Goal: Task Accomplishment & Management: Use online tool/utility

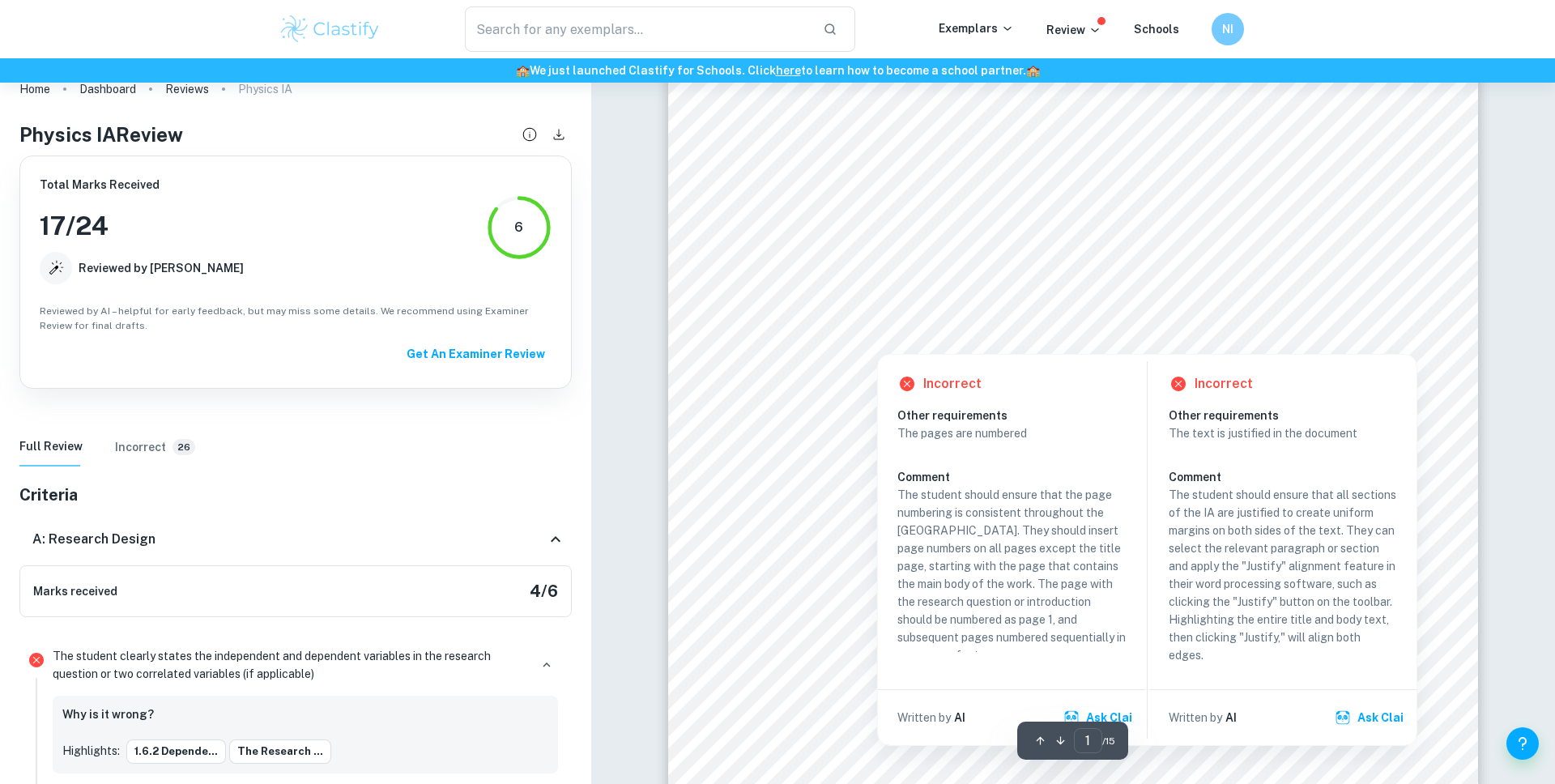
scroll to position [315, 0]
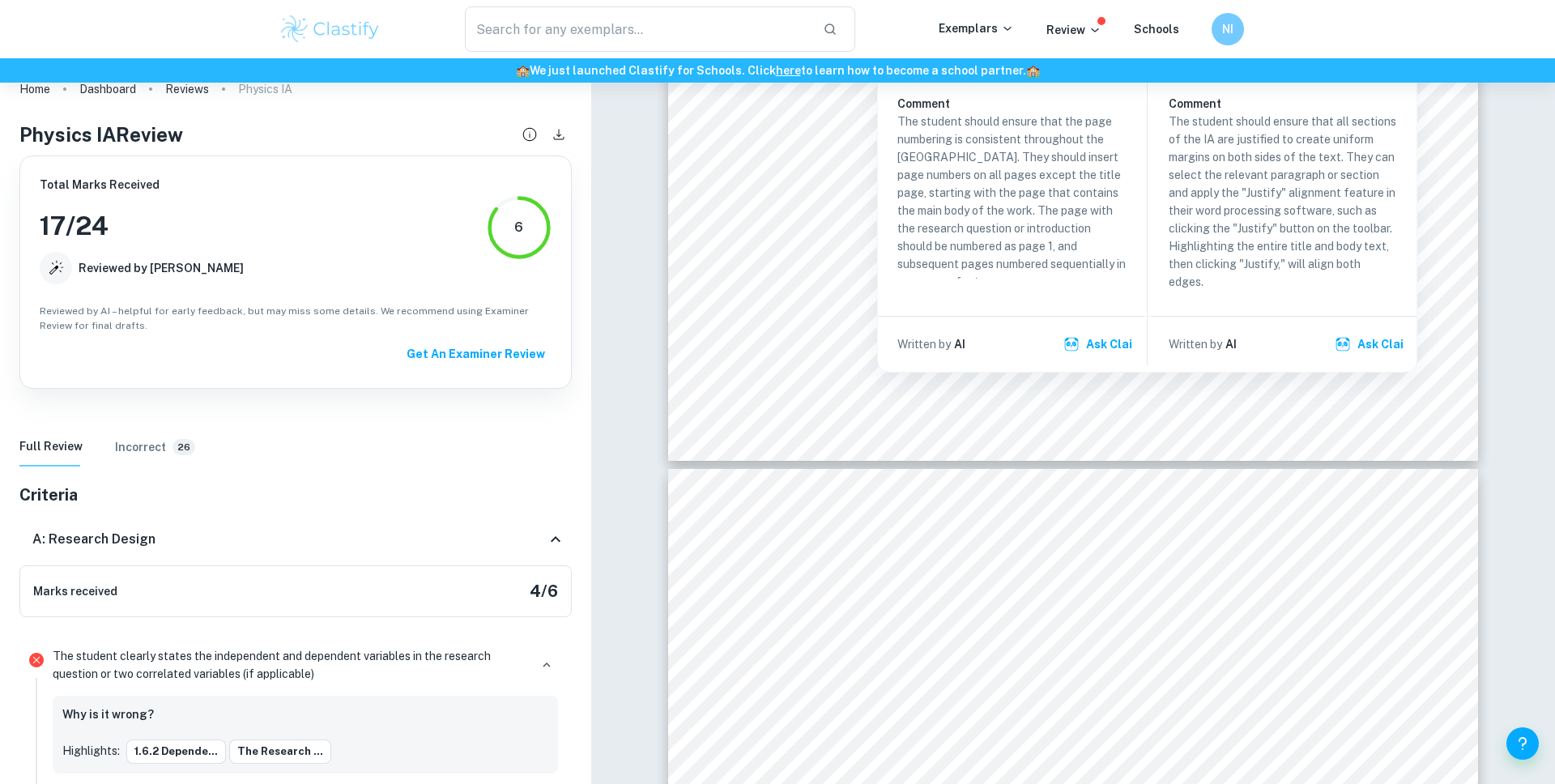
type input "2"
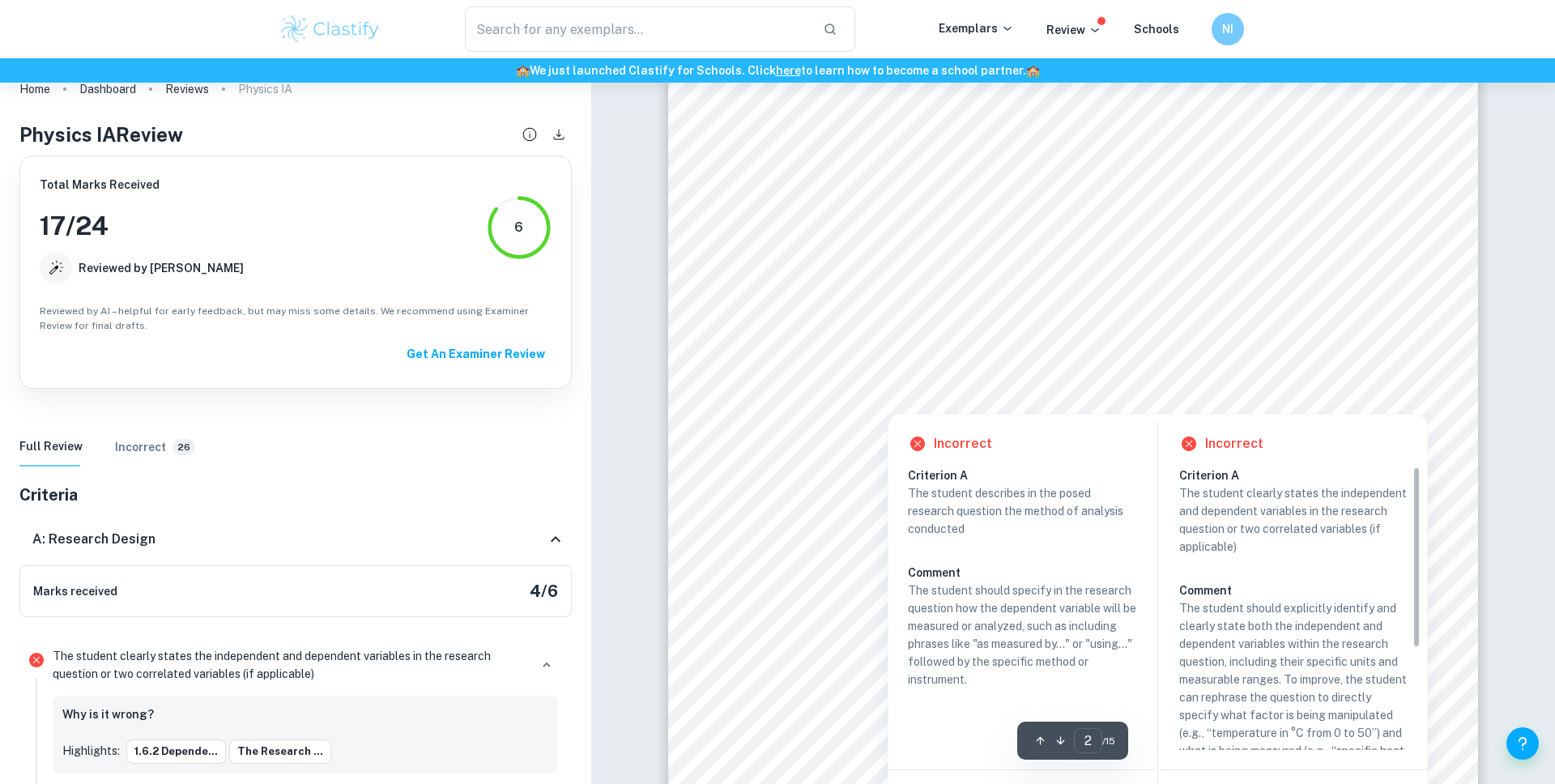
scroll to position [1283, 0]
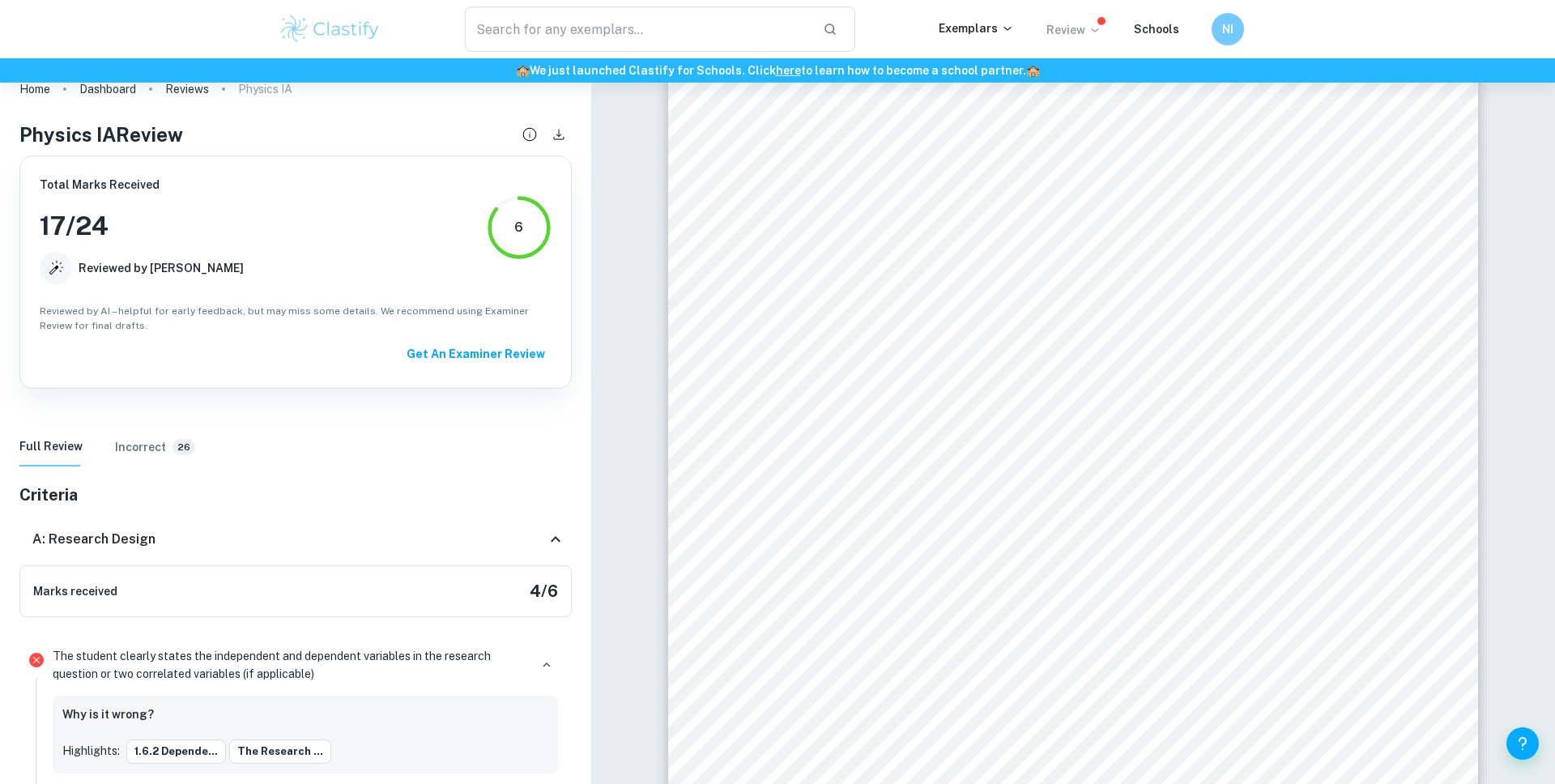
click at [1083, 27] on p "Review" at bounding box center [1073, 30] width 55 height 18
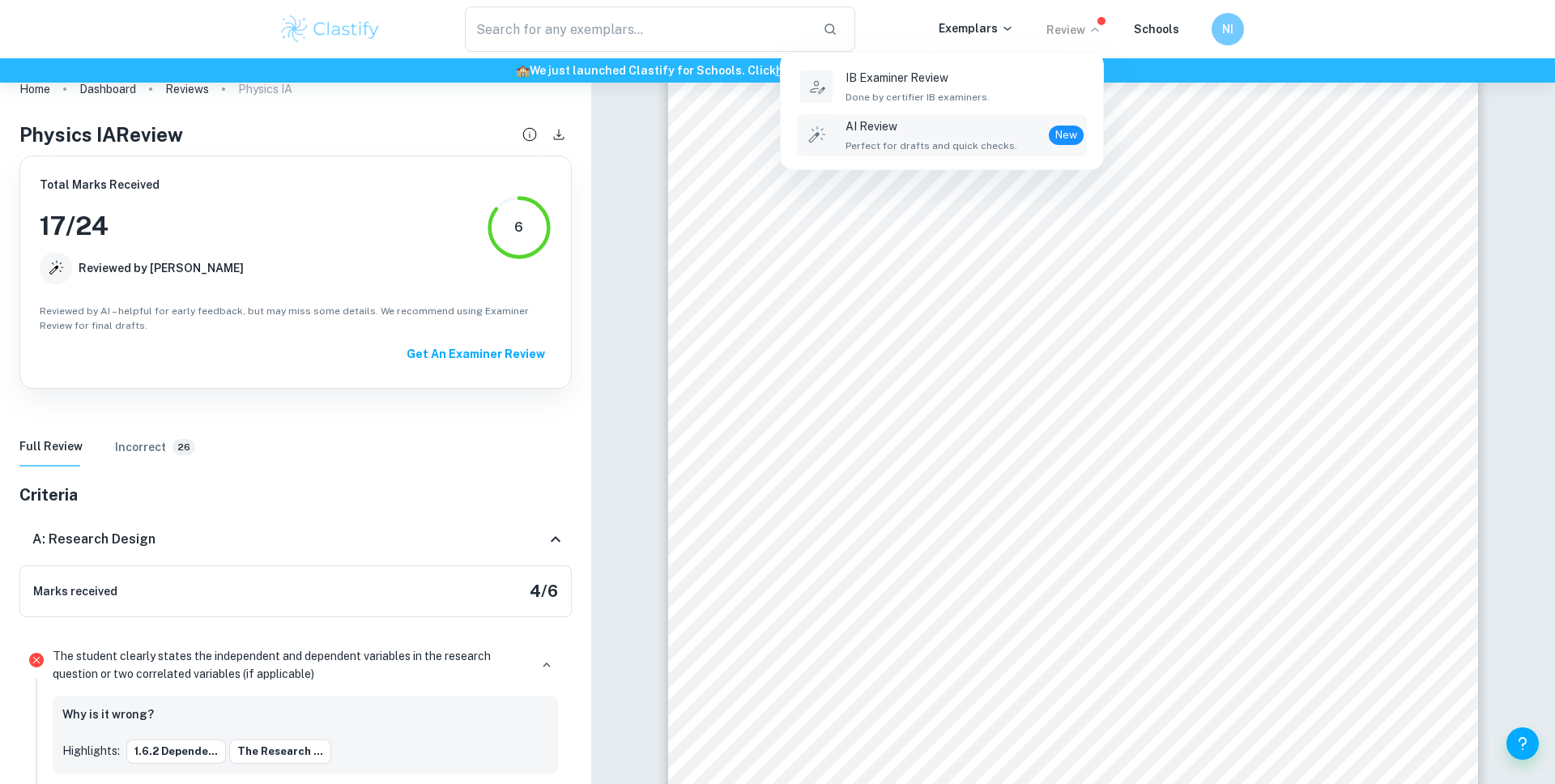
click at [1029, 144] on div "AI Review Perfect for drafts and quick checks. New" at bounding box center [964, 135] width 238 height 36
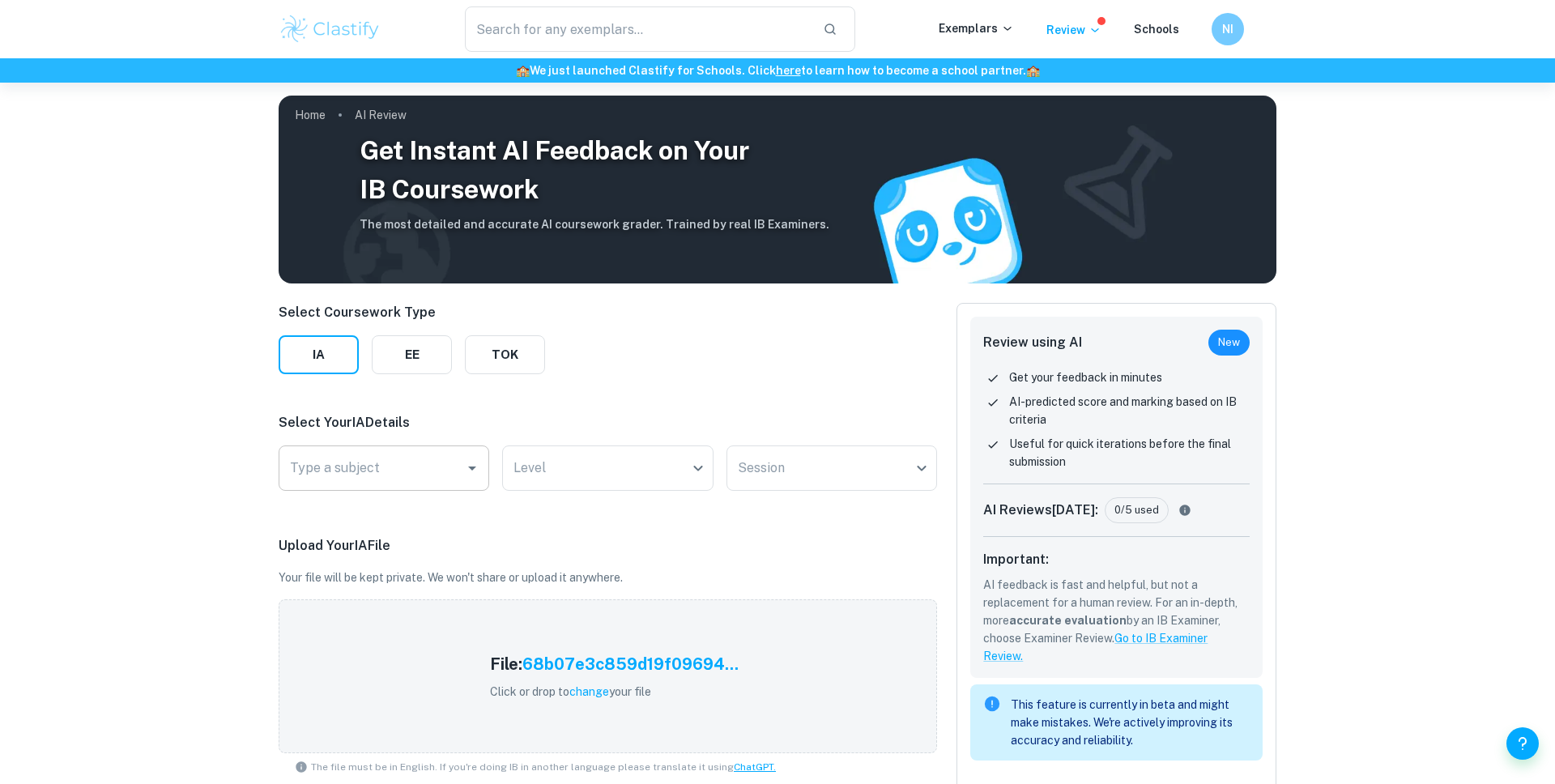
click at [349, 474] on div "Type a subject Type a subject" at bounding box center [384, 468] width 211 height 45
click at [355, 545] on li "Physics" at bounding box center [384, 550] width 211 height 29
type input "Physics"
click at [577, 468] on body "We value your privacy We use cookies to enhance your browsing experience, serve…" at bounding box center [777, 474] width 1555 height 784
click at [586, 517] on li "HL" at bounding box center [609, 511] width 211 height 29
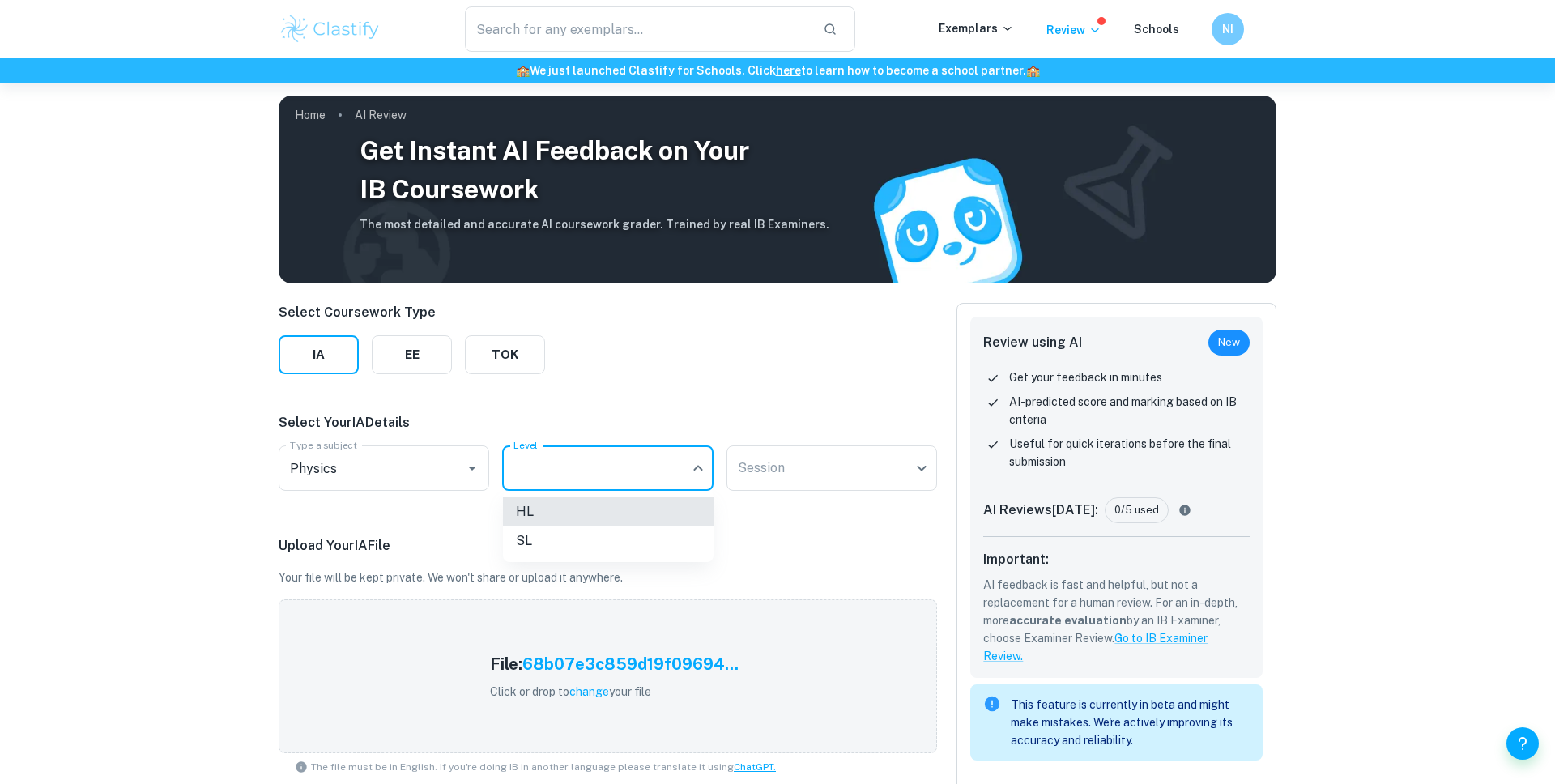
type input "HL"
click at [791, 444] on div "Select Your IA Details Type a subject Physics Type a subject Level HL HL Level …" at bounding box center [607, 455] width 658 height 85
click at [793, 460] on body "We value your privacy We use cookies to enhance your browsing experience, serve…" at bounding box center [777, 474] width 1555 height 784
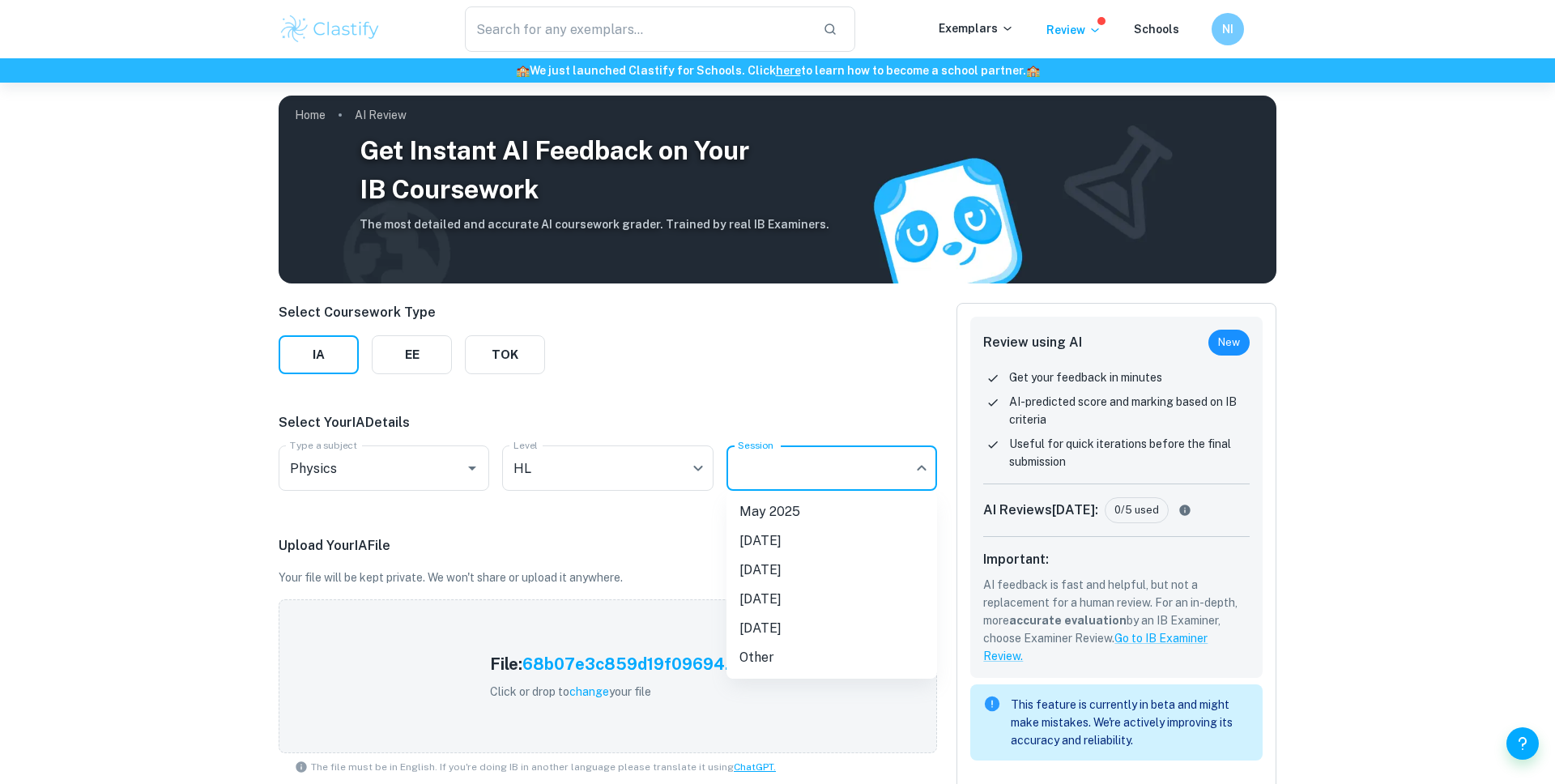
click at [808, 556] on li "May 2026" at bounding box center [832, 570] width 211 height 29
type input "M26"
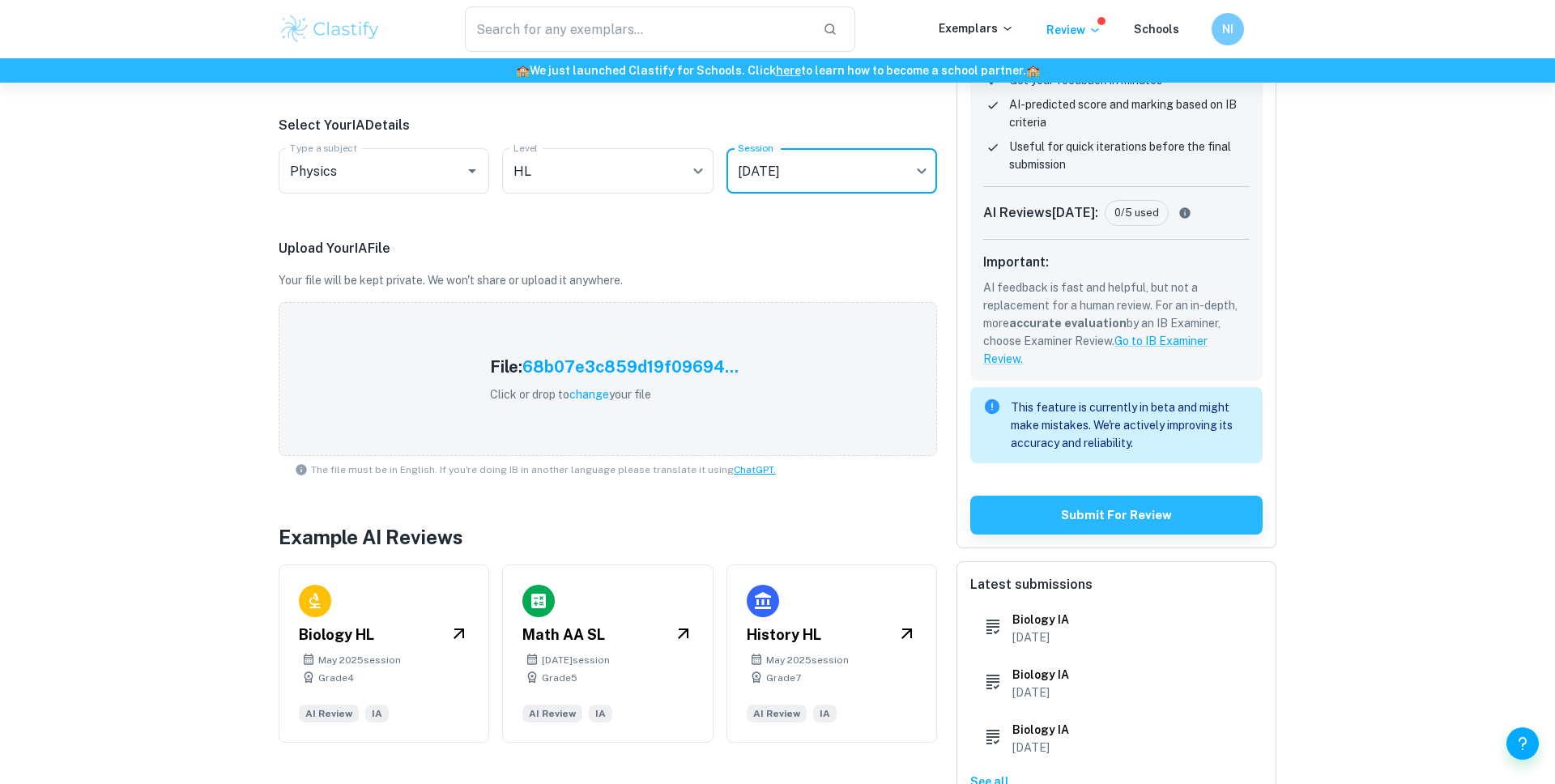
scroll to position [311, 0]
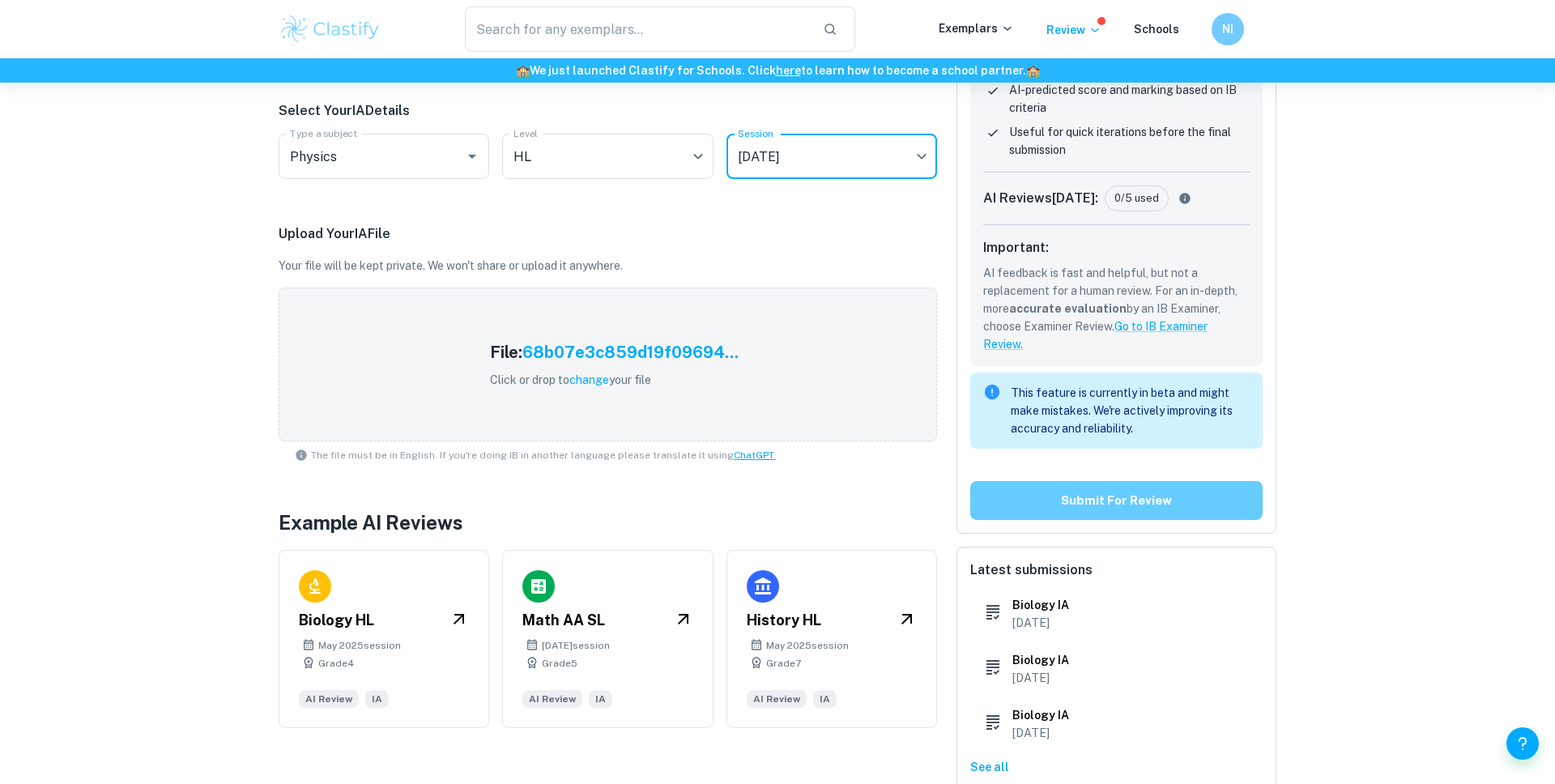
click at [1048, 512] on button "Submit for review" at bounding box center [1116, 500] width 293 height 39
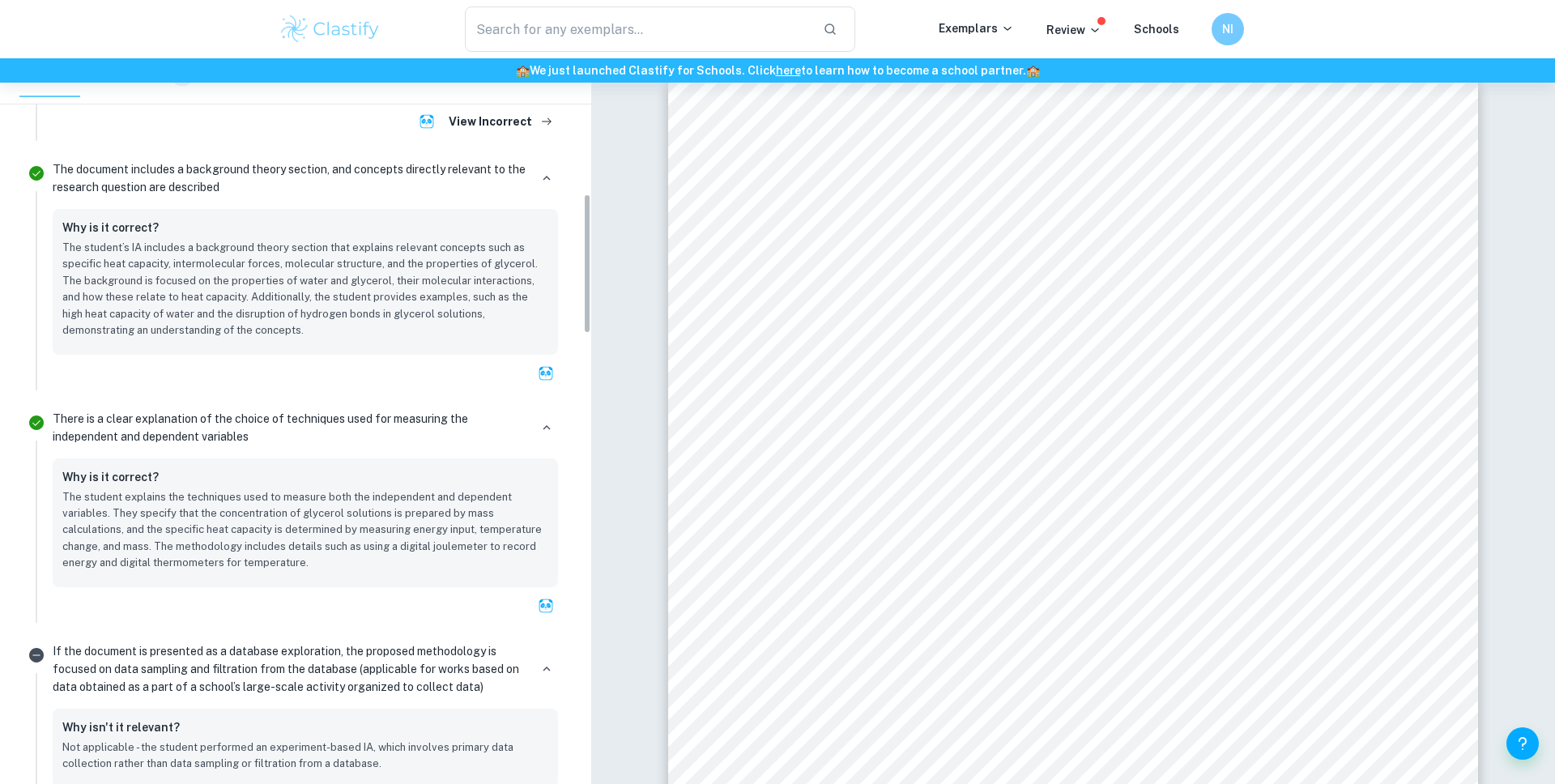
scroll to position [572, 0]
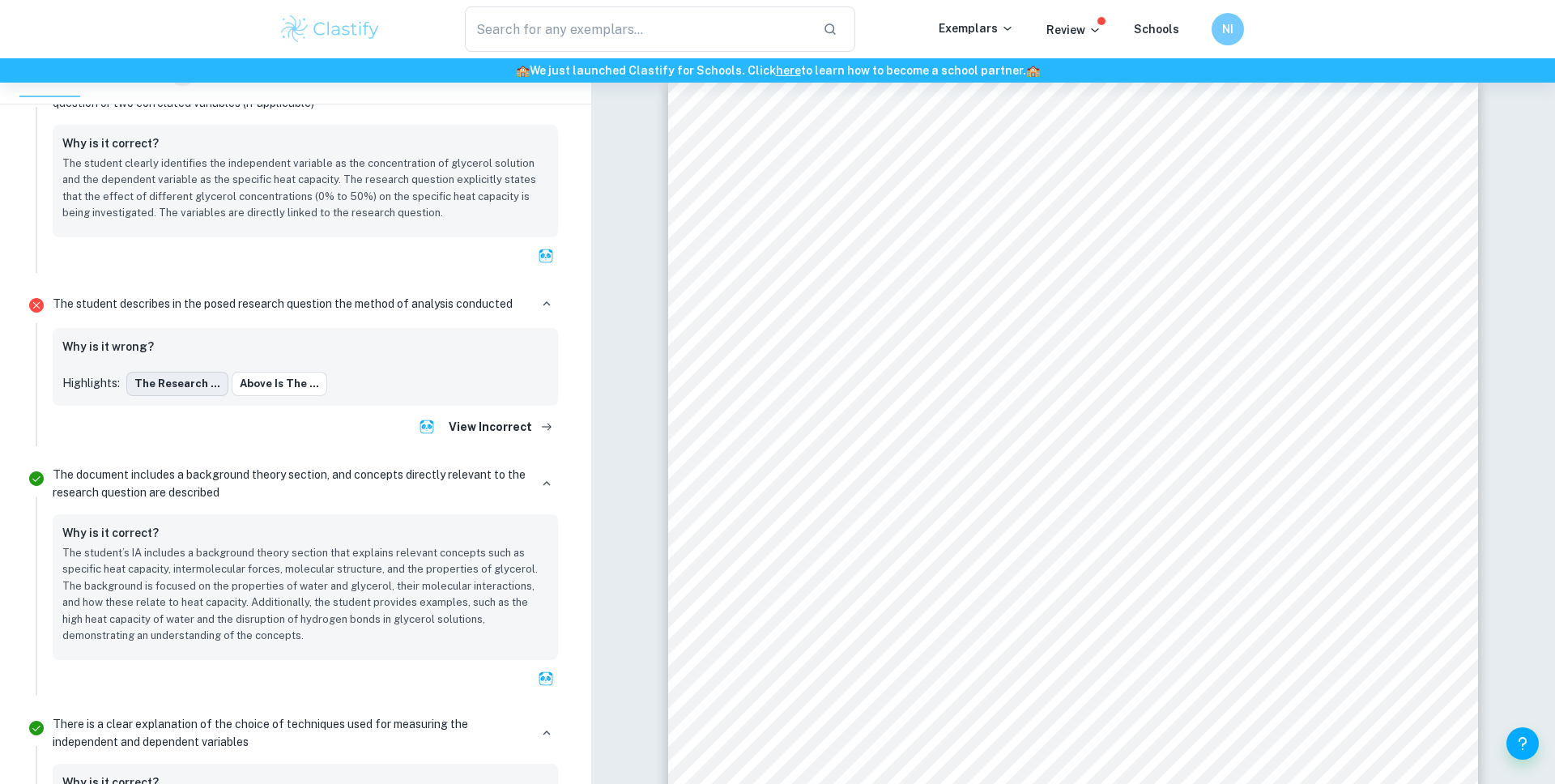
click at [189, 393] on button "The research ..." at bounding box center [176, 383] width 102 height 24
click at [256, 393] on button "Above is the ..." at bounding box center [279, 383] width 95 height 24
click at [184, 374] on button "The research ..." at bounding box center [176, 383] width 102 height 24
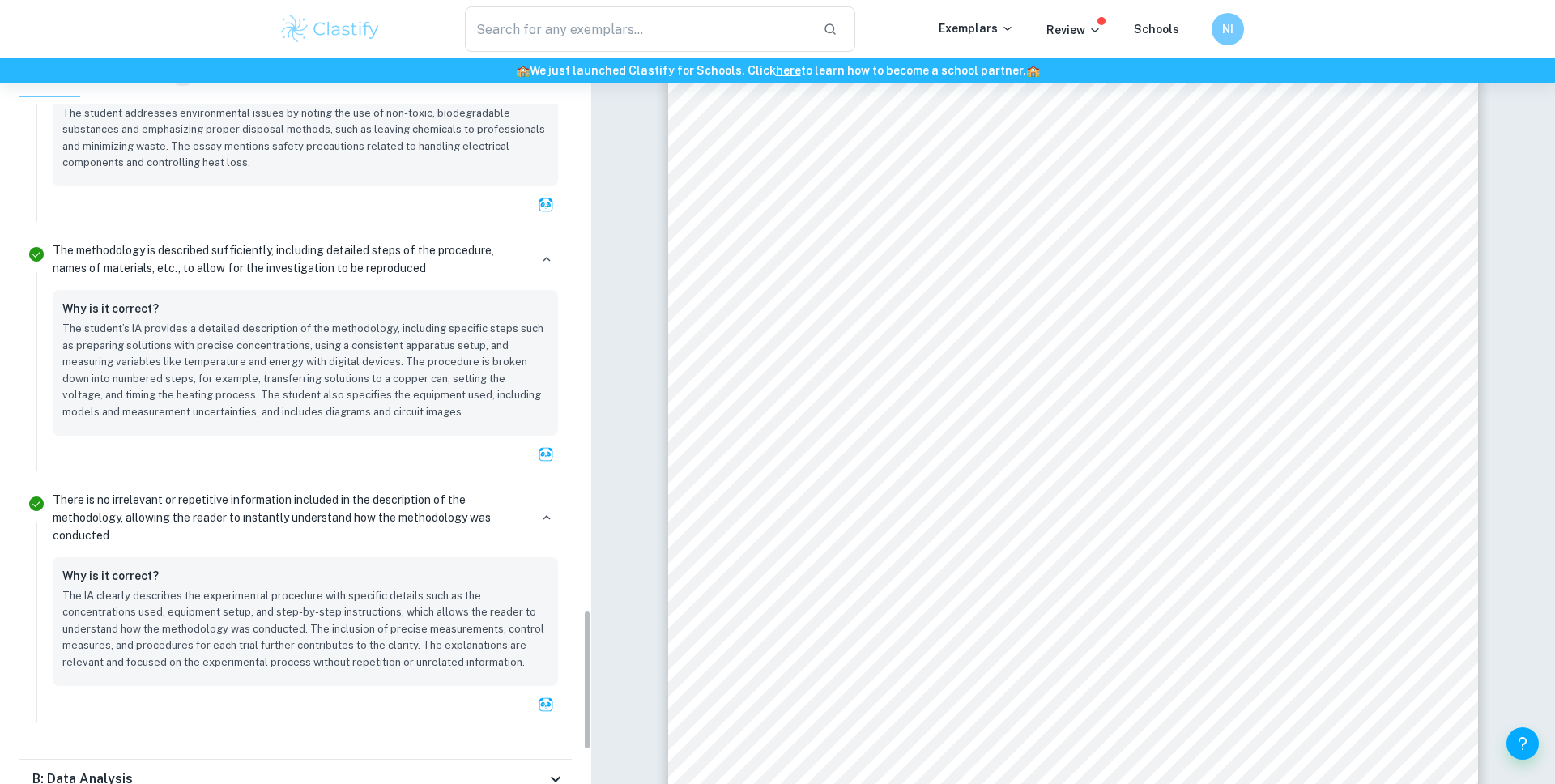
scroll to position [2942, 0]
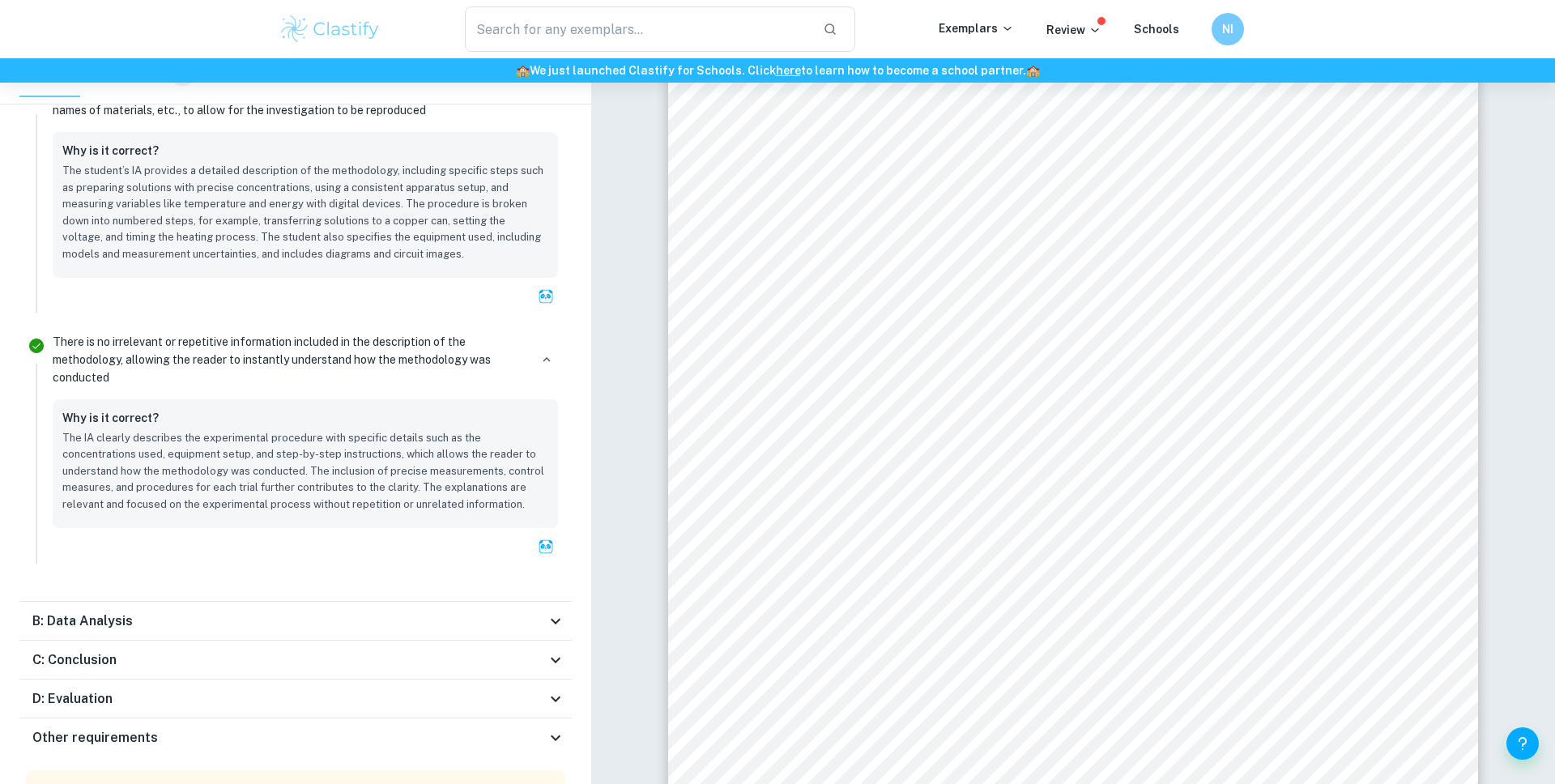
click at [225, 617] on div "B: Data Analysis" at bounding box center [289, 621] width 513 height 20
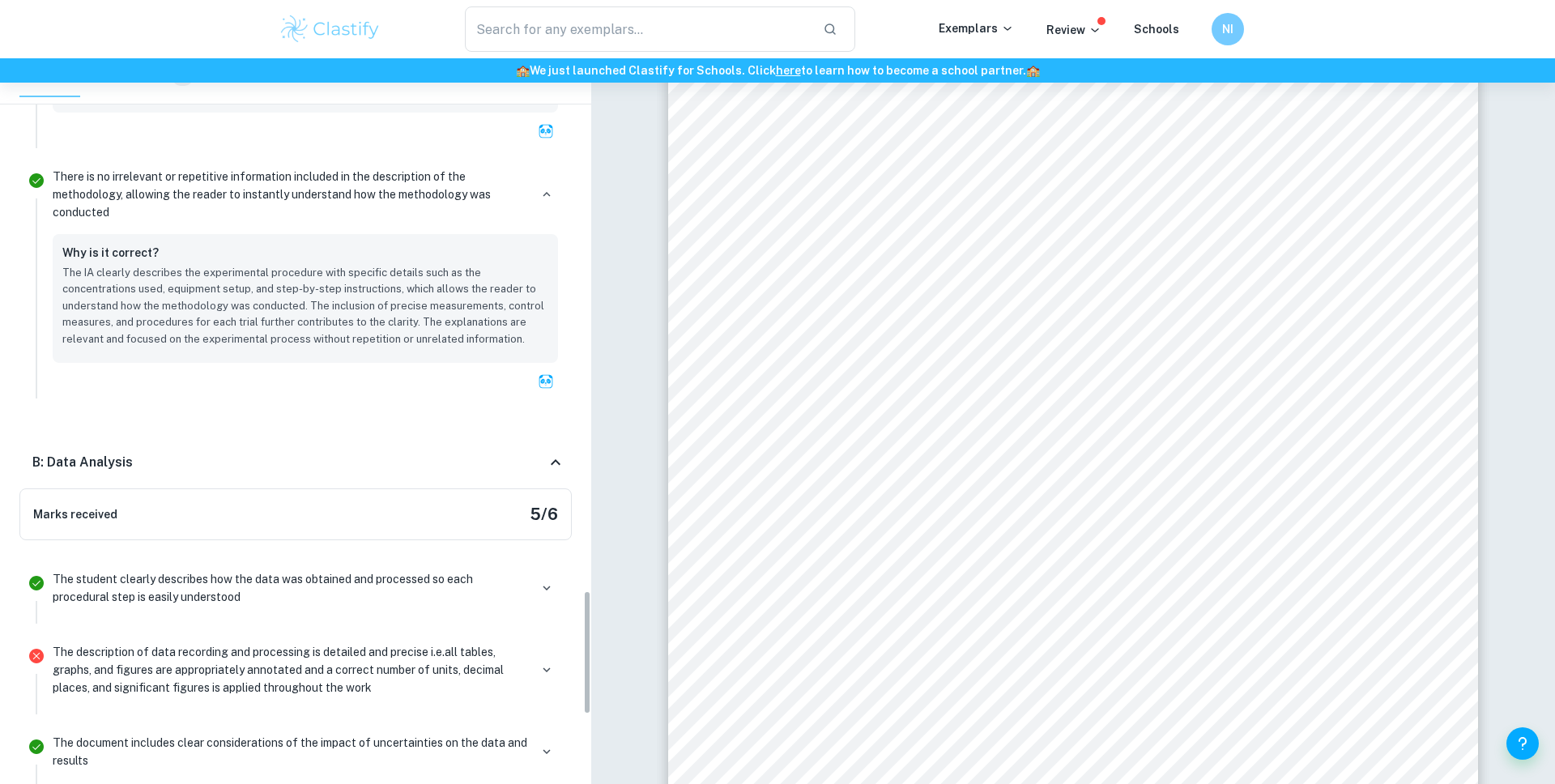
scroll to position [3321, 0]
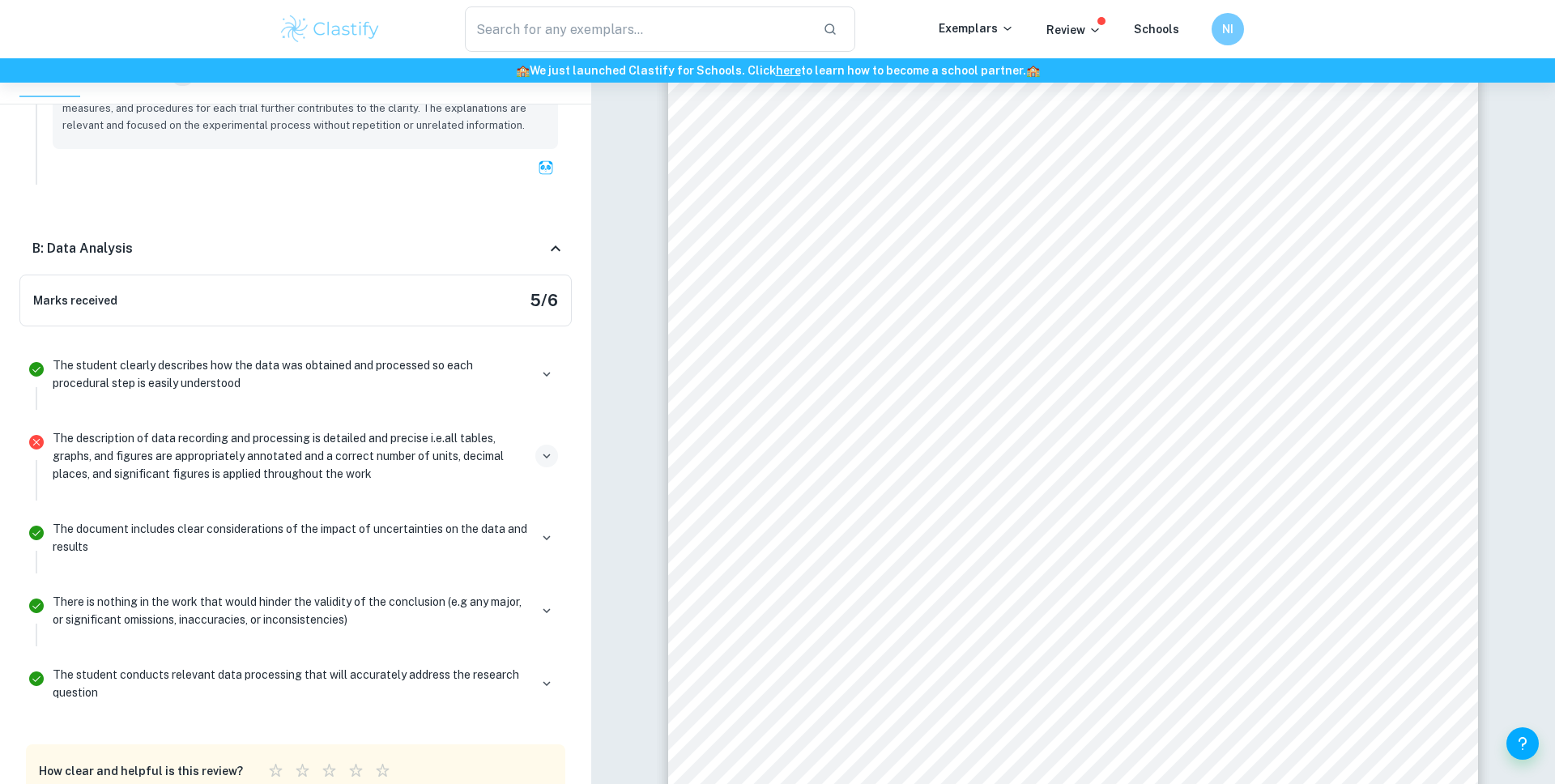
click at [545, 456] on icon "button" at bounding box center [547, 456] width 7 height 5
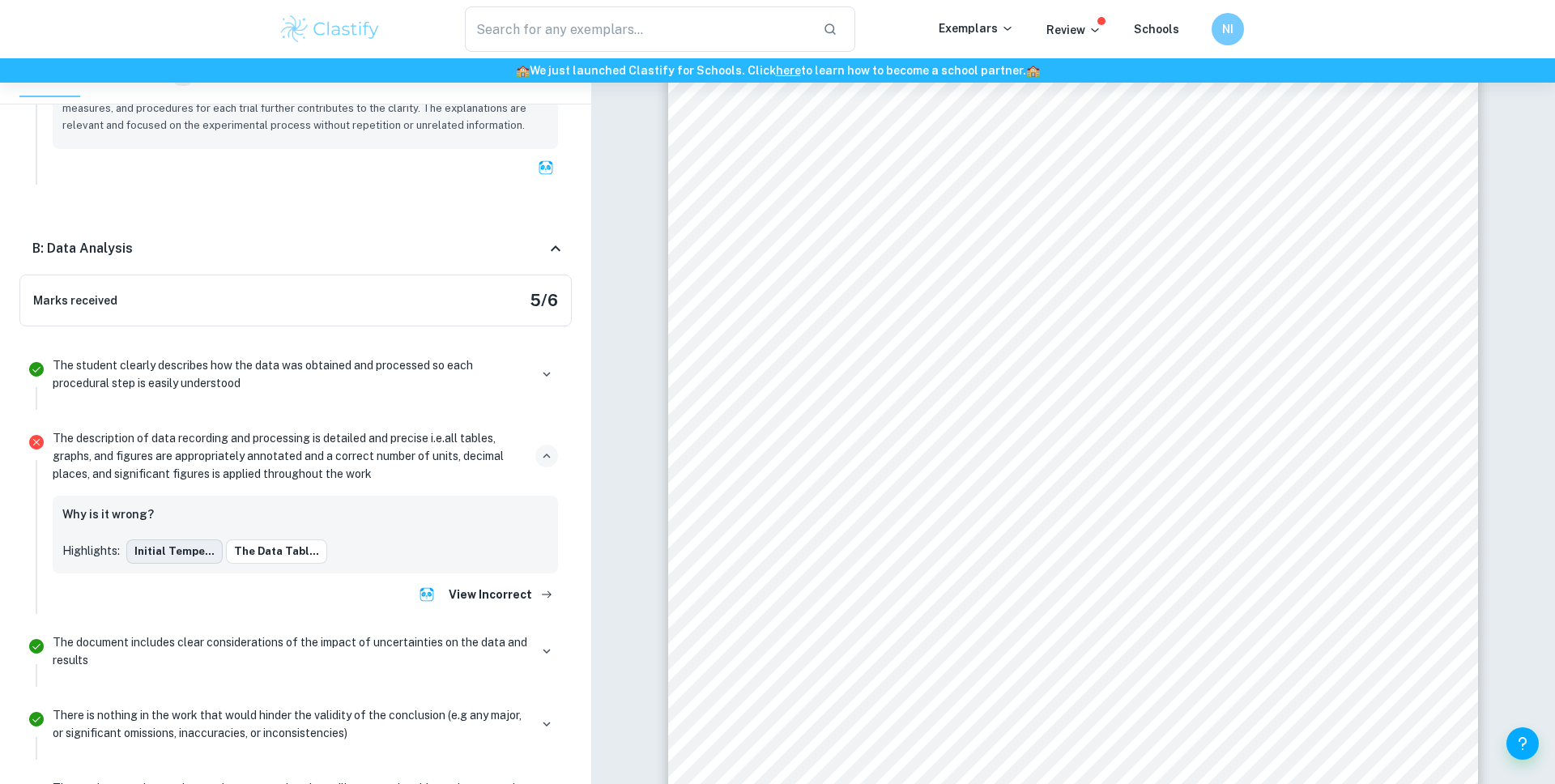
click at [157, 550] on button "Initial tempe..." at bounding box center [174, 551] width 96 height 24
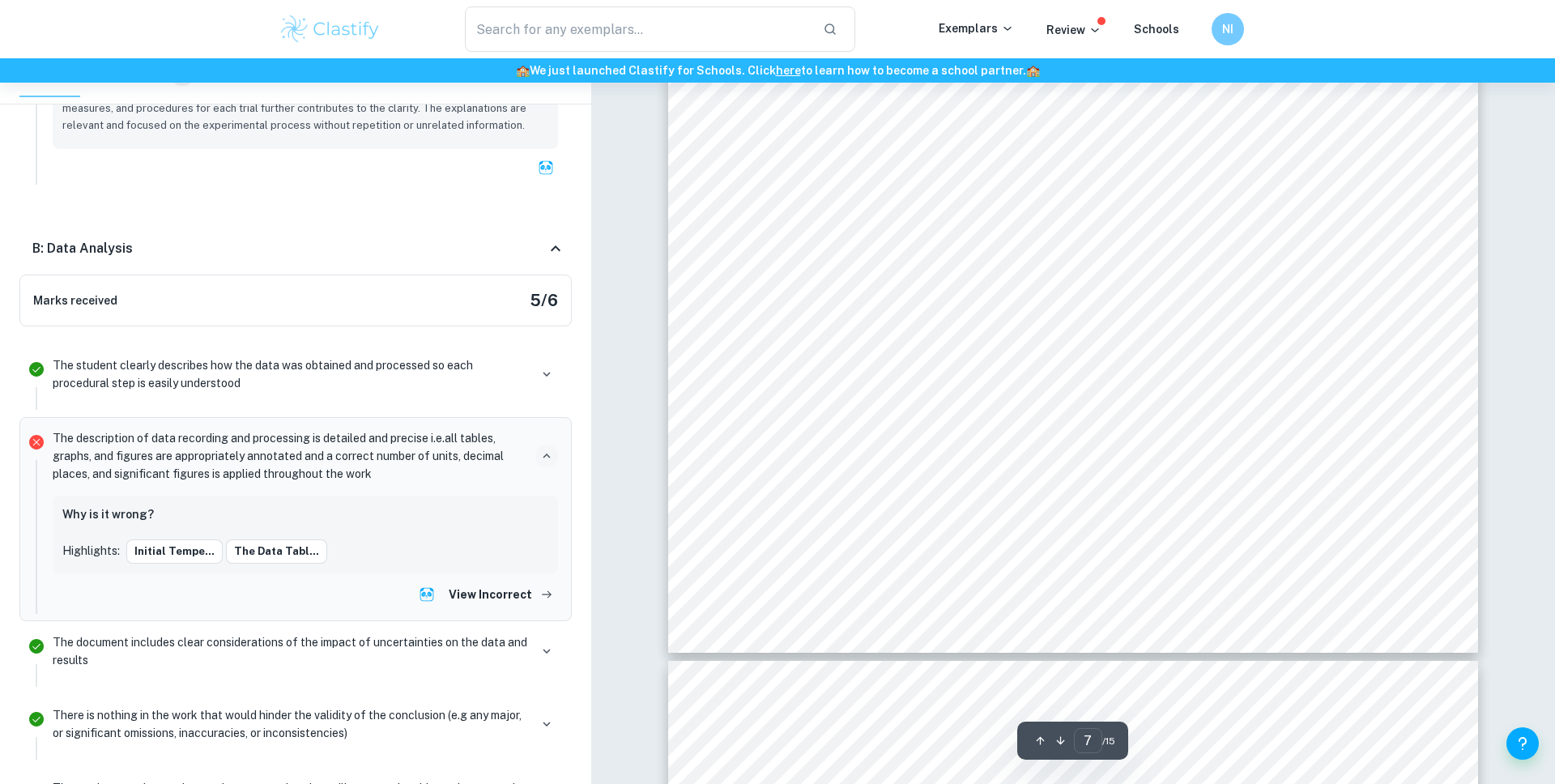
scroll to position [6724, 0]
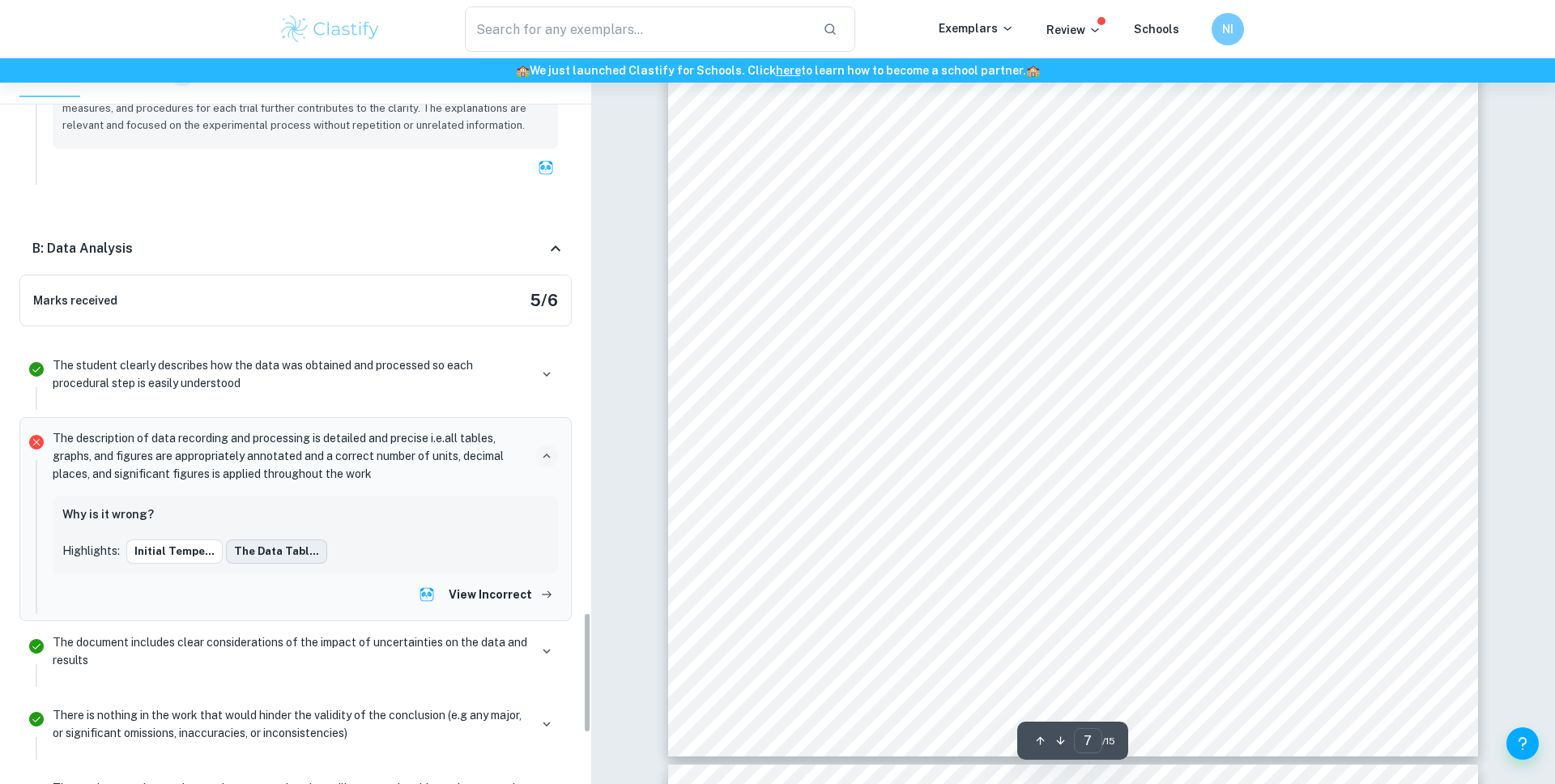
click at [256, 549] on button "The data tabl..." at bounding box center [276, 551] width 101 height 24
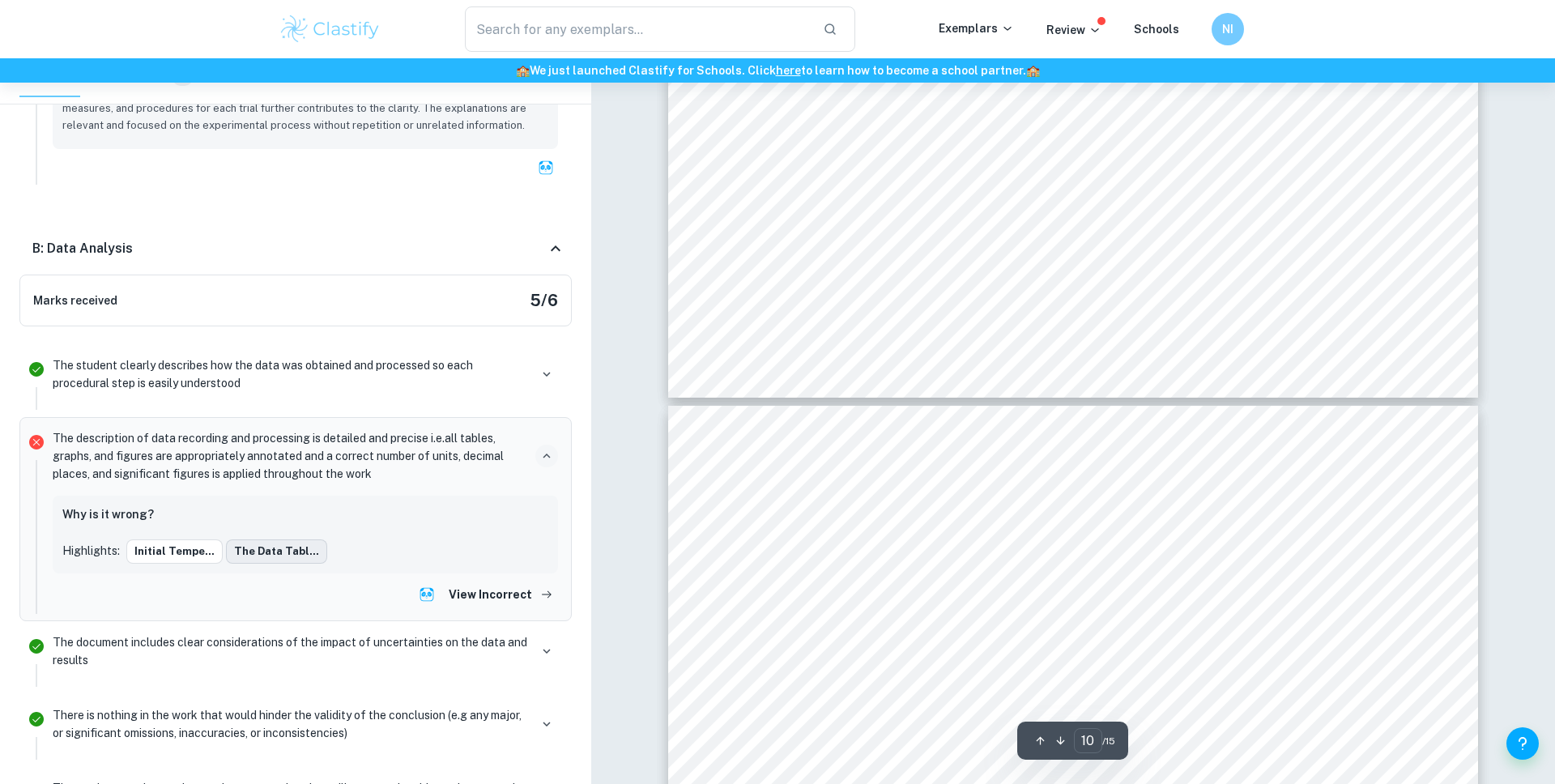
type input "11"
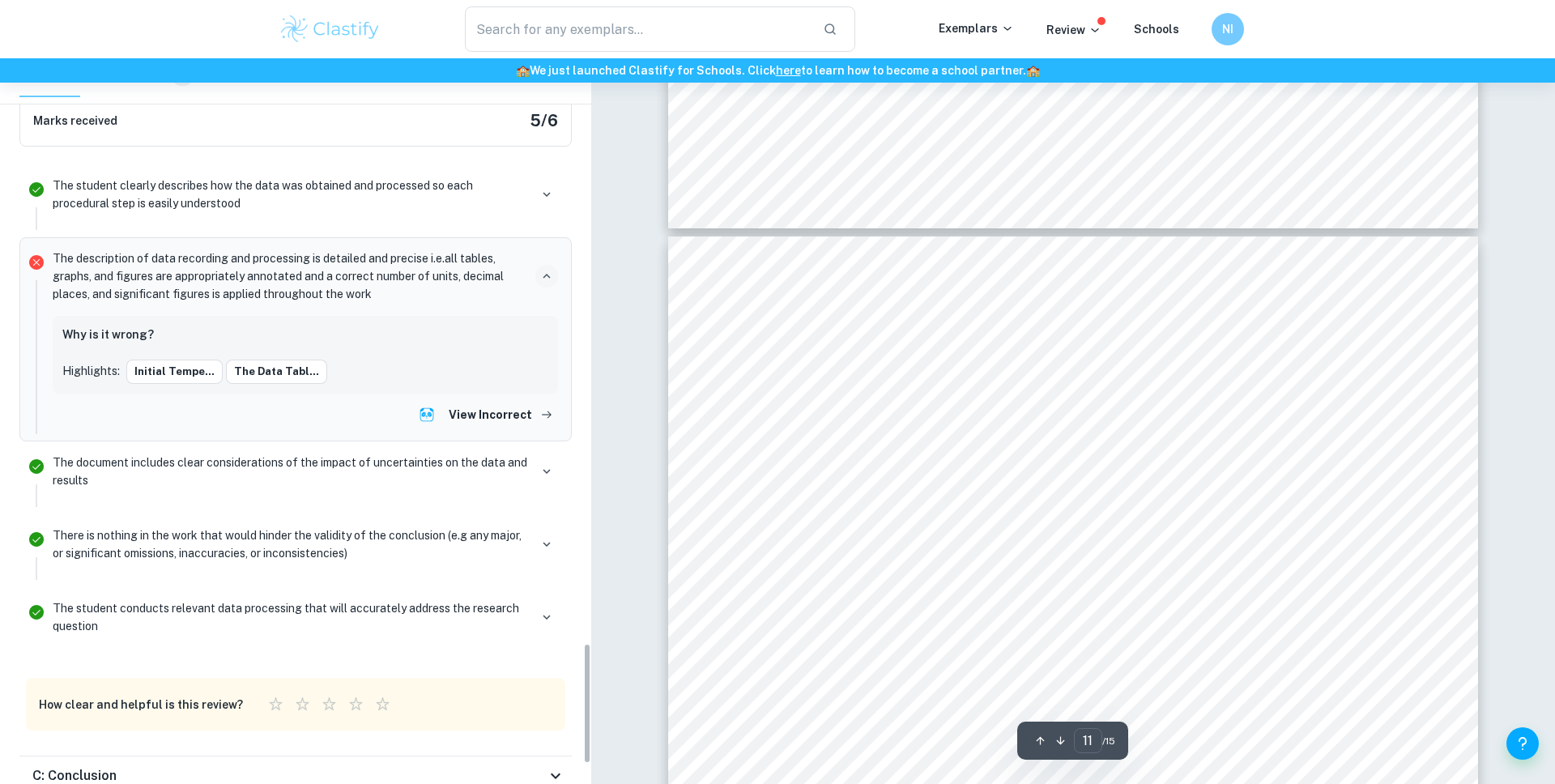
scroll to position [3625, 0]
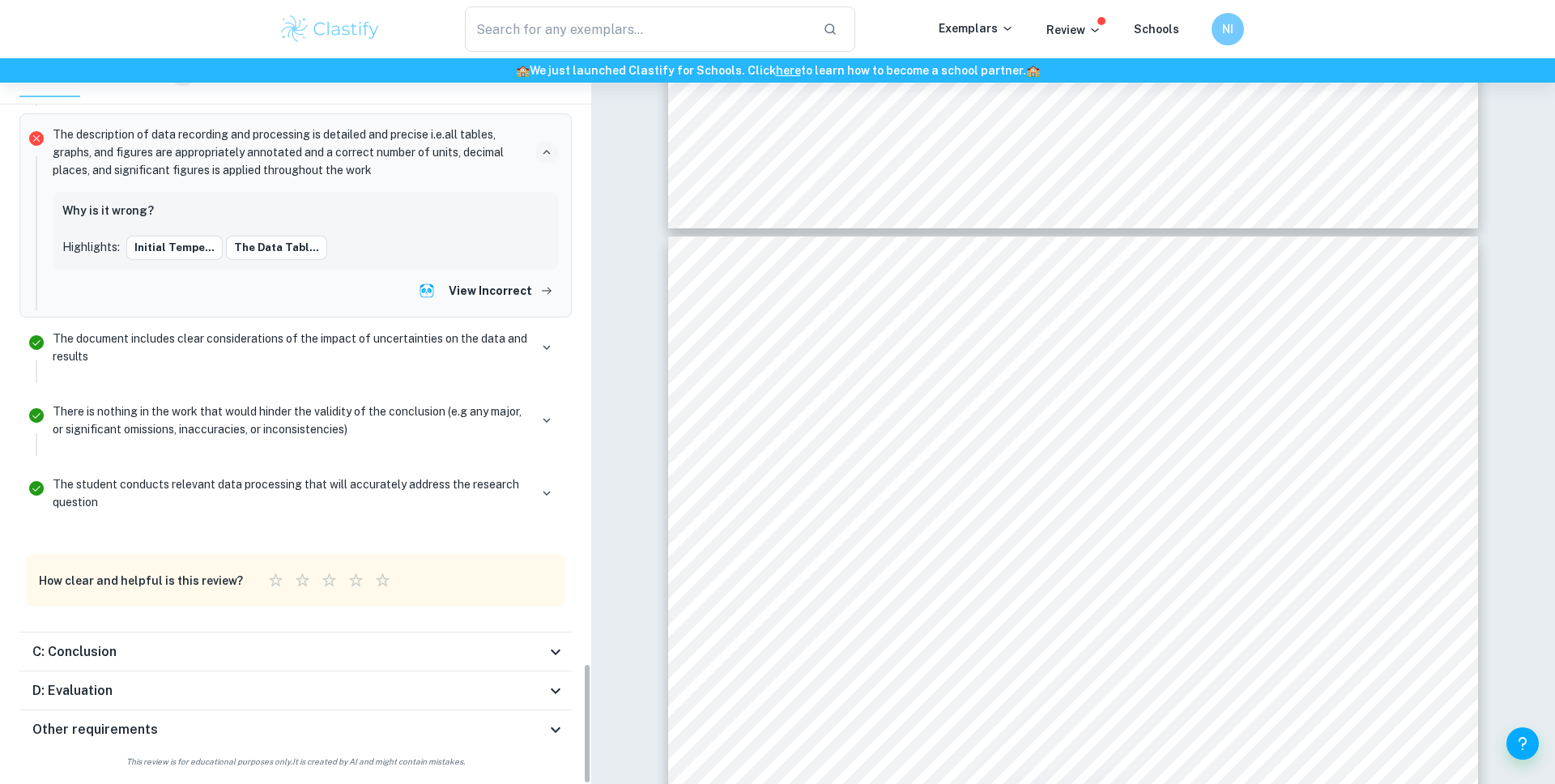
click at [335, 644] on div "C: Conclusion" at bounding box center [289, 652] width 513 height 20
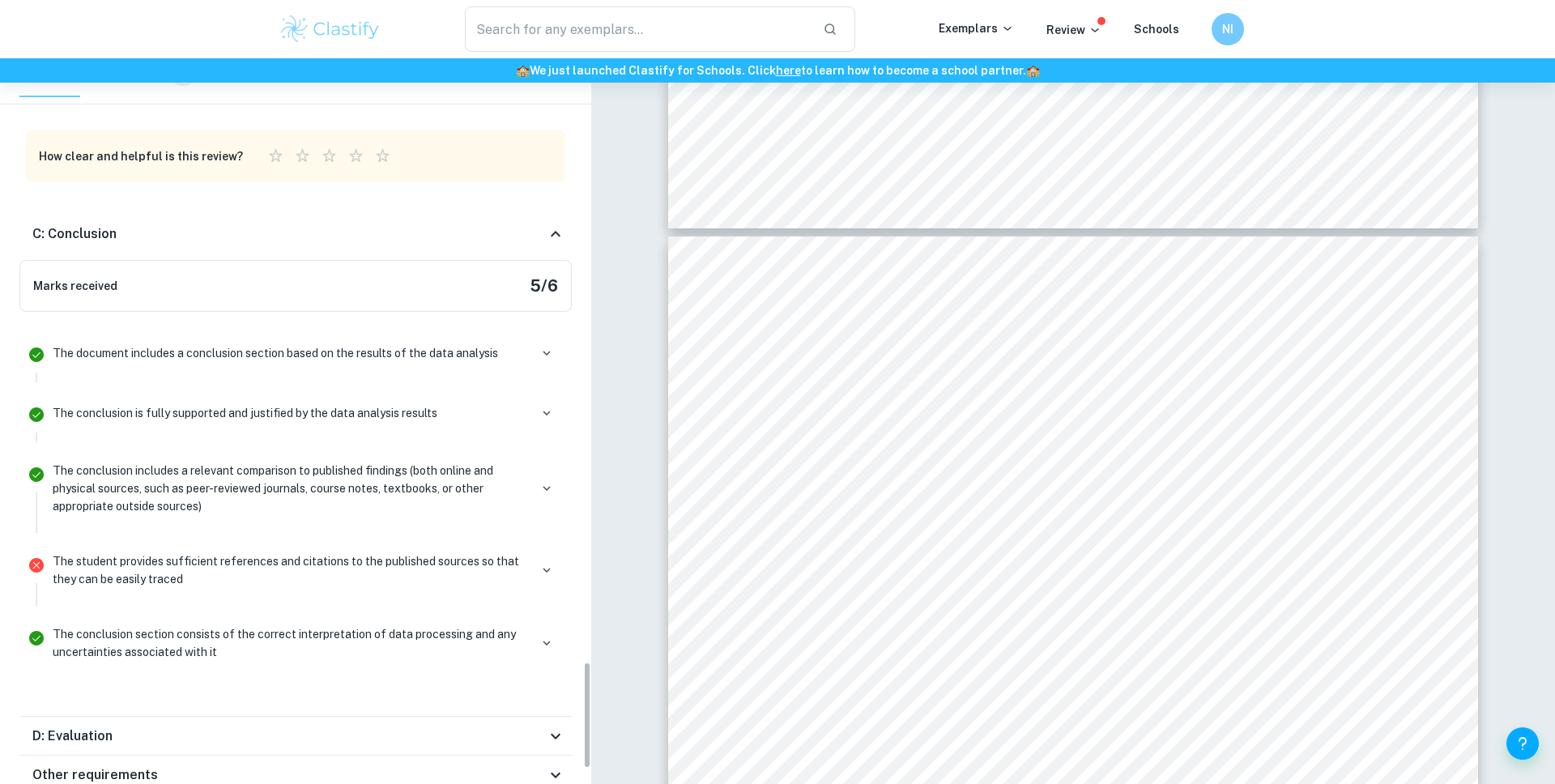
scroll to position [4111, 0]
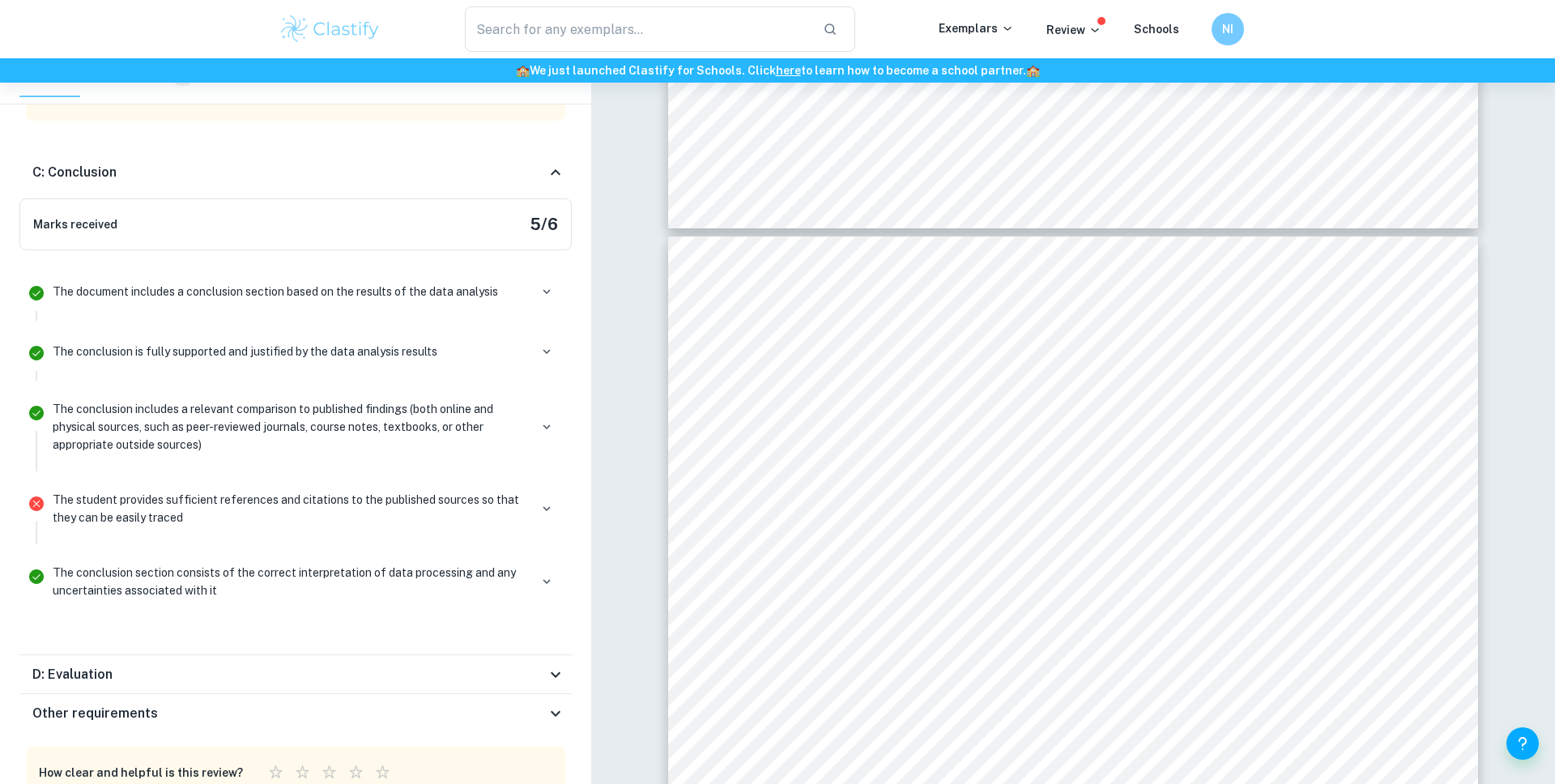
click at [537, 497] on div at bounding box center [546, 508] width 23 height 23
click at [542, 507] on icon "button" at bounding box center [547, 509] width 14 height 14
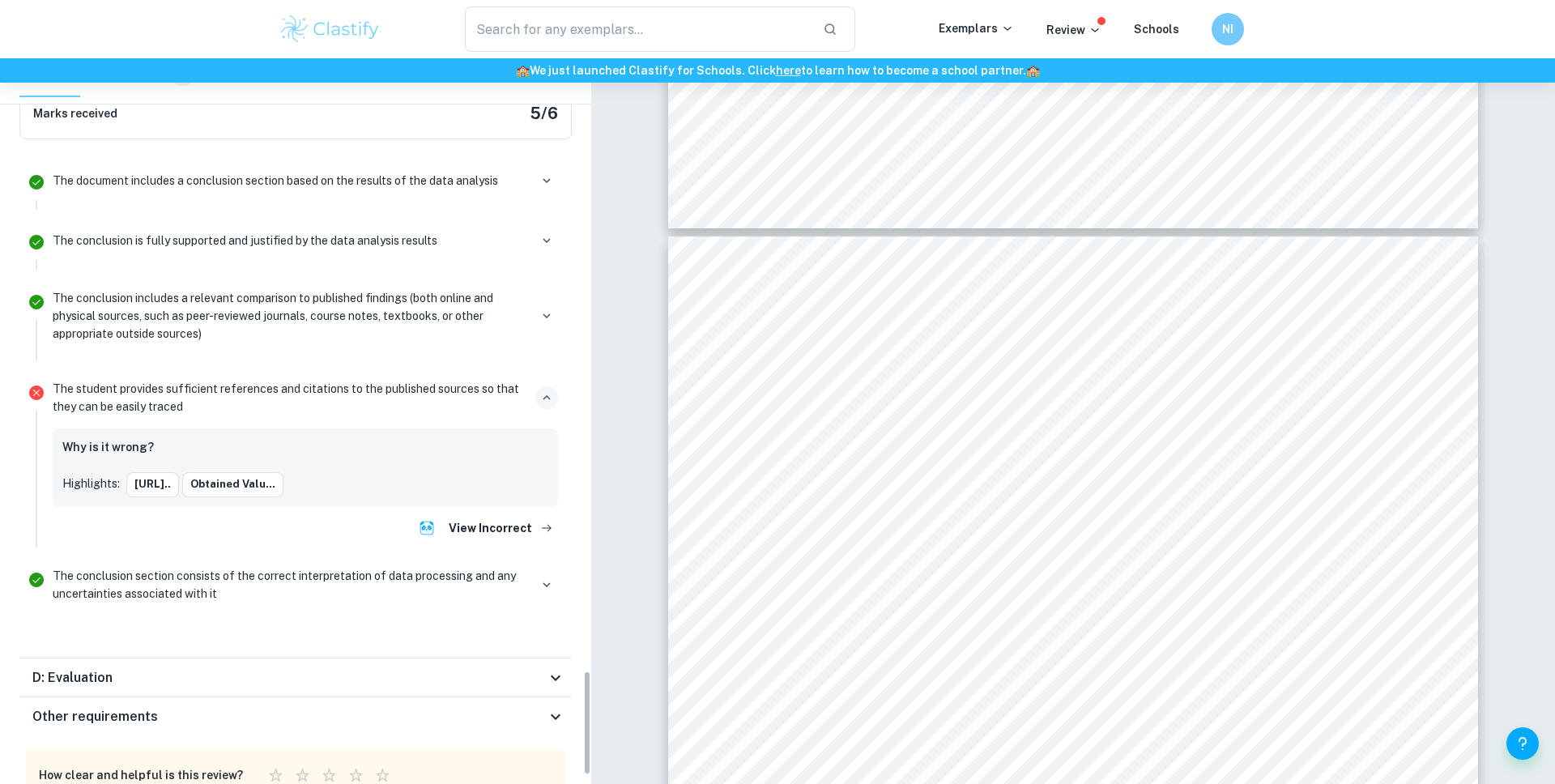
scroll to position [4224, 0]
click at [434, 504] on div "Why is it wrong? Highlights: https://www.b... Obtained Valu... View Incorrect" at bounding box center [304, 482] width 505 height 113
click at [434, 518] on img "Ask Clai" at bounding box center [427, 526] width 16 height 16
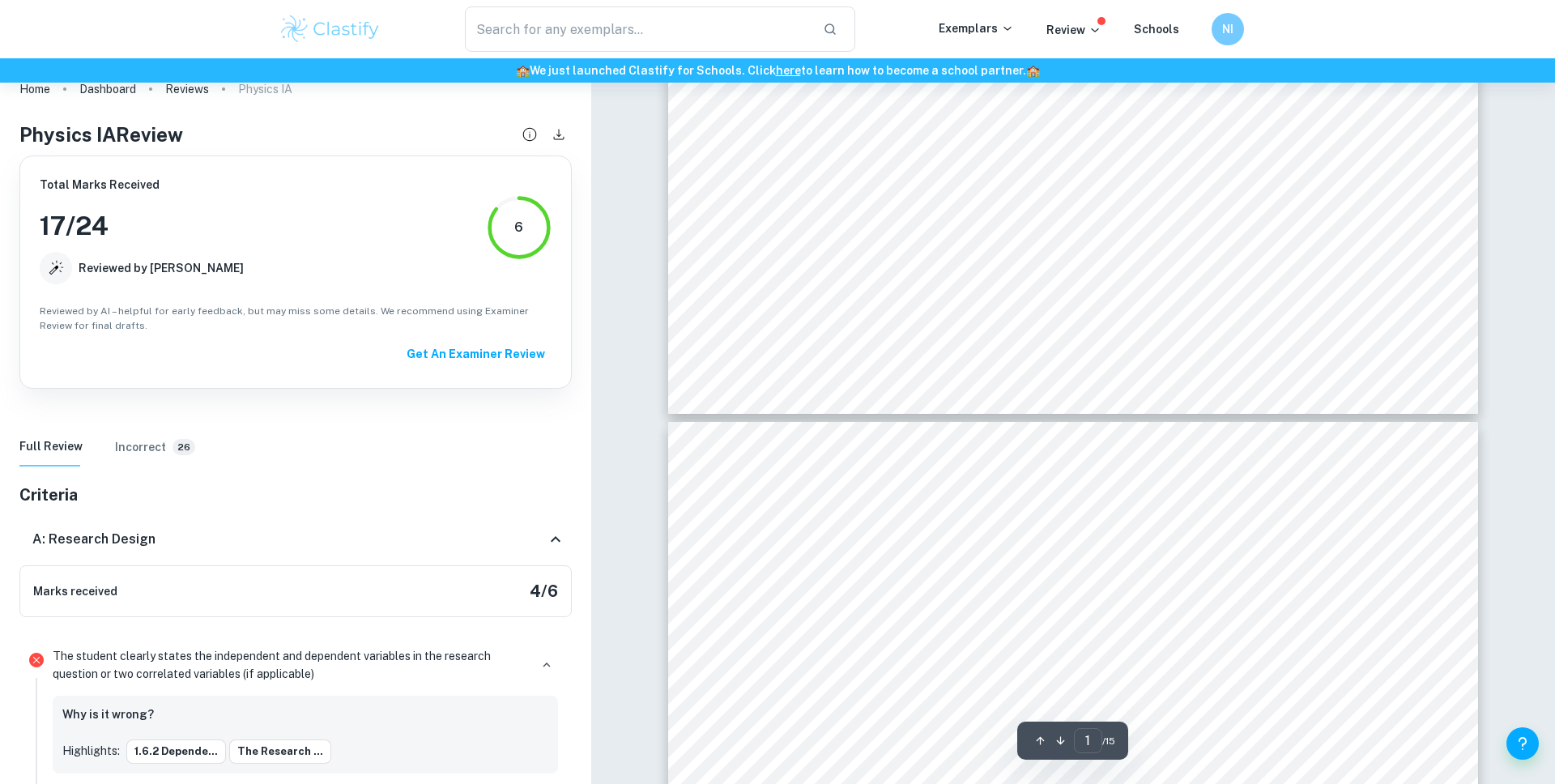
type input "2"
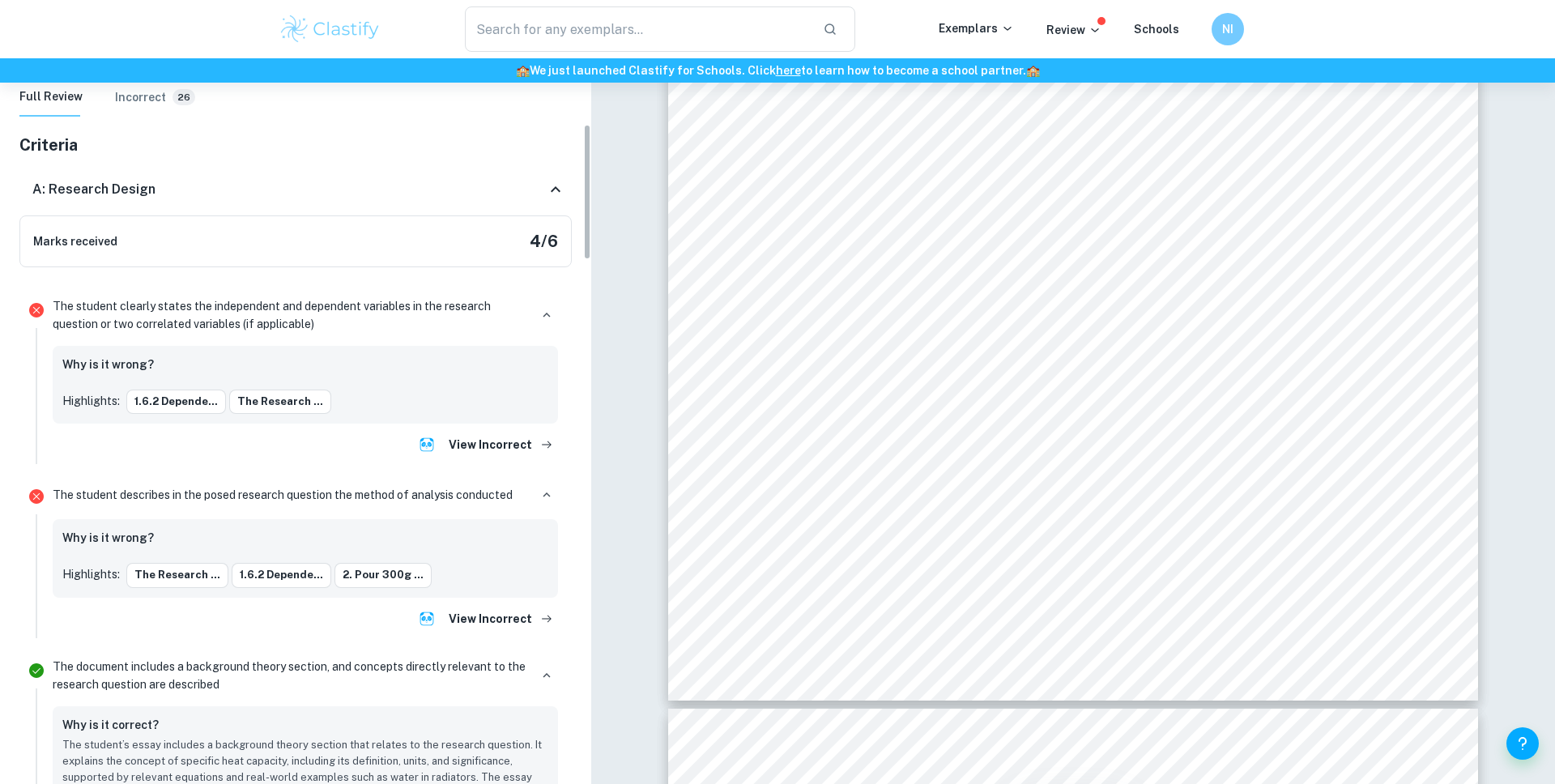
scroll to position [351, 0]
click at [242, 393] on button "The research ..." at bounding box center [280, 400] width 102 height 24
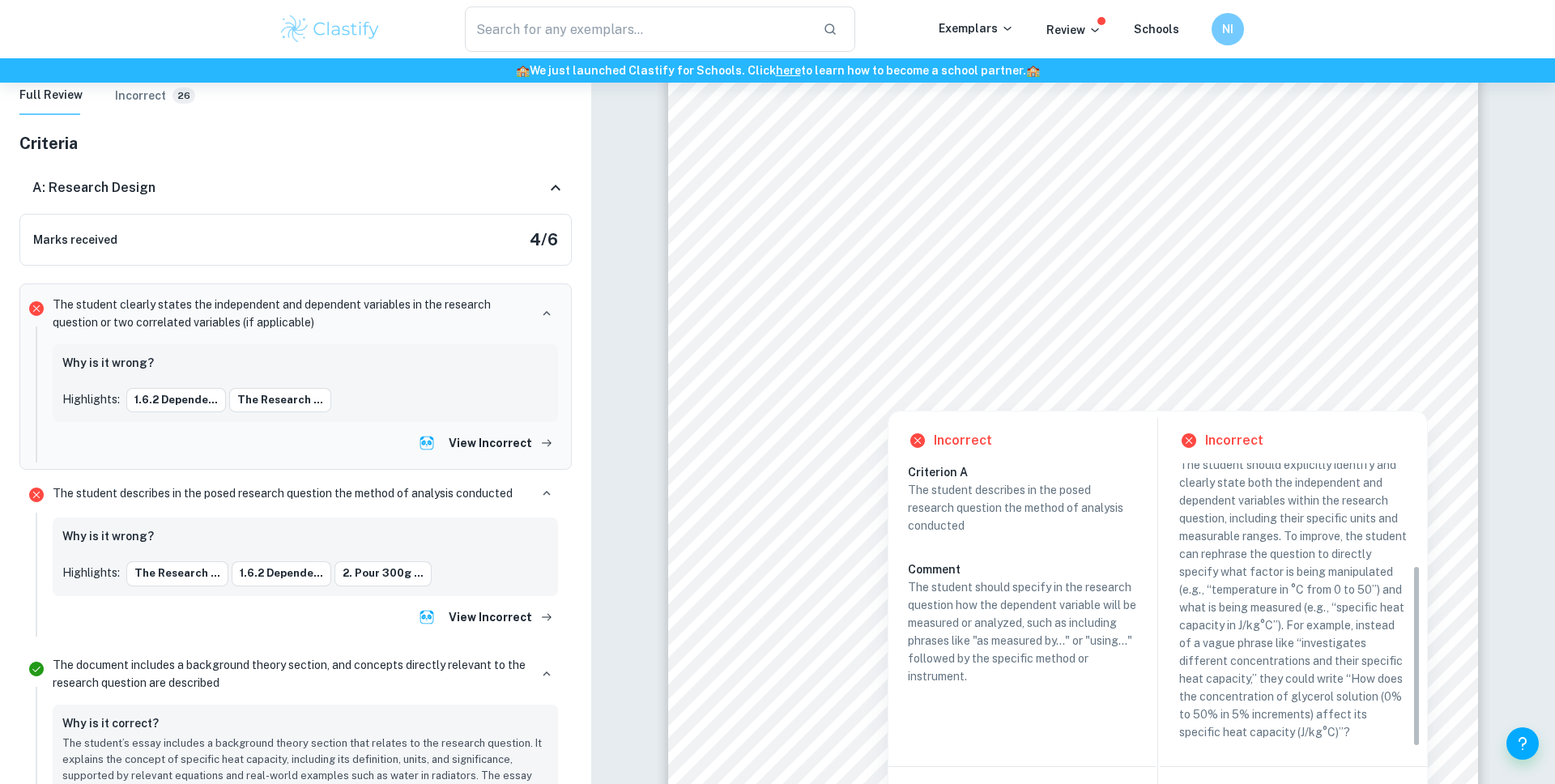
scroll to position [1276, 0]
click at [424, 442] on img "Ask Clai" at bounding box center [427, 443] width 16 height 16
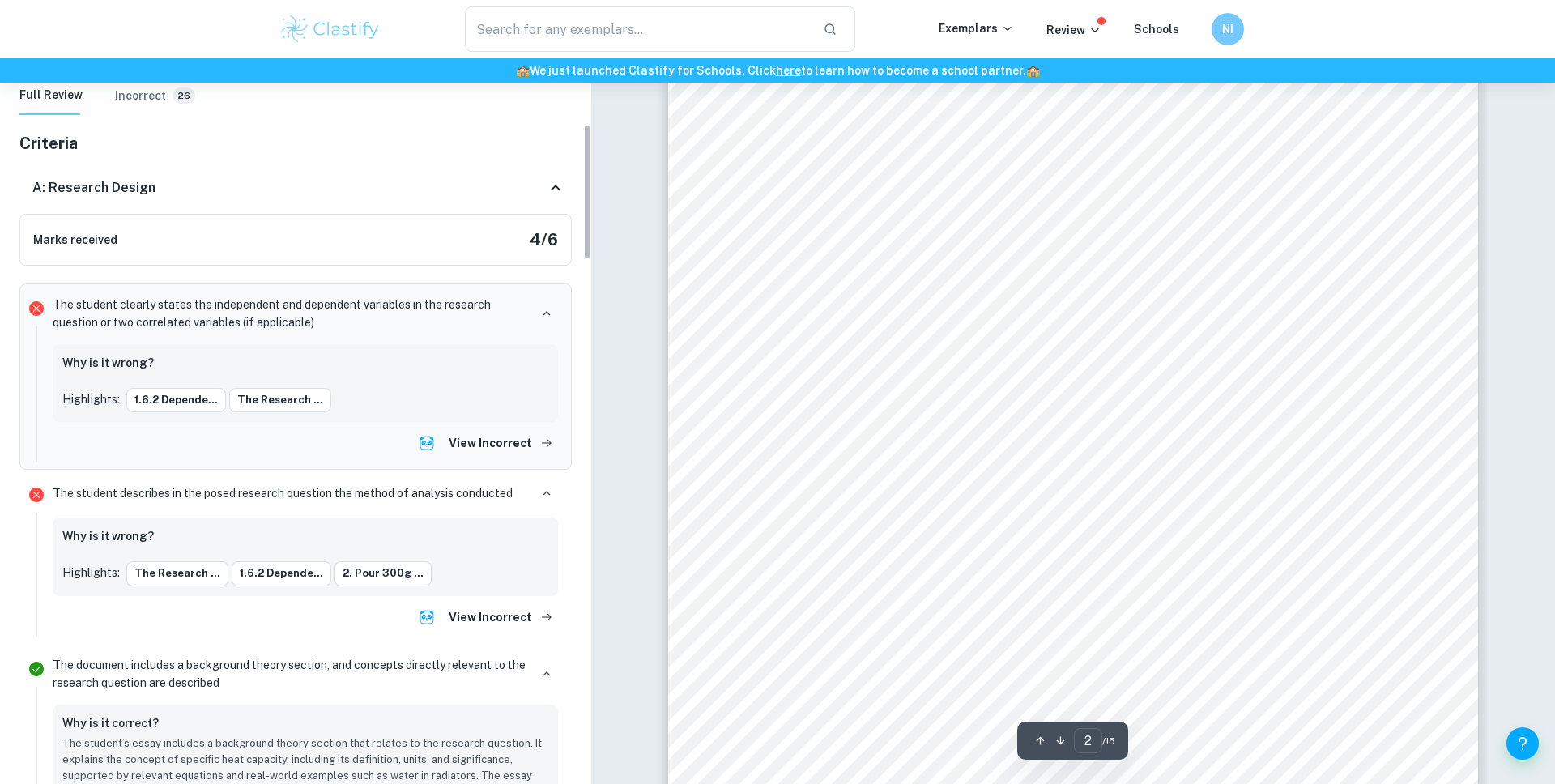
click at [435, 438] on img "Ask Clai" at bounding box center [427, 443] width 16 height 16
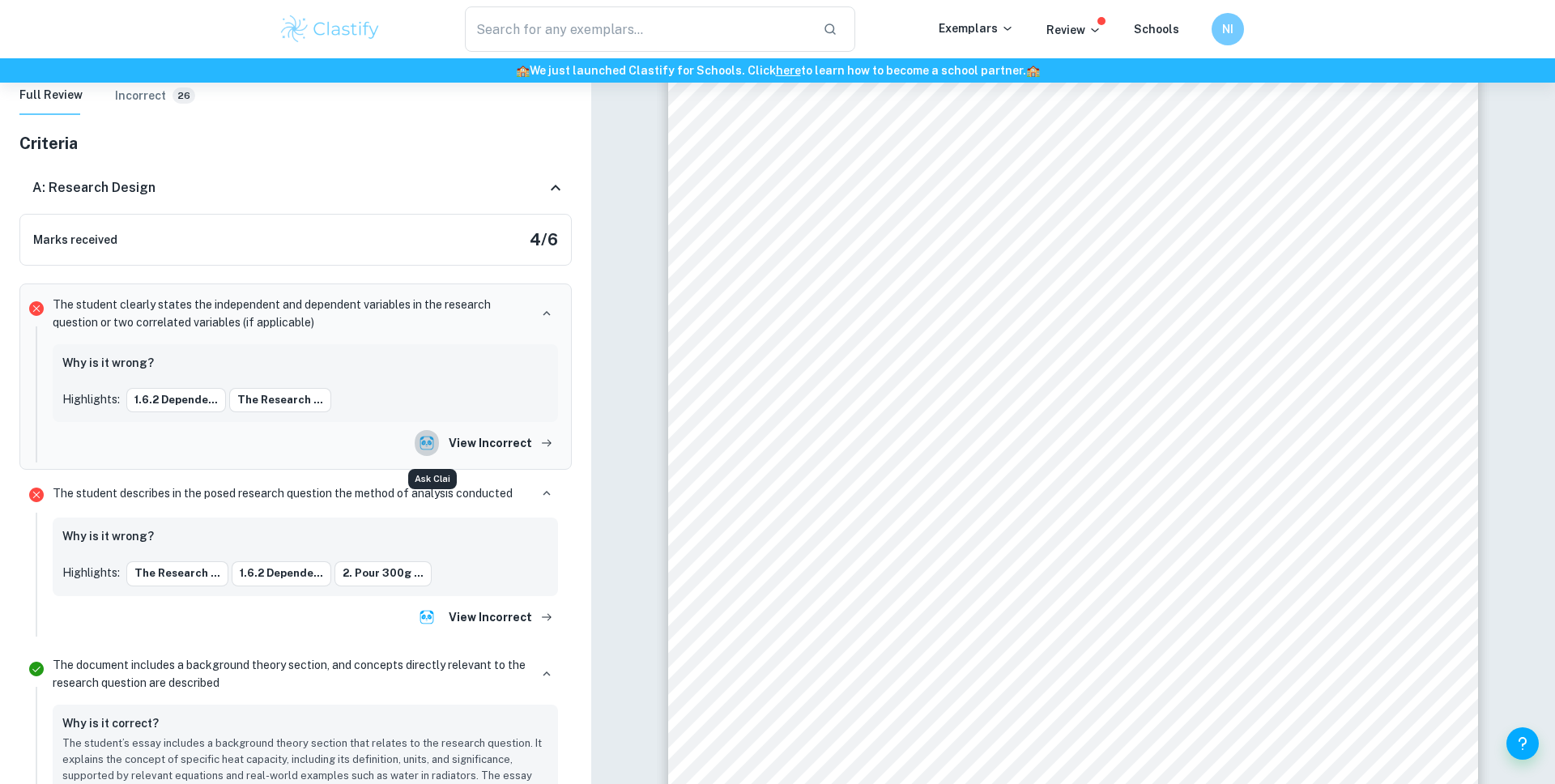
click at [435, 438] on img "Ask Clai" at bounding box center [427, 443] width 16 height 16
click at [435, 608] on img "Ask Clai" at bounding box center [427, 617] width 16 height 16
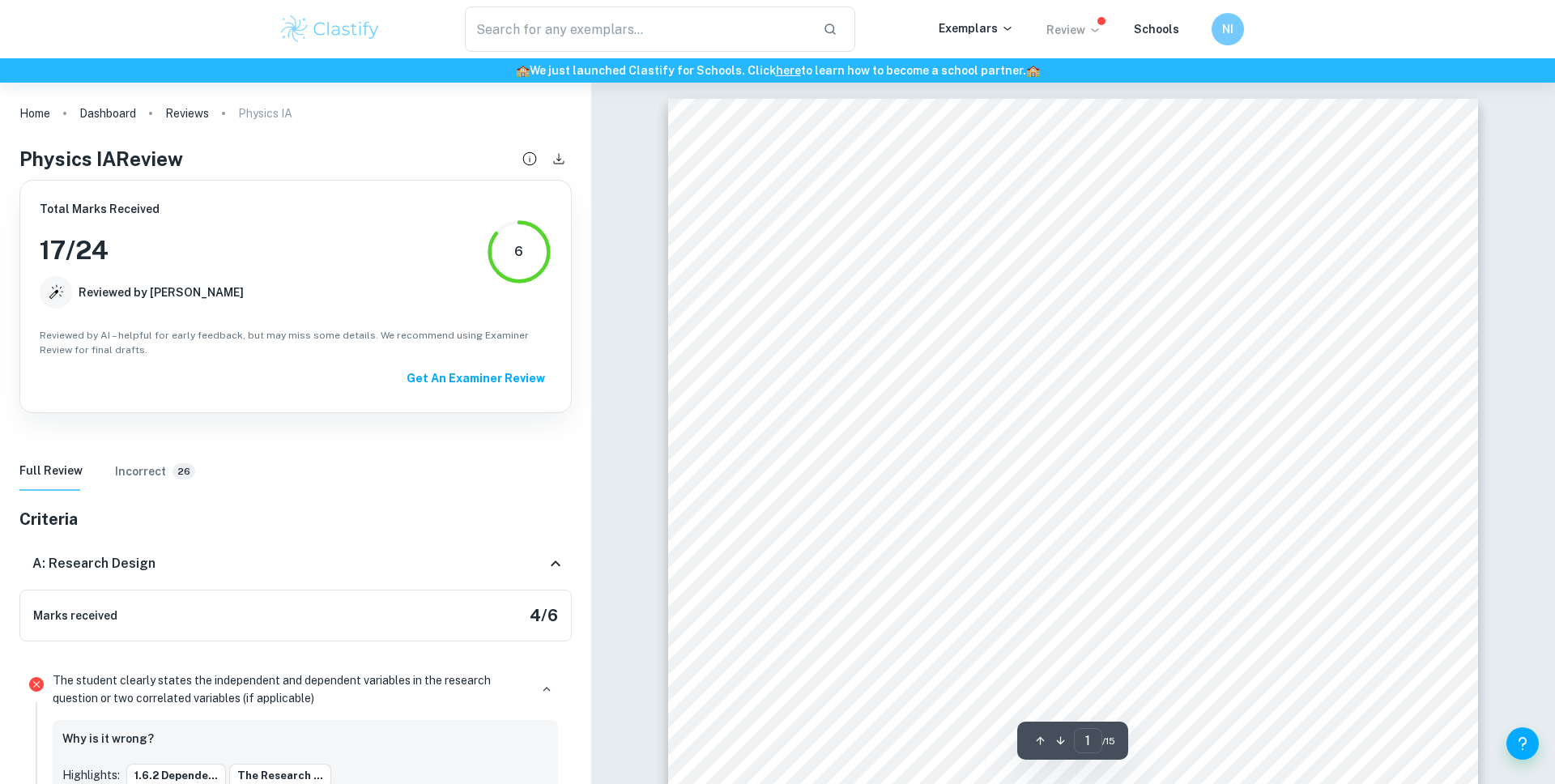
click at [1074, 26] on p "Review" at bounding box center [1073, 30] width 55 height 18
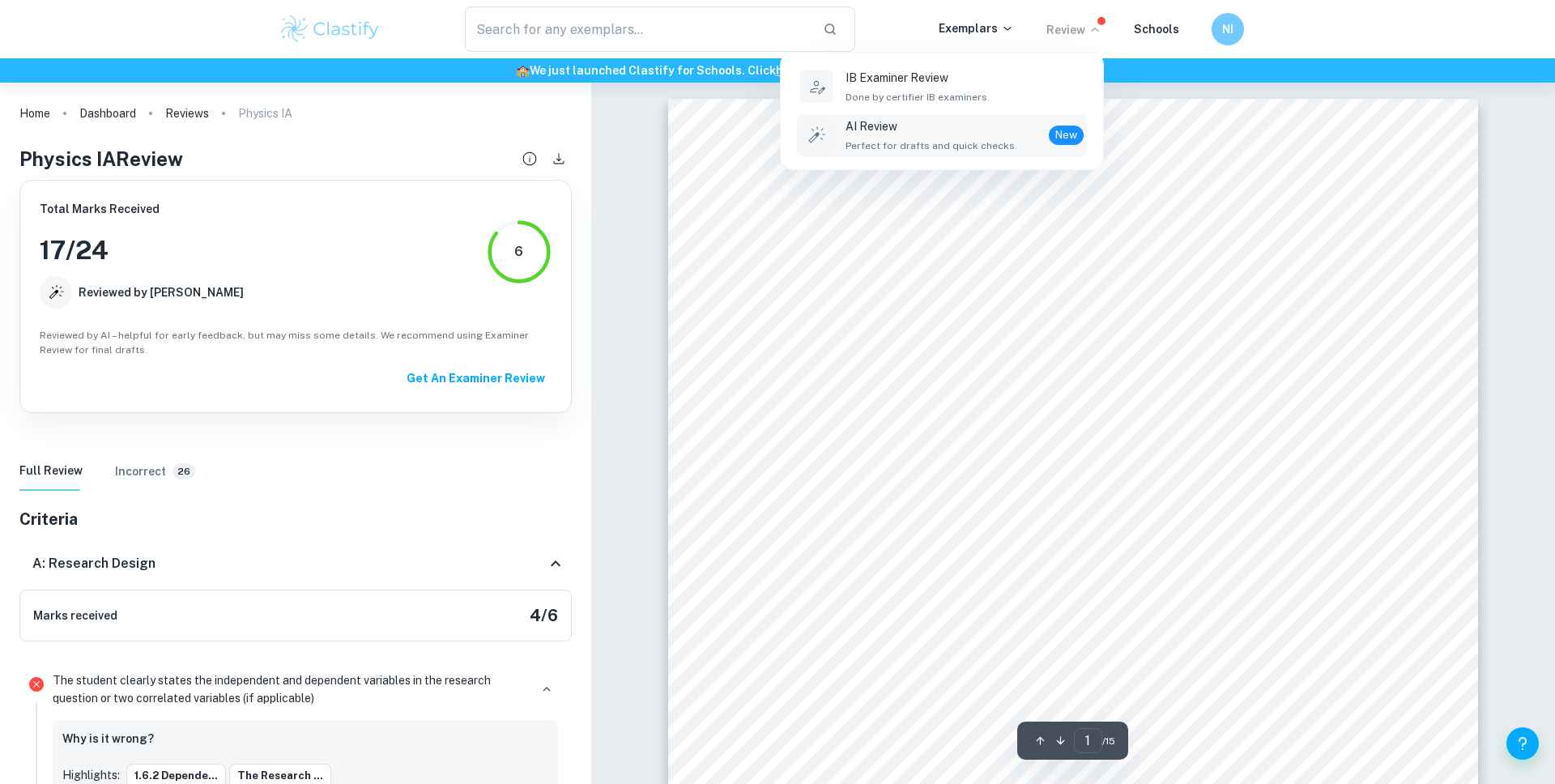
click at [991, 146] on span "Perfect for drafts and quick checks." at bounding box center [931, 146] width 172 height 14
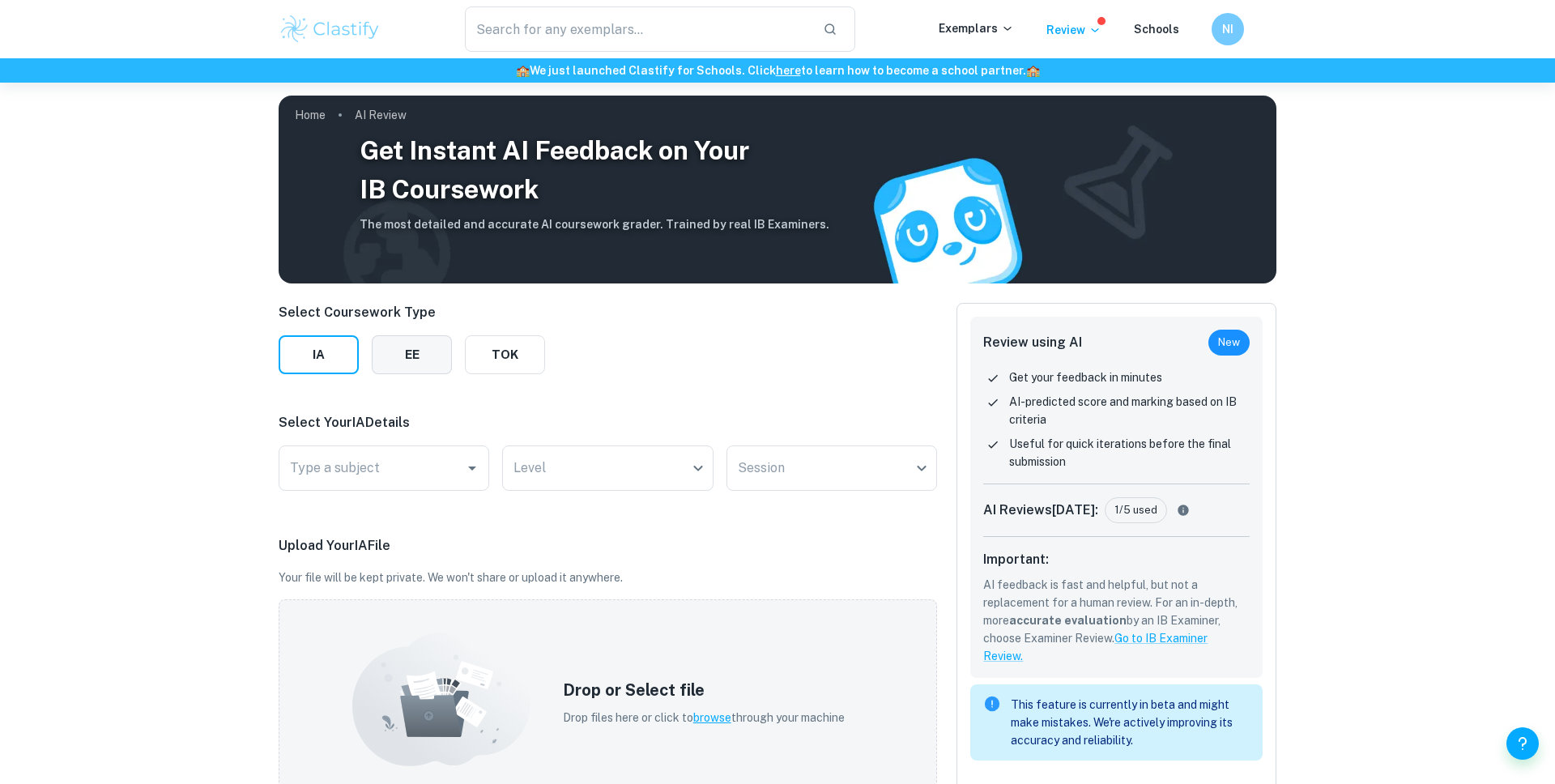
click at [420, 342] on button "EE" at bounding box center [411, 354] width 80 height 39
click at [349, 480] on input "Type a subject" at bounding box center [428, 468] width 285 height 31
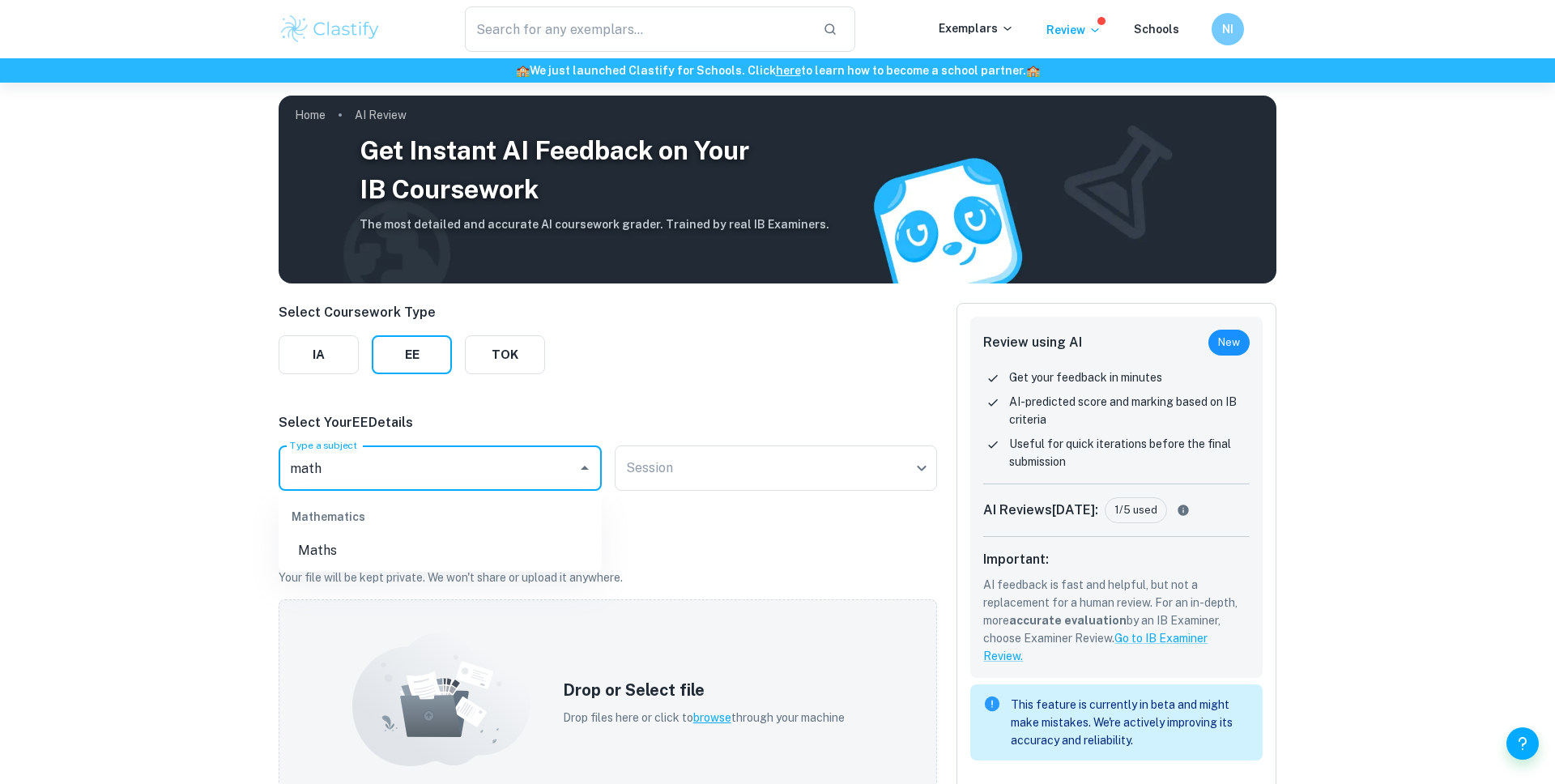
click at [361, 562] on li "Maths" at bounding box center [439, 550] width 323 height 29
type input "Maths"
click at [708, 454] on body "We value your privacy We use cookies to enhance your browsing experience, serve…" at bounding box center [777, 474] width 1555 height 784
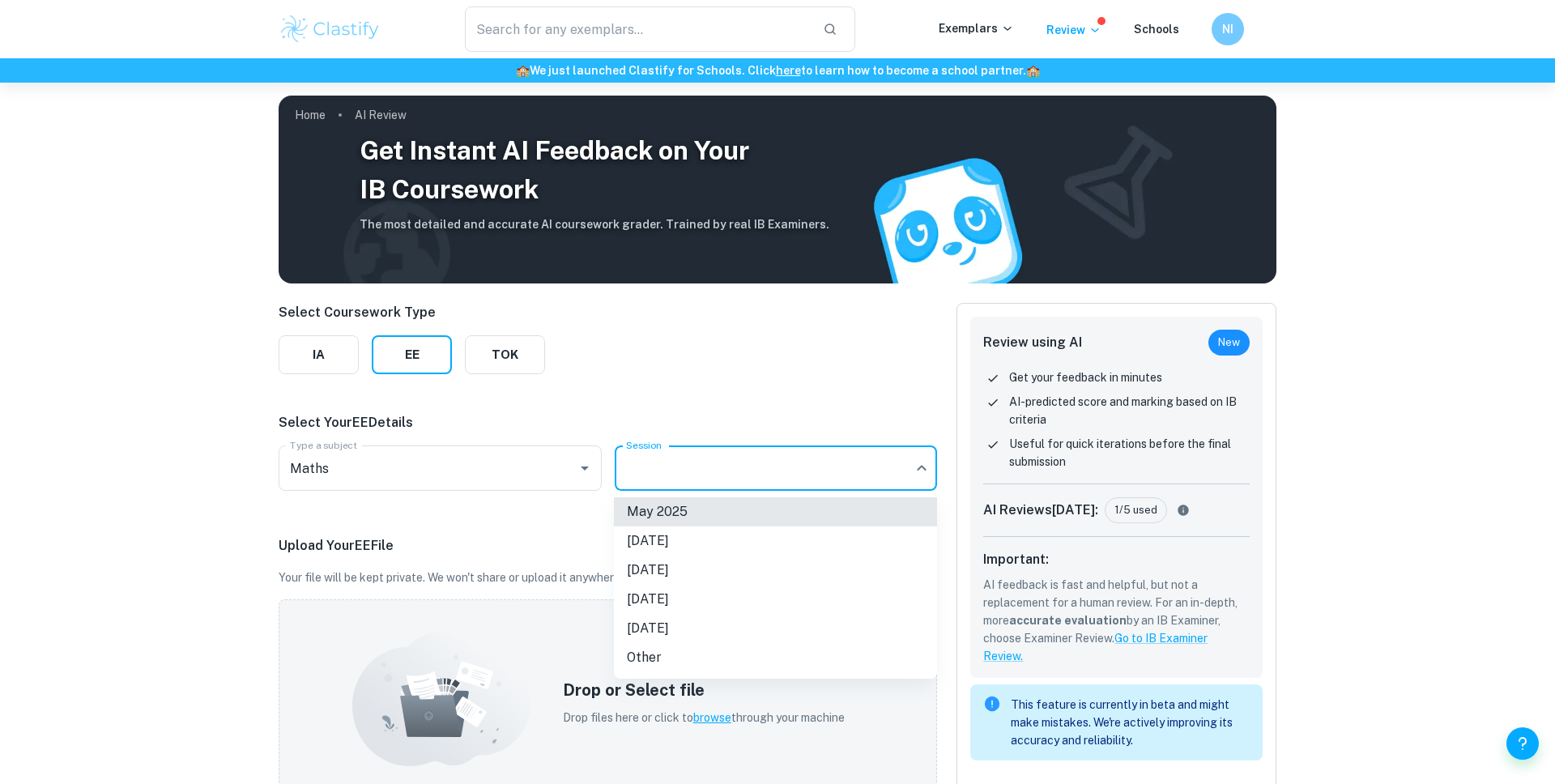
click at [693, 547] on li "November 2025" at bounding box center [775, 541] width 323 height 29
type input "N25"
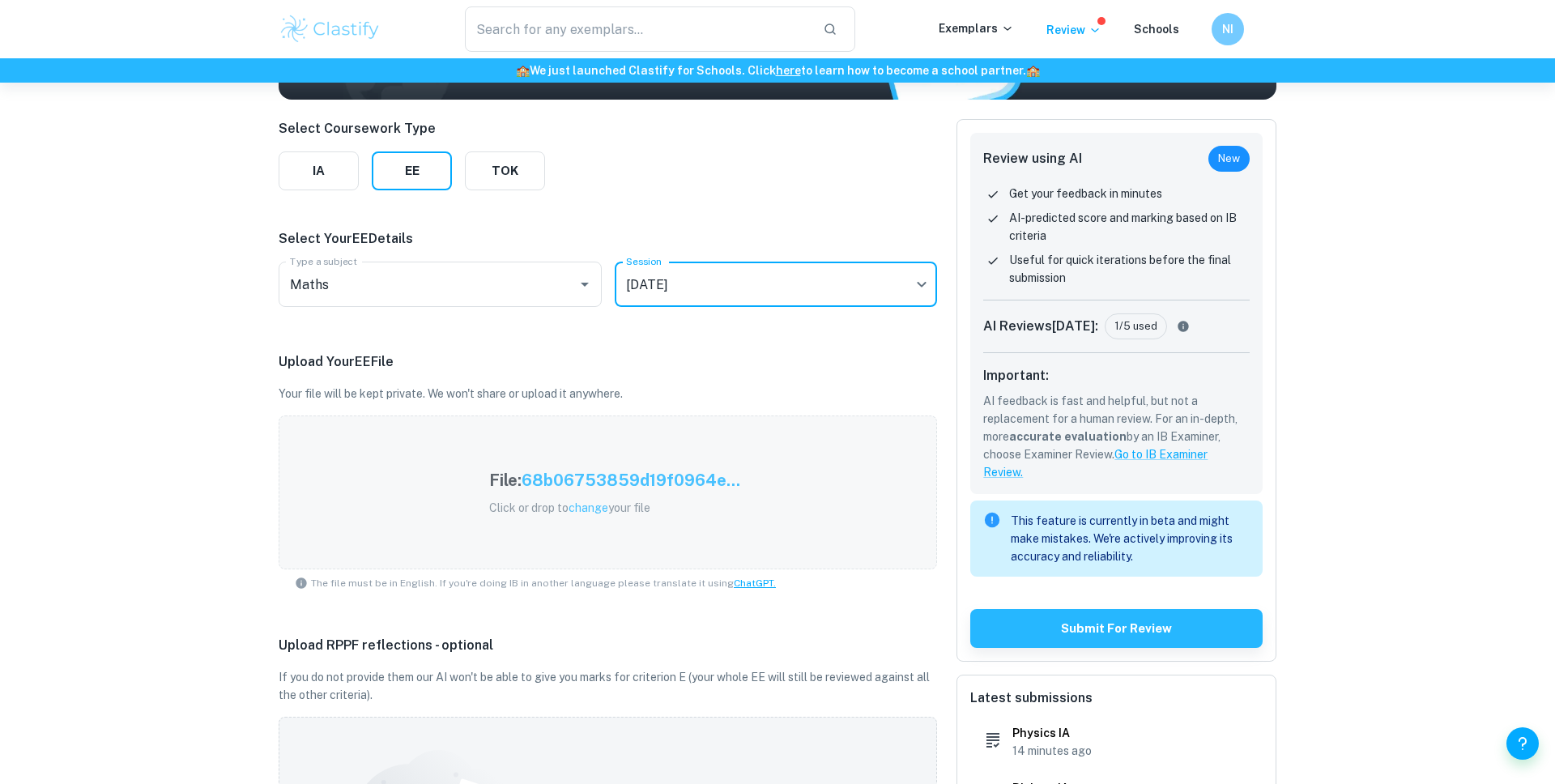
scroll to position [364, 0]
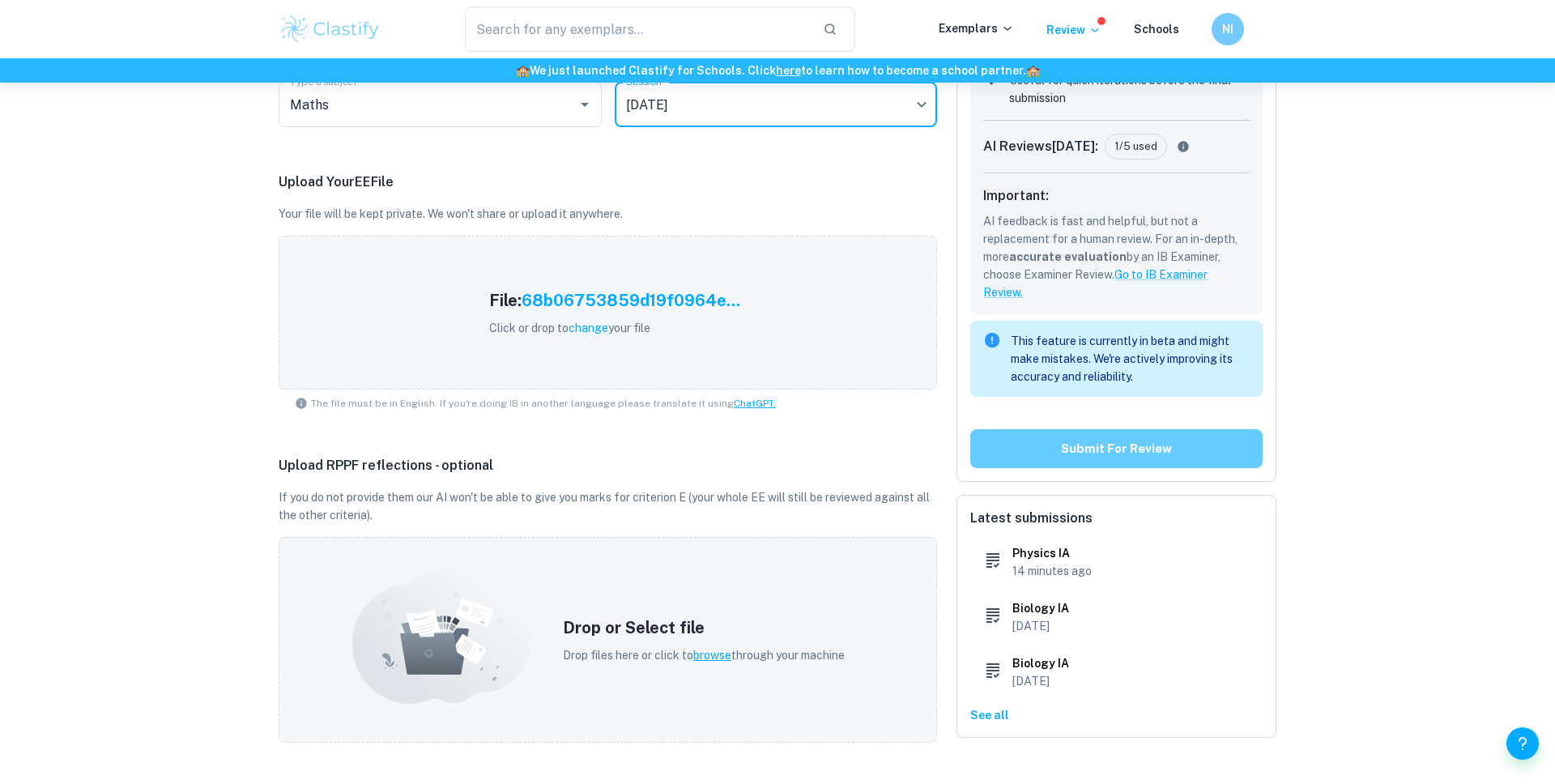
click at [1045, 453] on button "Submit for review" at bounding box center [1116, 448] width 293 height 39
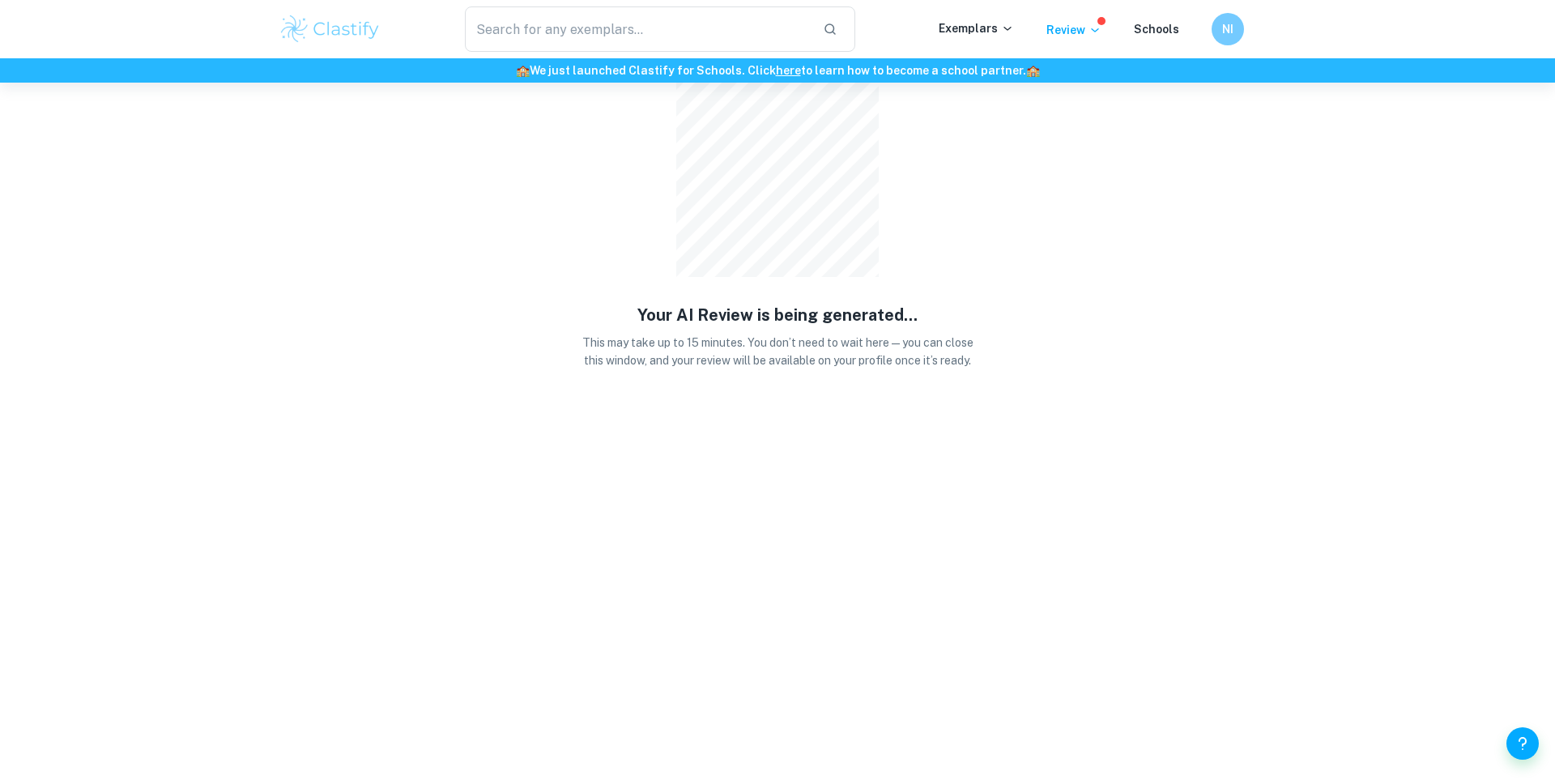
scroll to position [0, 0]
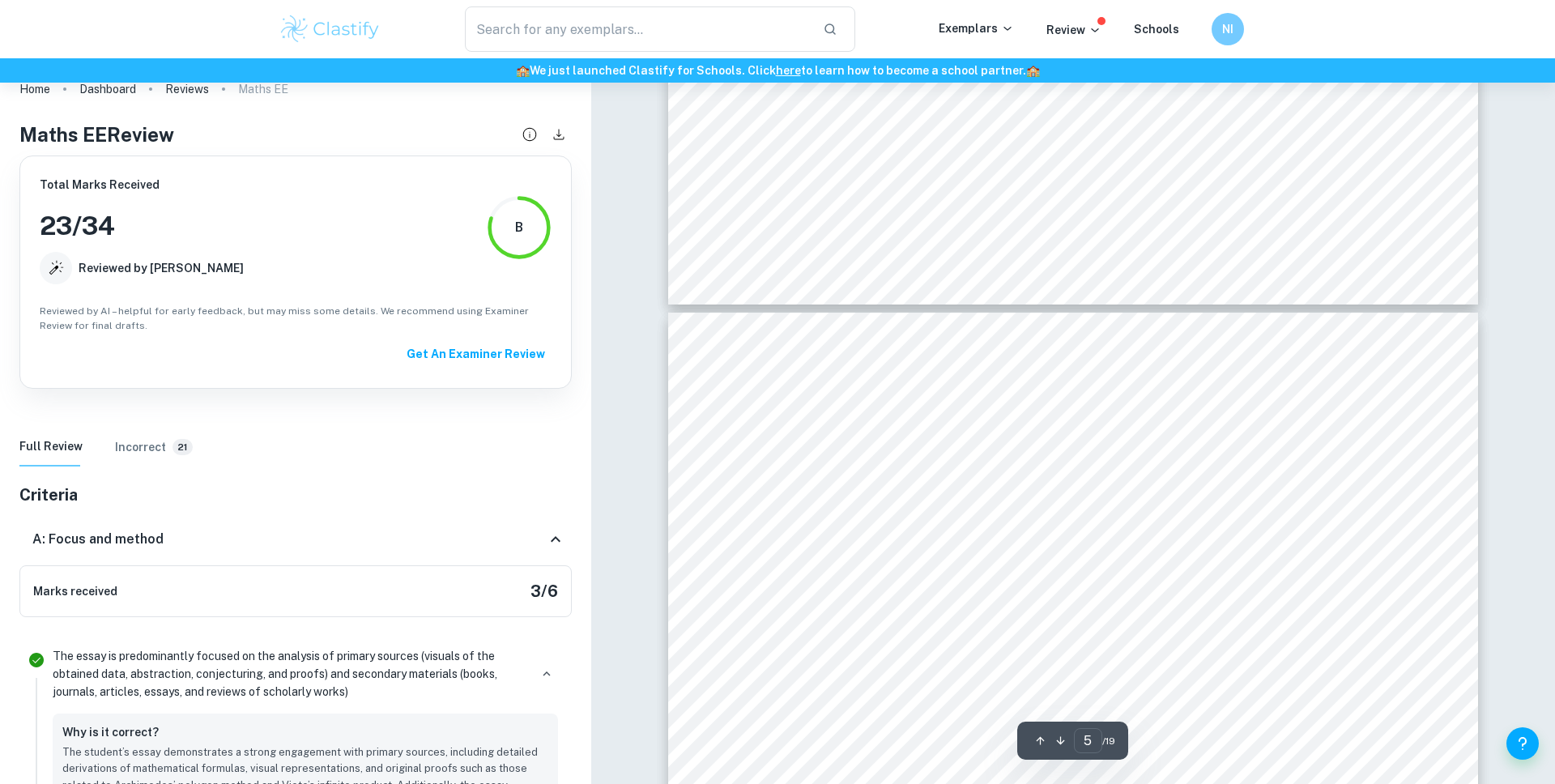
scroll to position [4010, 0]
click at [336, 537] on div "A: Focus and method" at bounding box center [289, 539] width 513 height 20
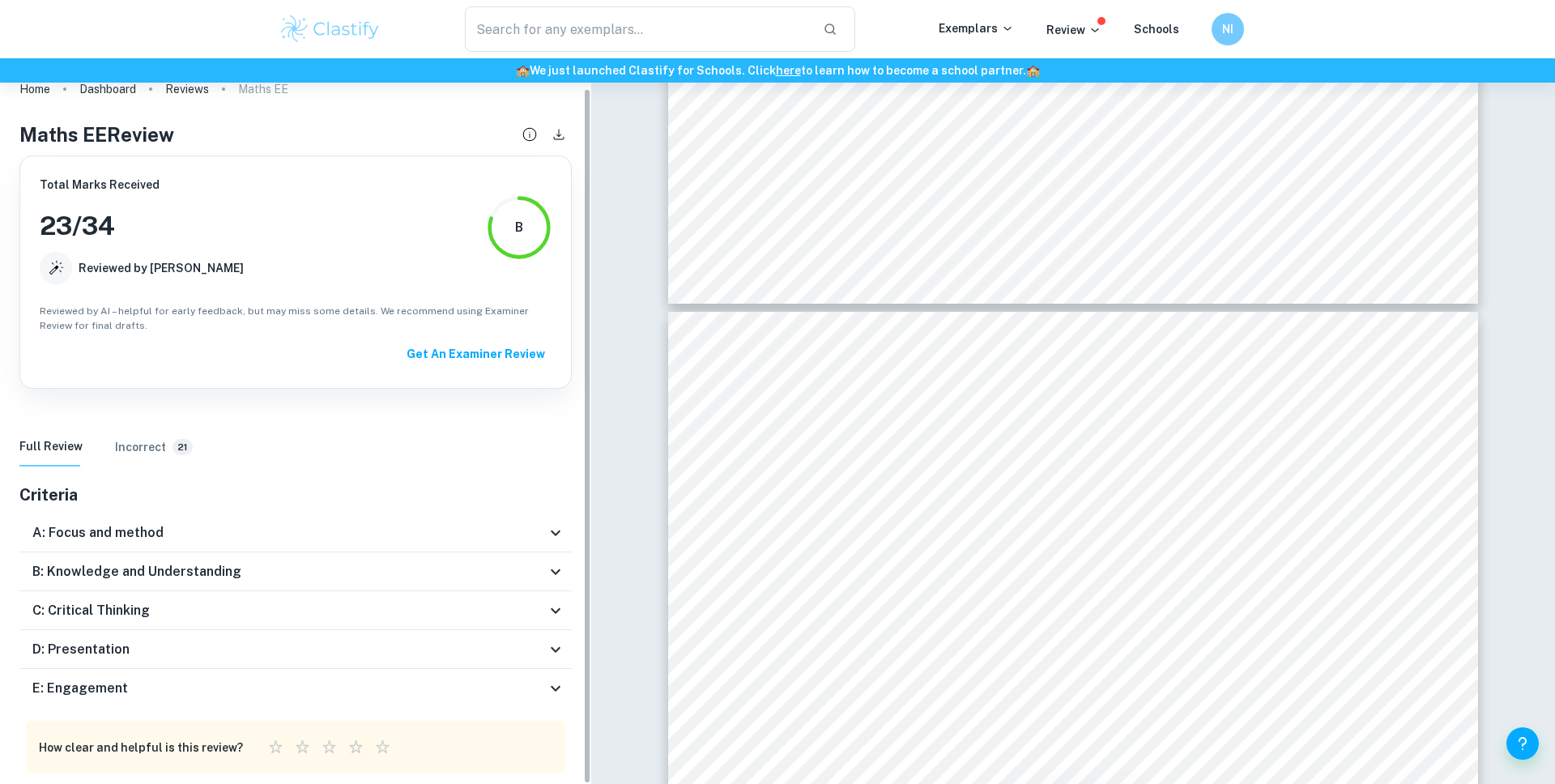
scroll to position [31, 0]
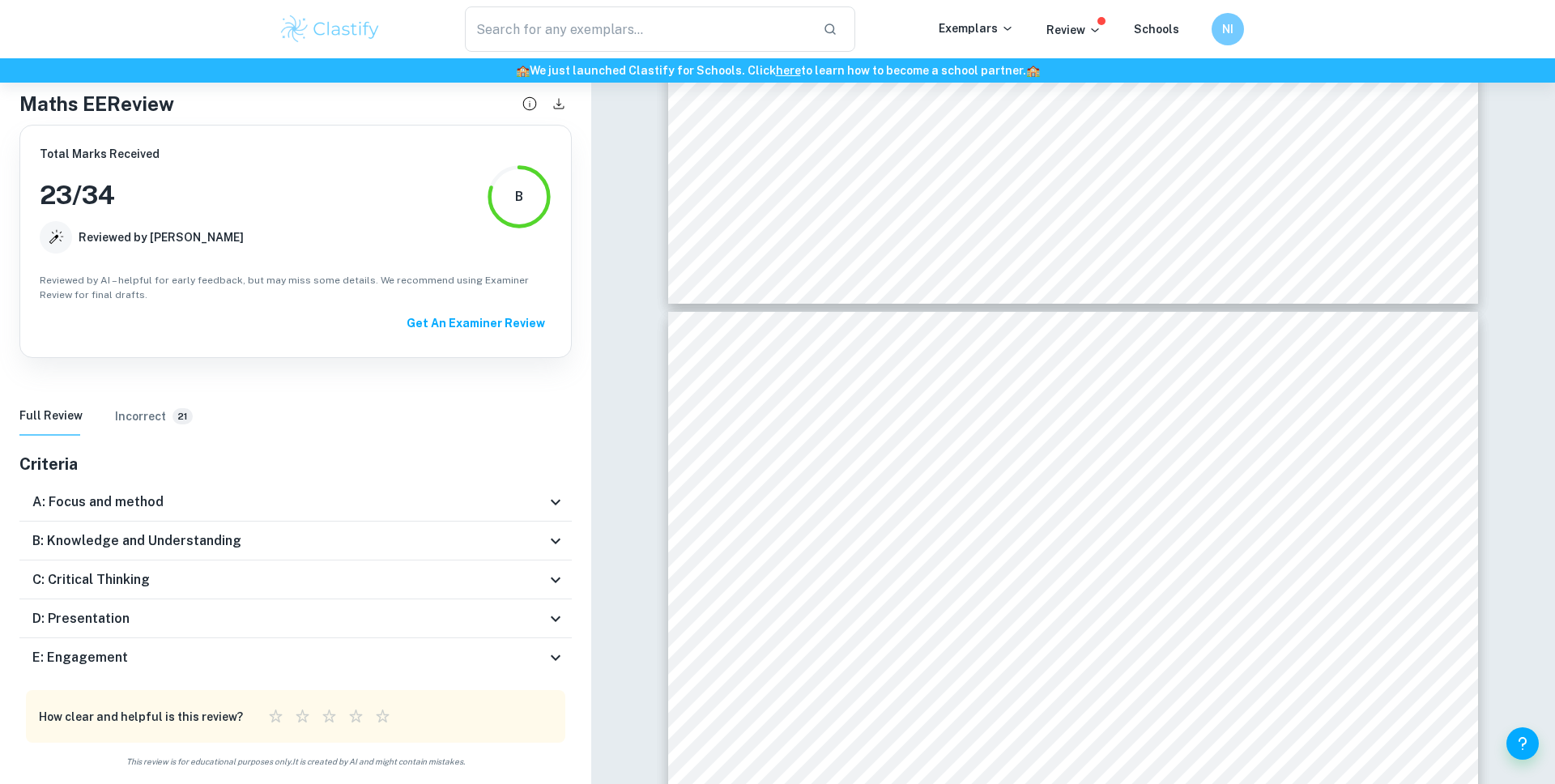
click at [330, 645] on div "E: Engagement" at bounding box center [295, 657] width 552 height 39
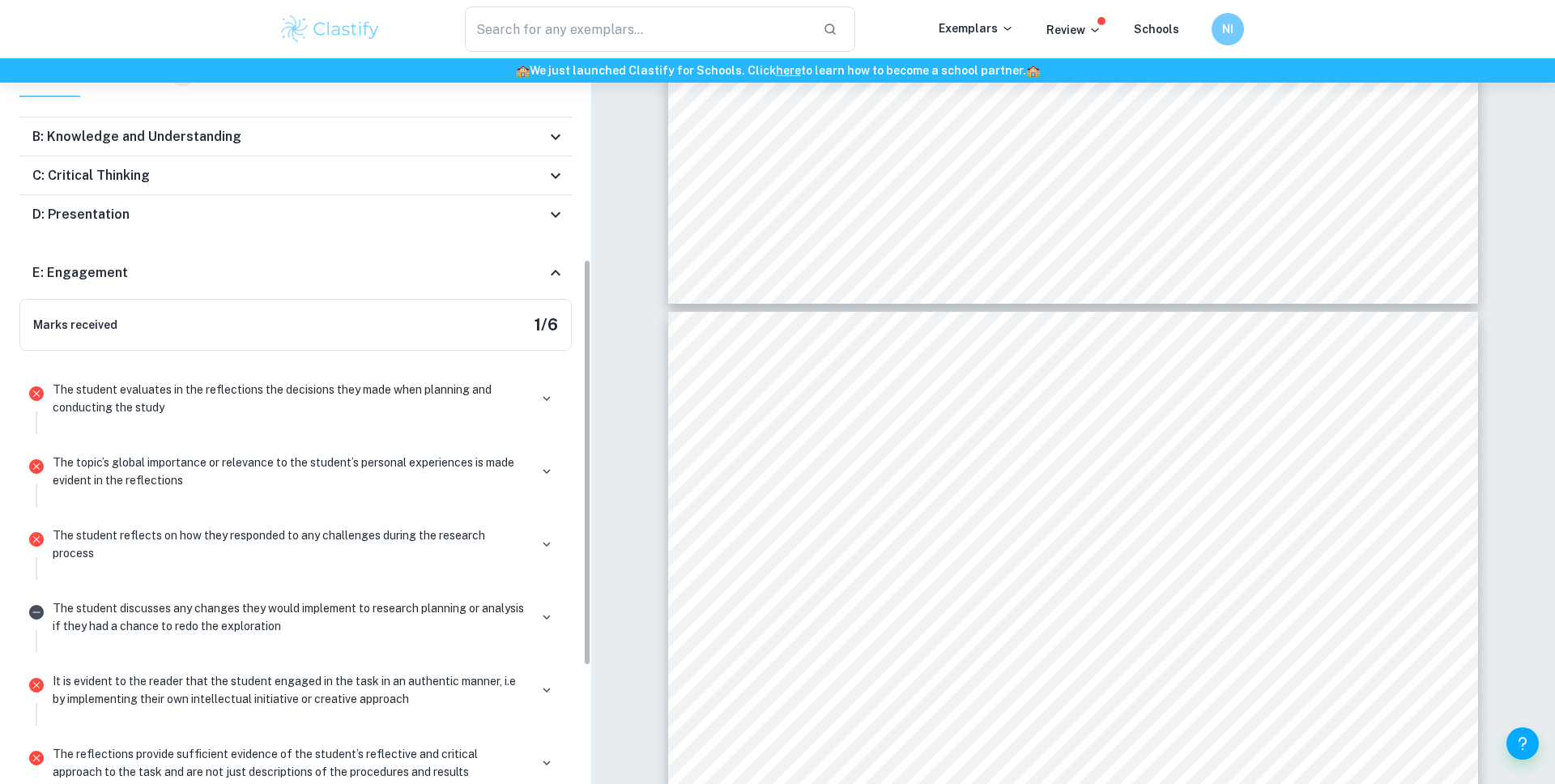
scroll to position [569, 0]
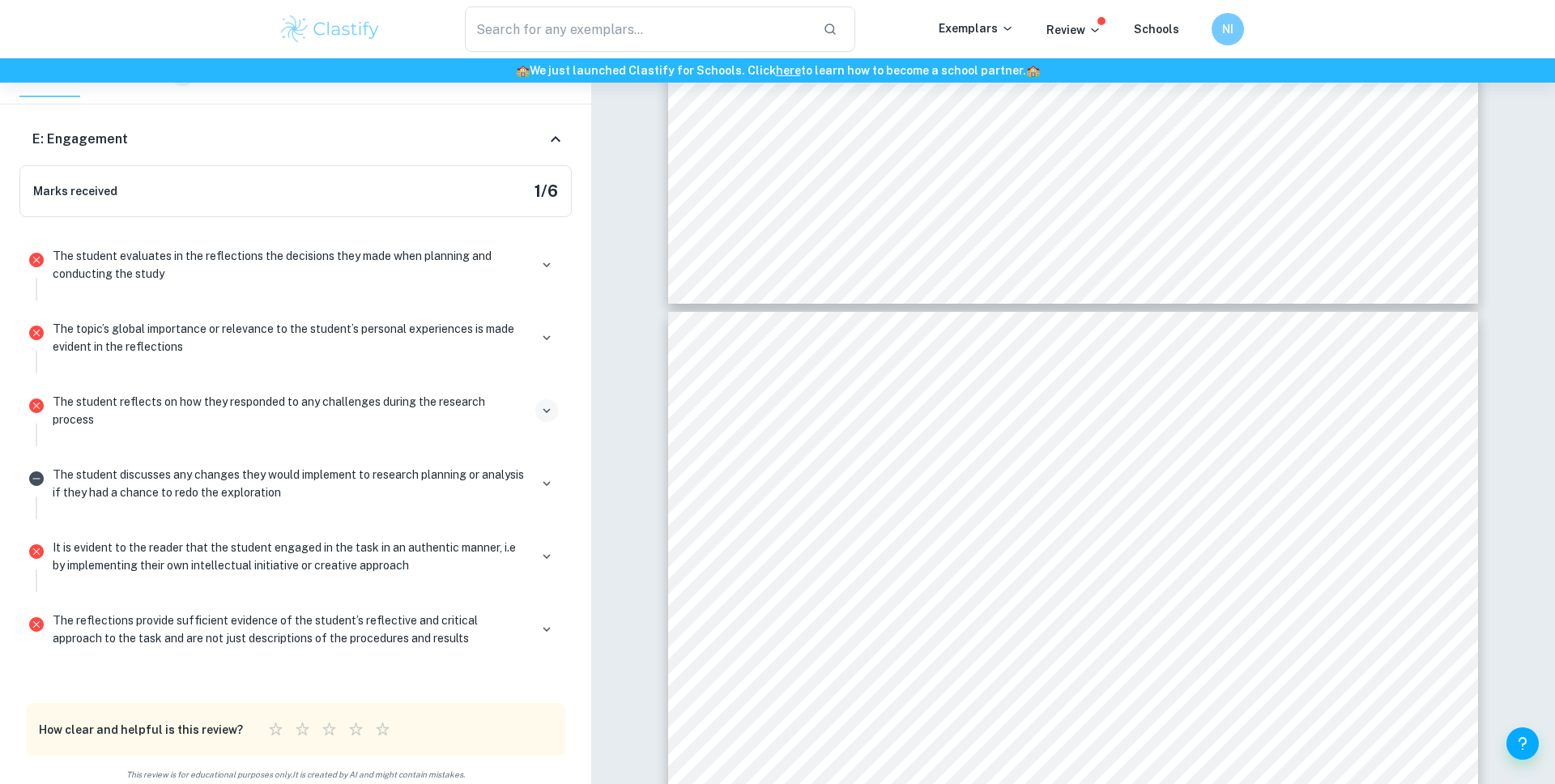
click at [548, 408] on icon "button" at bounding box center [547, 410] width 7 height 5
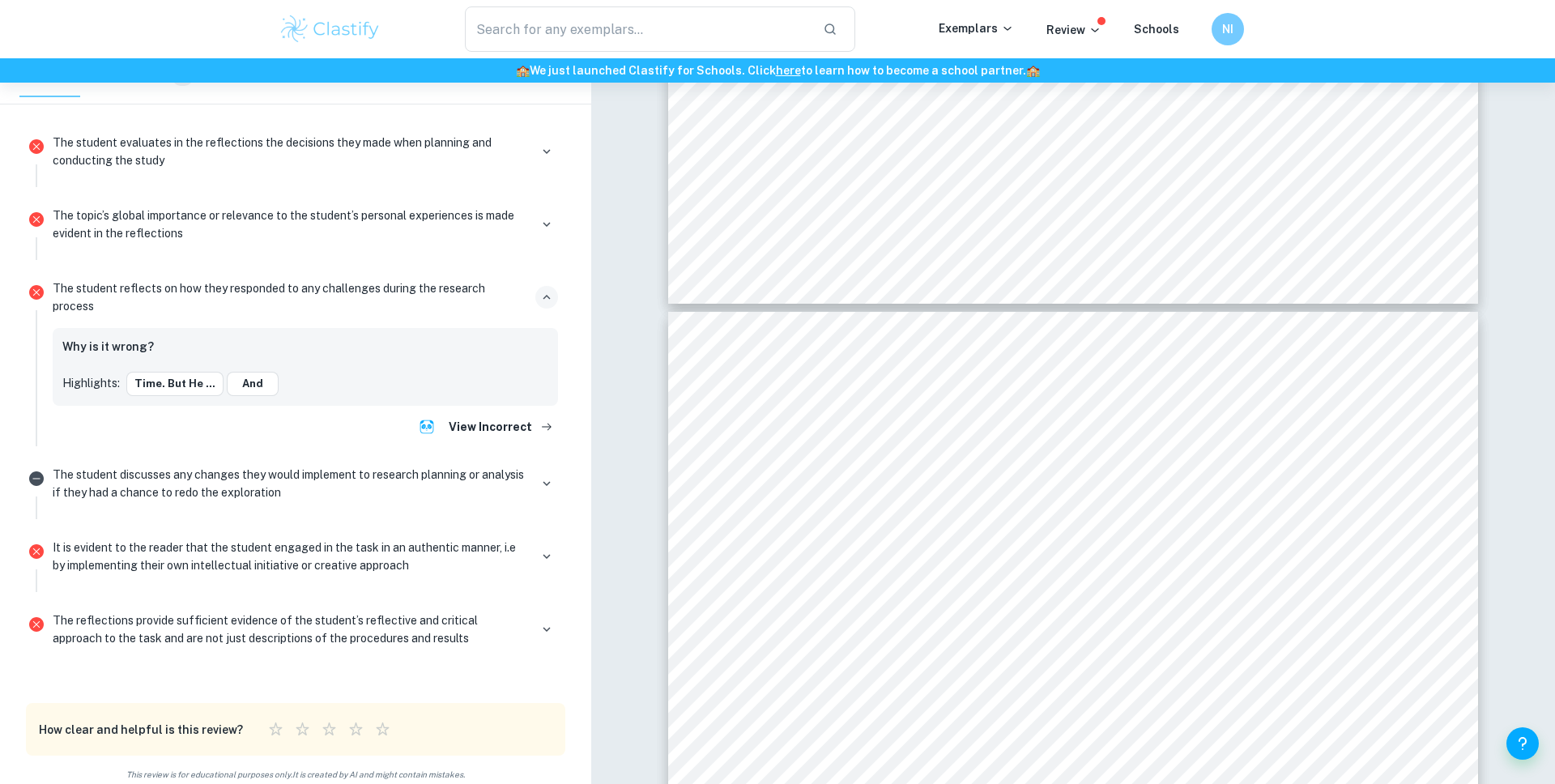
click at [535, 290] on button "button" at bounding box center [546, 296] width 23 height 23
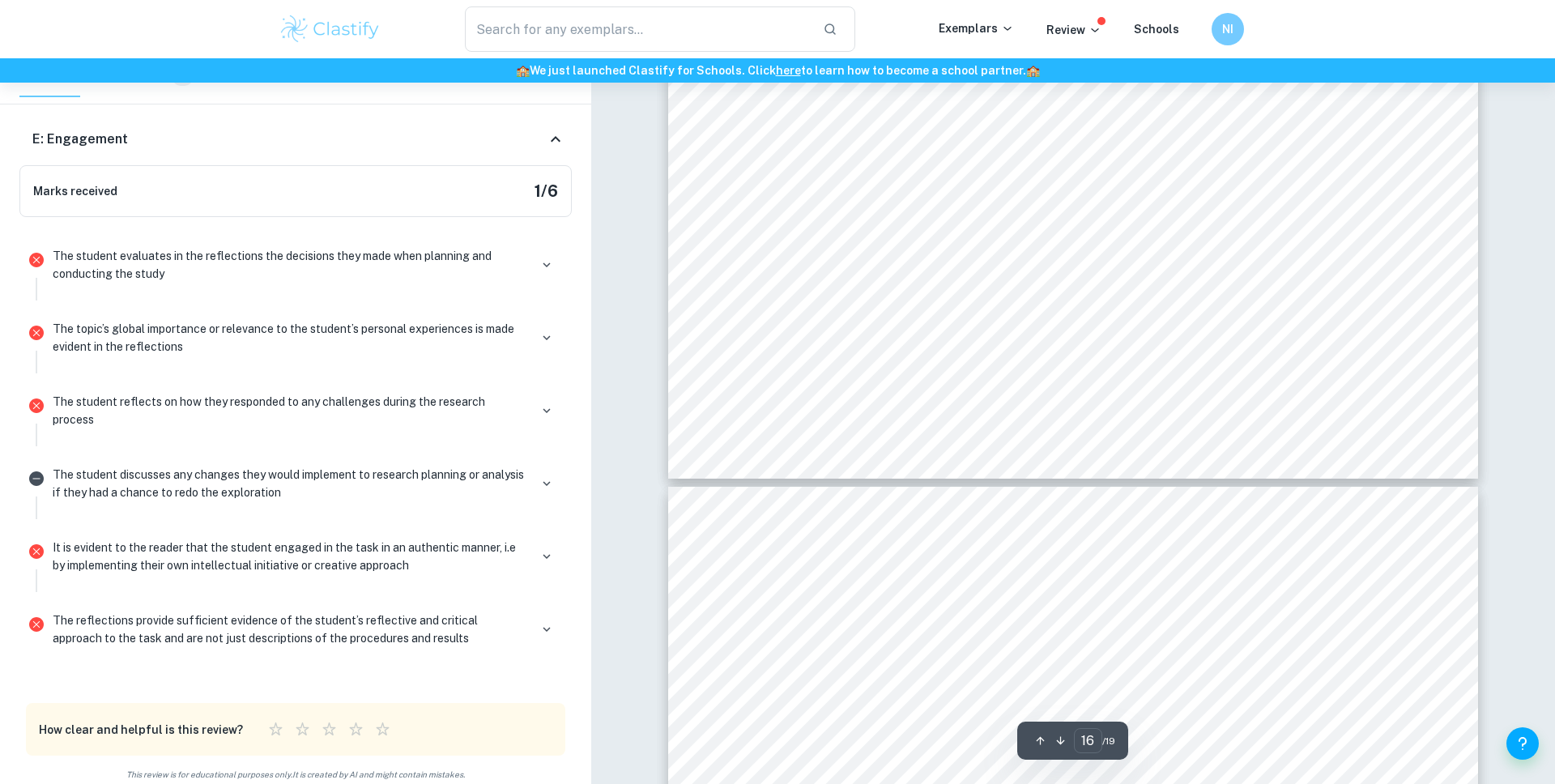
type input "17"
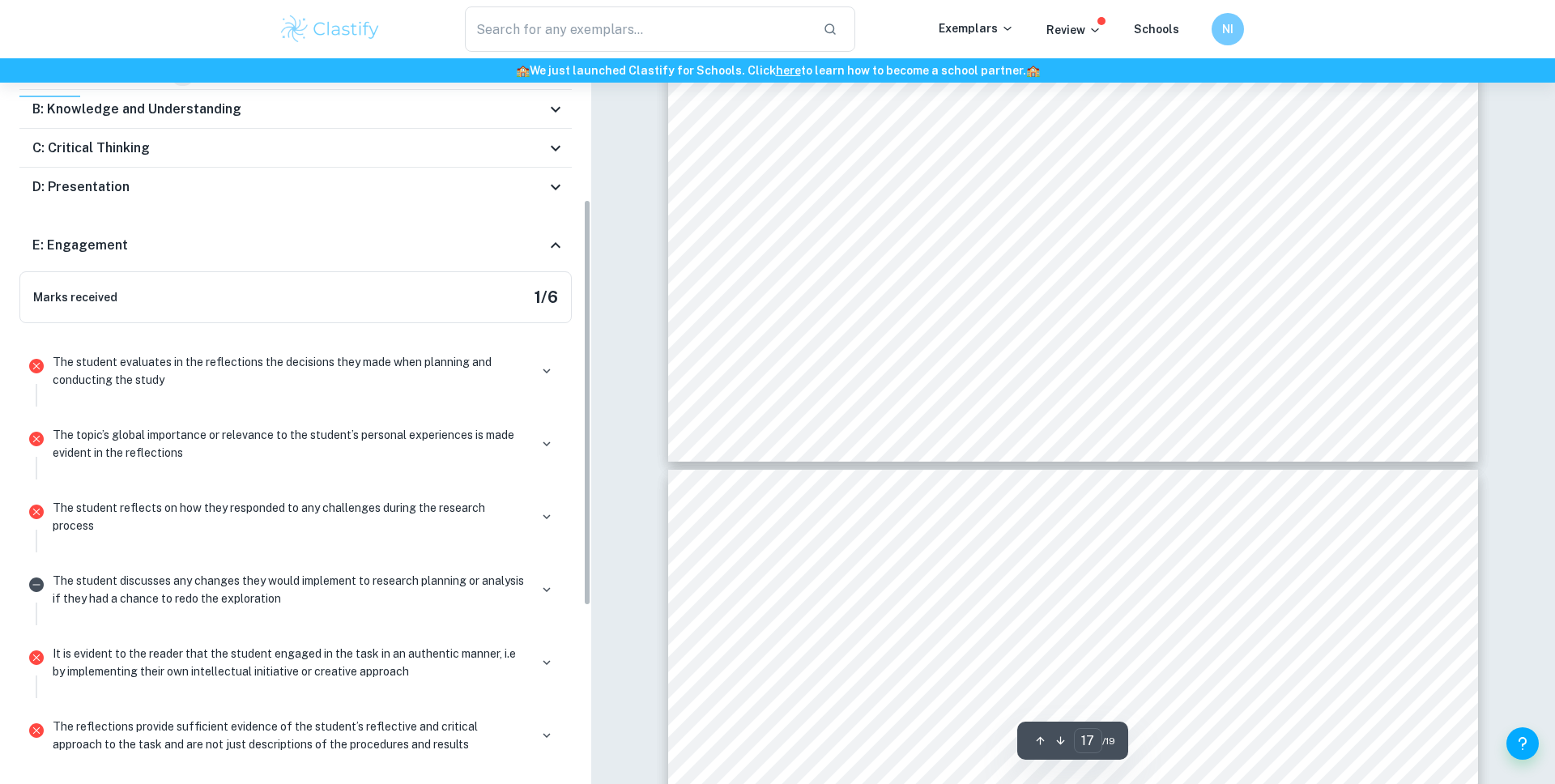
scroll to position [252, 0]
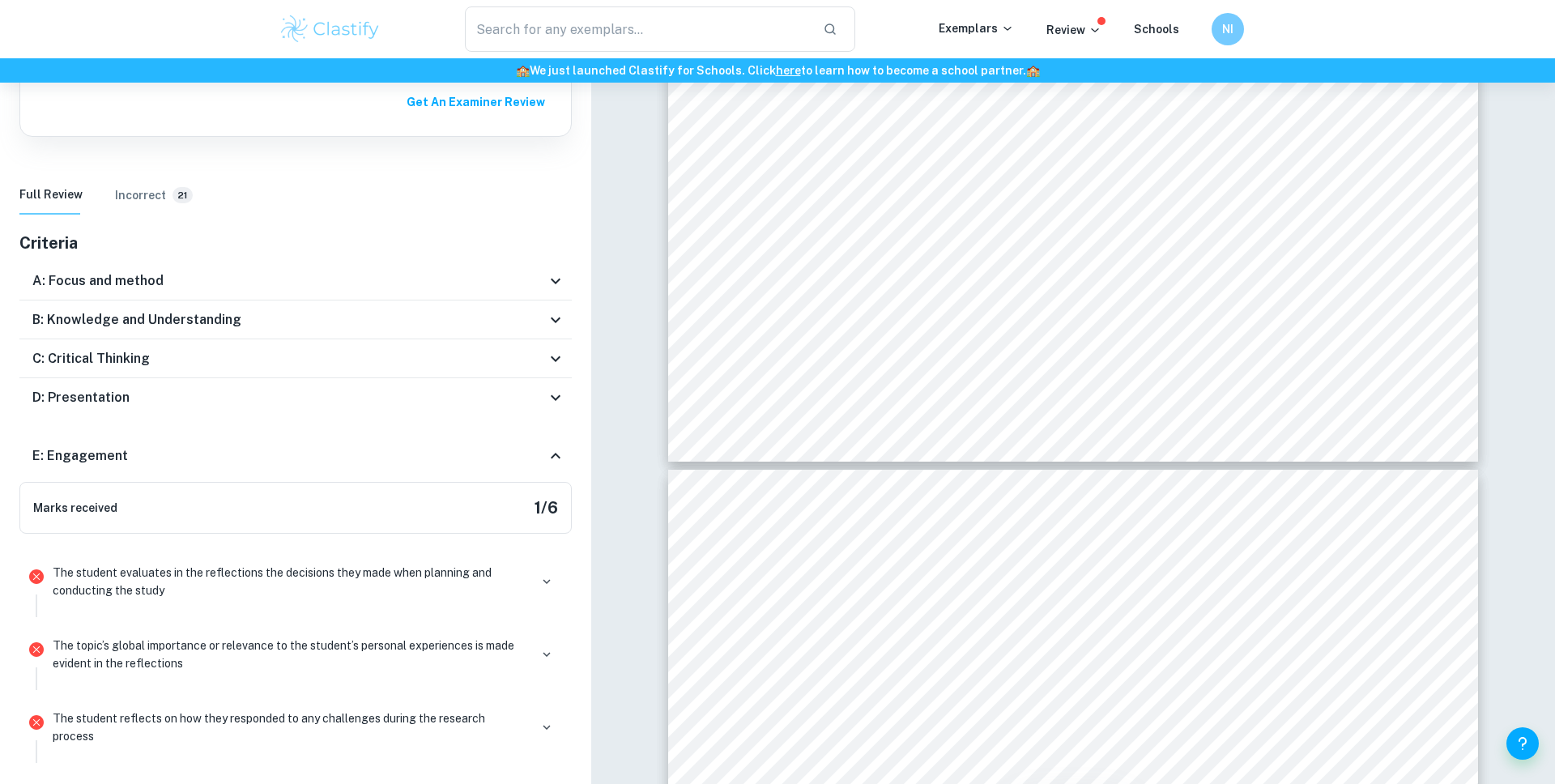
click at [277, 415] on div "D: Presentation" at bounding box center [295, 397] width 552 height 39
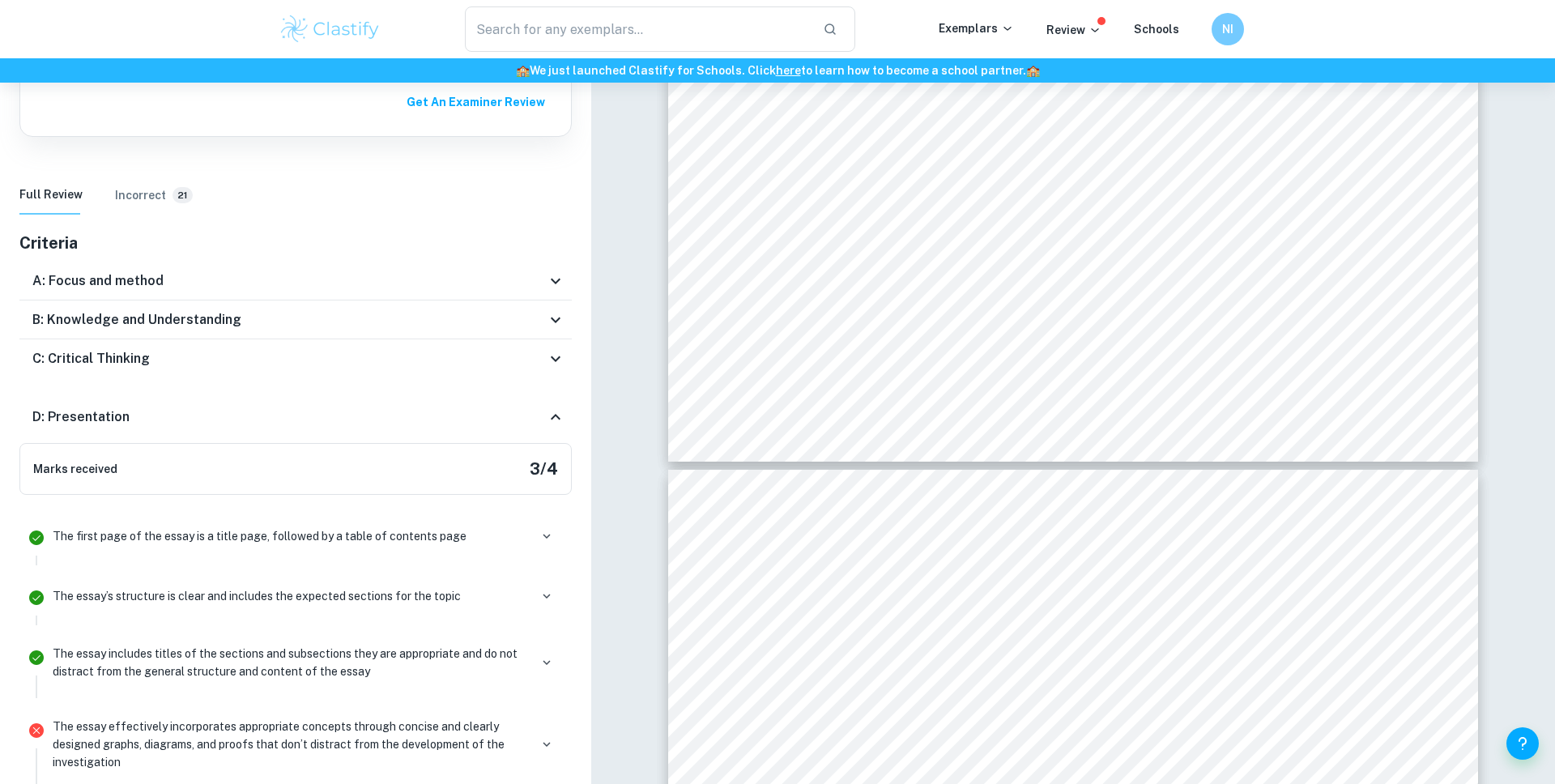
click at [277, 416] on div "D: Presentation" at bounding box center [289, 417] width 513 height 20
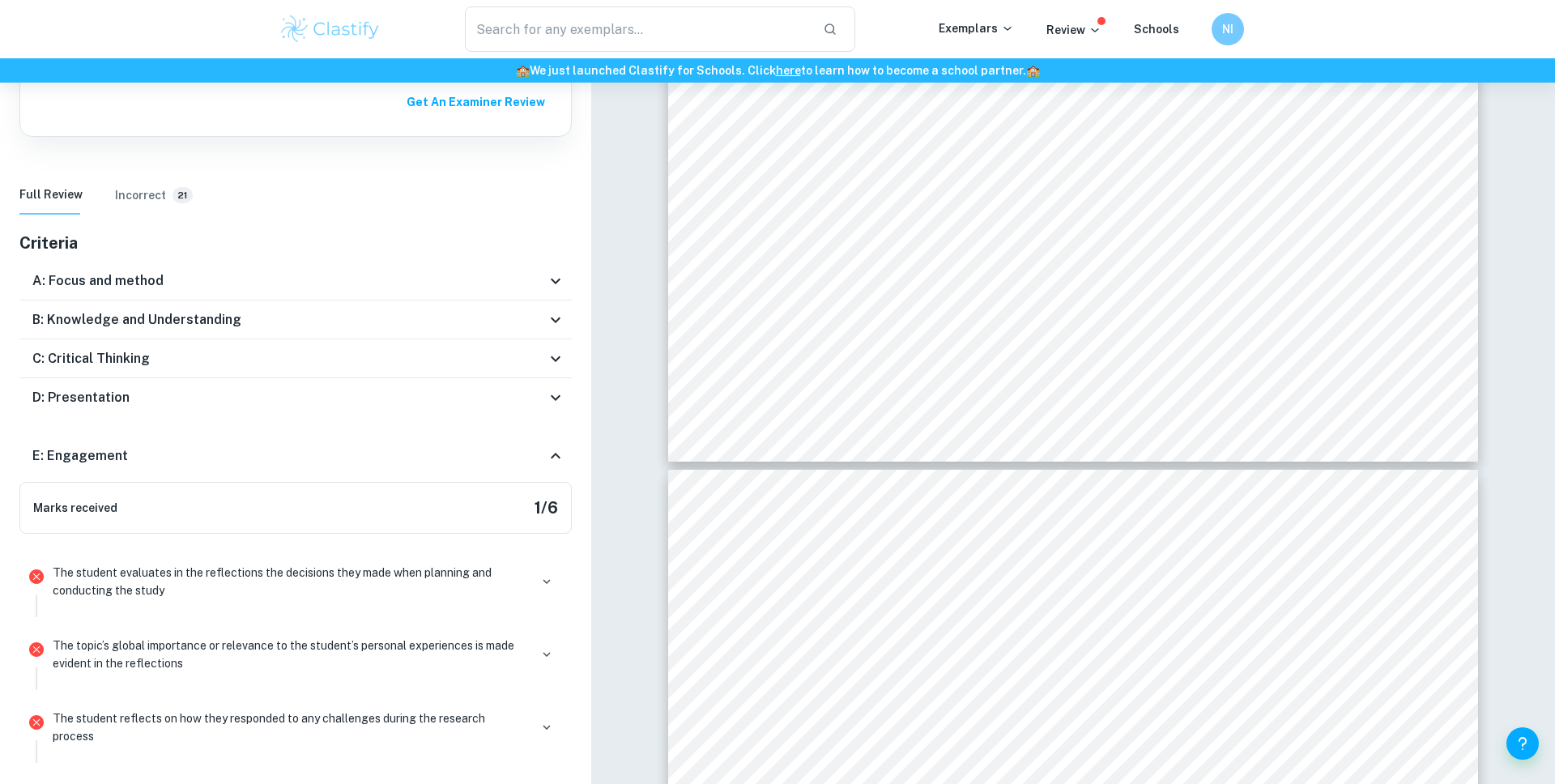
click at [233, 365] on div "C: Critical Thinking" at bounding box center [289, 359] width 513 height 20
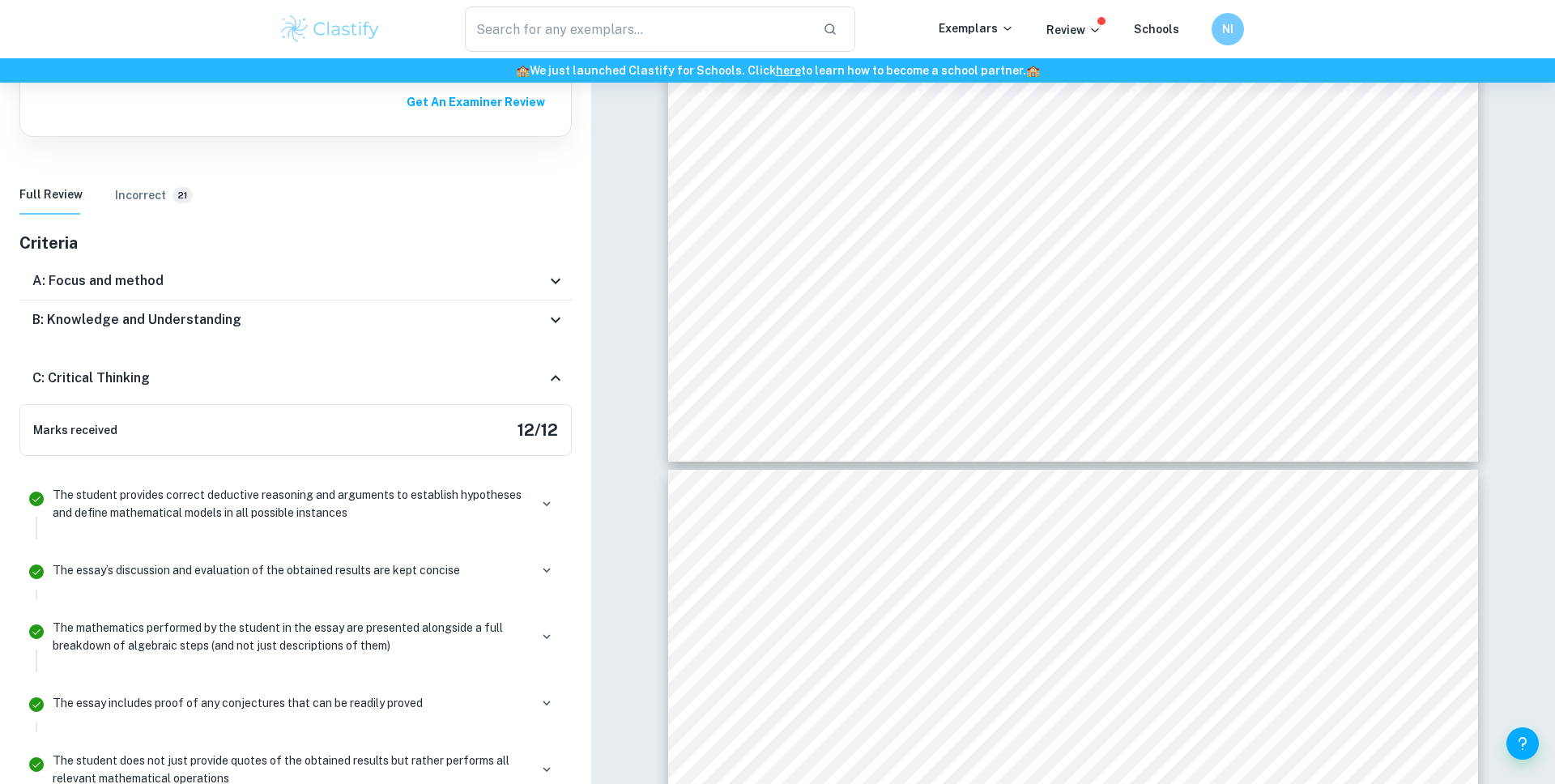
click at [233, 365] on div "C: Critical Thinking" at bounding box center [295, 378] width 552 height 52
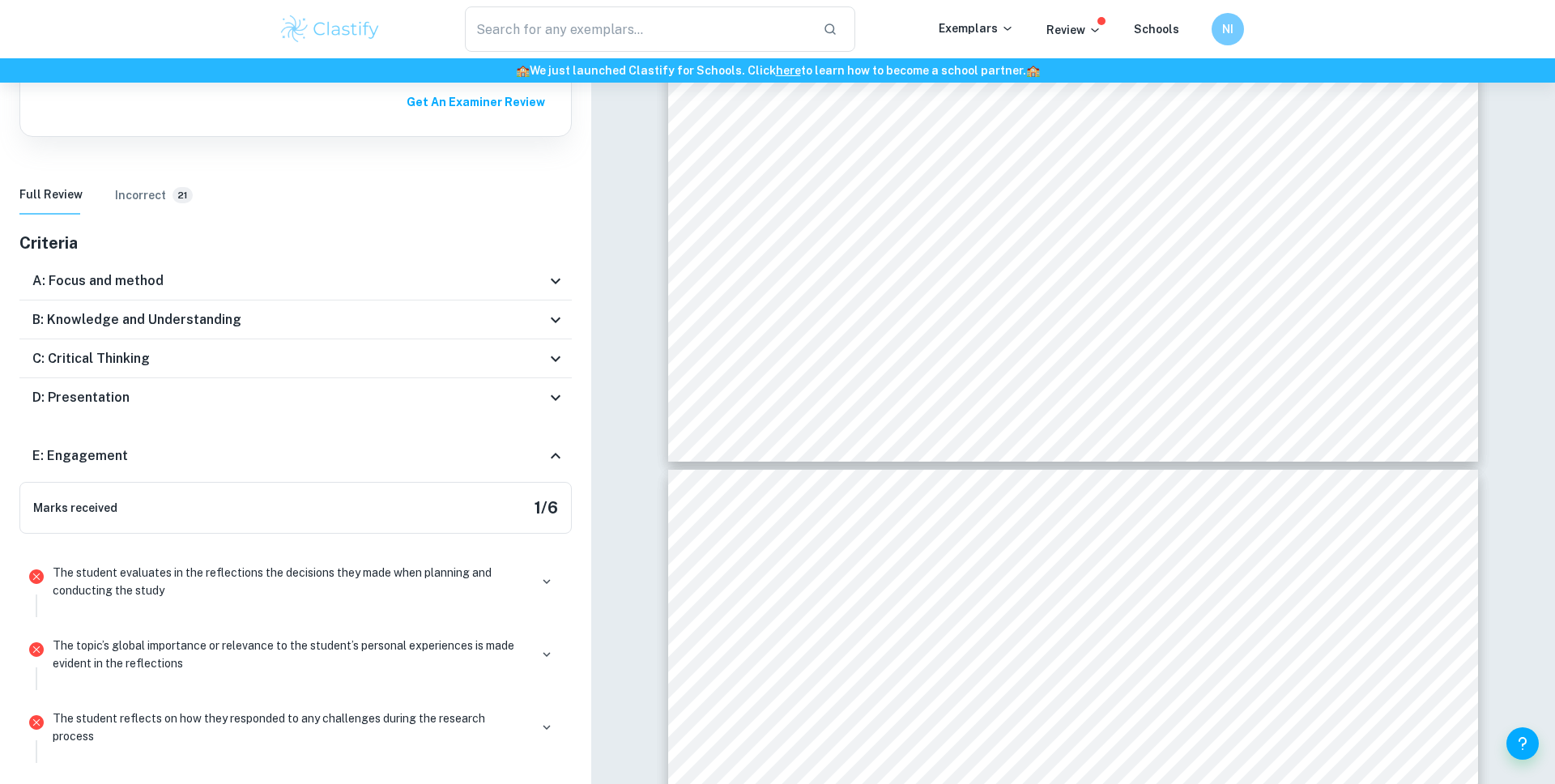
click at [221, 337] on div "B: Knowledge and Understanding" at bounding box center [295, 320] width 552 height 39
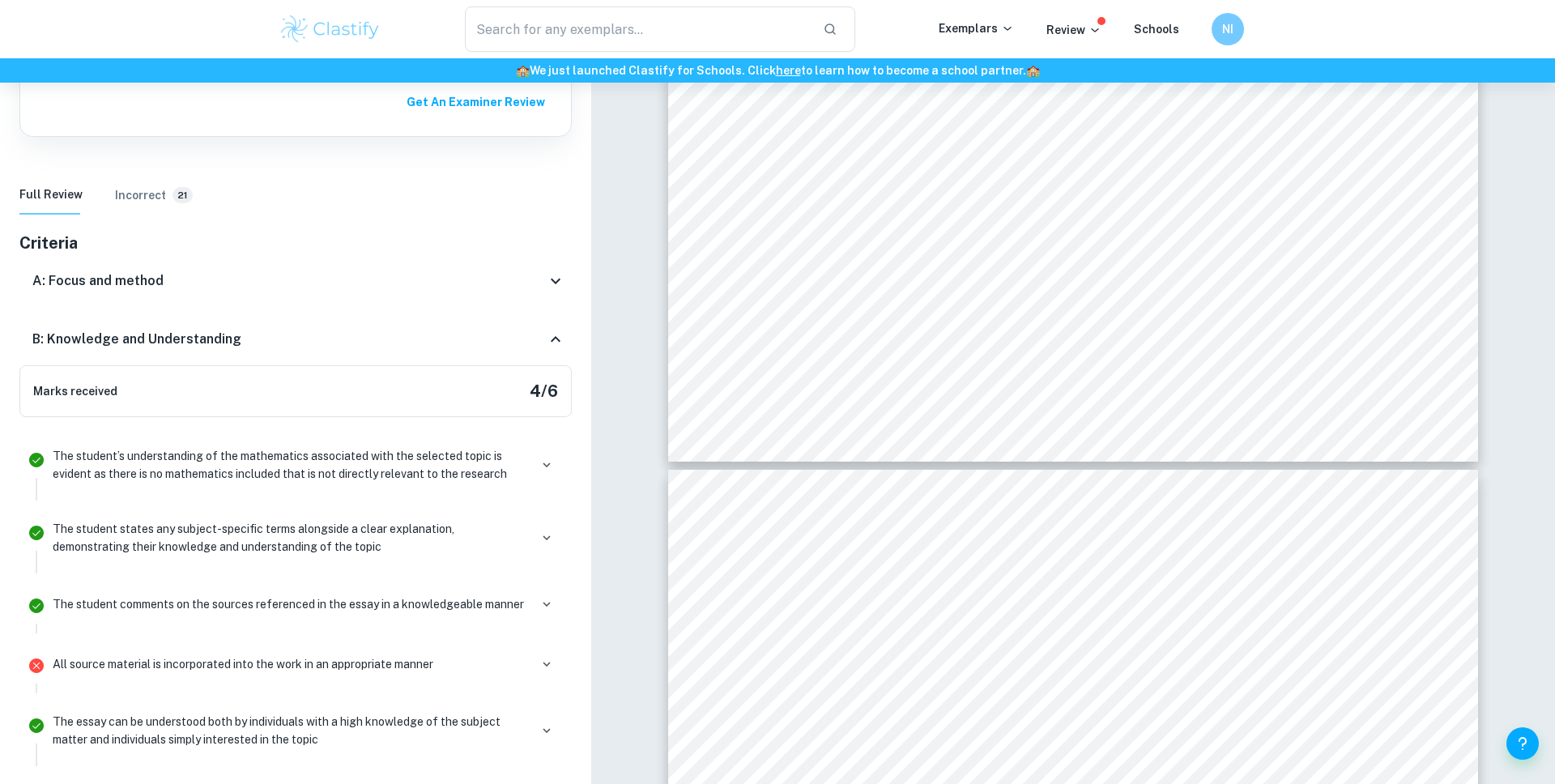
click at [242, 278] on div "A: Focus and method" at bounding box center [289, 281] width 513 height 20
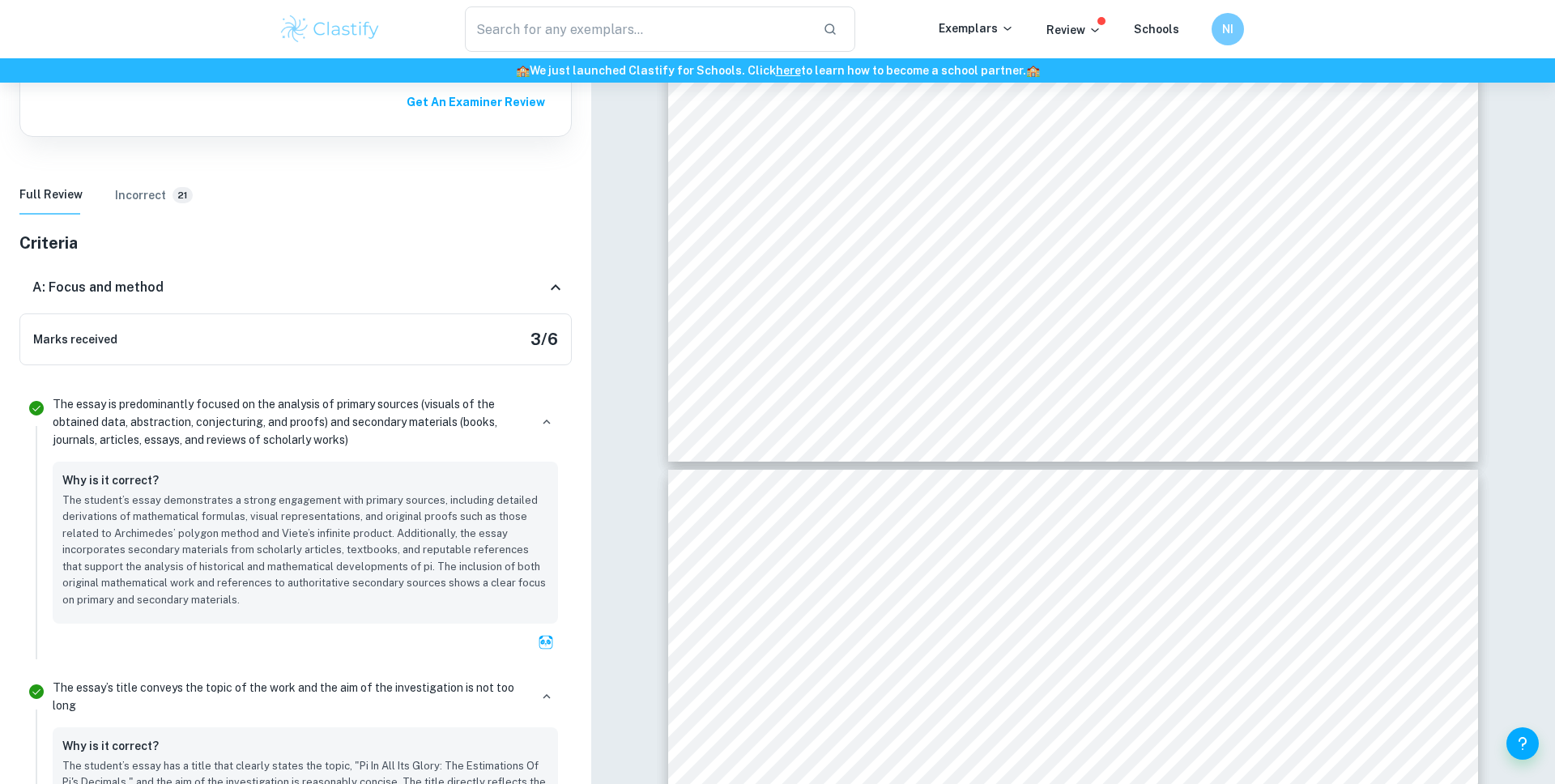
scroll to position [0, 0]
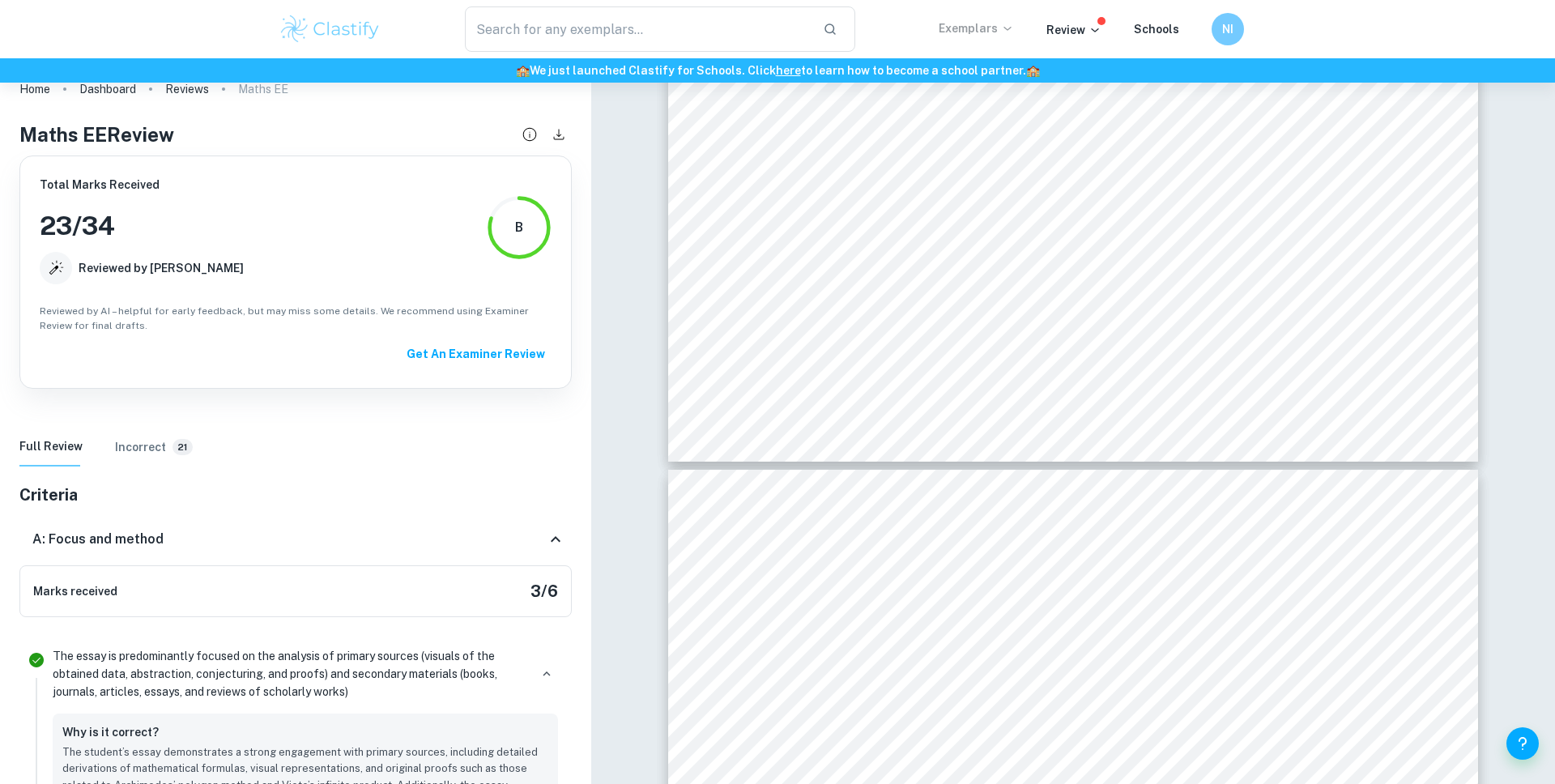
click at [992, 20] on p "Exemplars" at bounding box center [976, 29] width 76 height 18
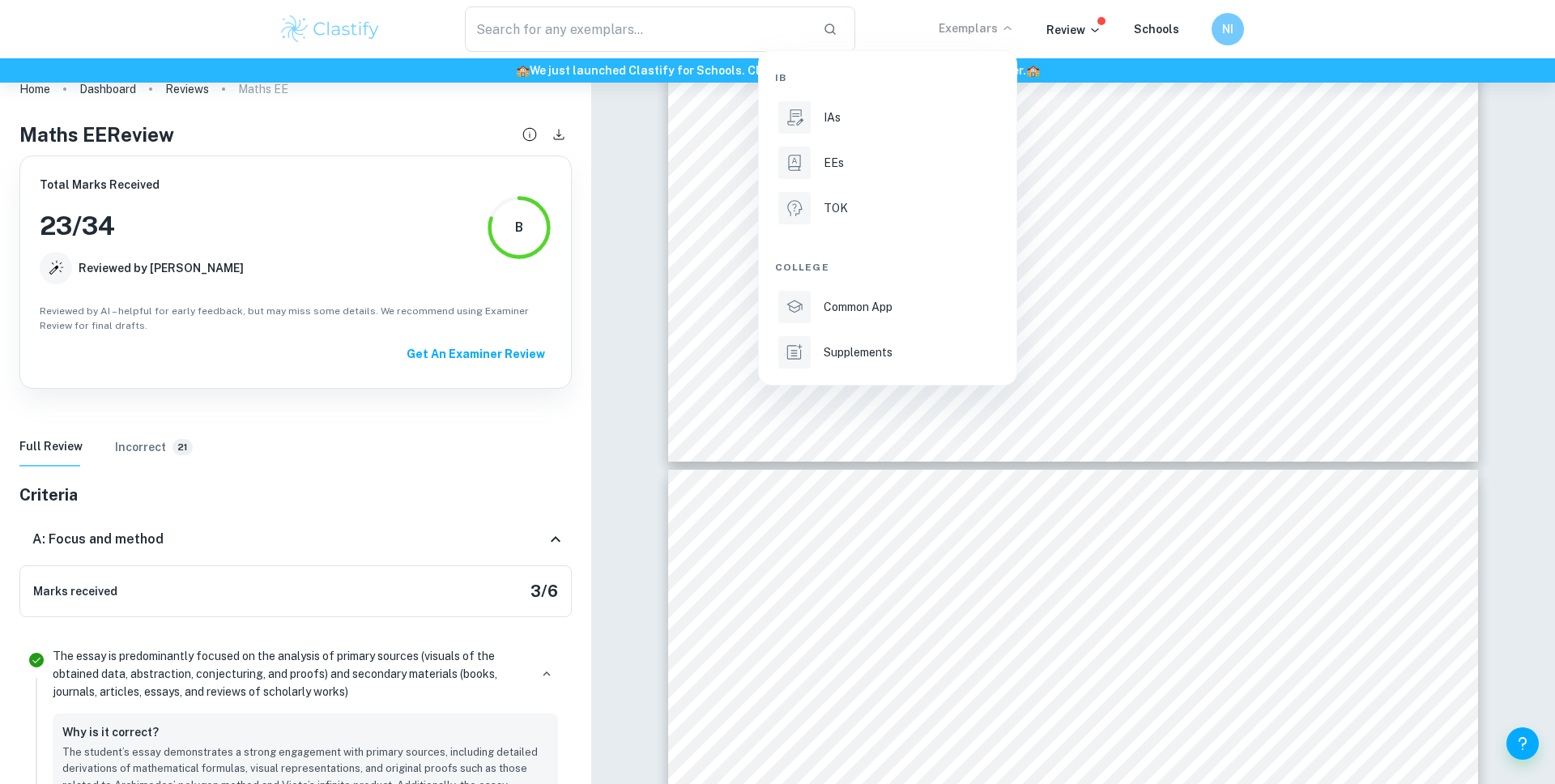
click at [1097, 10] on div at bounding box center [777, 392] width 1555 height 784
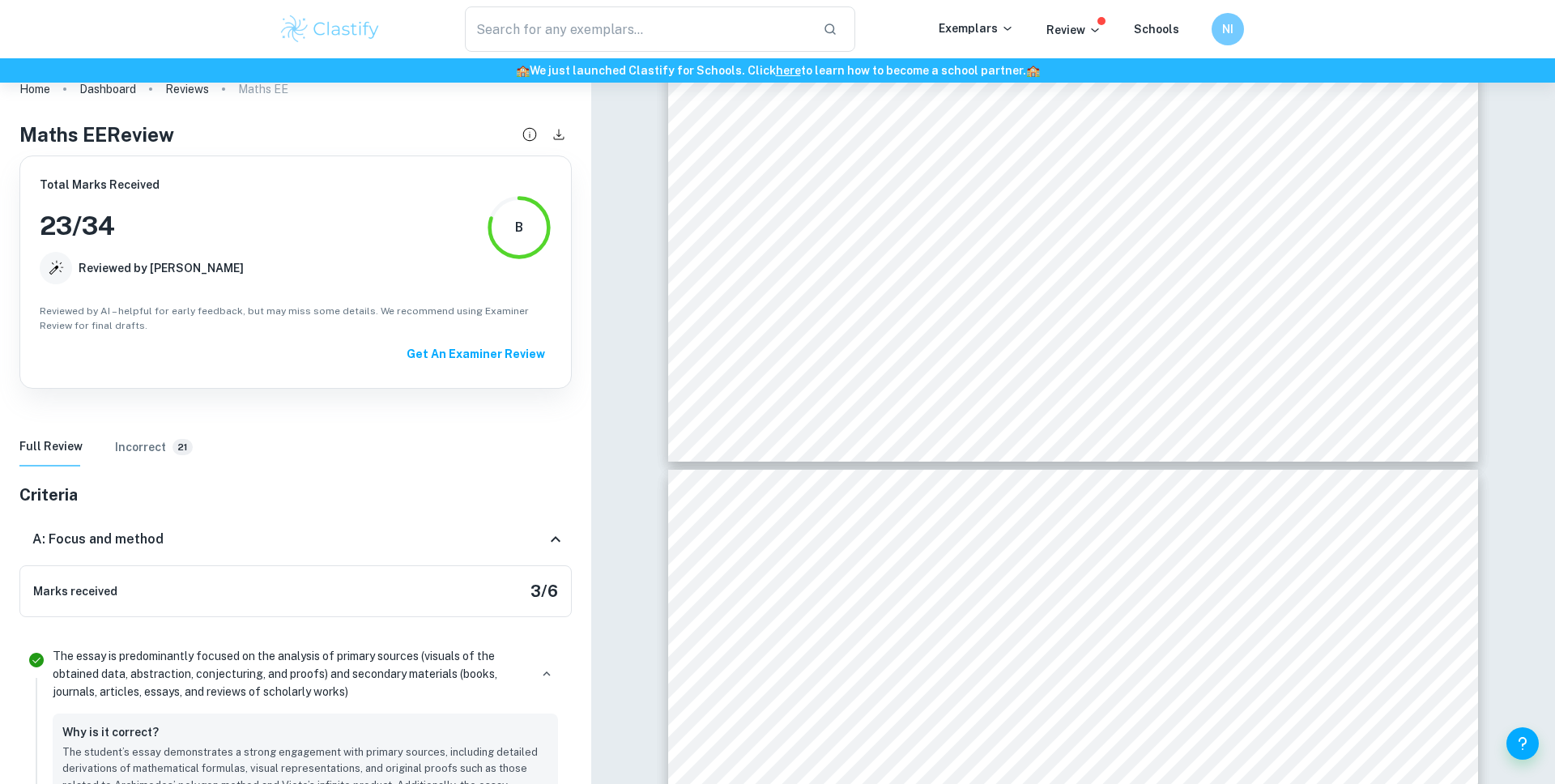
click at [1090, 28] on div "IB IAs EEs TOK College Common App Supplements" at bounding box center [777, 392] width 1555 height 784
click at [1082, 36] on p "Review" at bounding box center [1073, 30] width 55 height 18
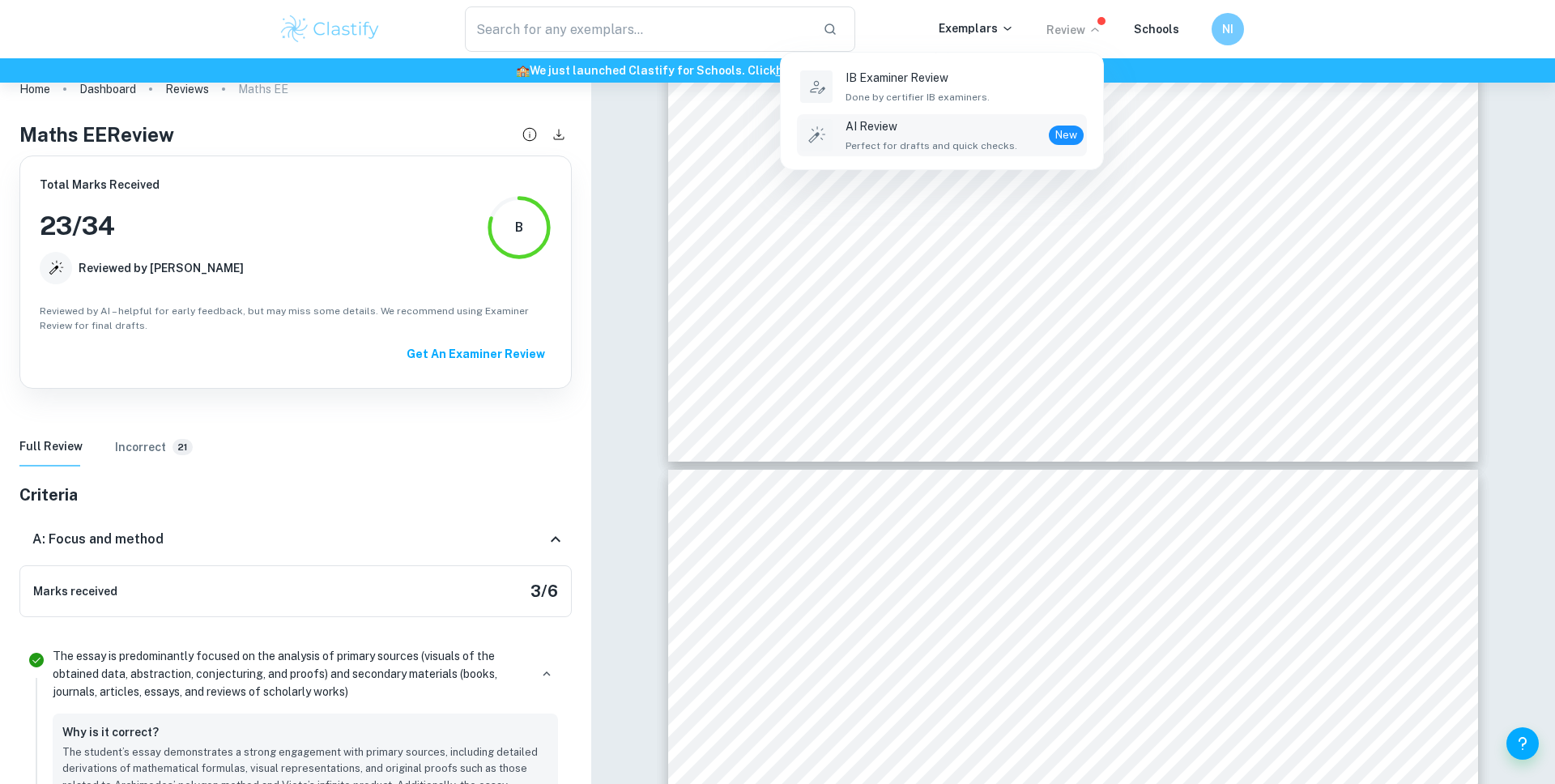
click at [974, 134] on p "AI Review" at bounding box center [931, 126] width 172 height 18
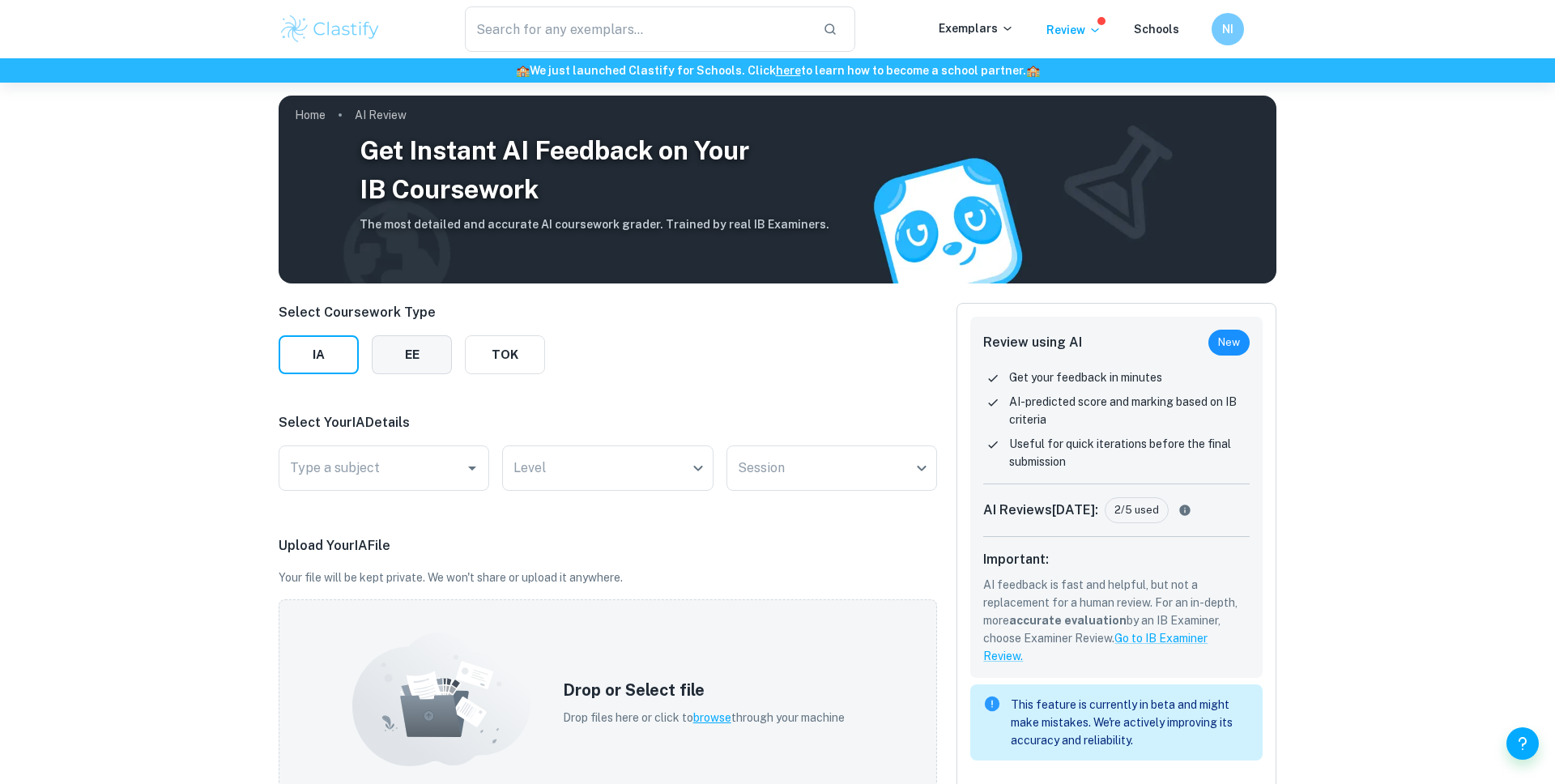
click at [445, 341] on button "EE" at bounding box center [411, 354] width 80 height 39
click at [398, 463] on input "Type a subject" at bounding box center [428, 468] width 285 height 31
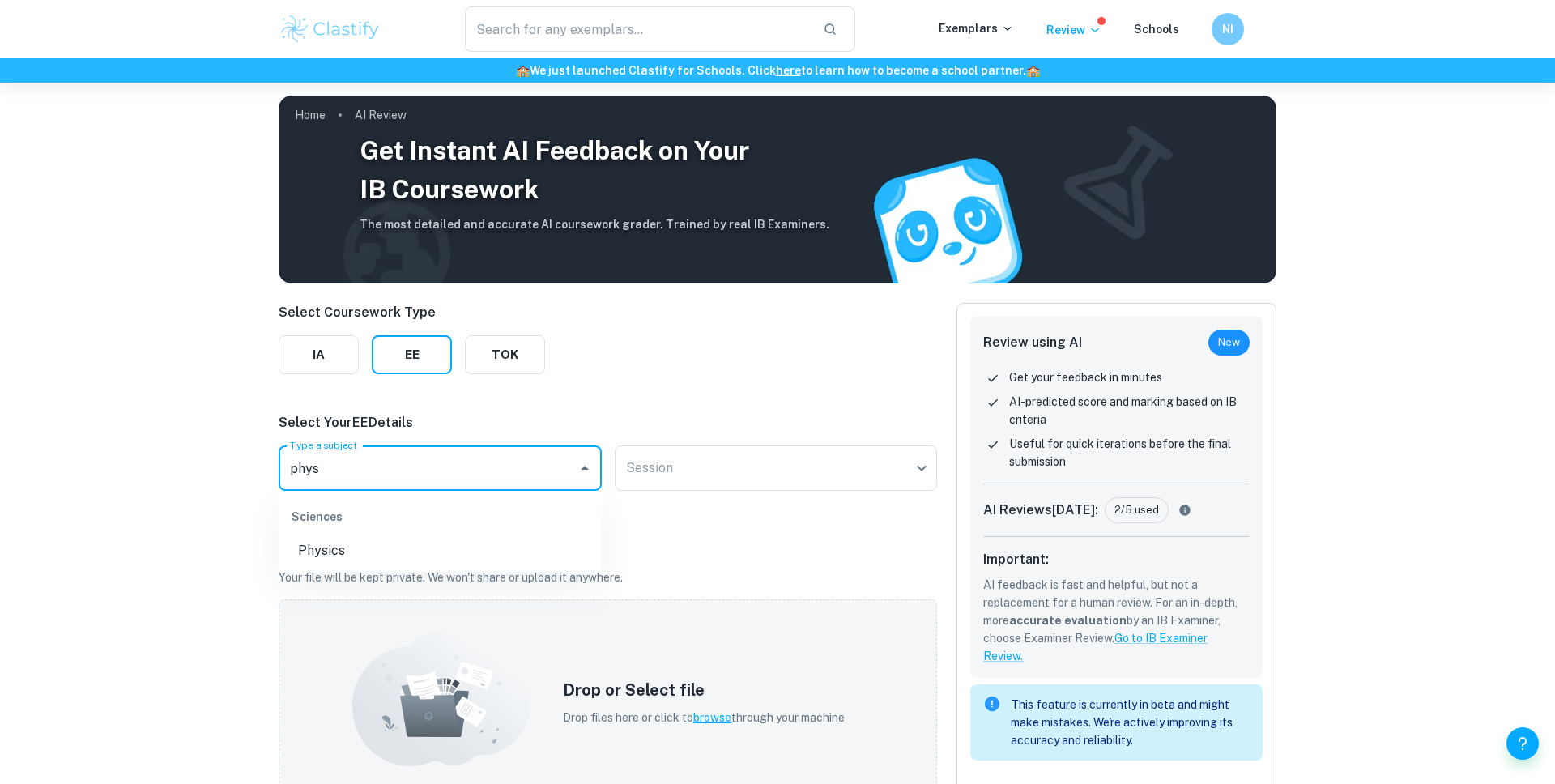
click at [417, 567] on ul "Sciences Physics" at bounding box center [439, 531] width 323 height 81
click at [583, 542] on li "Physics" at bounding box center [439, 550] width 323 height 29
type input "Physics"
click at [701, 465] on body "We value your privacy We use cookies to enhance your browsing experience, serve…" at bounding box center [777, 474] width 1555 height 784
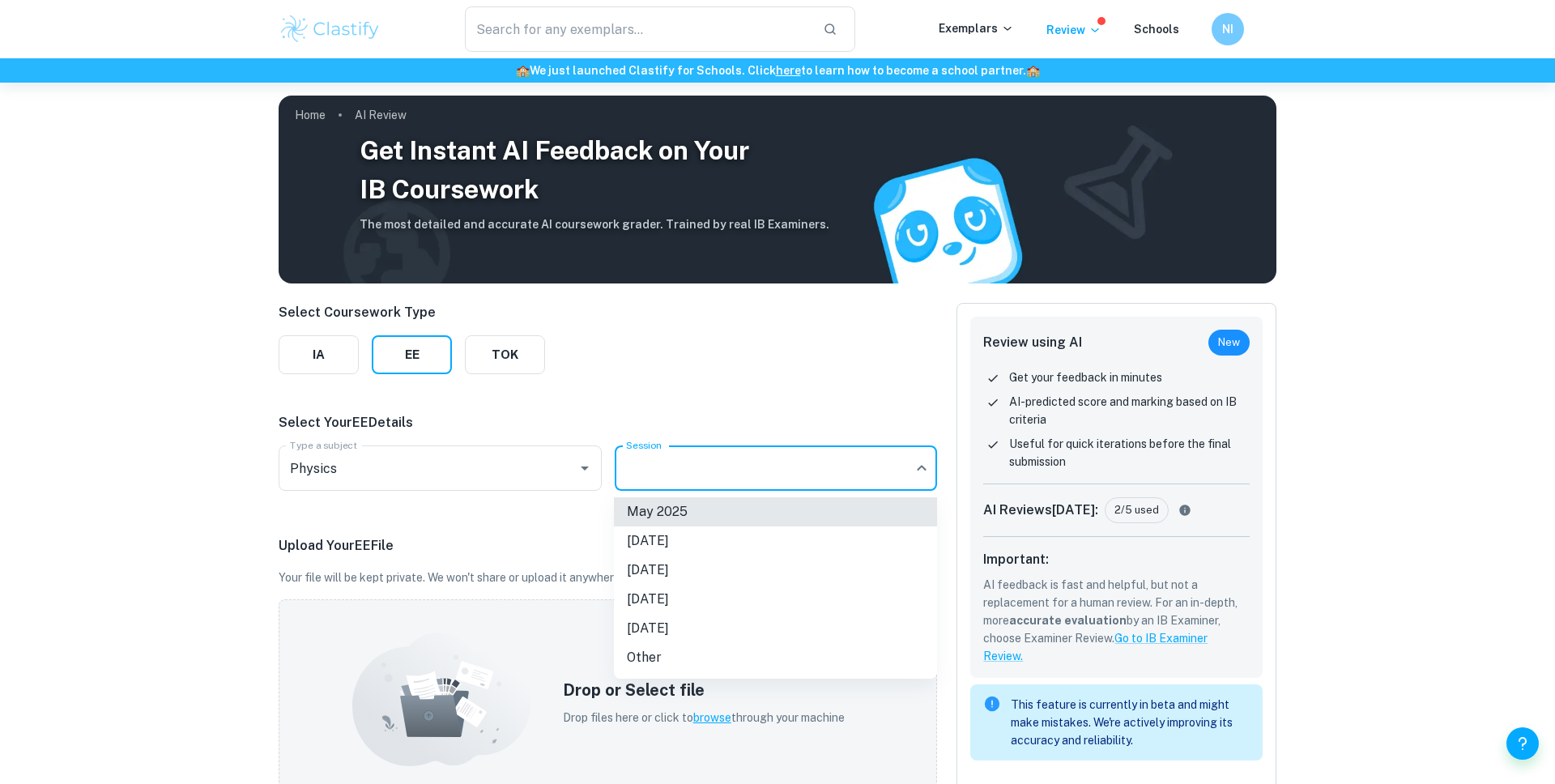
click at [704, 543] on li "November 2025" at bounding box center [775, 541] width 323 height 29
type input "N25"
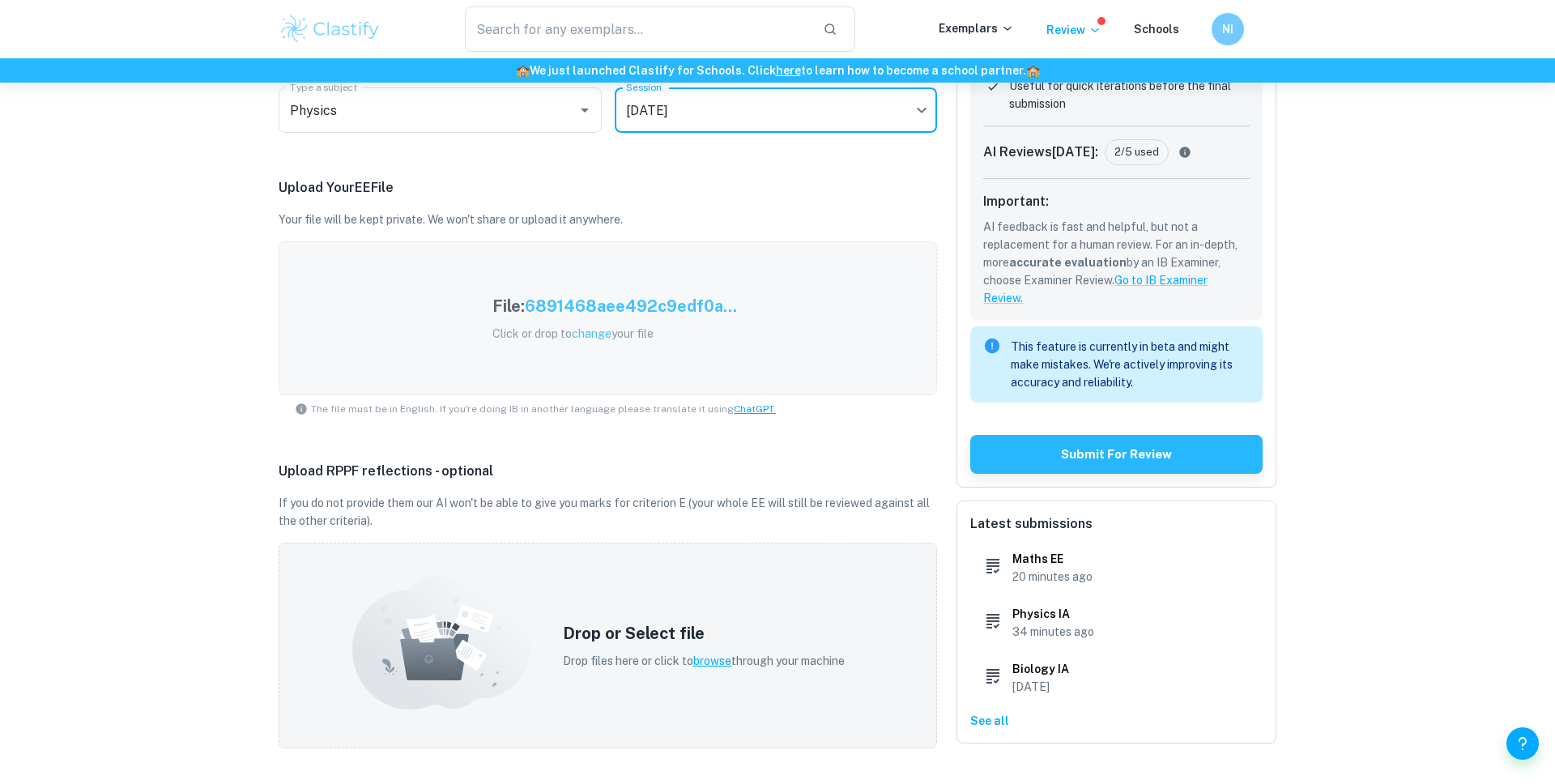
scroll to position [390, 0]
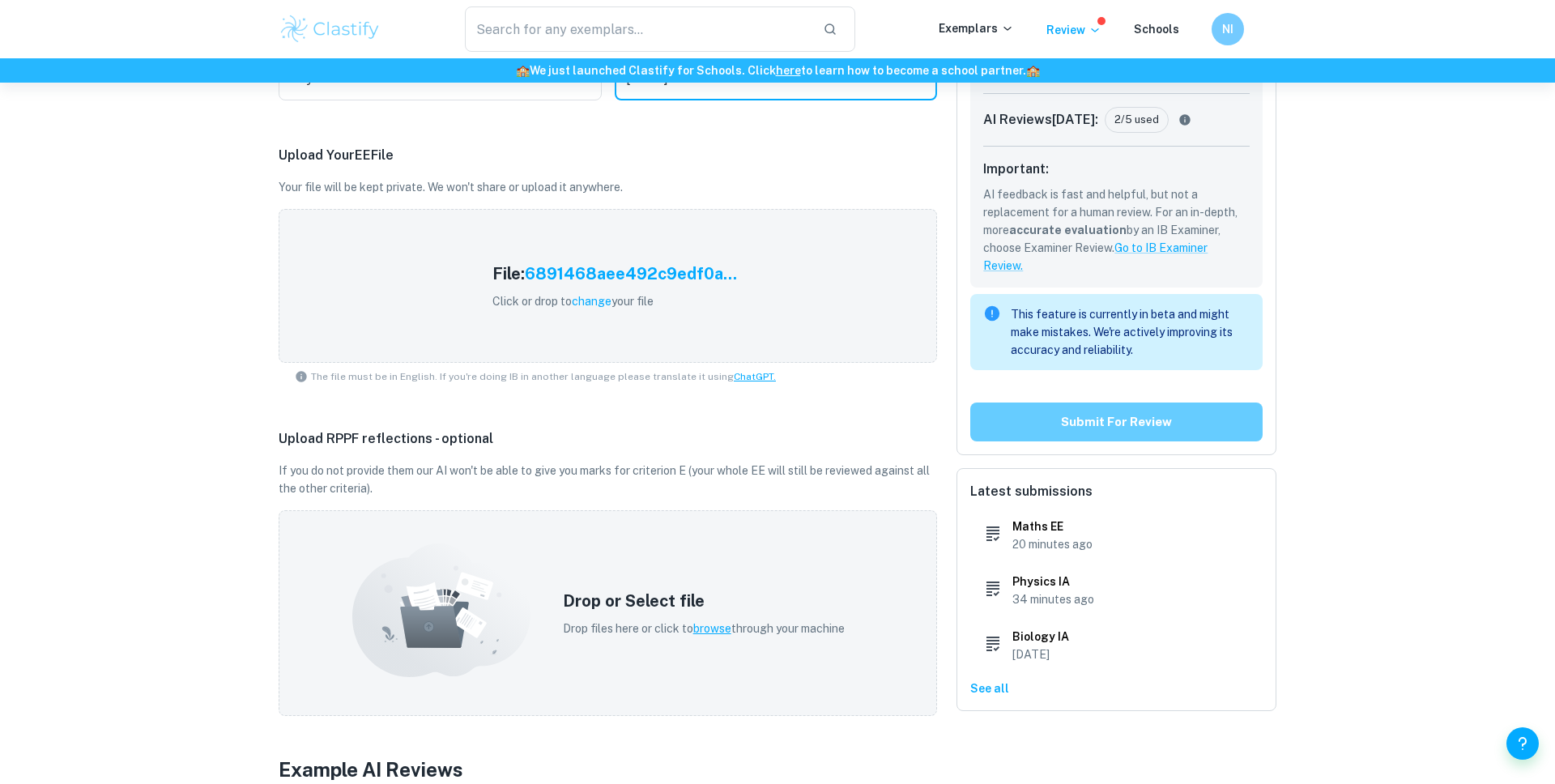
click at [1095, 430] on button "Submit for review" at bounding box center [1116, 421] width 293 height 39
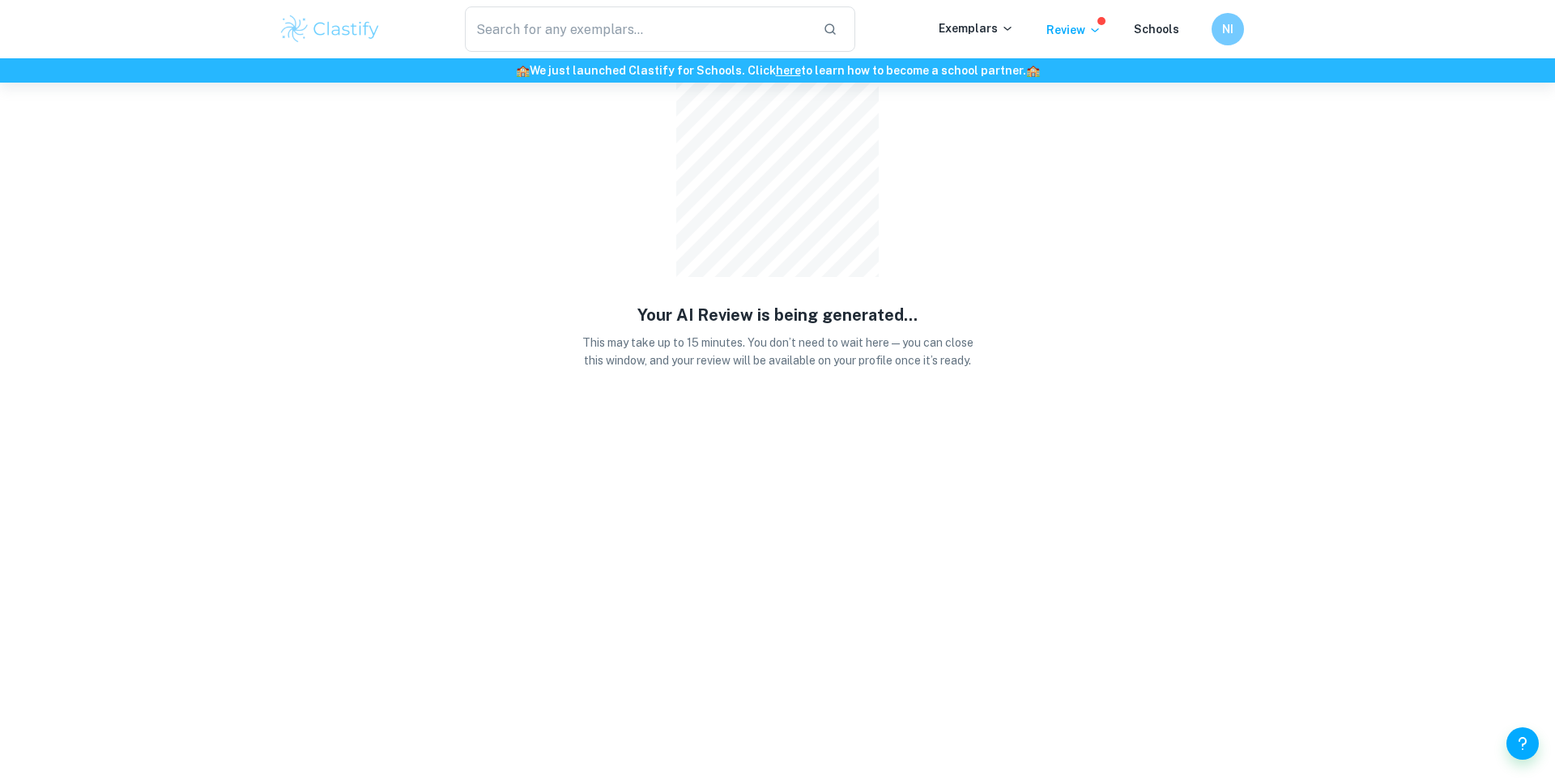
scroll to position [0, 0]
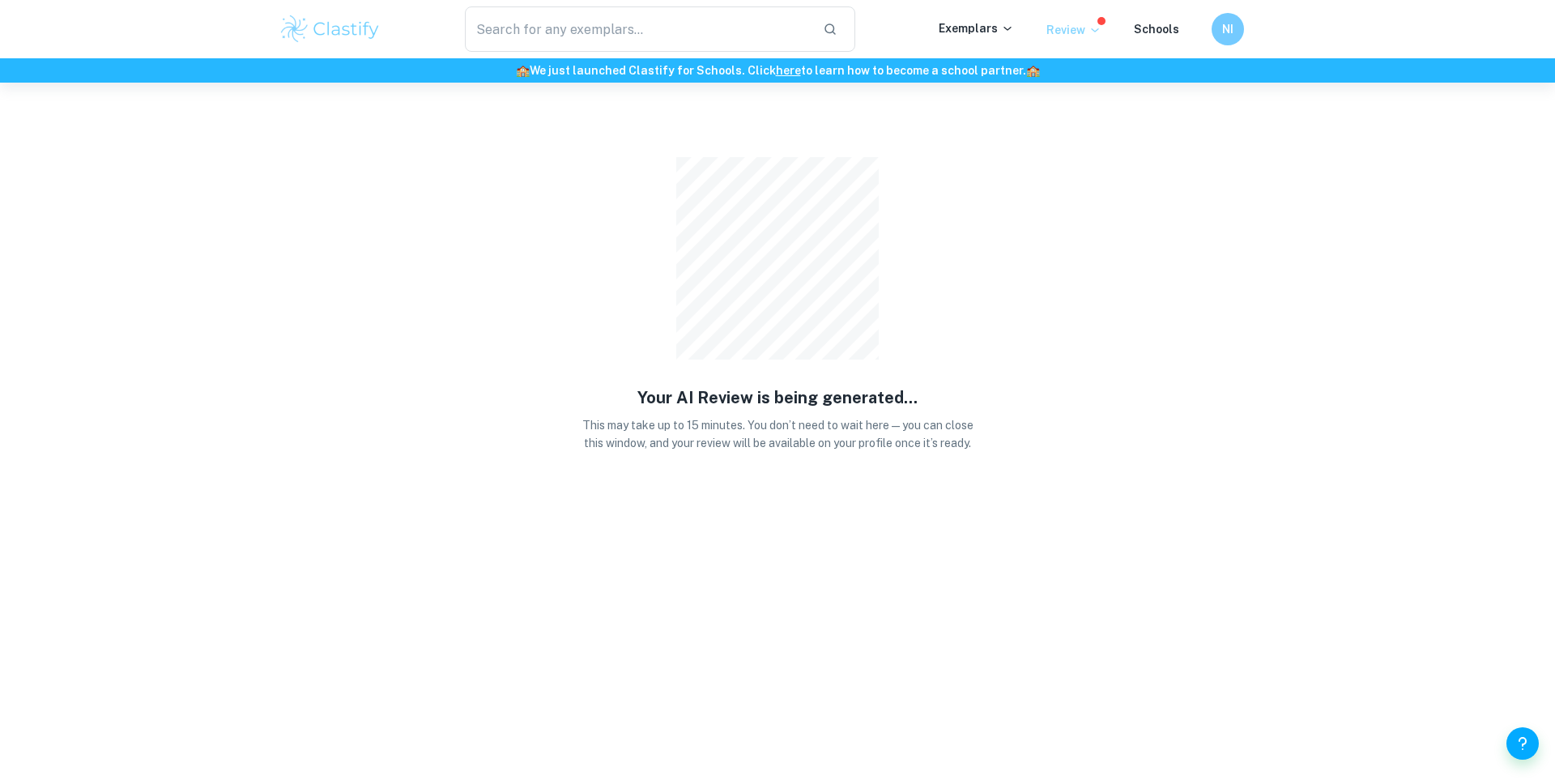
click at [1090, 27] on p "Review" at bounding box center [1073, 30] width 55 height 18
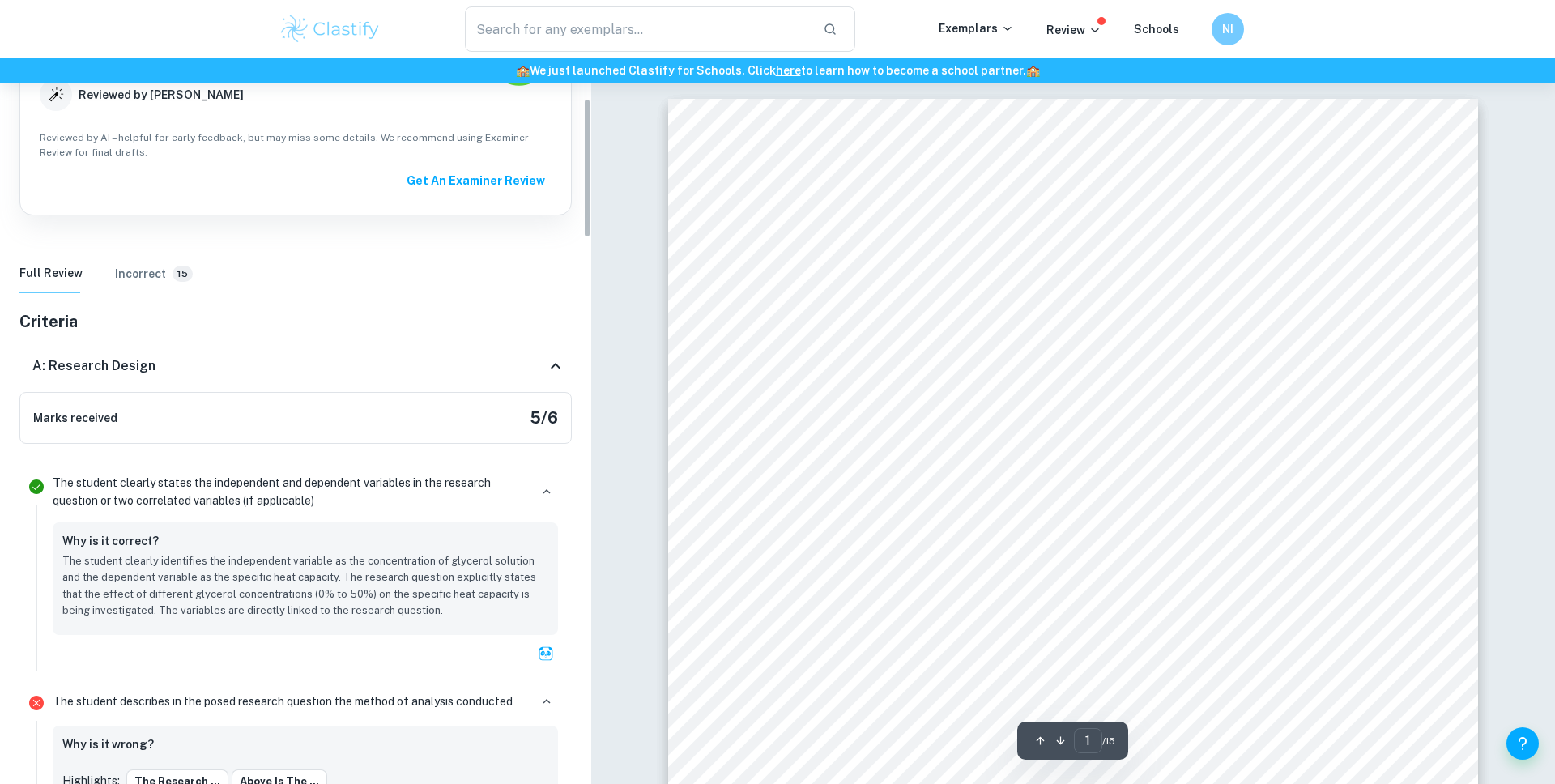
scroll to position [421, 0]
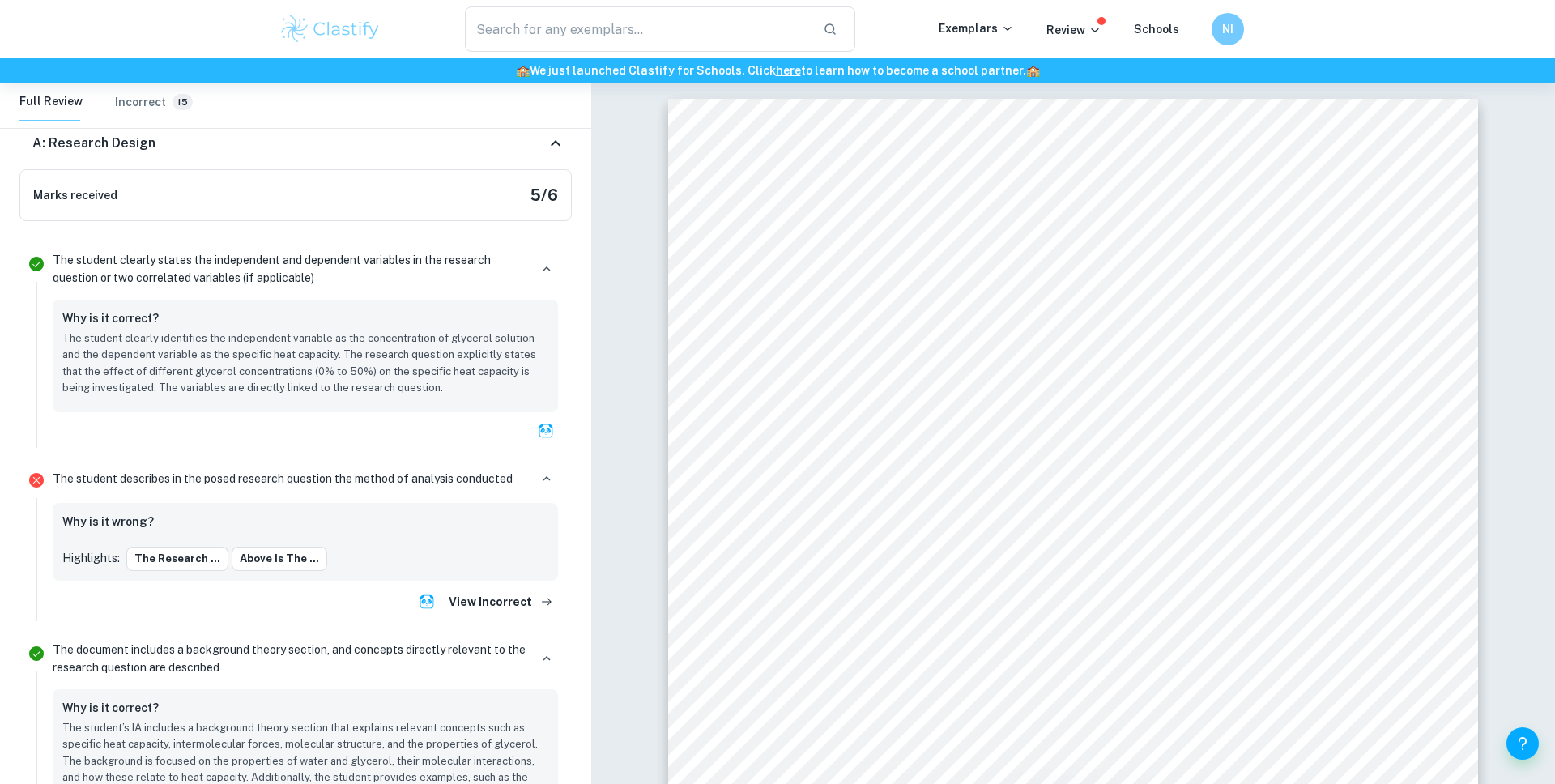
click at [363, 171] on div "Marks received 5 / 6" at bounding box center [295, 195] width 552 height 52
click at [393, 154] on div "A: Research Design" at bounding box center [295, 143] width 552 height 52
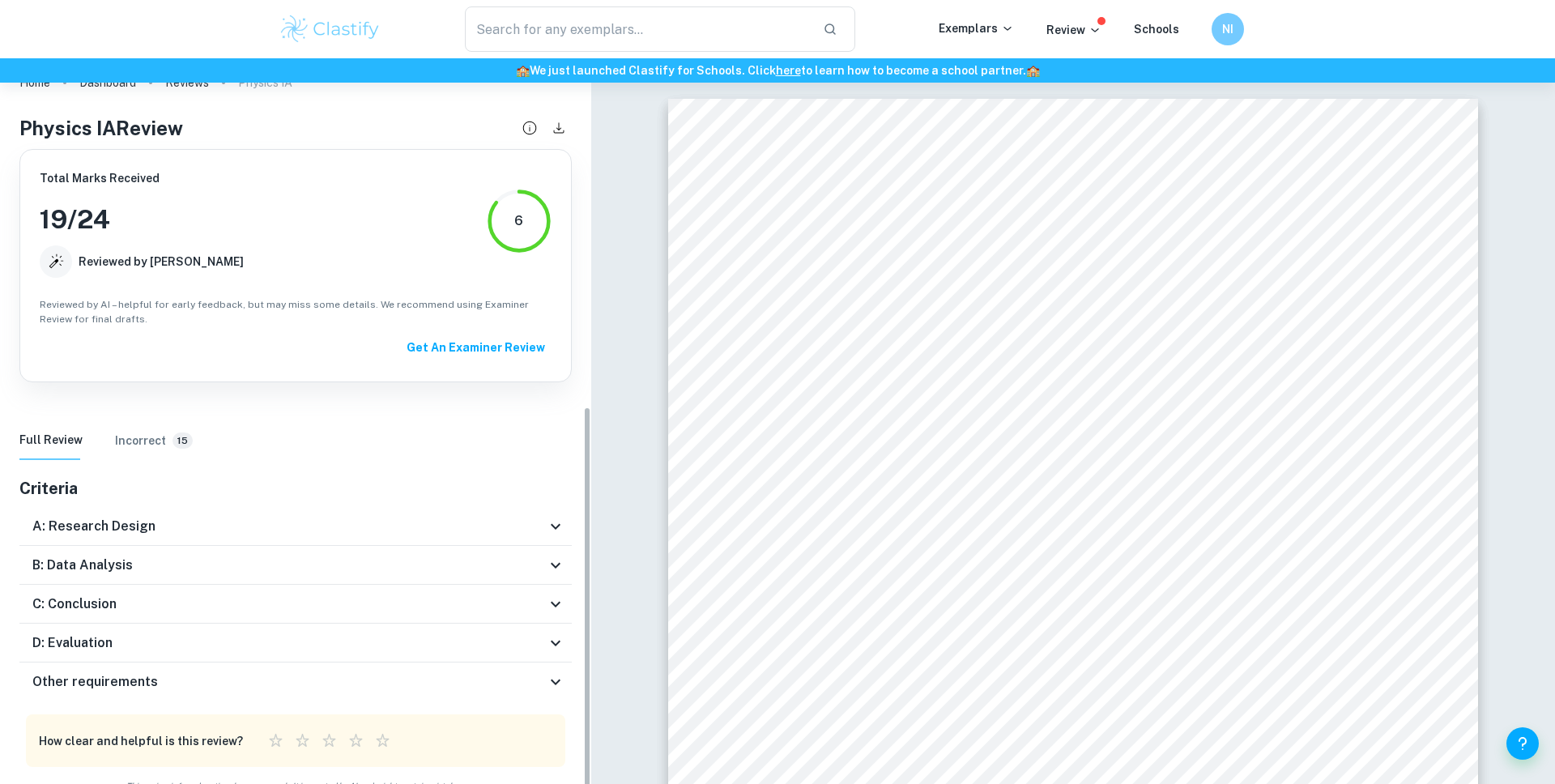
scroll to position [31, 0]
click at [194, 638] on div "D: Evaluation" at bounding box center [289, 643] width 513 height 20
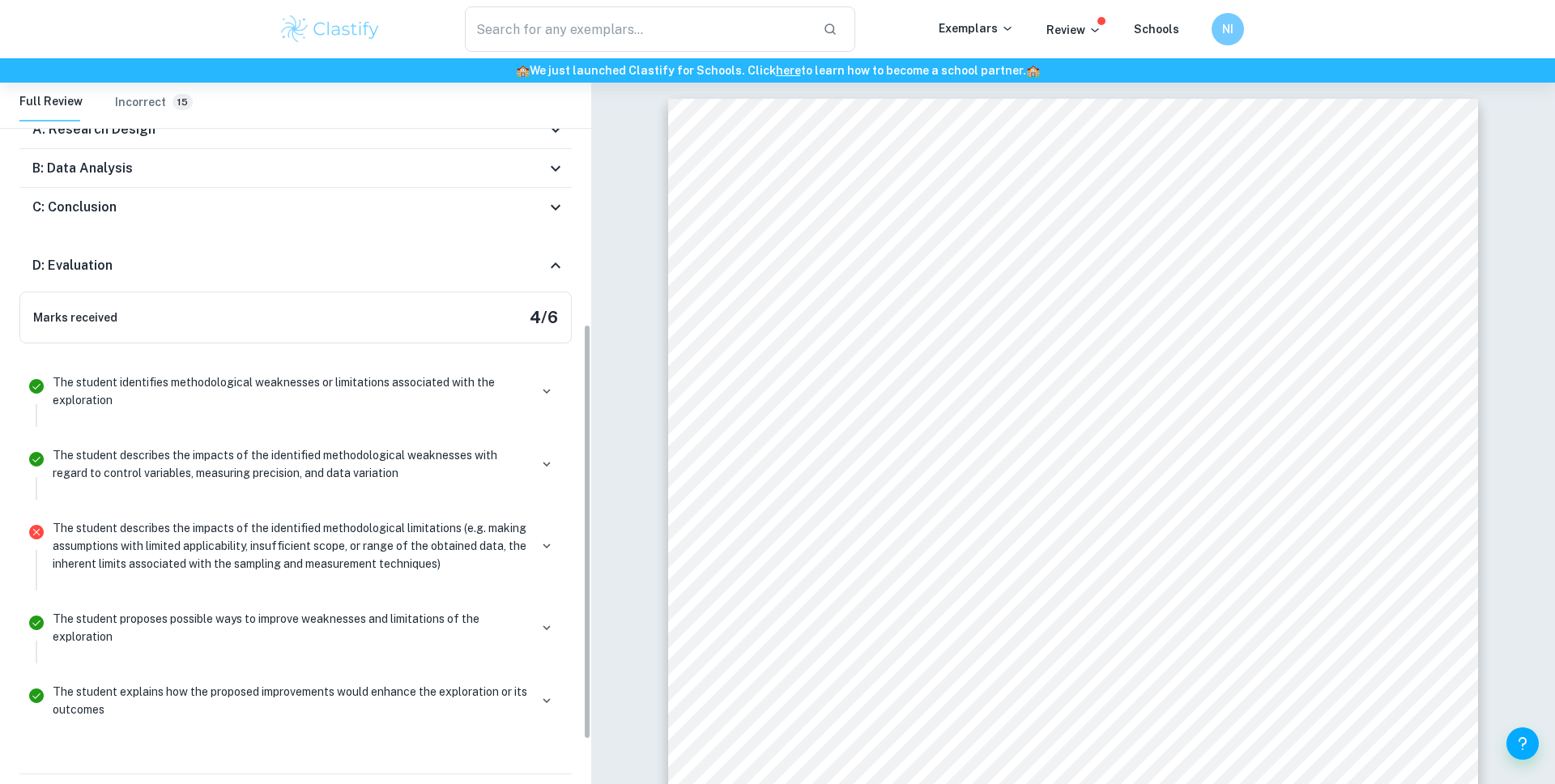
scroll to position [436, 0]
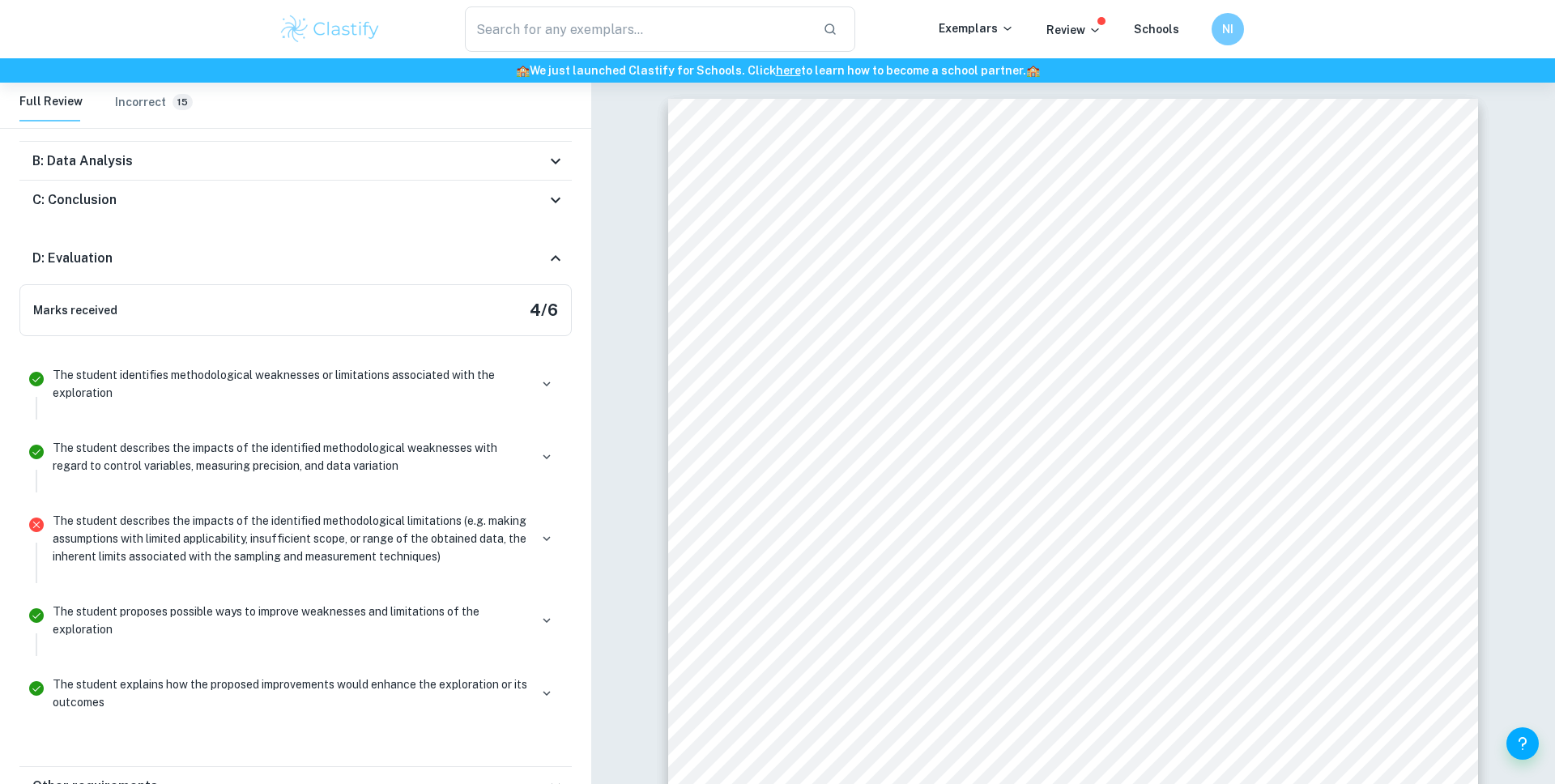
click at [555, 529] on div at bounding box center [546, 537] width 23 height 23
click at [546, 534] on icon "button" at bounding box center [547, 538] width 14 height 14
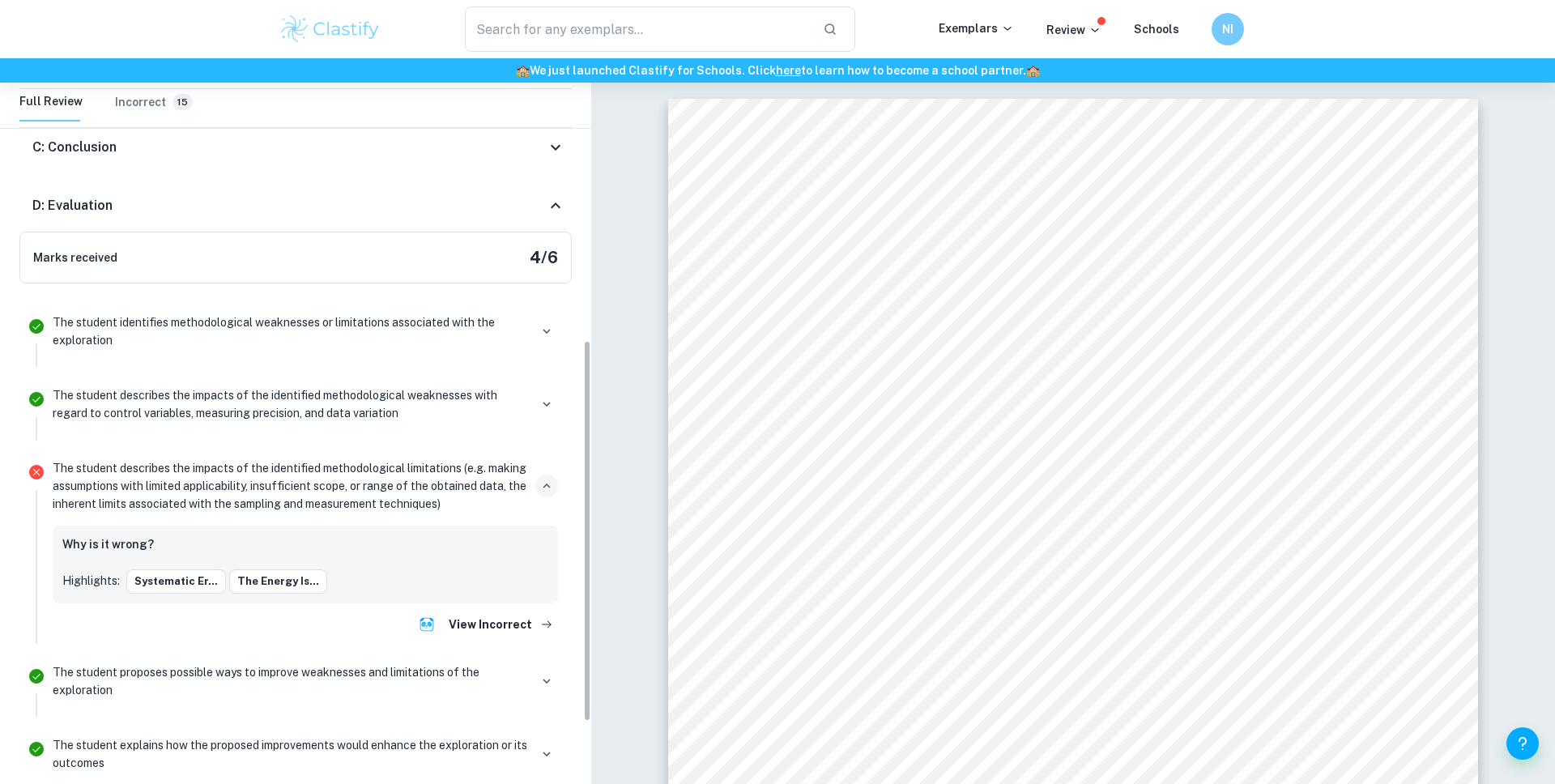
scroll to position [489, 0]
click at [182, 593] on div "Why is it wrong? Highlights: Systematic er... The energy is..." at bounding box center [304, 563] width 505 height 77
click at [175, 581] on button "Systematic er..." at bounding box center [176, 580] width 100 height 24
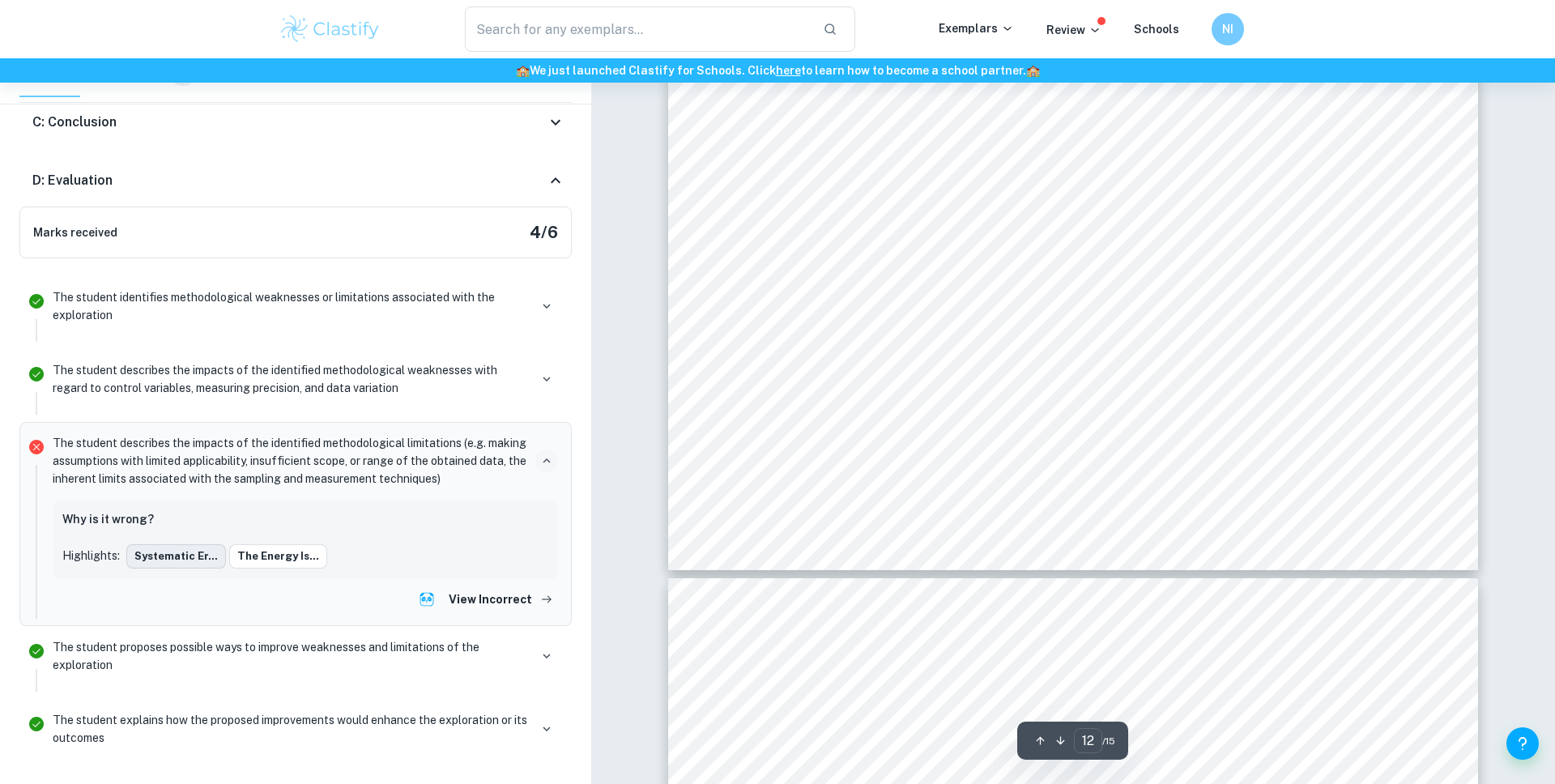
type input "13"
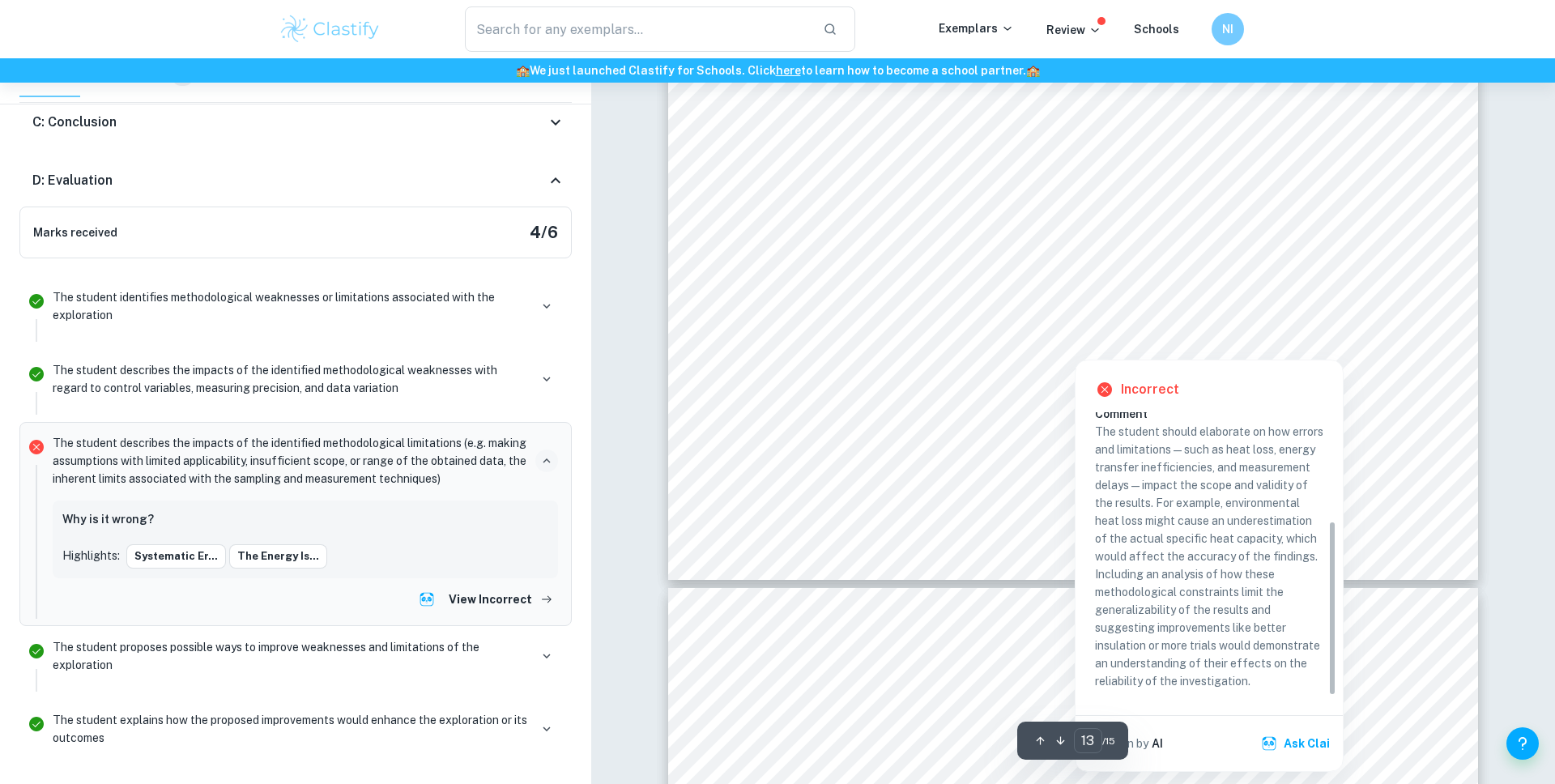
scroll to position [13237, 0]
click at [1306, 746] on button "Ask Clai" at bounding box center [1297, 741] width 78 height 29
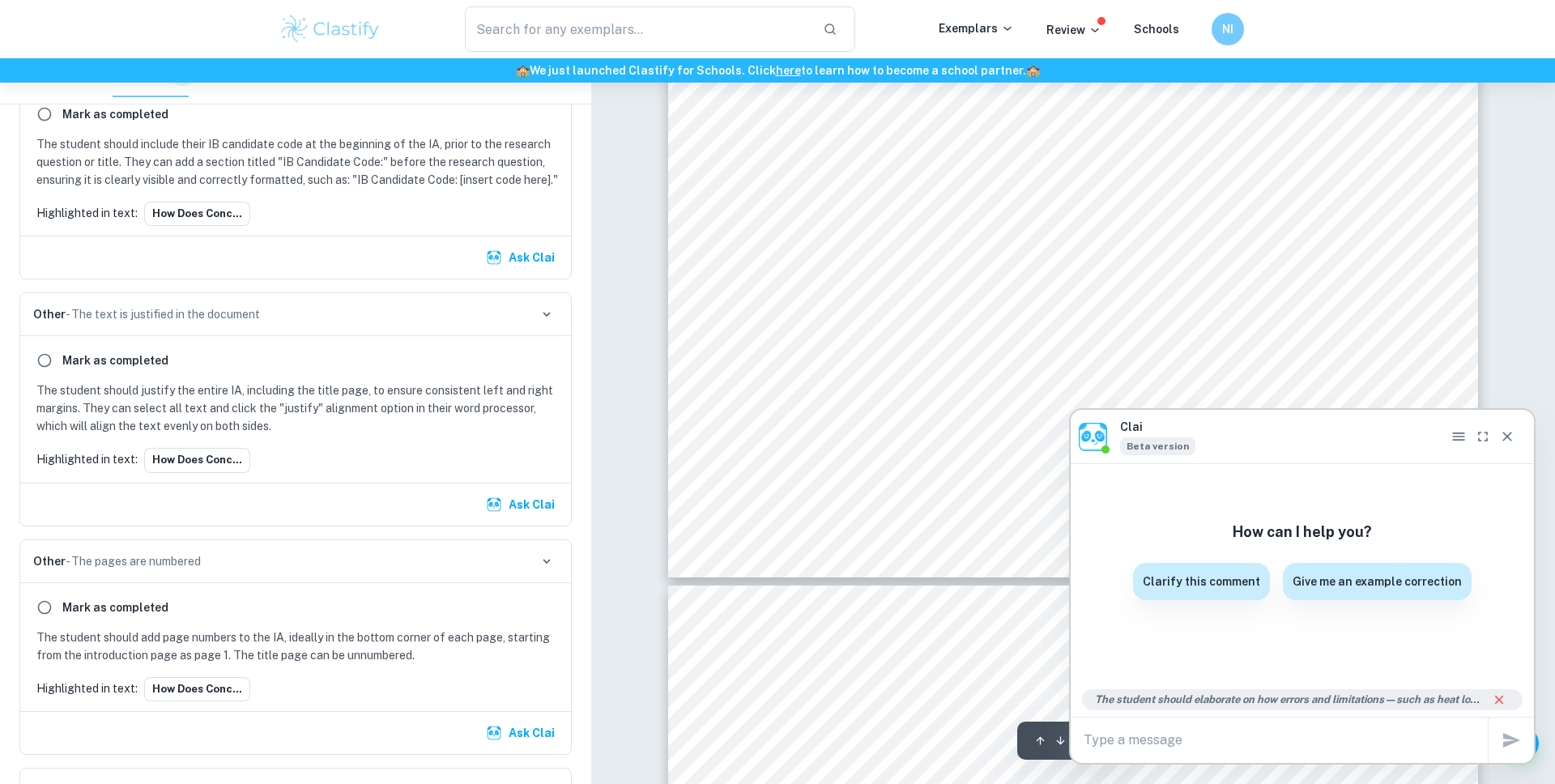
scroll to position [3437, 0]
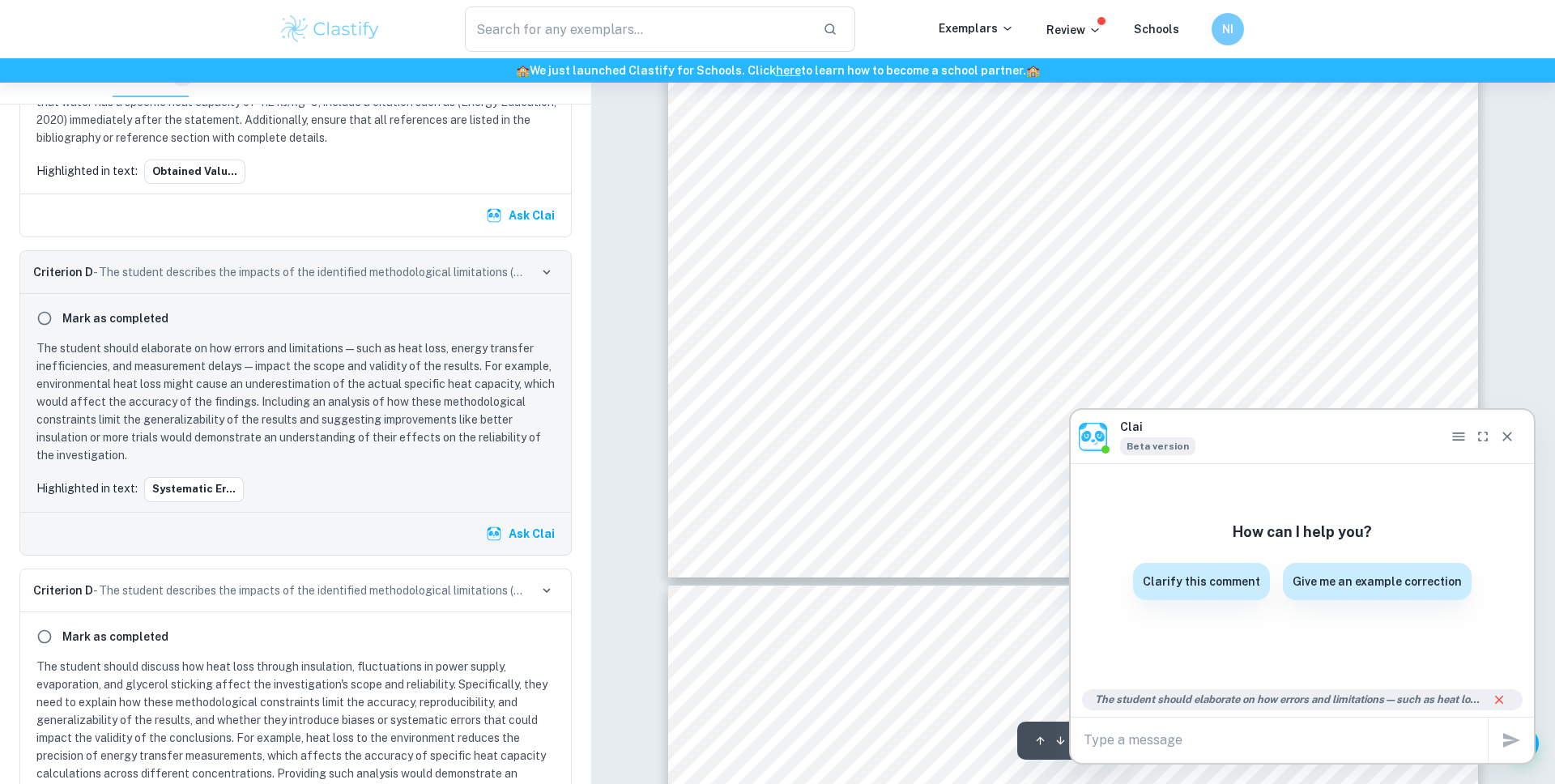
click at [508, 548] on button "Ask Clai" at bounding box center [521, 533] width 78 height 29
click at [1507, 442] on icon "Close" at bounding box center [1507, 437] width 16 height 16
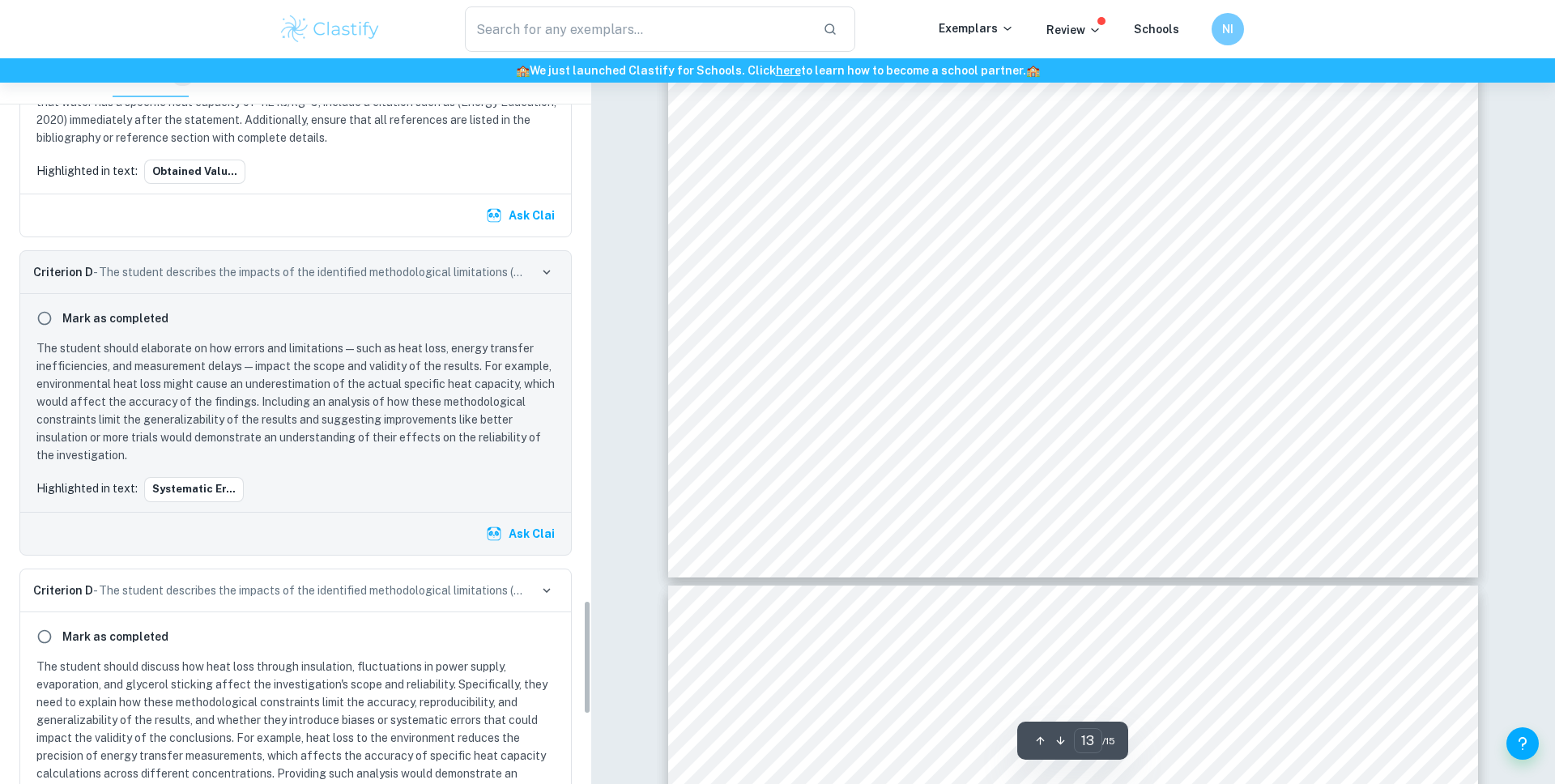
click at [520, 545] on button "Ask Clai" at bounding box center [521, 533] width 78 height 29
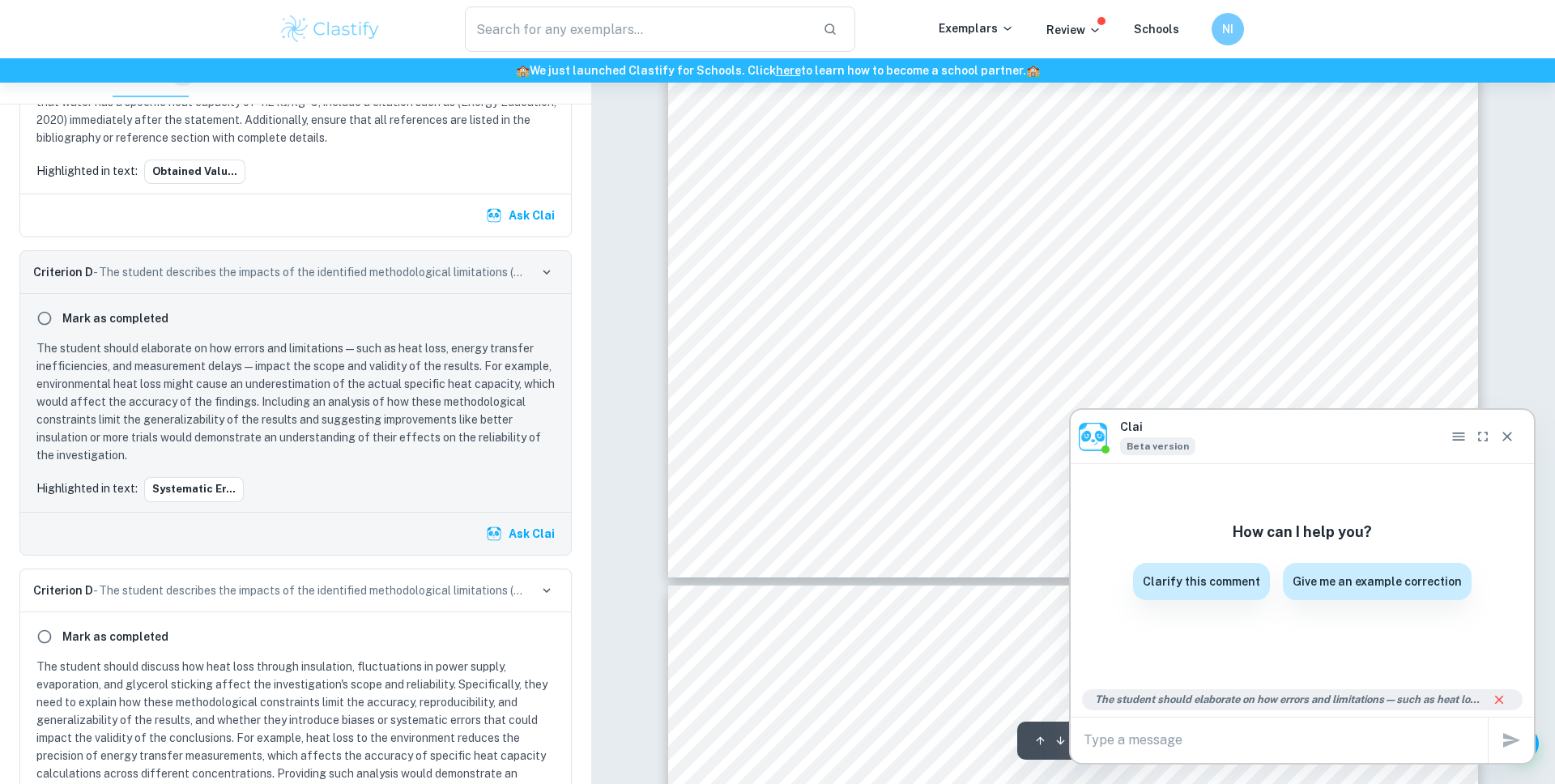
click at [1135, 730] on textarea at bounding box center [1285, 739] width 404 height 19
type textarea "how can I fix this?"
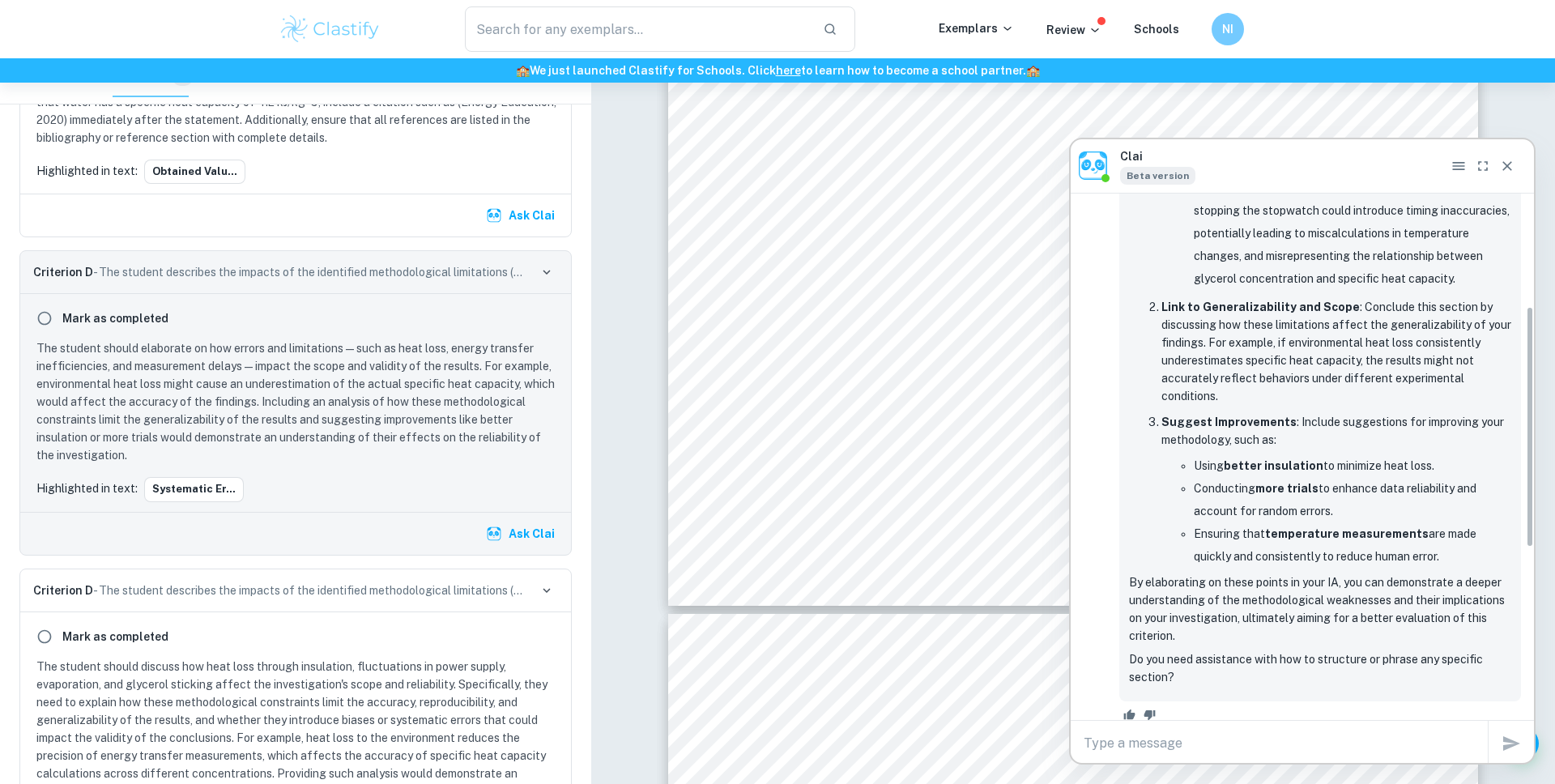
scroll to position [617, 0]
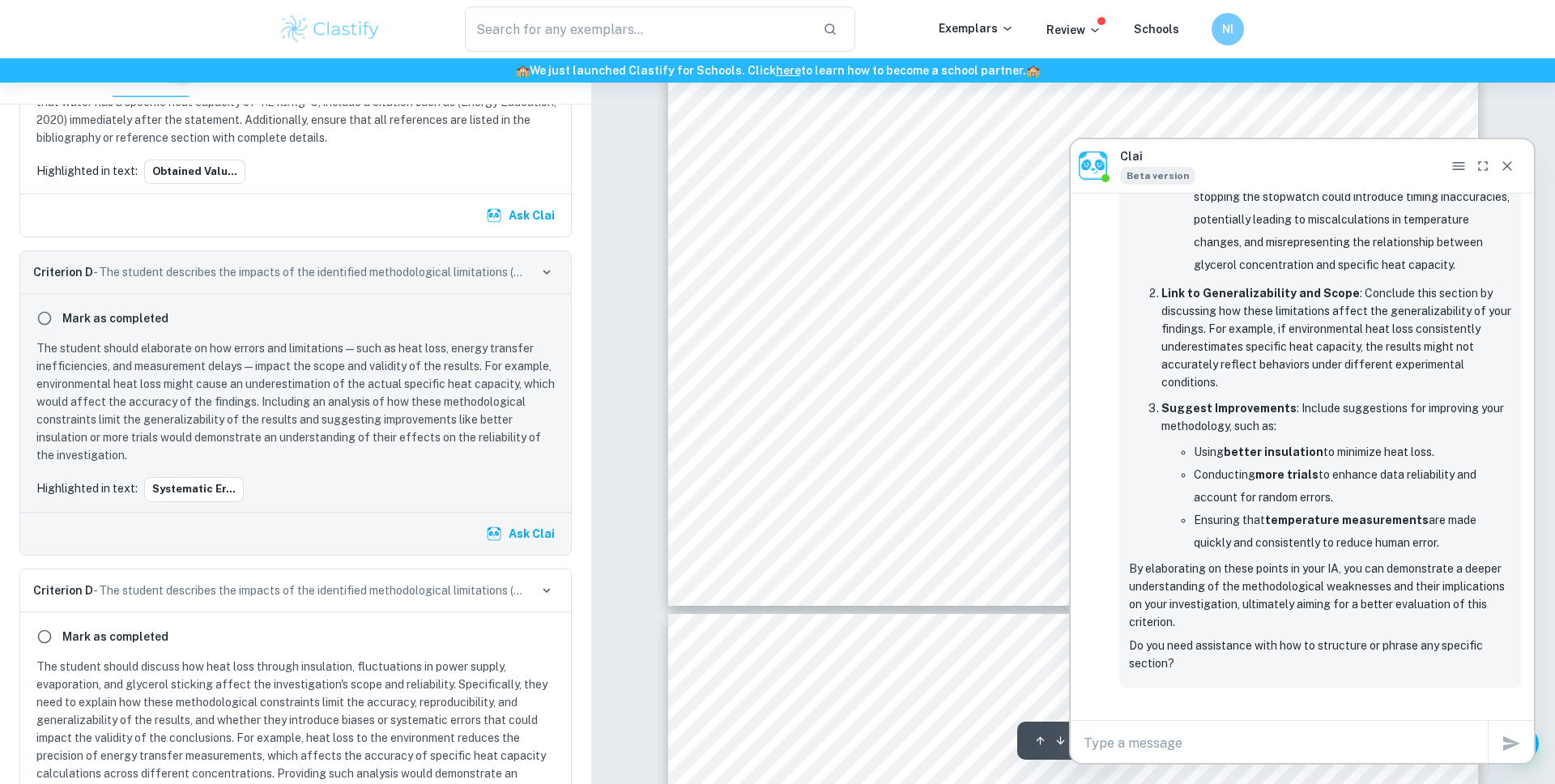
click at [1193, 743] on textarea at bounding box center [1285, 743] width 404 height 19
type textarea "please just write this for me"
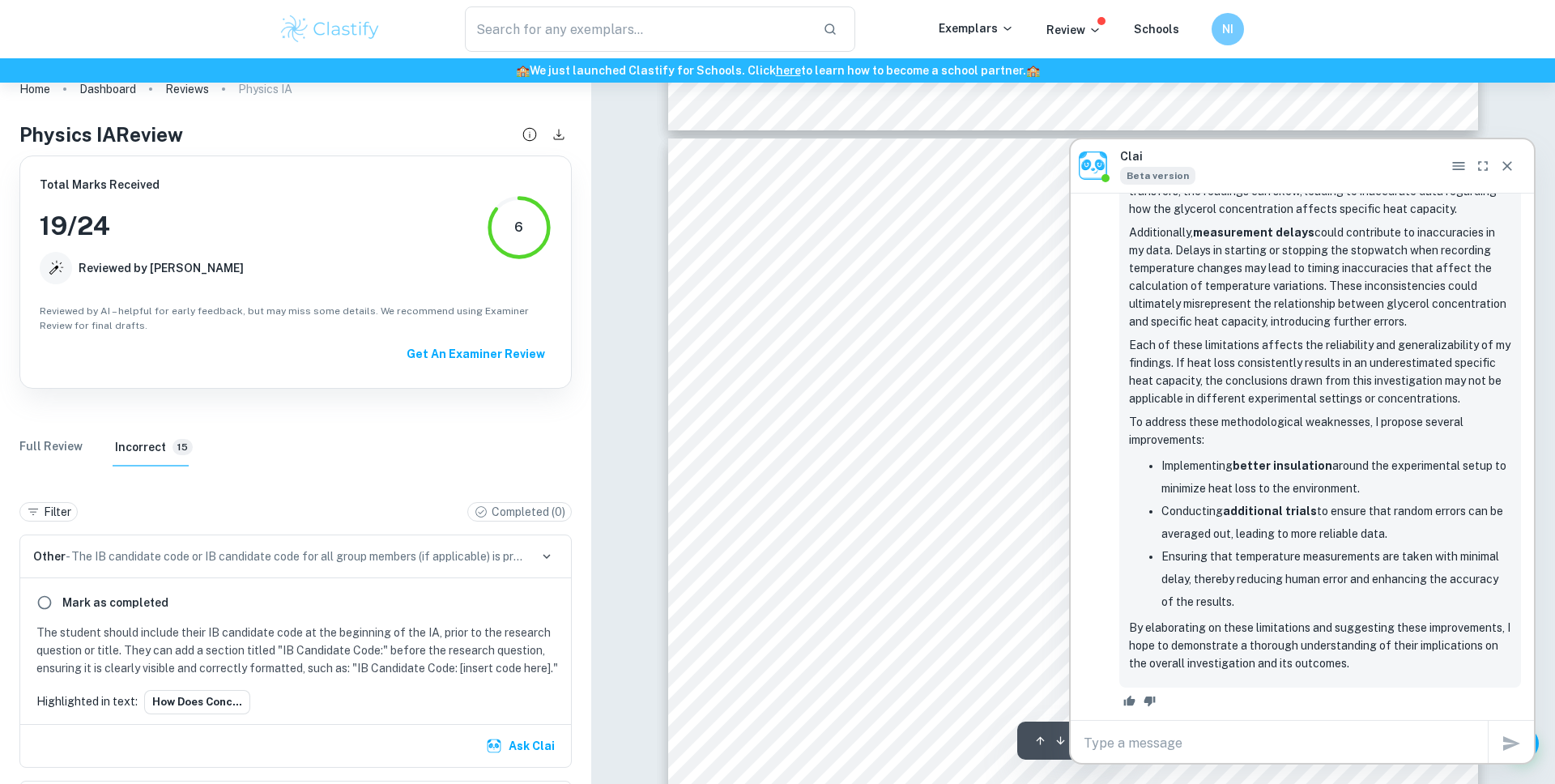
scroll to position [12594, 0]
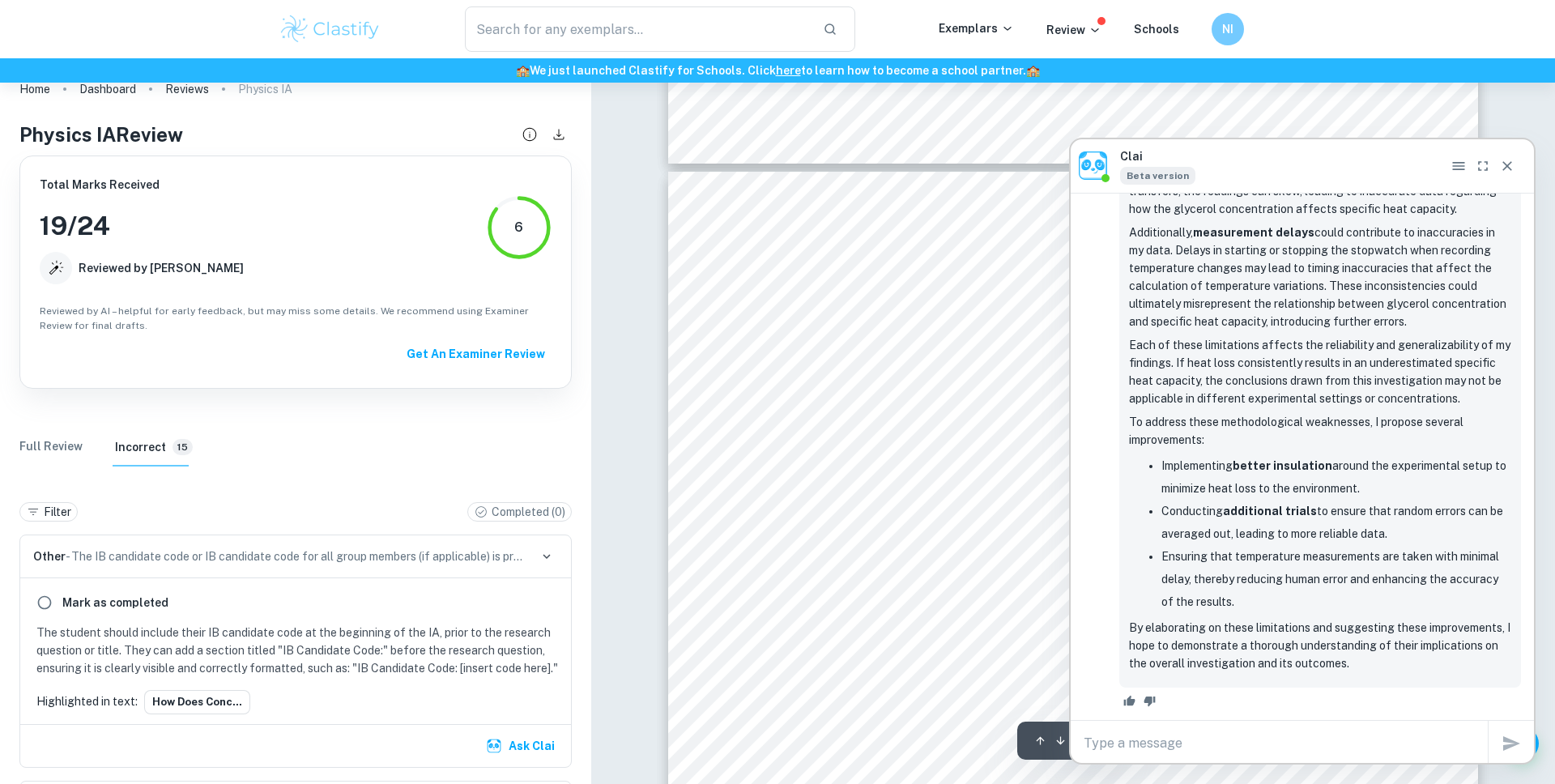
click at [60, 464] on Review "Full Review" at bounding box center [51, 446] width 63 height 39
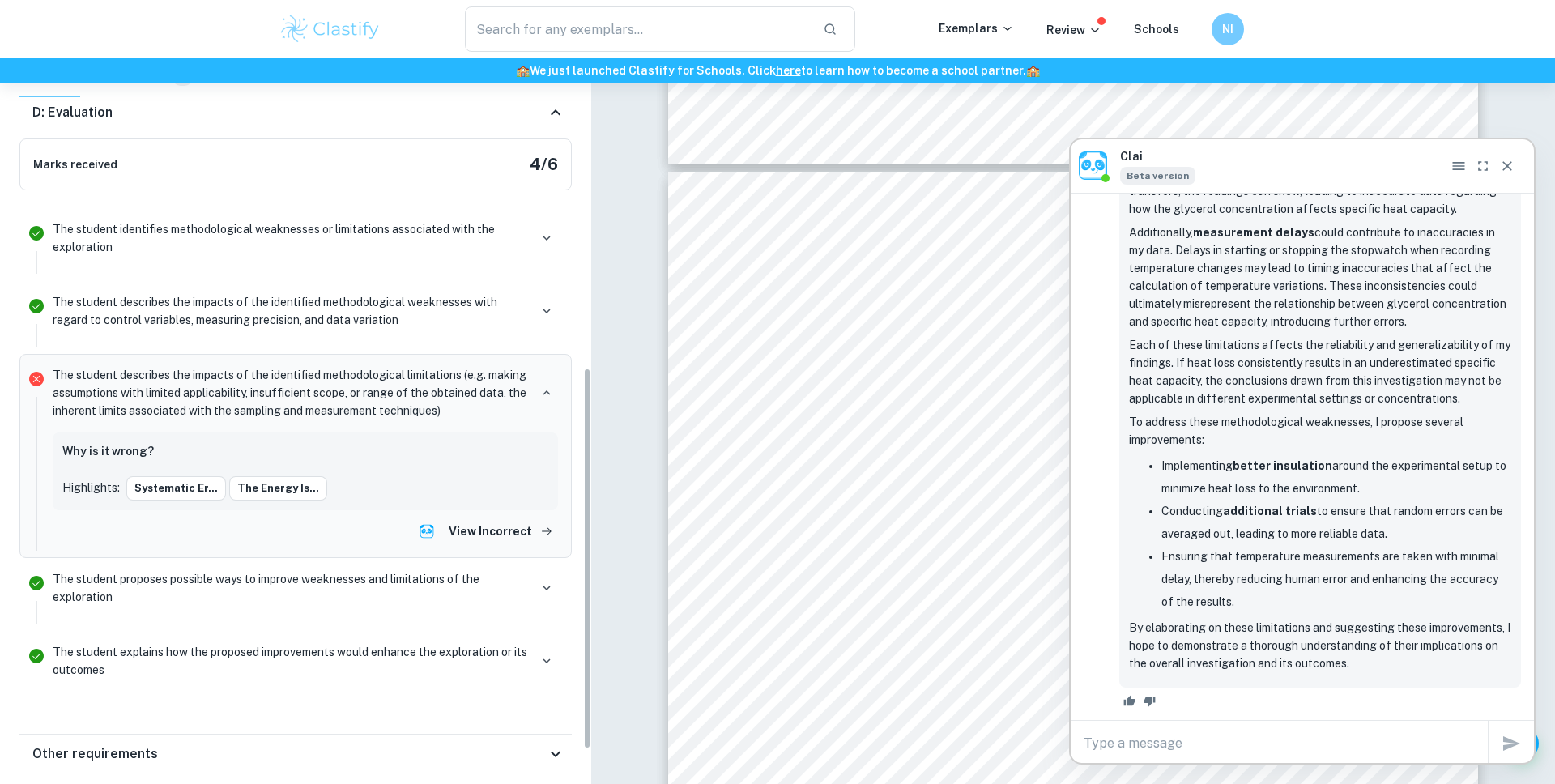
scroll to position [653, 0]
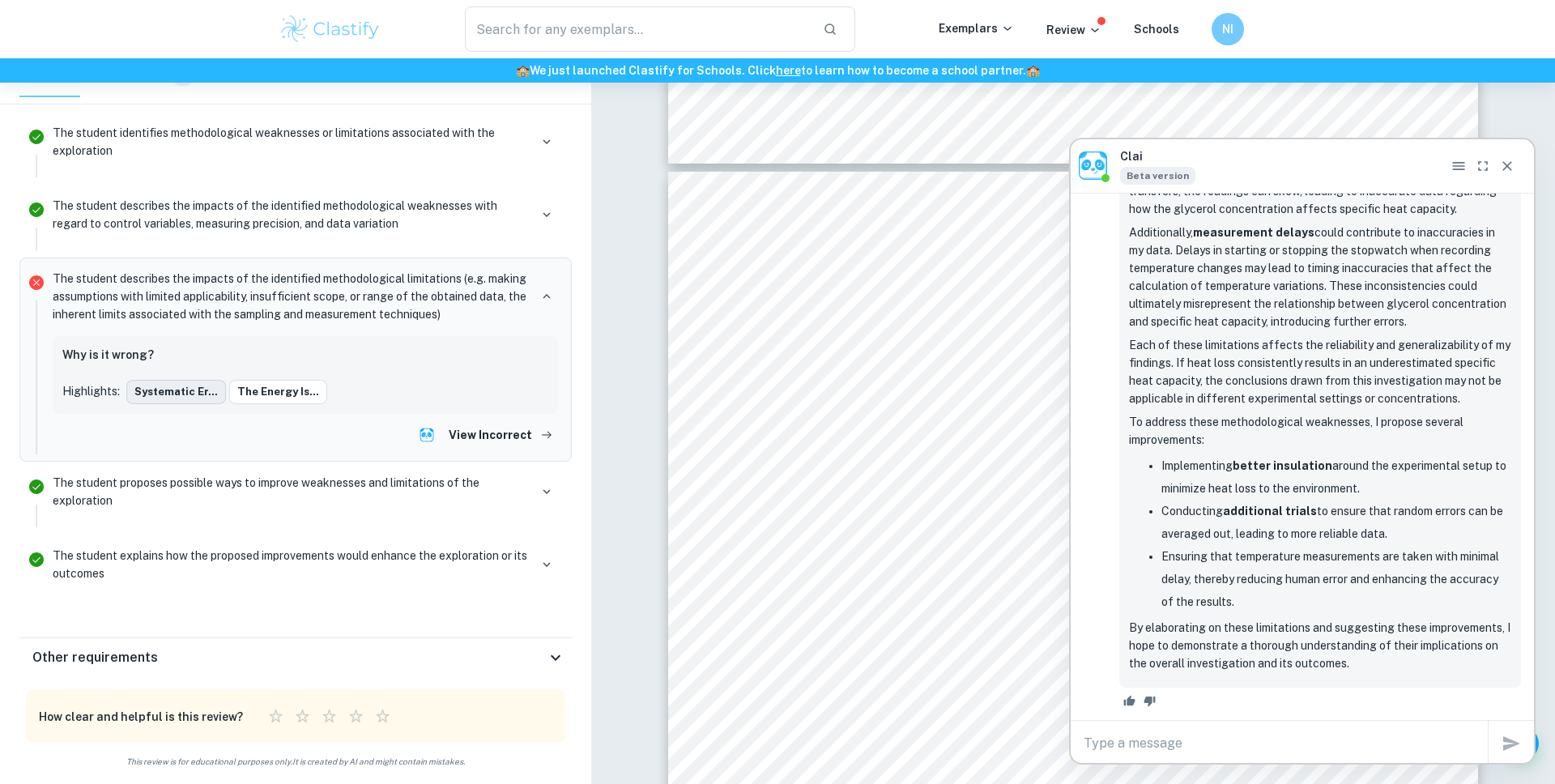
click at [158, 384] on button "Systematic er..." at bounding box center [176, 392] width 100 height 24
click at [281, 397] on button "The energy is..." at bounding box center [278, 392] width 98 height 24
click at [1514, 170] on icon "Close" at bounding box center [1507, 166] width 16 height 16
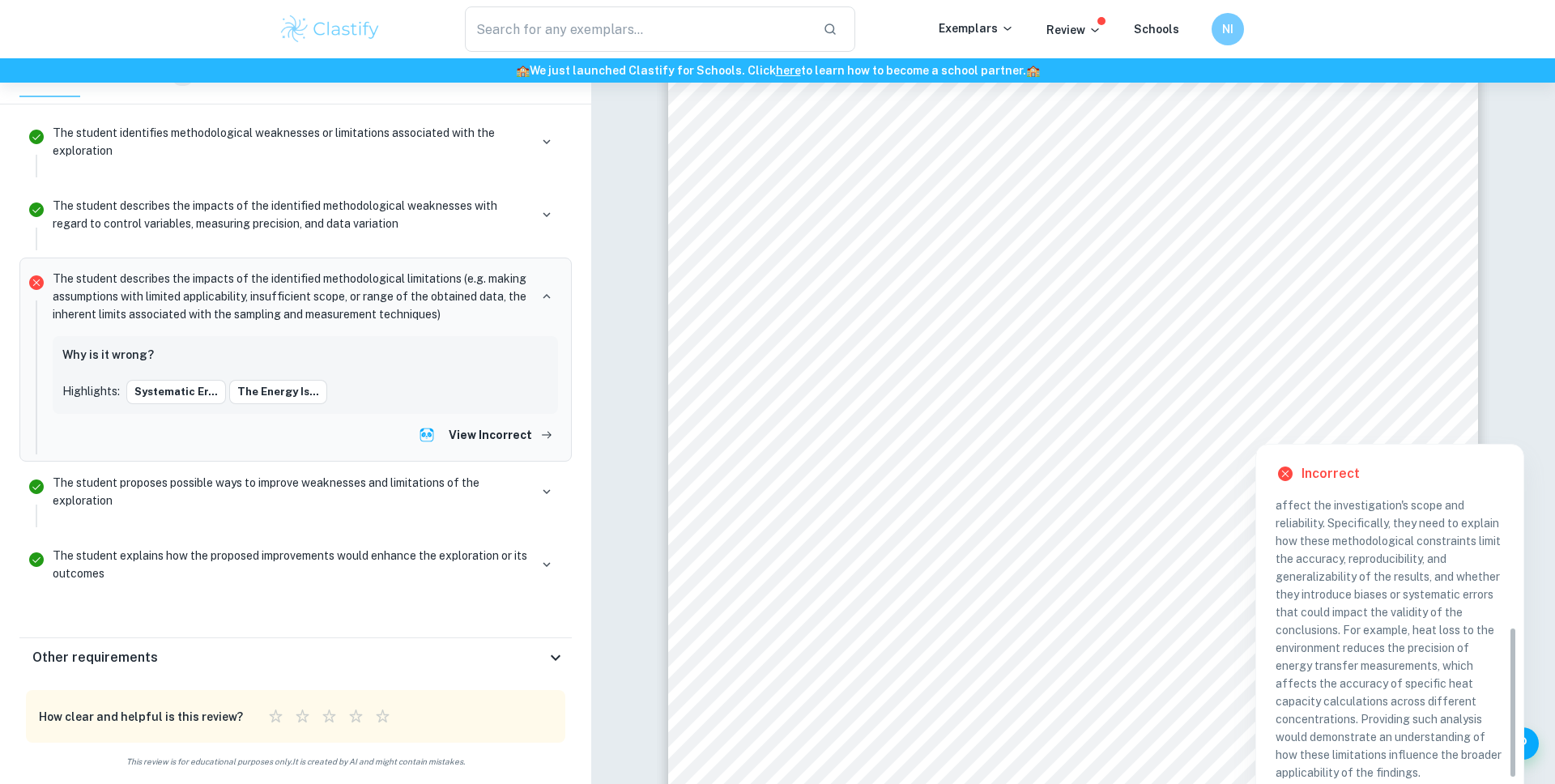
scroll to position [247, 0]
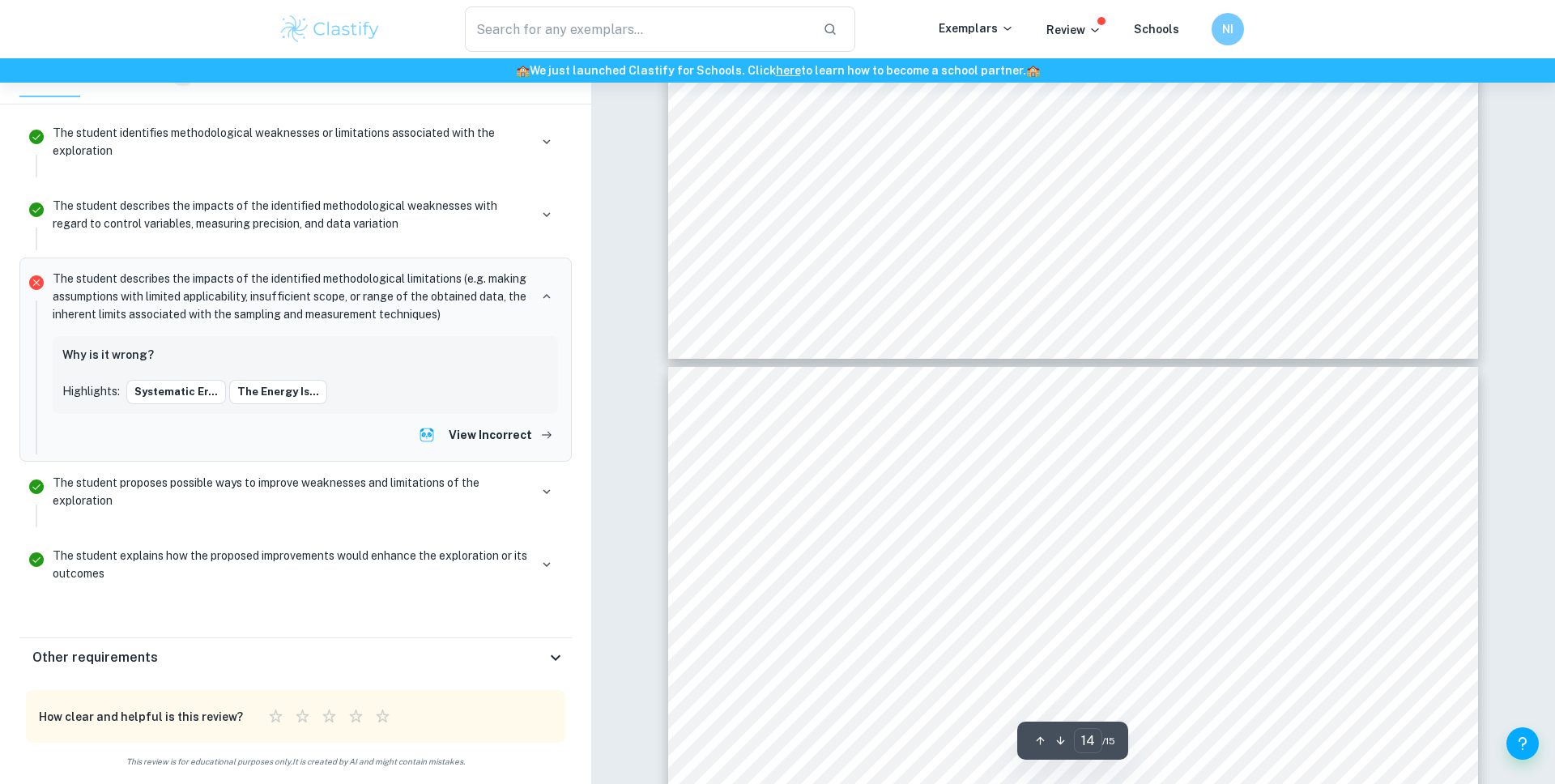
type input "15"
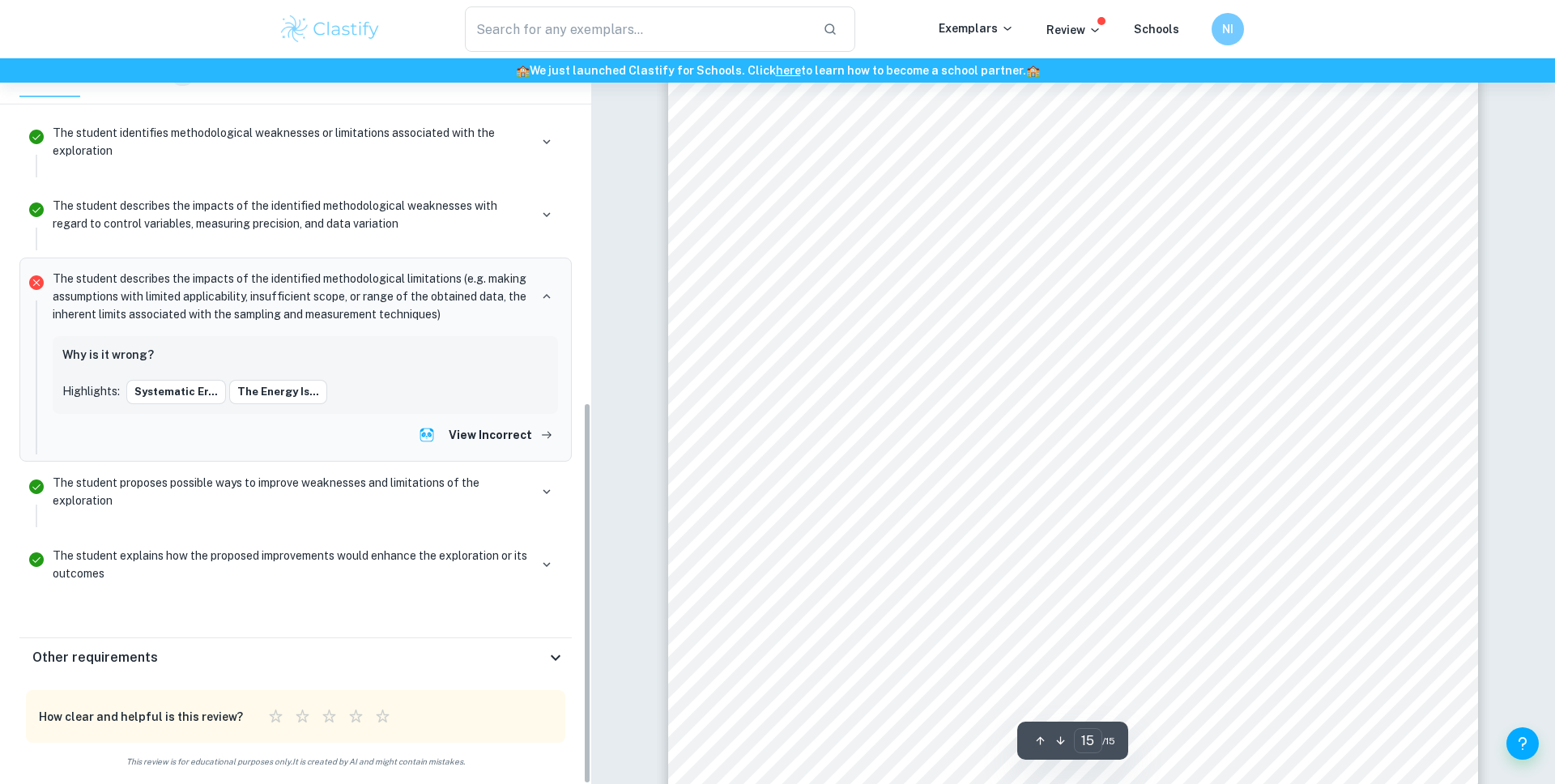
scroll to position [15054, 0]
click at [406, 659] on div "Other requirements" at bounding box center [289, 658] width 513 height 20
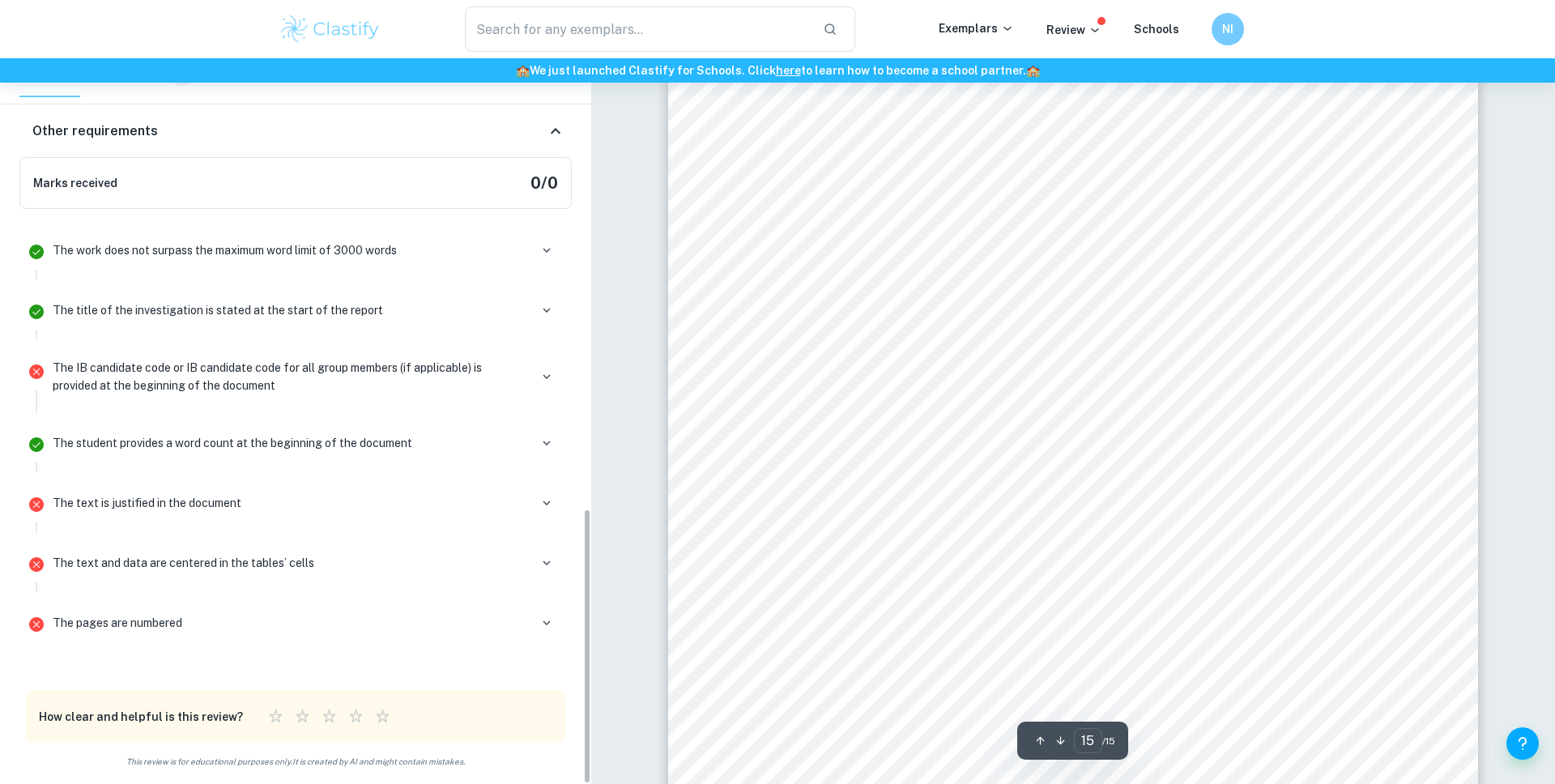
scroll to position [15158, 0]
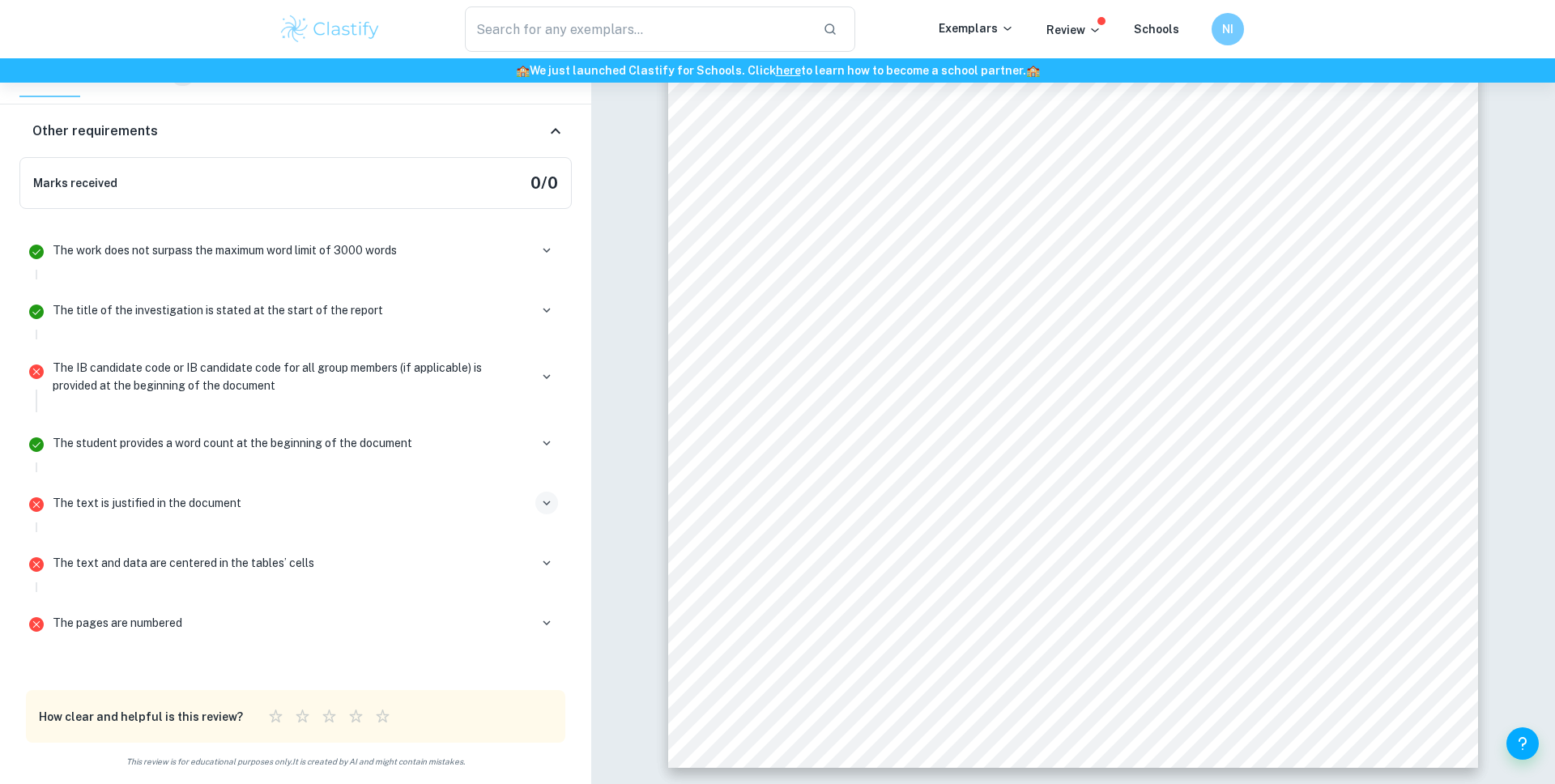
click at [543, 500] on icon "button" at bounding box center [547, 502] width 14 height 14
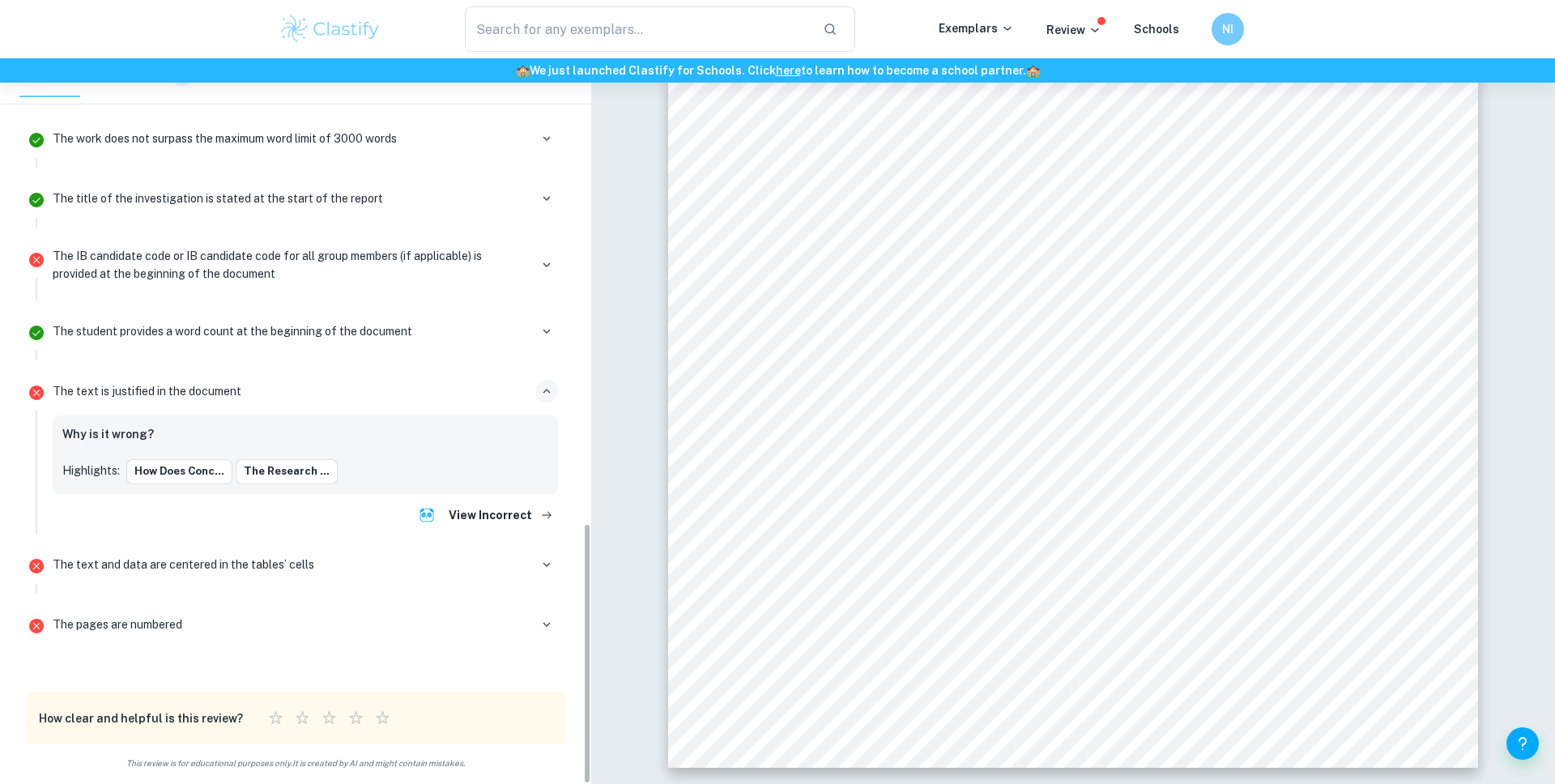
scroll to position [1300, 0]
click at [547, 546] on div "The text and data are centered in the tables’ cells" at bounding box center [305, 569] width 519 height 45
click at [550, 568] on icon "button" at bounding box center [547, 563] width 14 height 14
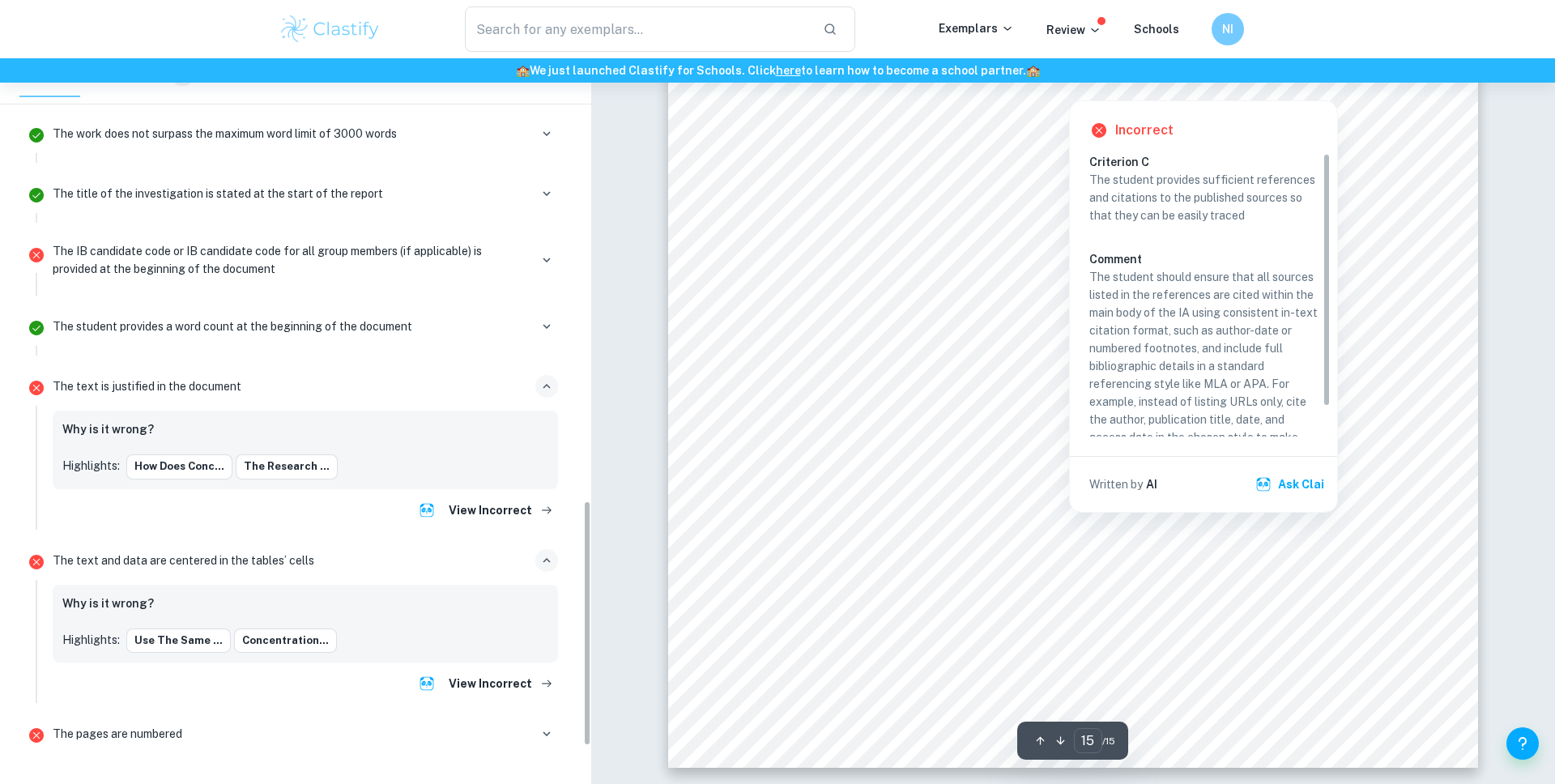
scroll to position [247, 0]
click at [1240, 24] on div "NI" at bounding box center [1227, 29] width 34 height 34
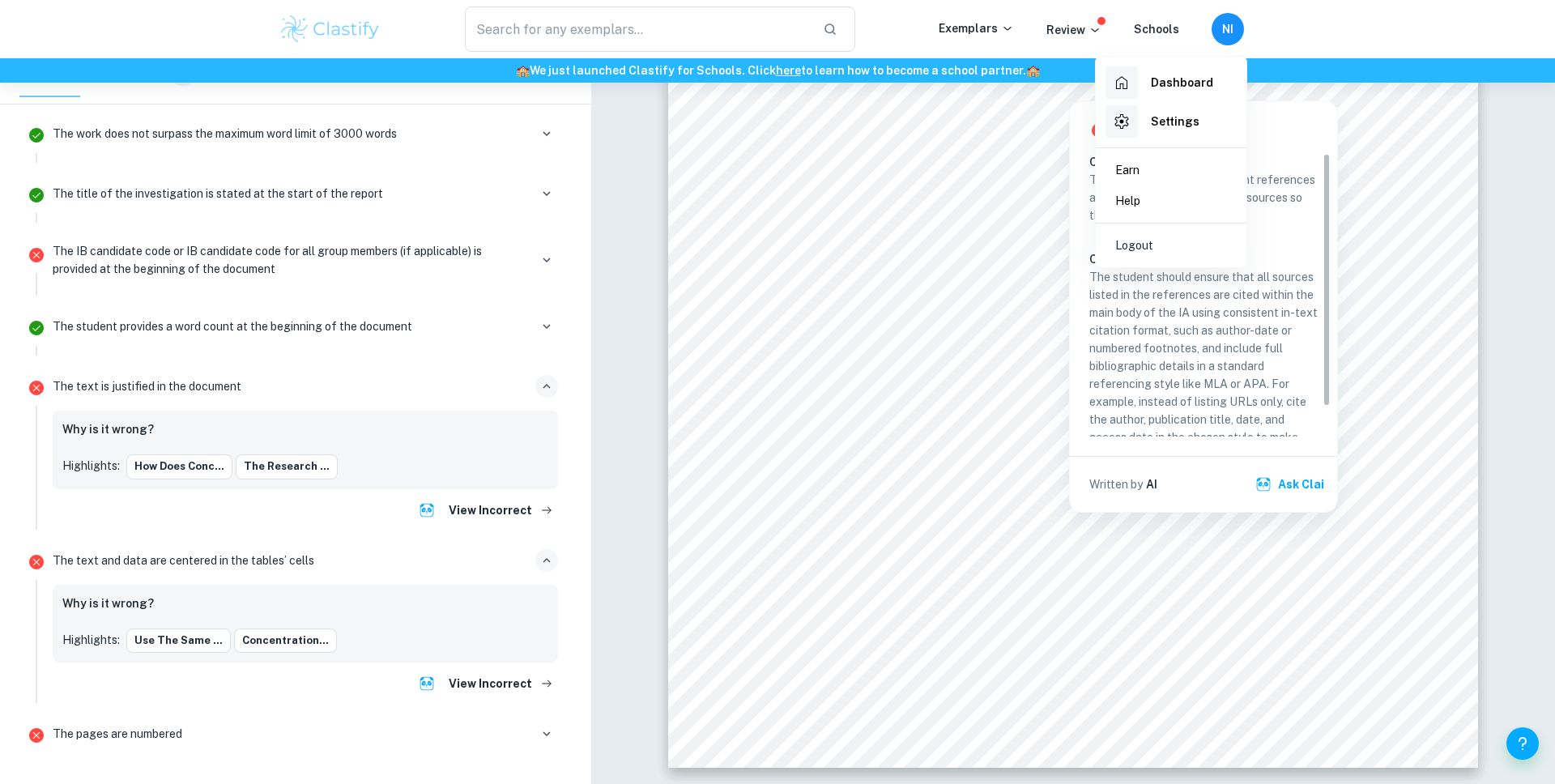
click at [1176, 92] on div "Dashboard" at bounding box center [1160, 83] width 108 height 32
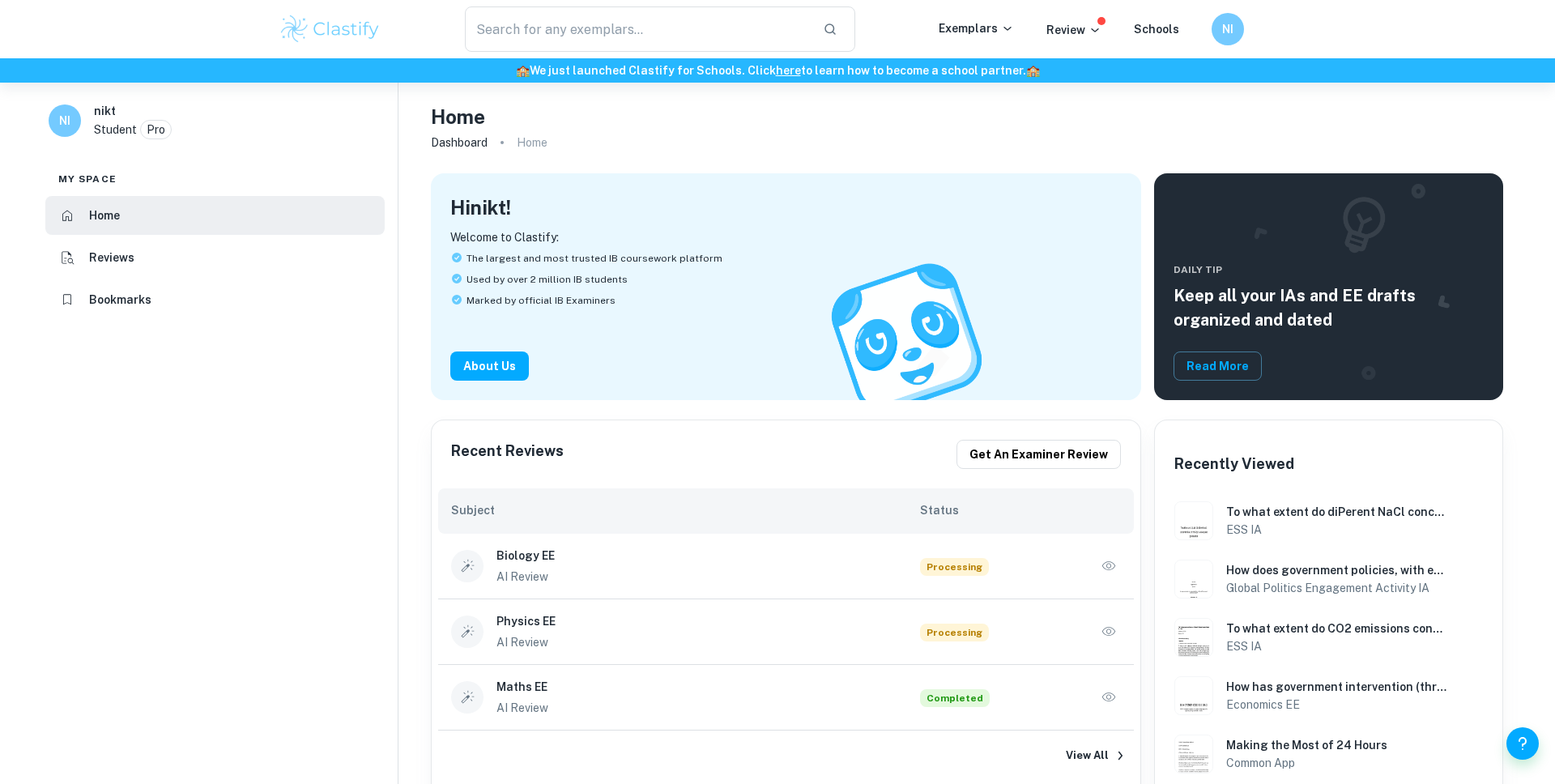
click at [250, 276] on li "Reviews" at bounding box center [214, 257] width 339 height 39
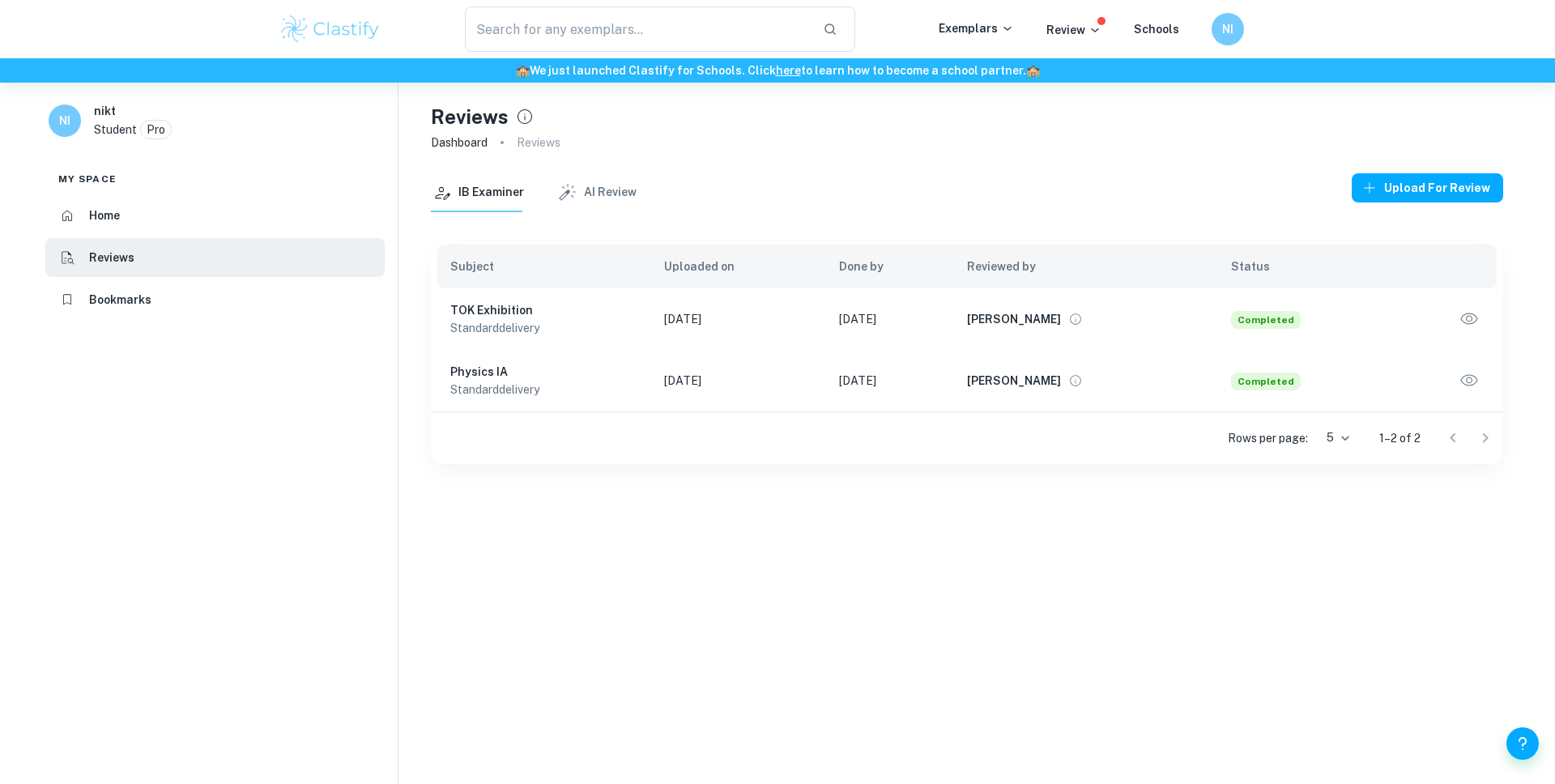
click at [643, 169] on div "Reviews Dashboard Reviews" at bounding box center [966, 128] width 1072 height 91
click at [629, 182] on button "AI Review" at bounding box center [596, 192] width 80 height 39
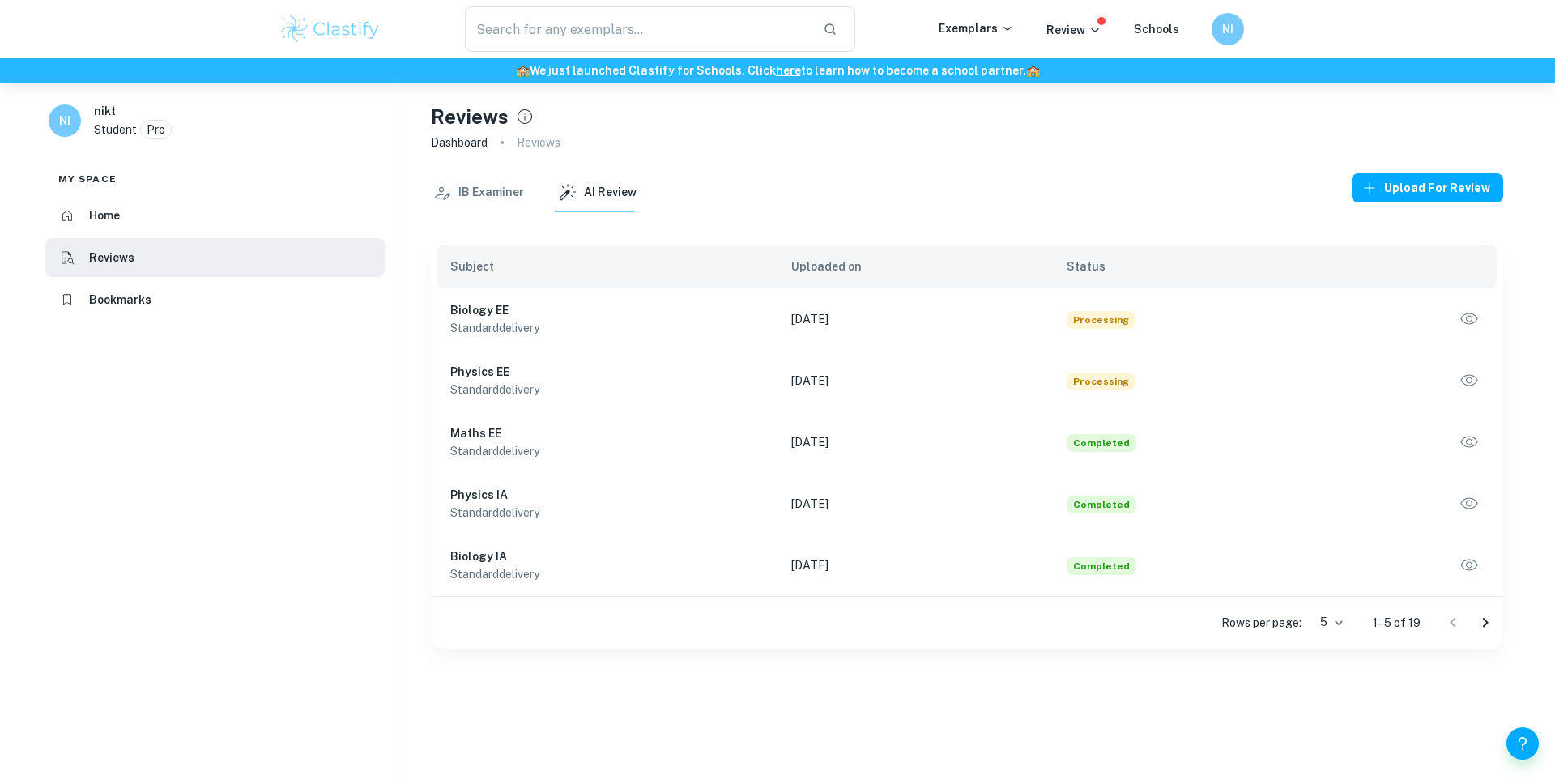
click at [481, 205] on button "IB Examiner" at bounding box center [476, 192] width 93 height 39
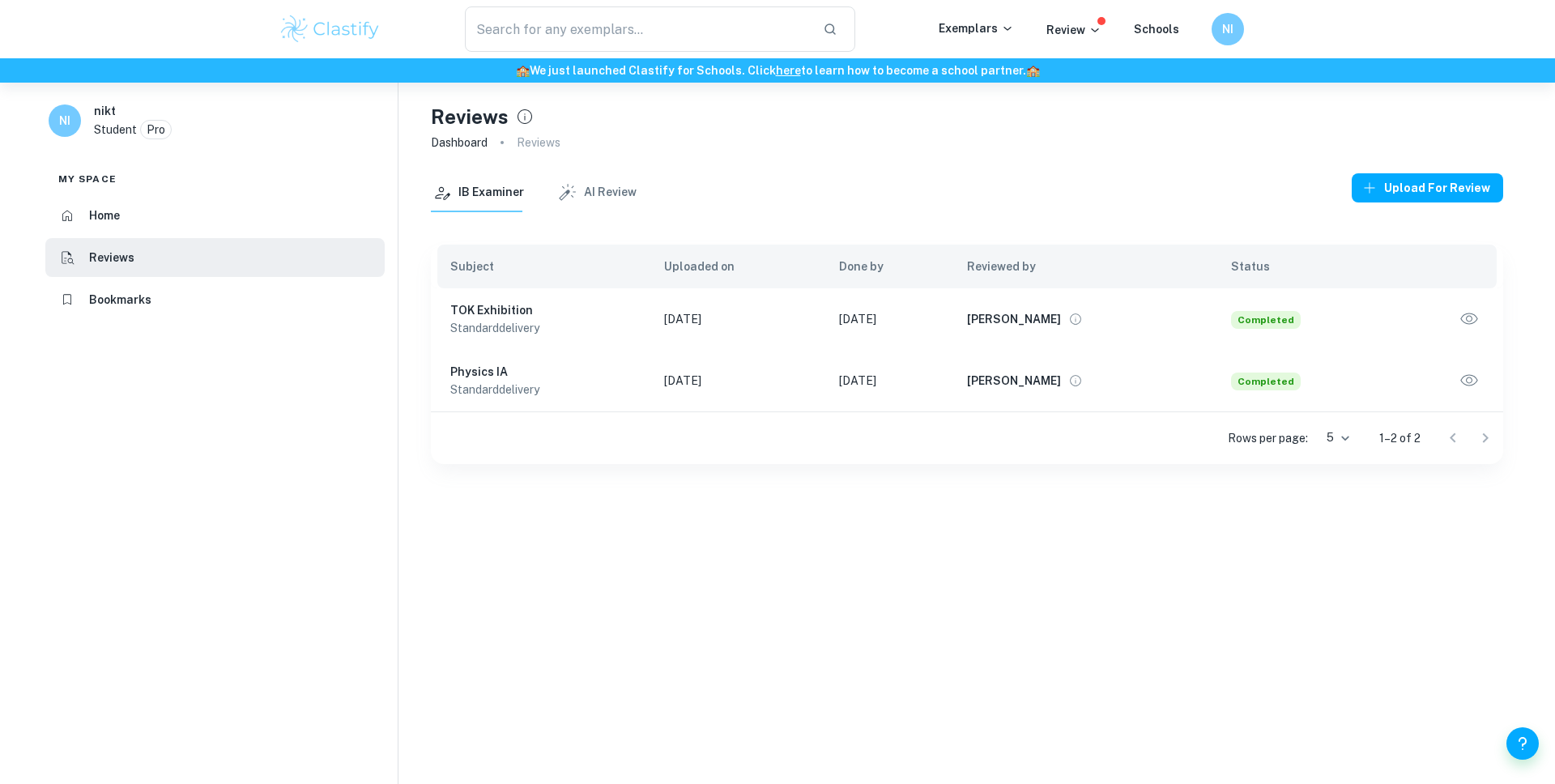
click at [547, 203] on div "IB Examiner AI Review" at bounding box center [533, 192] width 205 height 39
click at [574, 197] on icon "button" at bounding box center [566, 192] width 21 height 21
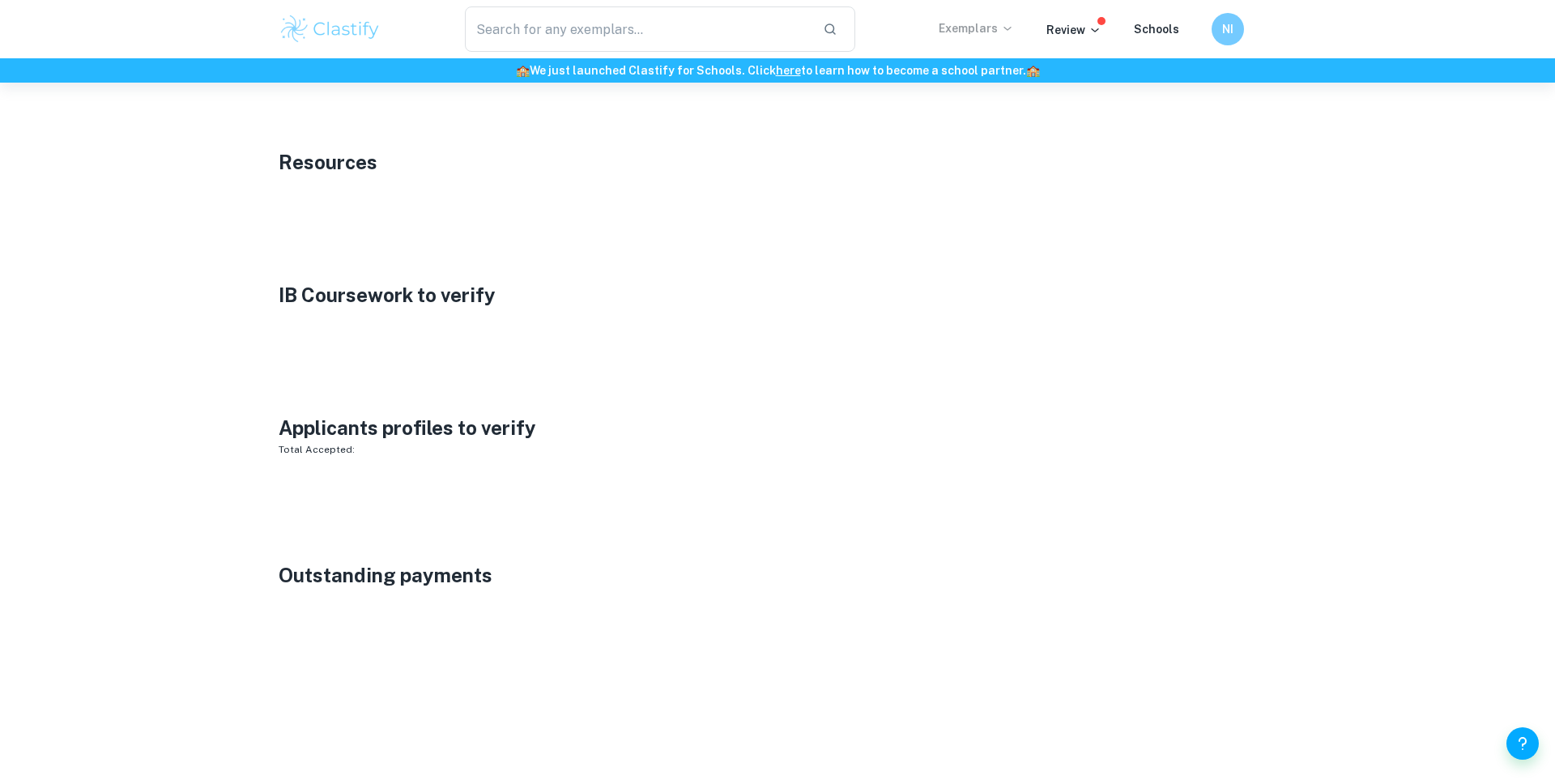
click at [1005, 32] on icon at bounding box center [1008, 28] width 13 height 13
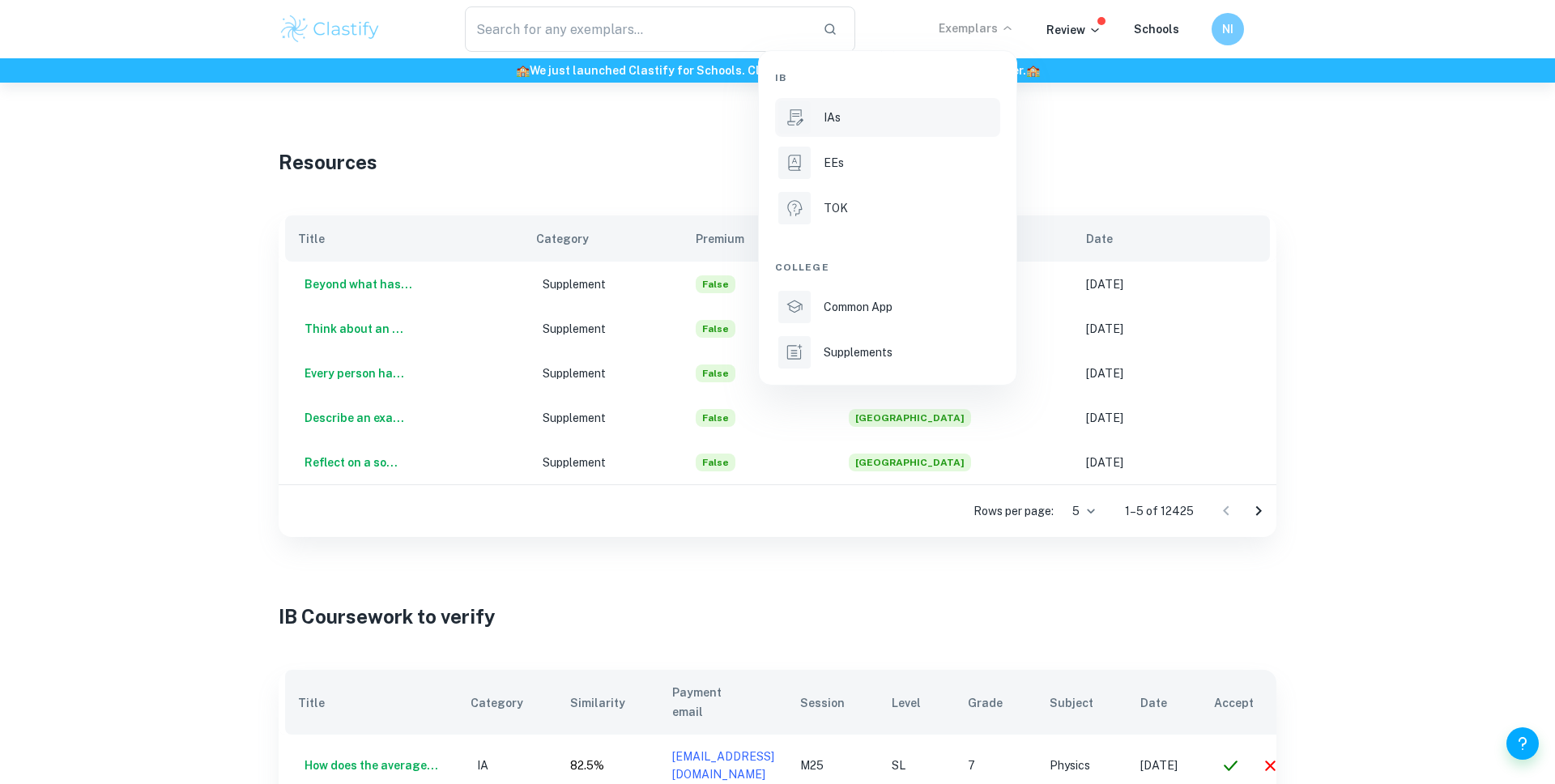
click at [946, 117] on div "IAs" at bounding box center [910, 118] width 173 height 18
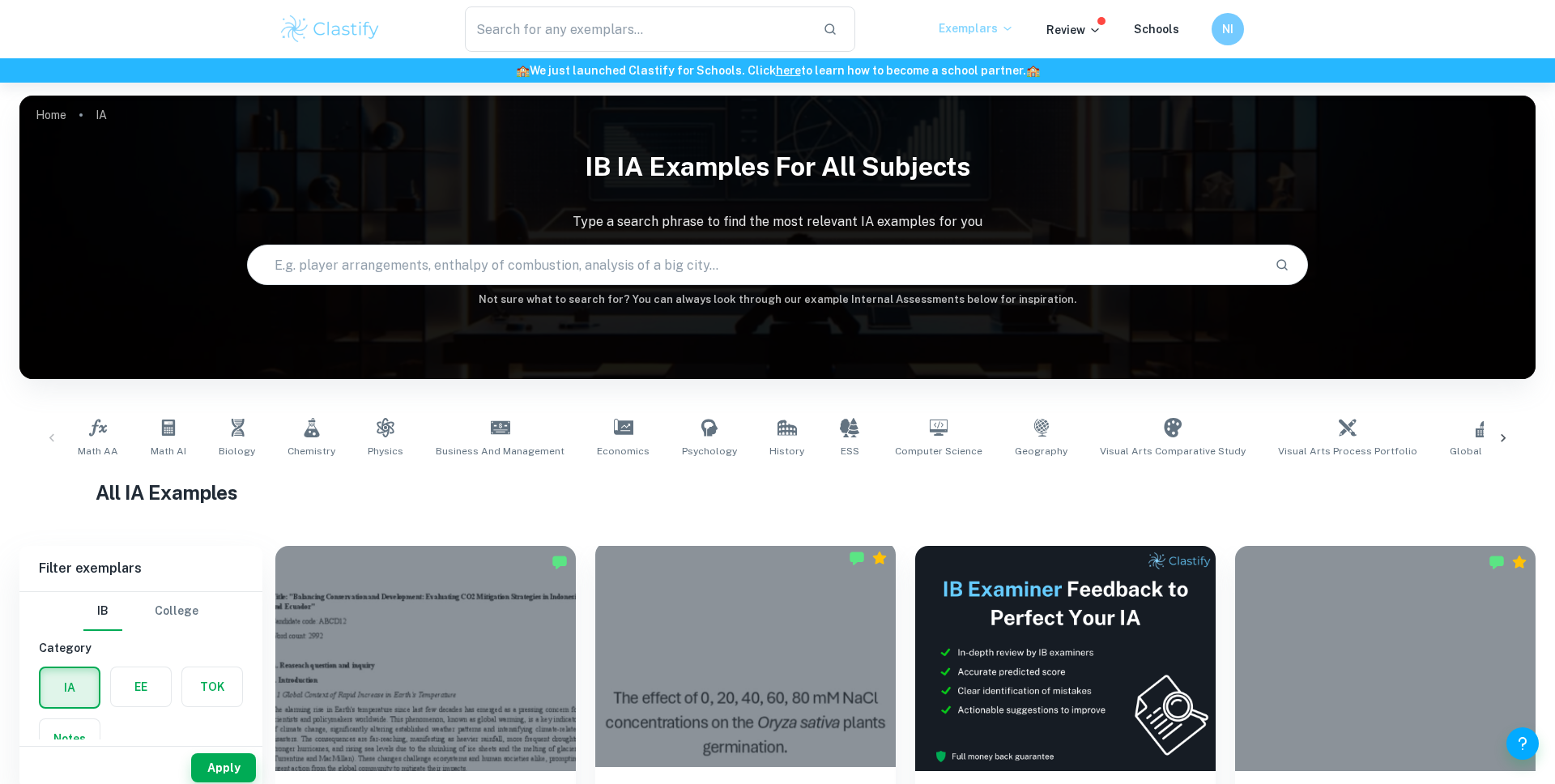
click at [614, 583] on div at bounding box center [746, 654] width 301 height 225
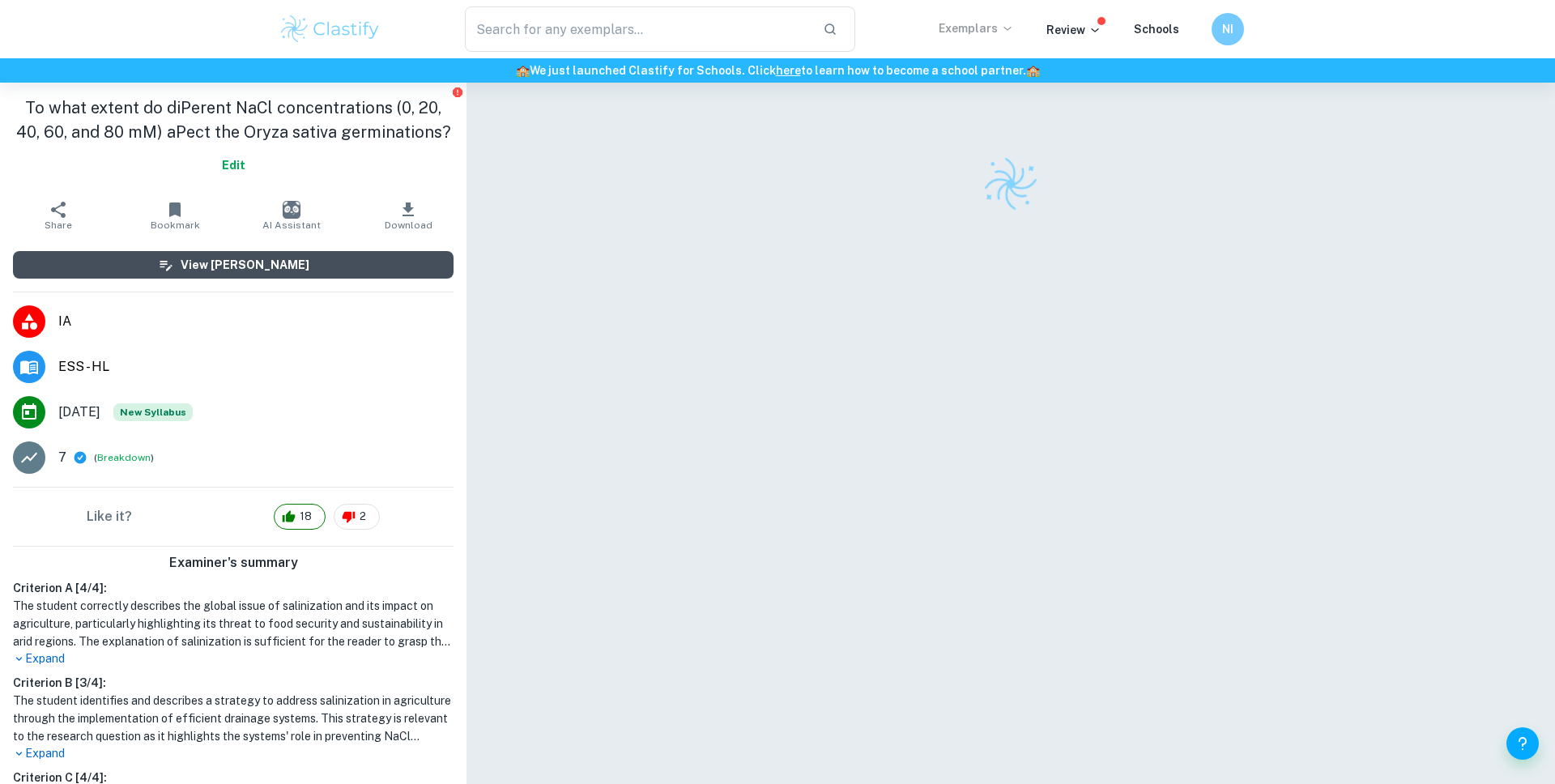
click at [270, 267] on h6 "View [PERSON_NAME]" at bounding box center [245, 265] width 129 height 18
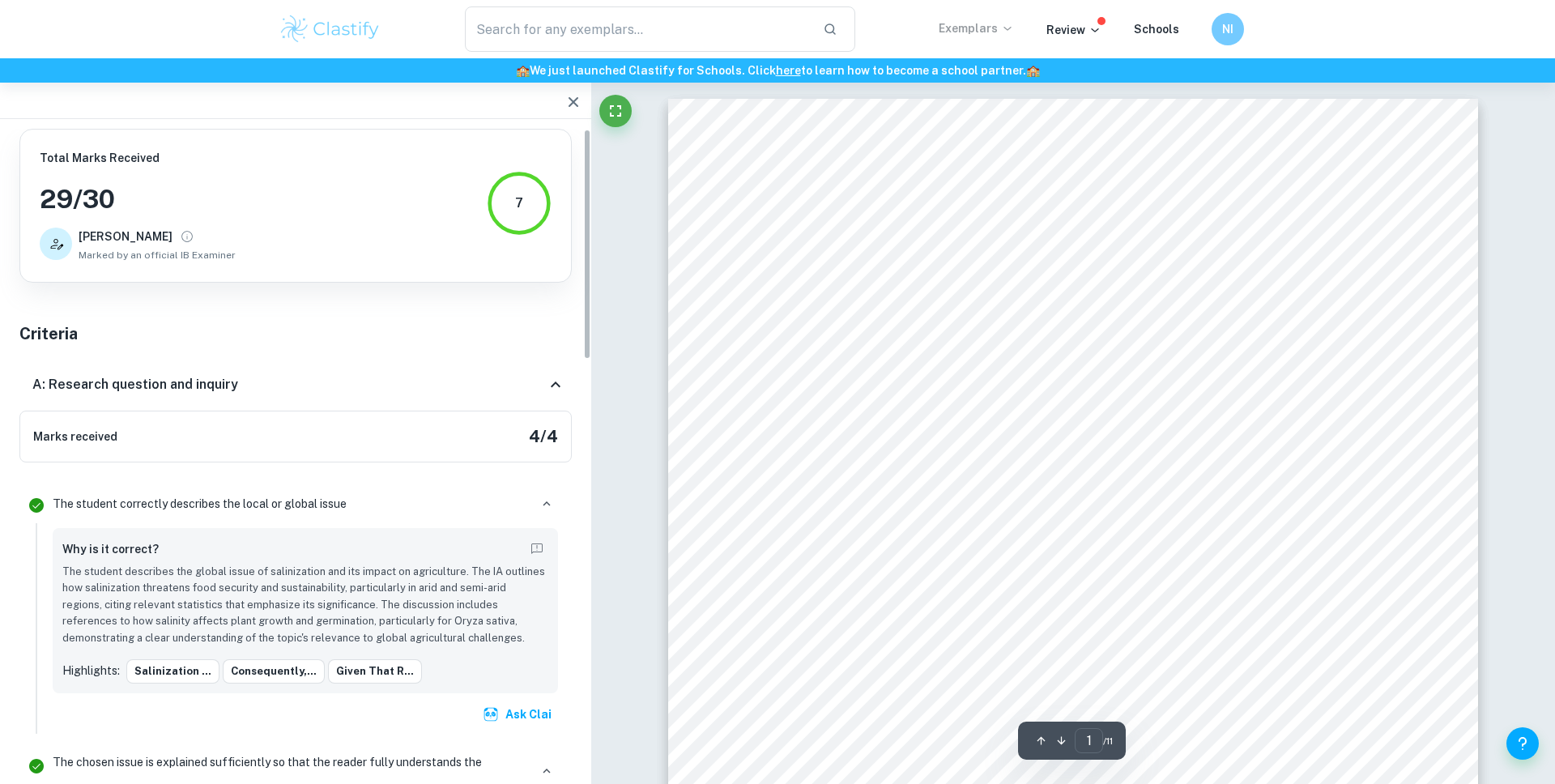
scroll to position [107, 0]
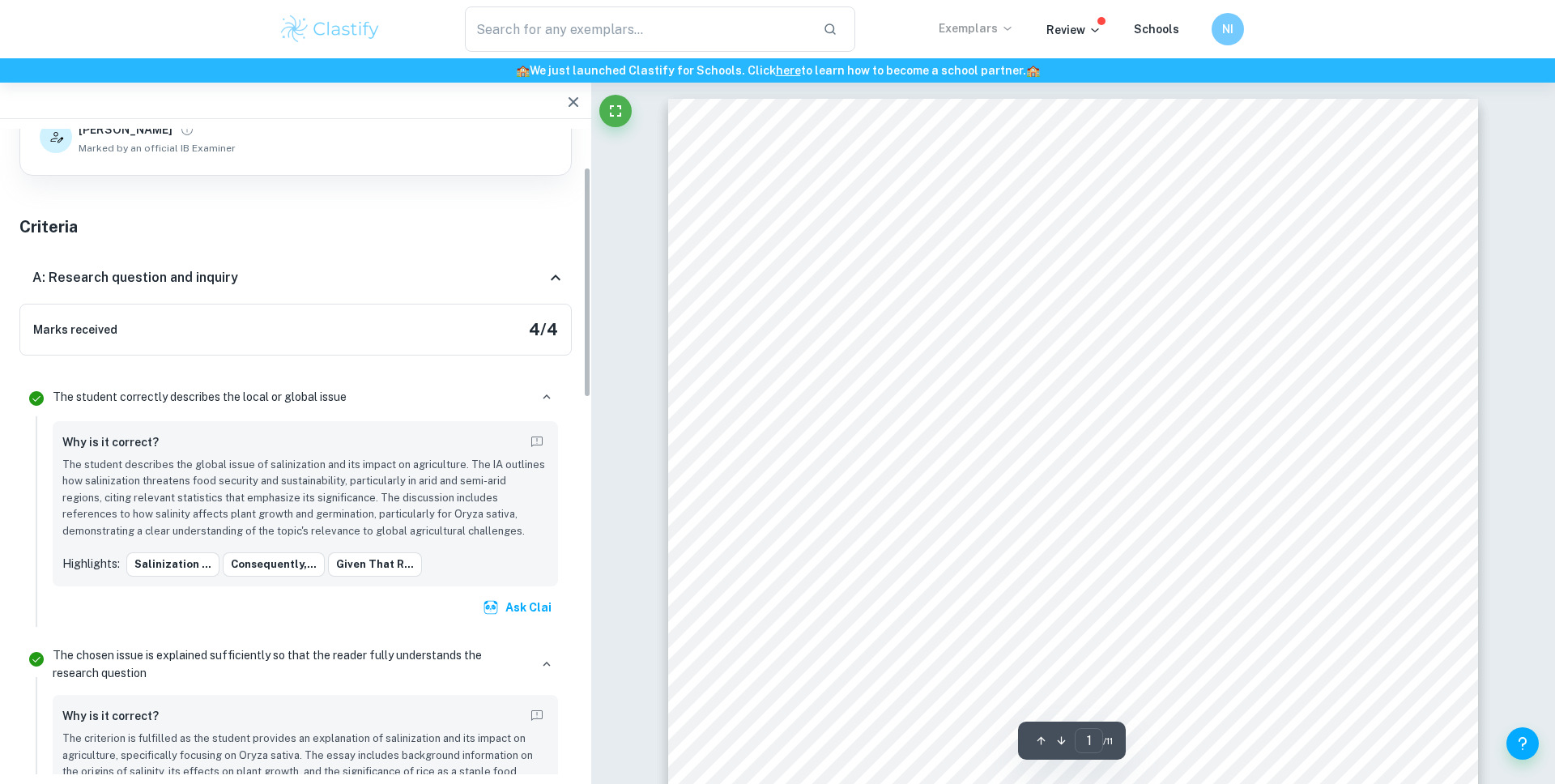
click at [526, 624] on div "The student correctly describes the local or global issue Why is it correct? Th…" at bounding box center [305, 503] width 519 height 246
click at [507, 608] on button "Ask Clai" at bounding box center [518, 607] width 78 height 29
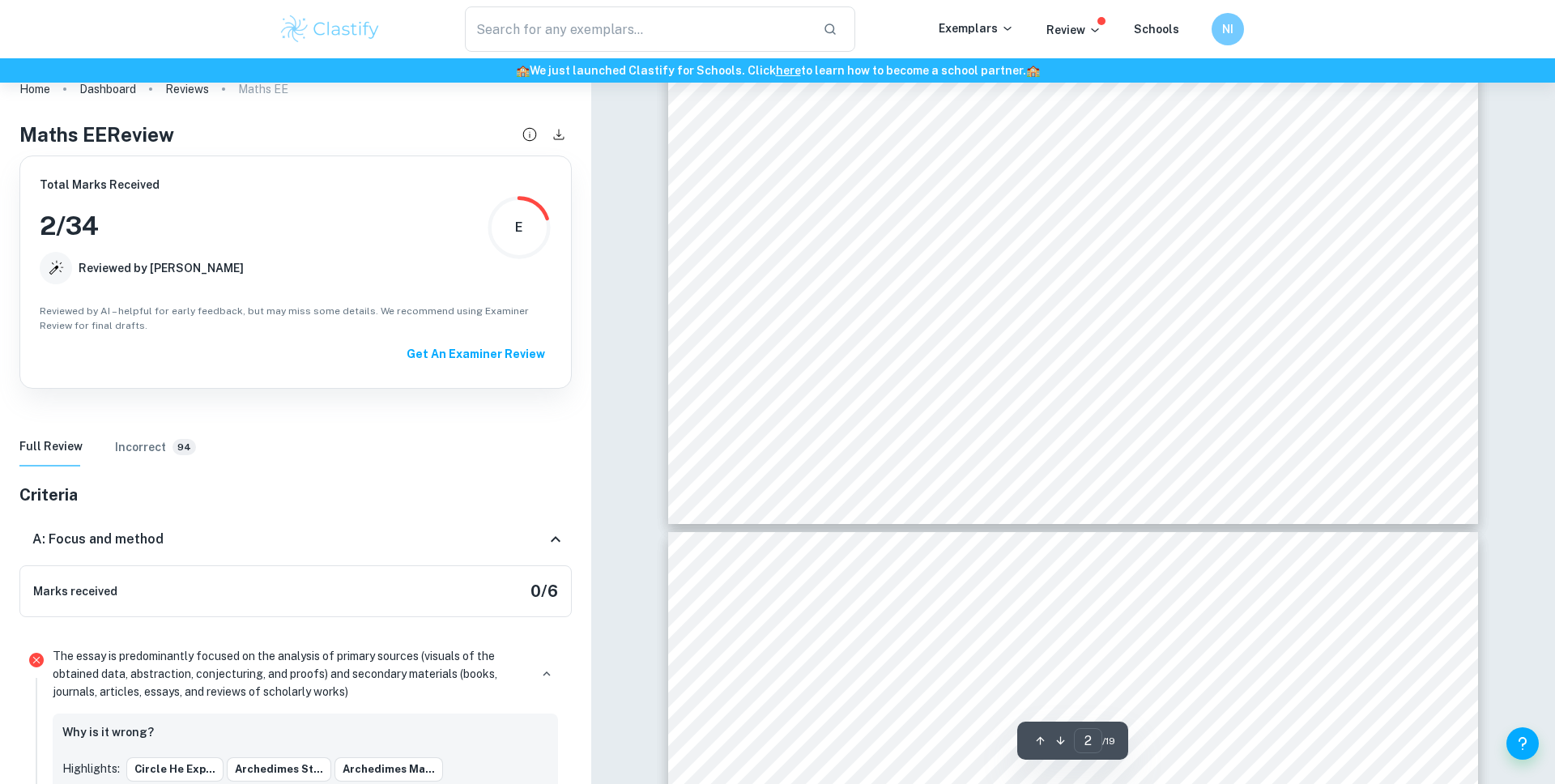
scroll to position [505, 0]
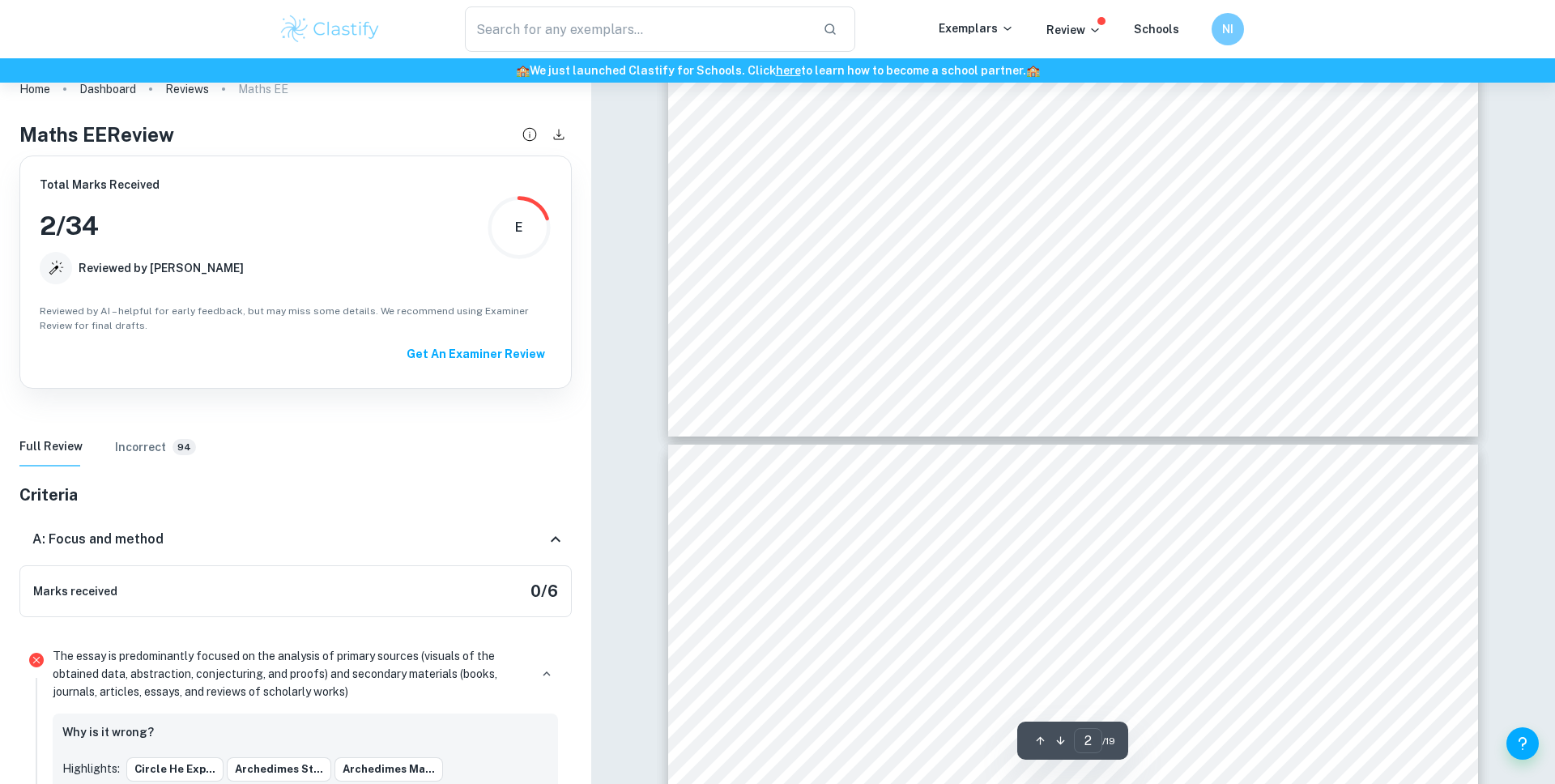
type input "1"
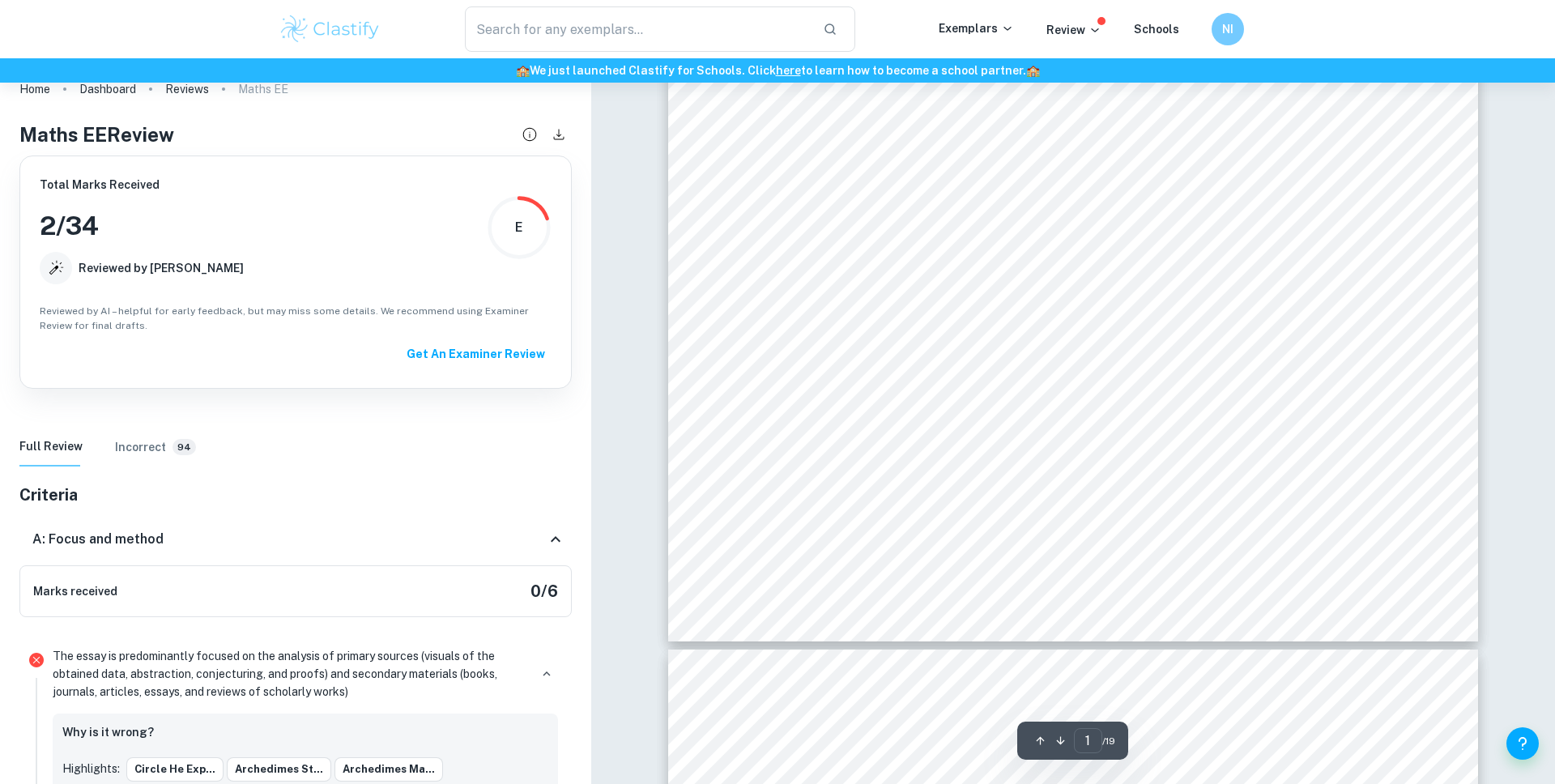
scroll to position [0, 0]
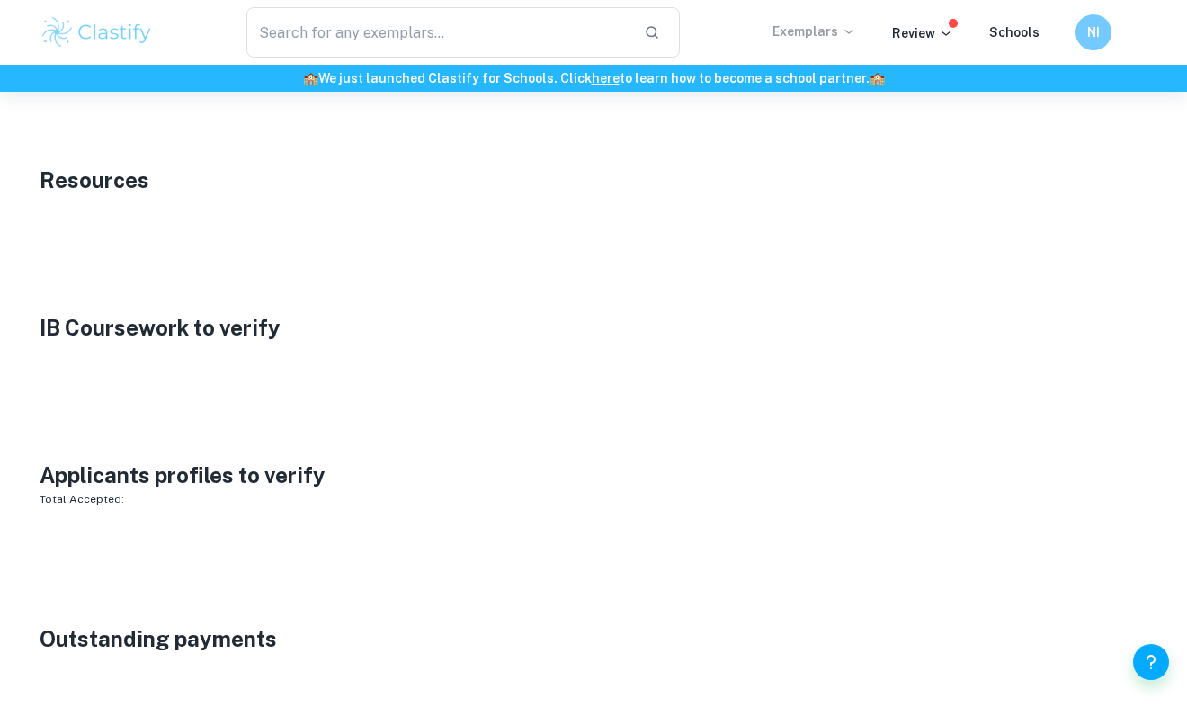
click at [809, 32] on p "Exemplars" at bounding box center [815, 32] width 84 height 20
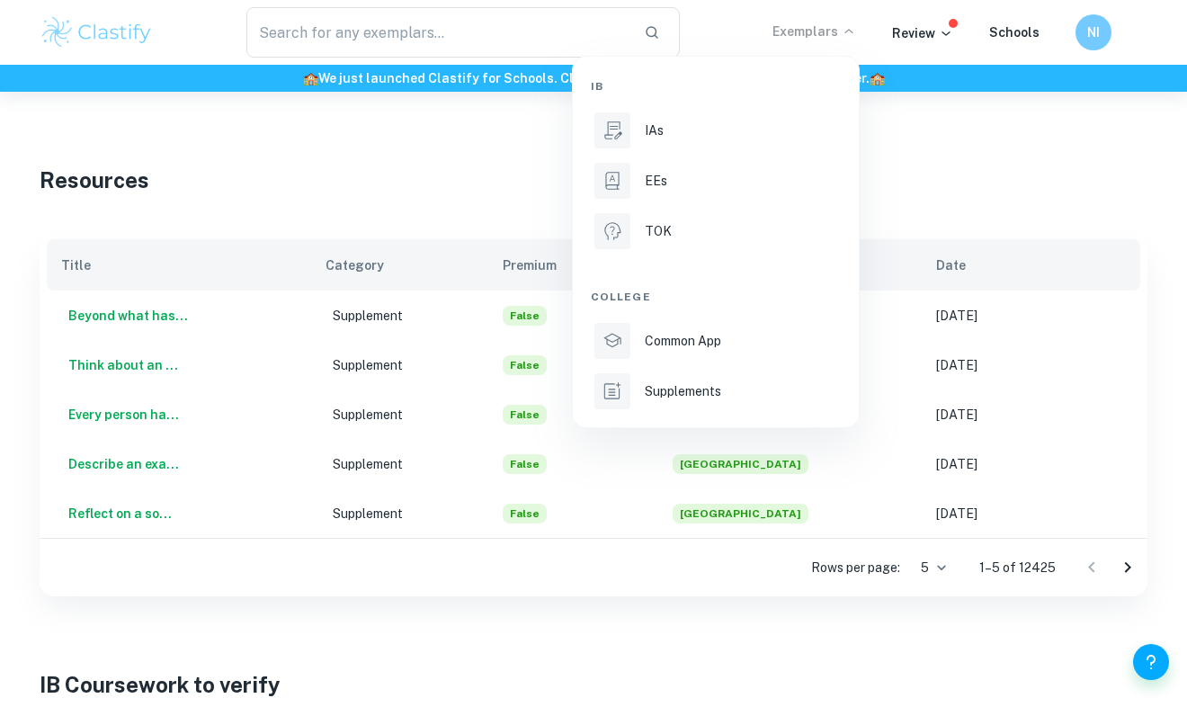
click at [711, 106] on div "IB IAs EEs TOK College Common App Supplements" at bounding box center [716, 242] width 250 height 342
click at [709, 118] on li "IAs" at bounding box center [716, 130] width 250 height 43
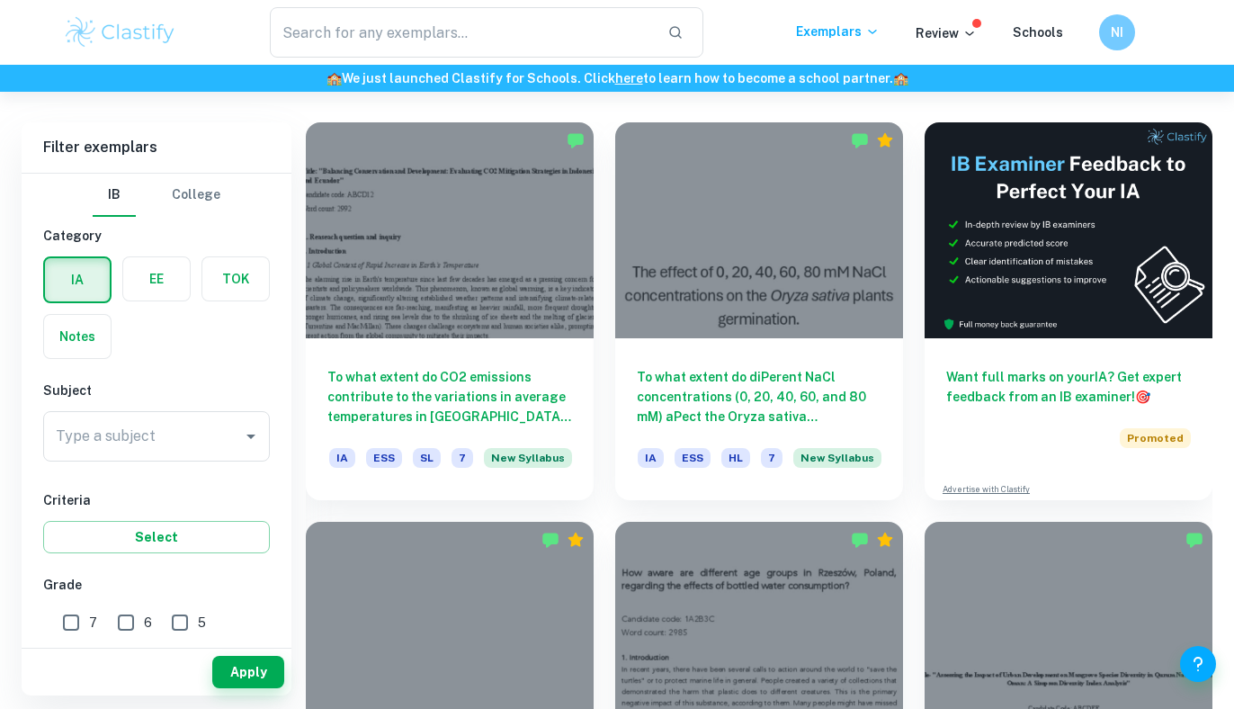
scroll to position [479, 0]
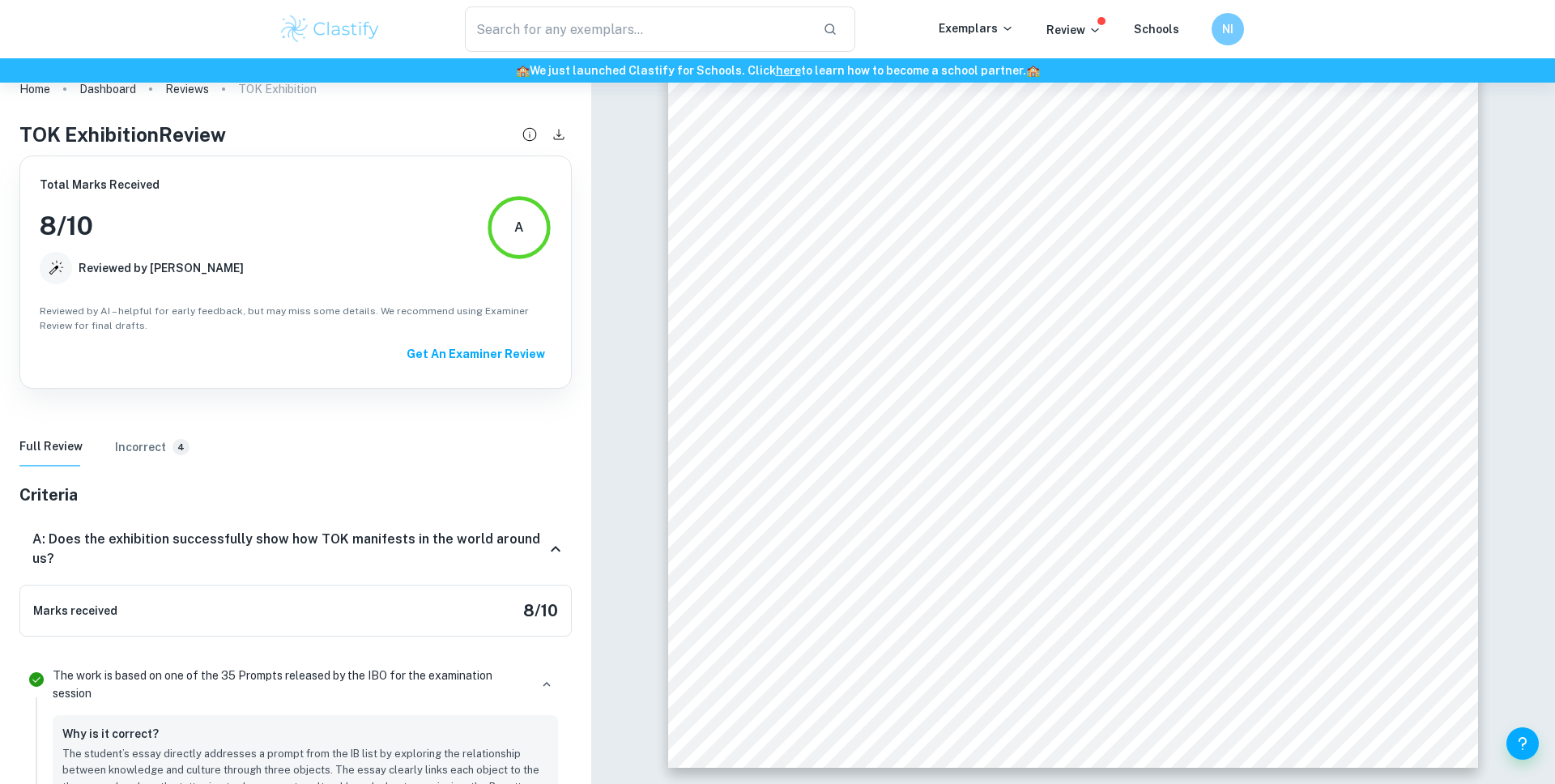
click at [148, 441] on h6 "Incorrect" at bounding box center [140, 447] width 51 height 18
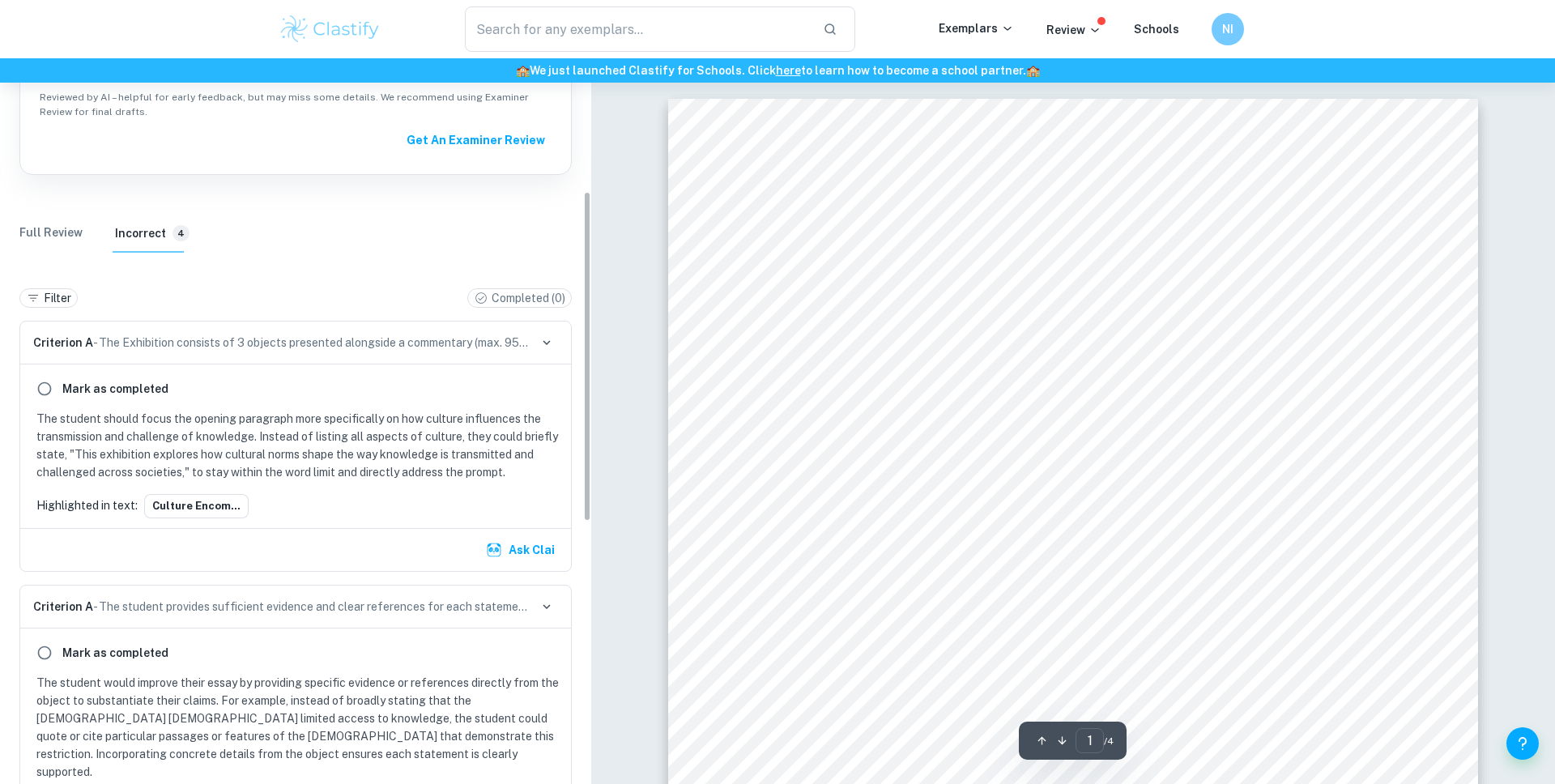
click at [543, 343] on icon "button" at bounding box center [547, 342] width 14 height 14
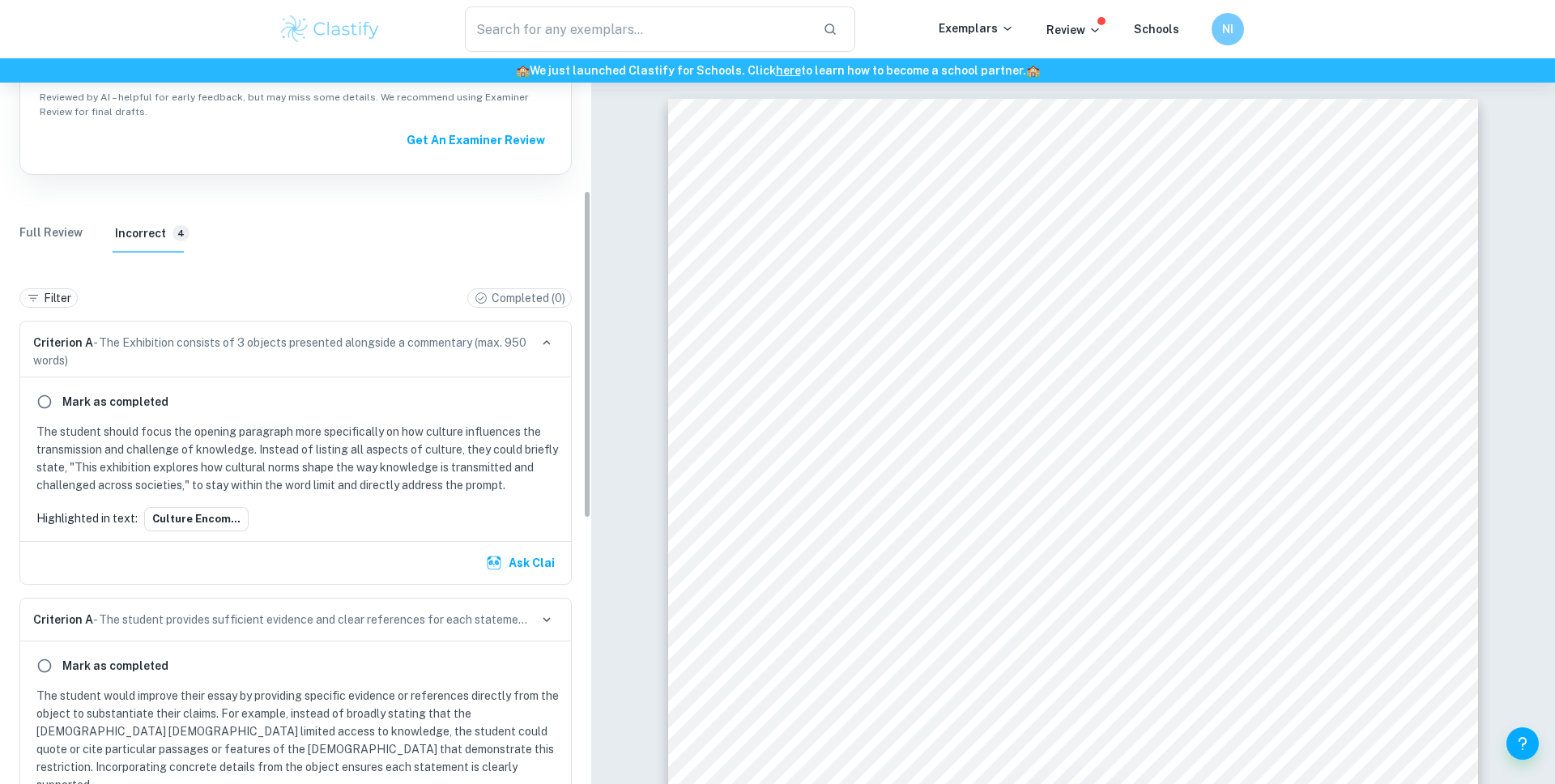
click at [543, 343] on icon "button" at bounding box center [547, 342] width 7 height 5
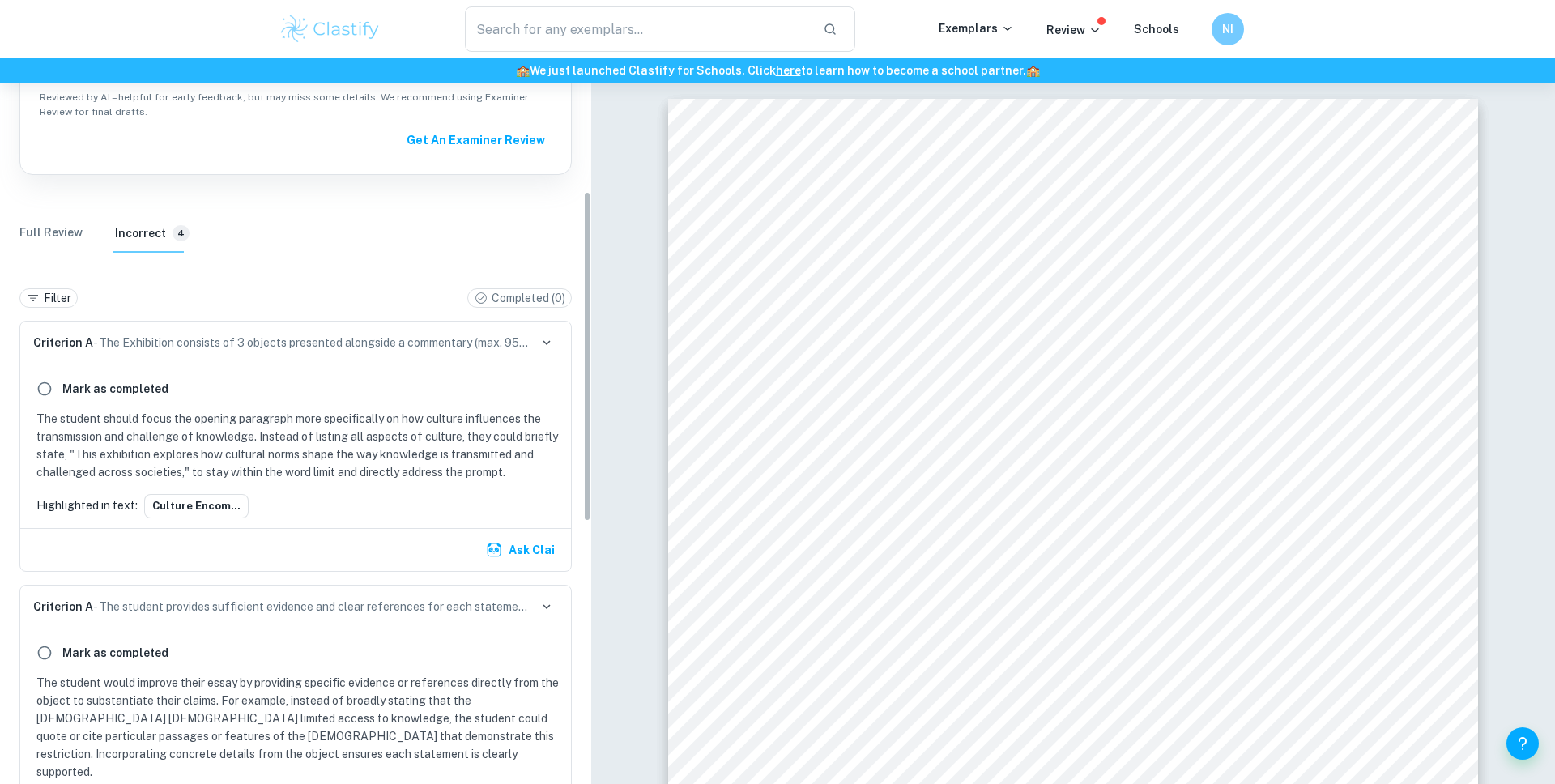
scroll to position [473, 0]
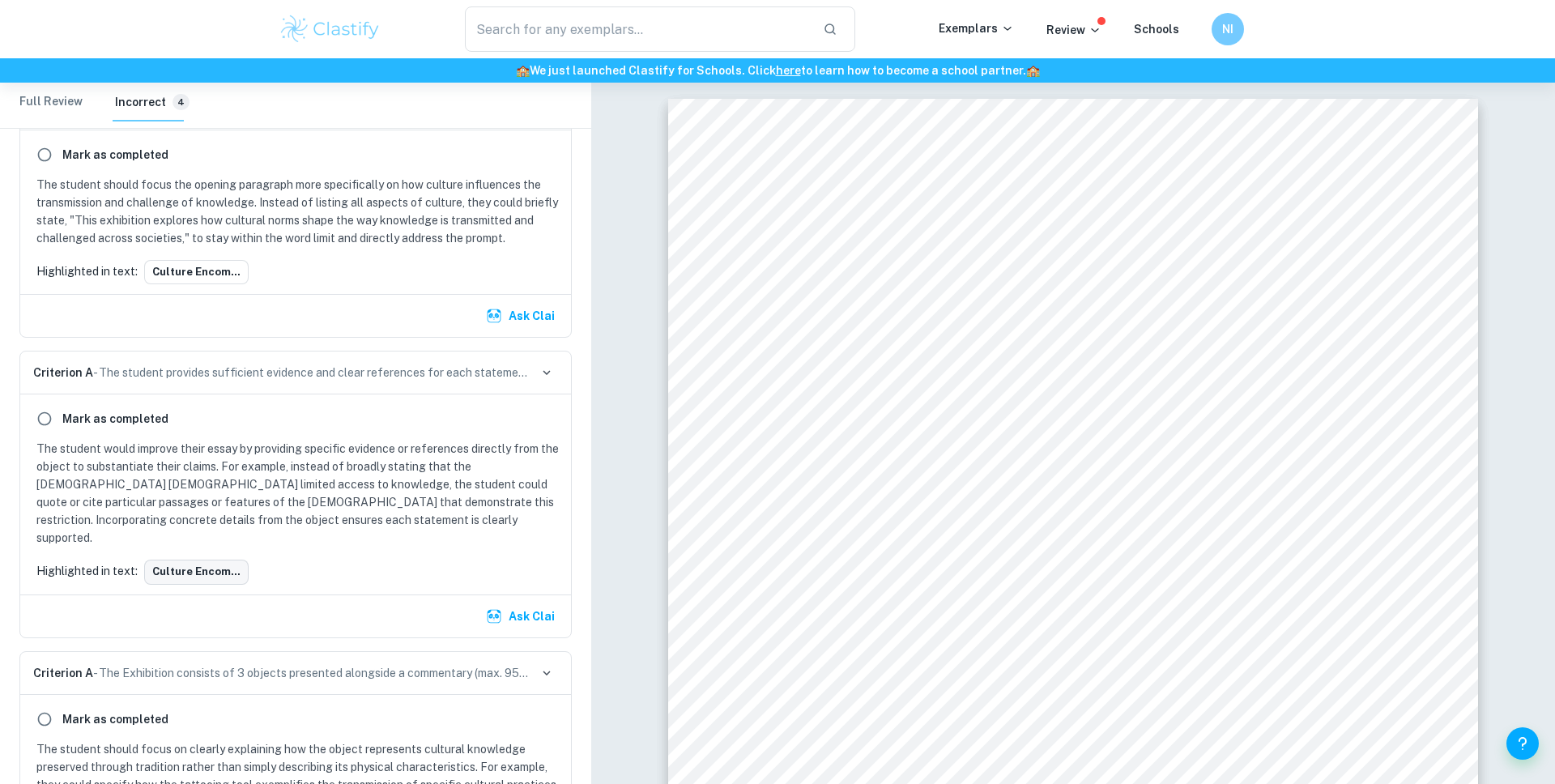
click at [198, 559] on button "Culture encom..." at bounding box center [196, 571] width 104 height 24
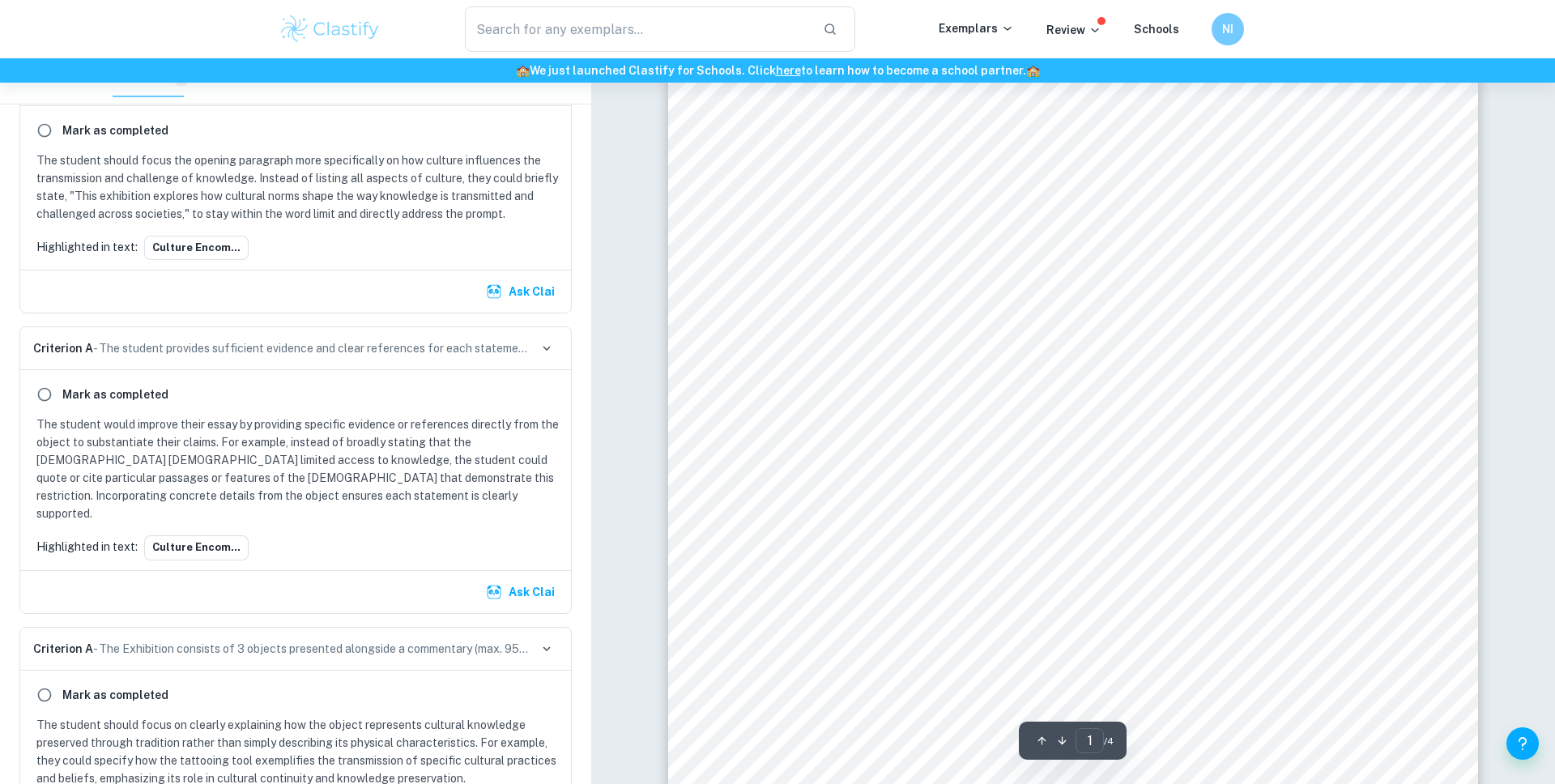
scroll to position [229, 0]
click at [548, 347] on icon "button" at bounding box center [547, 348] width 14 height 14
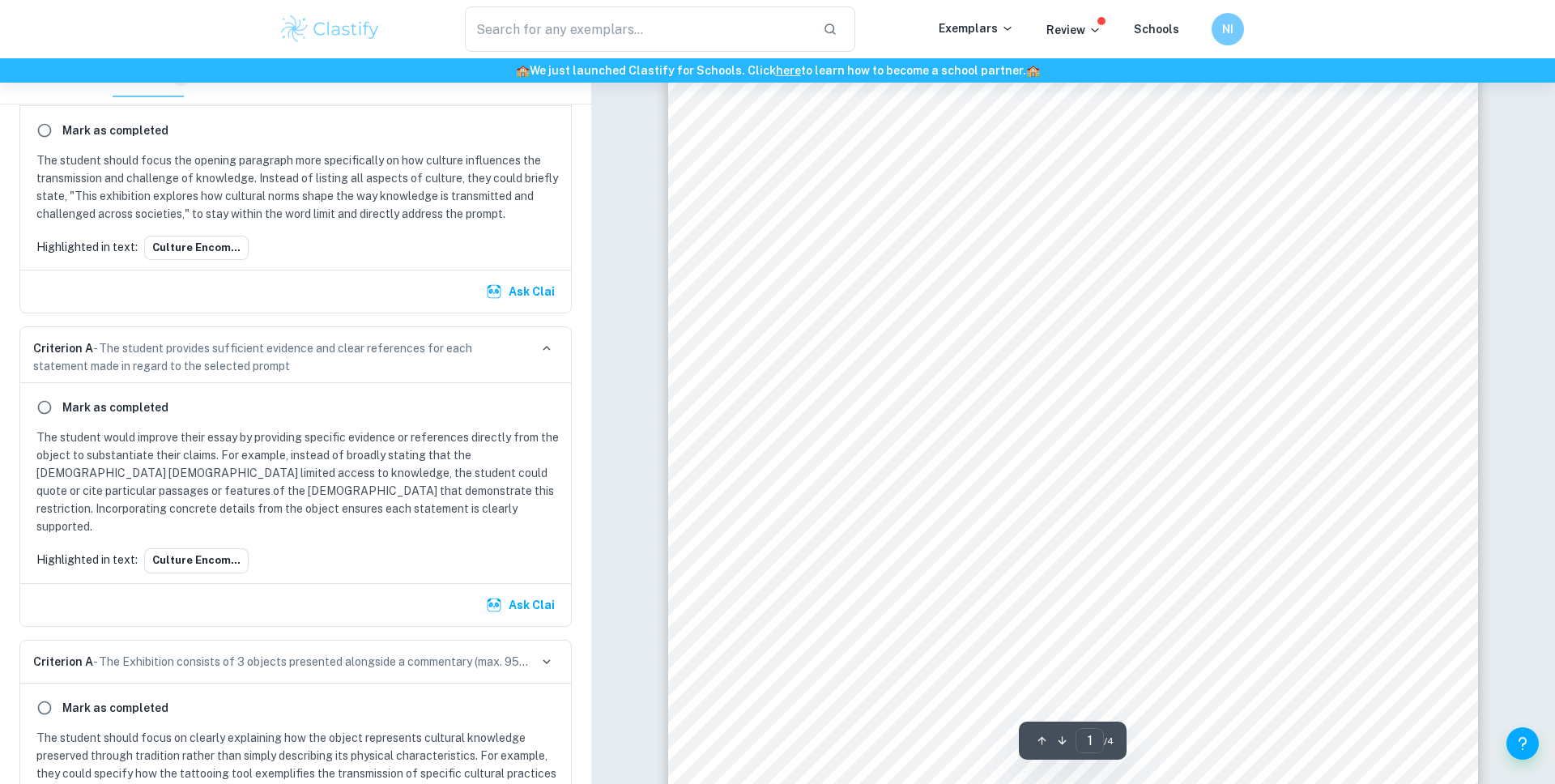
scroll to position [0, 0]
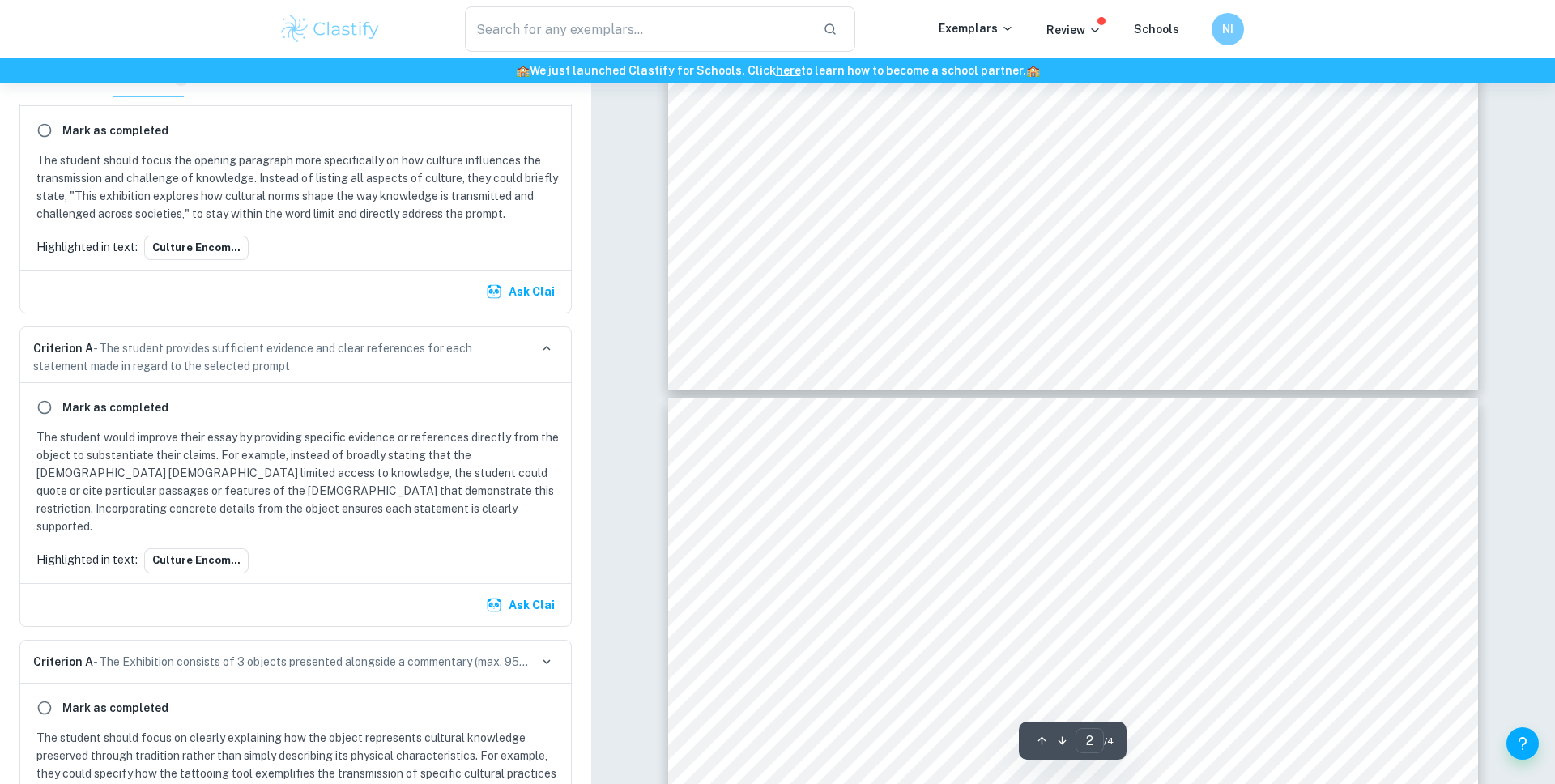
type input "3"
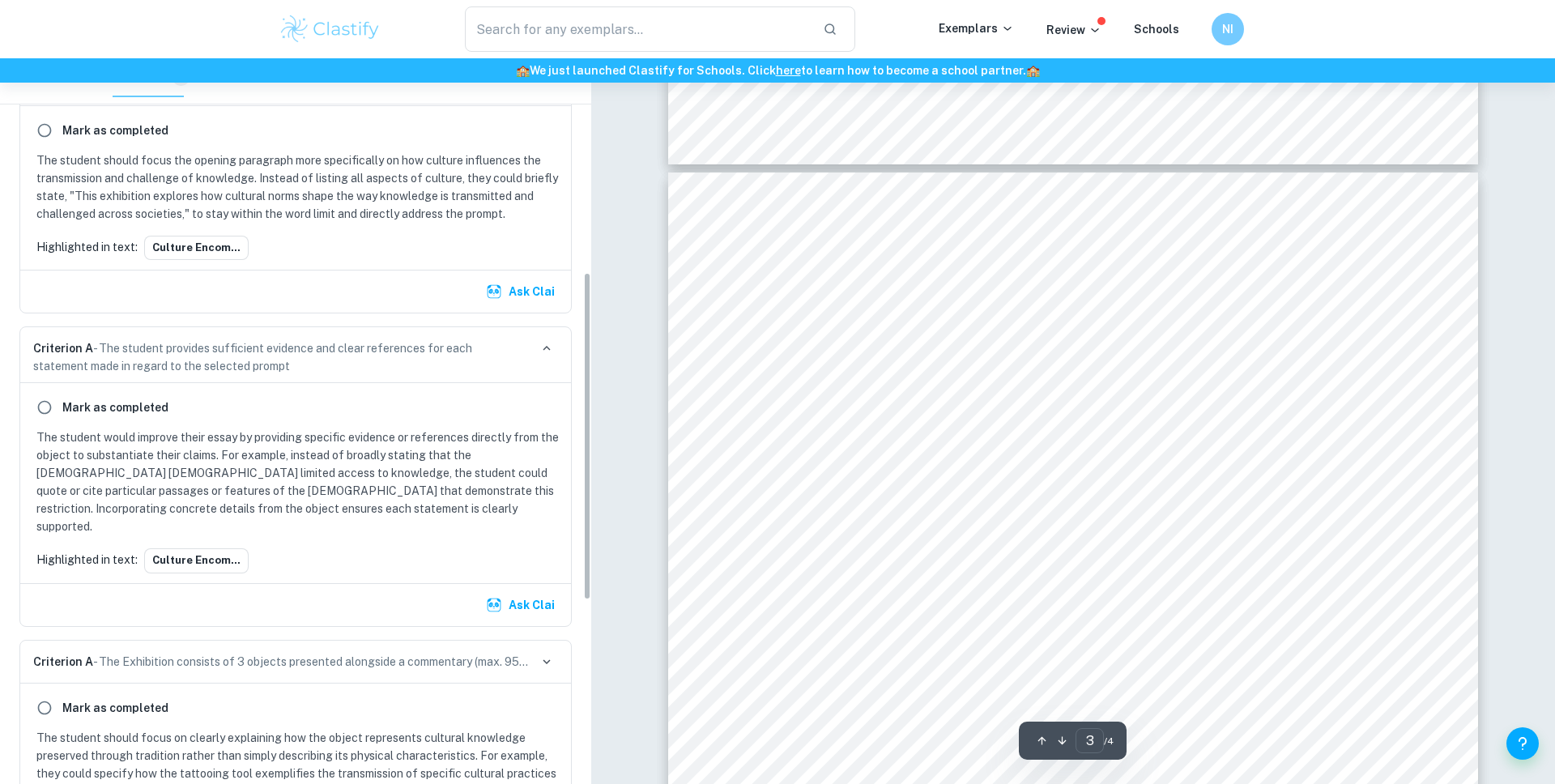
scroll to position [879, 0]
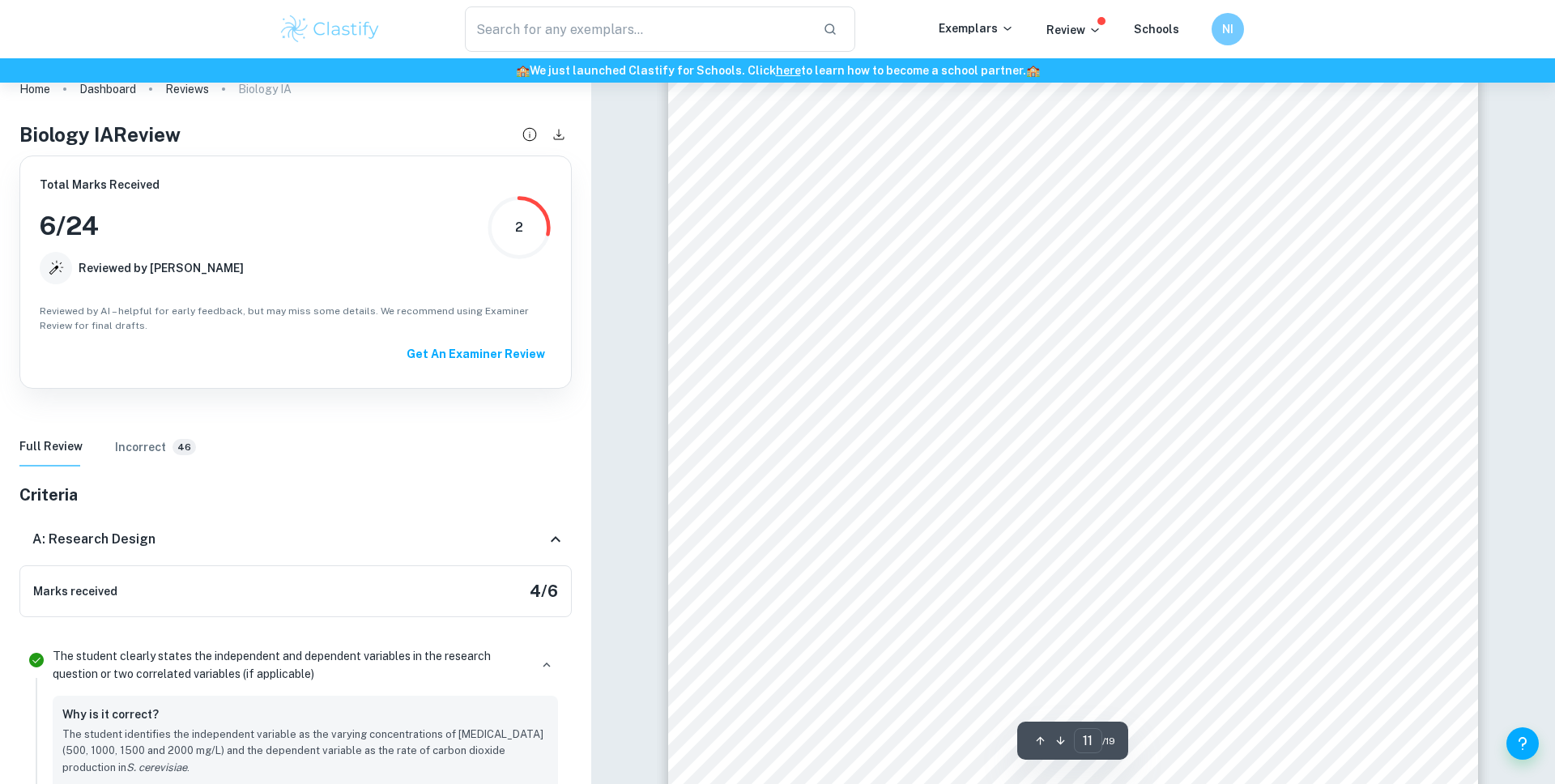
scroll to position [10797, 0]
type input "19"
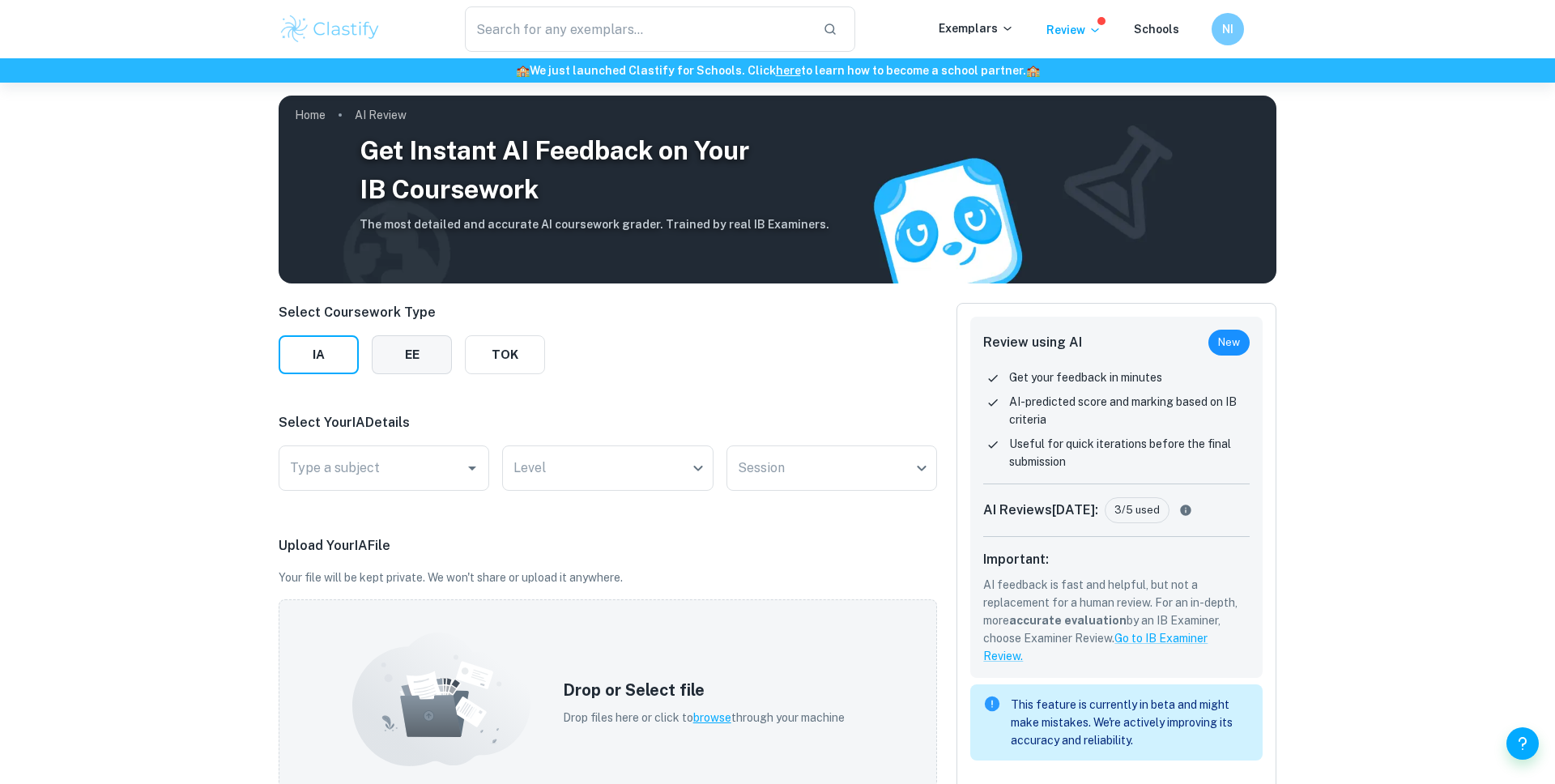
click at [422, 373] on button "EE" at bounding box center [411, 354] width 80 height 39
click at [391, 474] on input "Type a subject" at bounding box center [428, 468] width 285 height 31
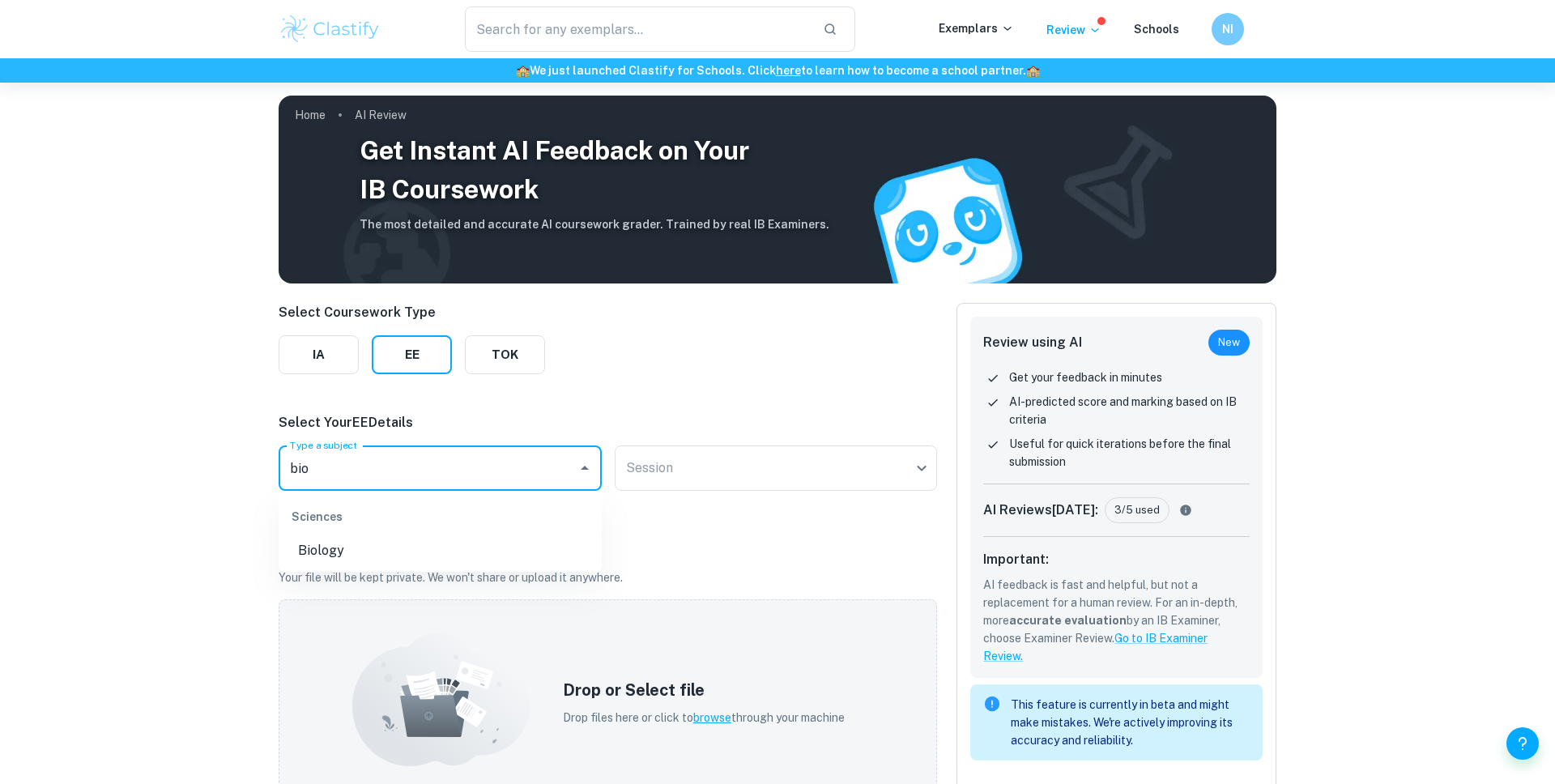
click at [375, 536] on li "Biology" at bounding box center [439, 550] width 323 height 29
type input "Biology"
click at [665, 455] on body "We value your privacy We use cookies to enhance your browsing experience, serve…" at bounding box center [777, 474] width 1555 height 784
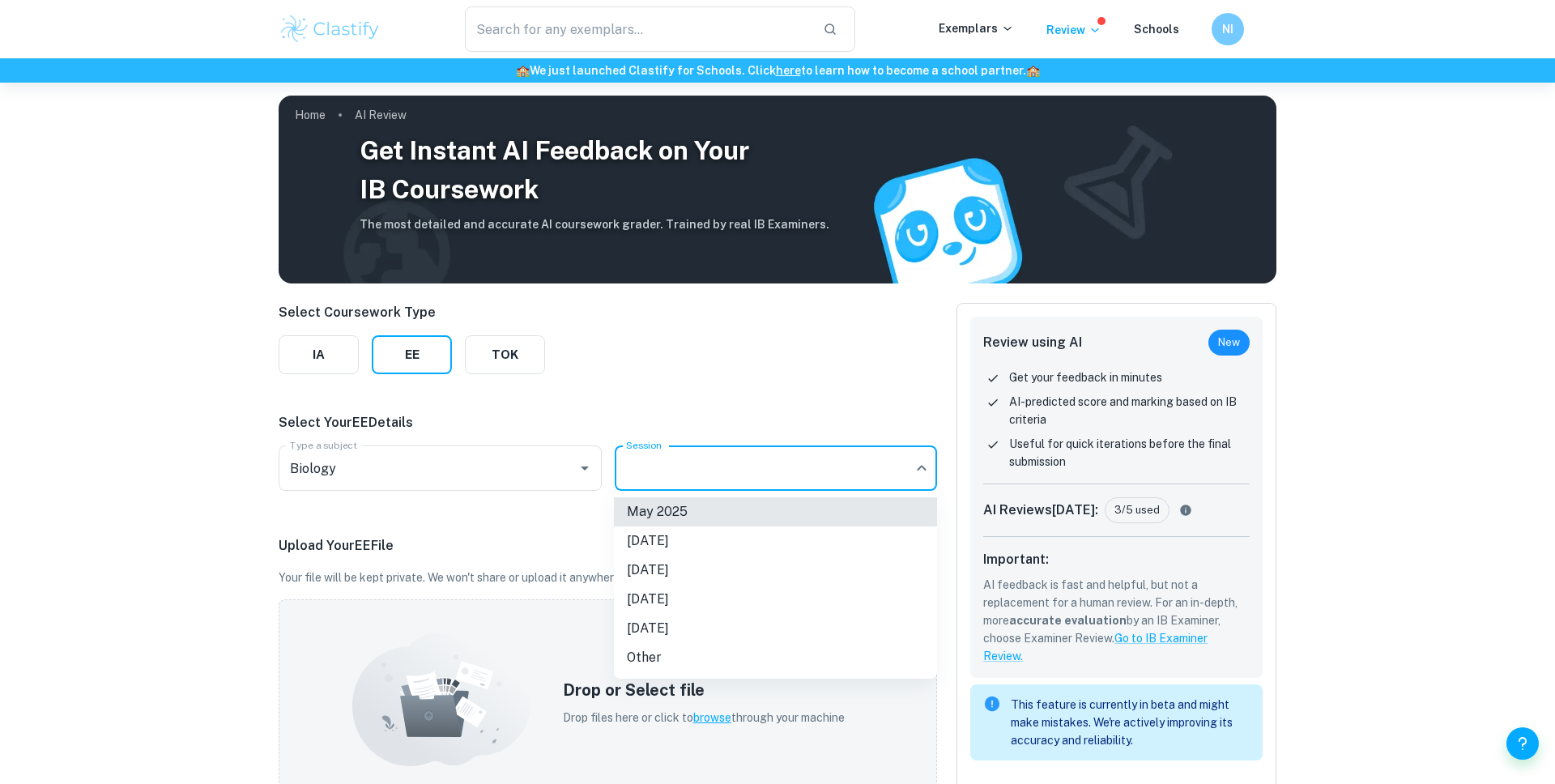
click at [683, 540] on li "[DATE]" at bounding box center [775, 541] width 323 height 29
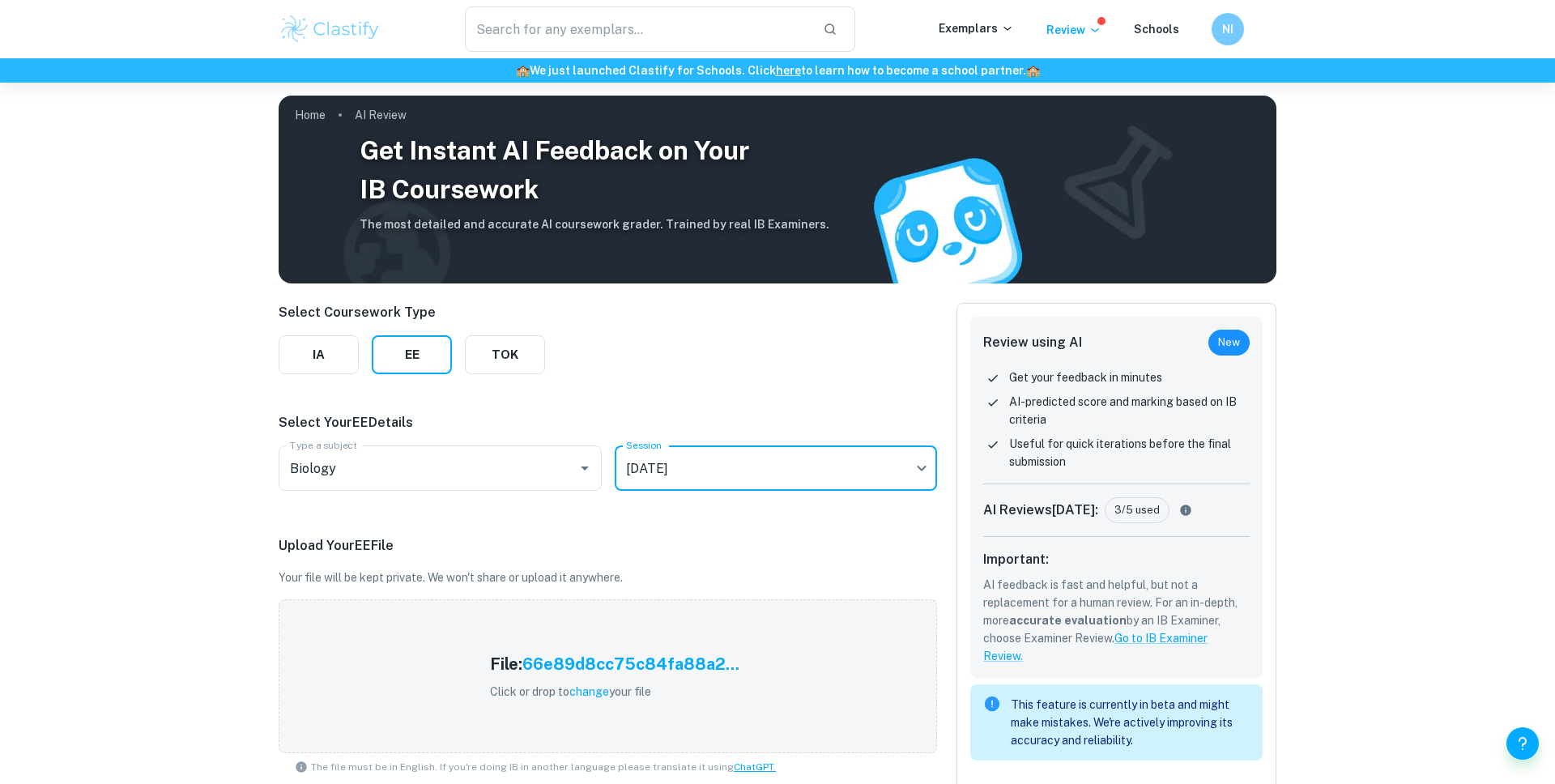
scroll to position [246, 0]
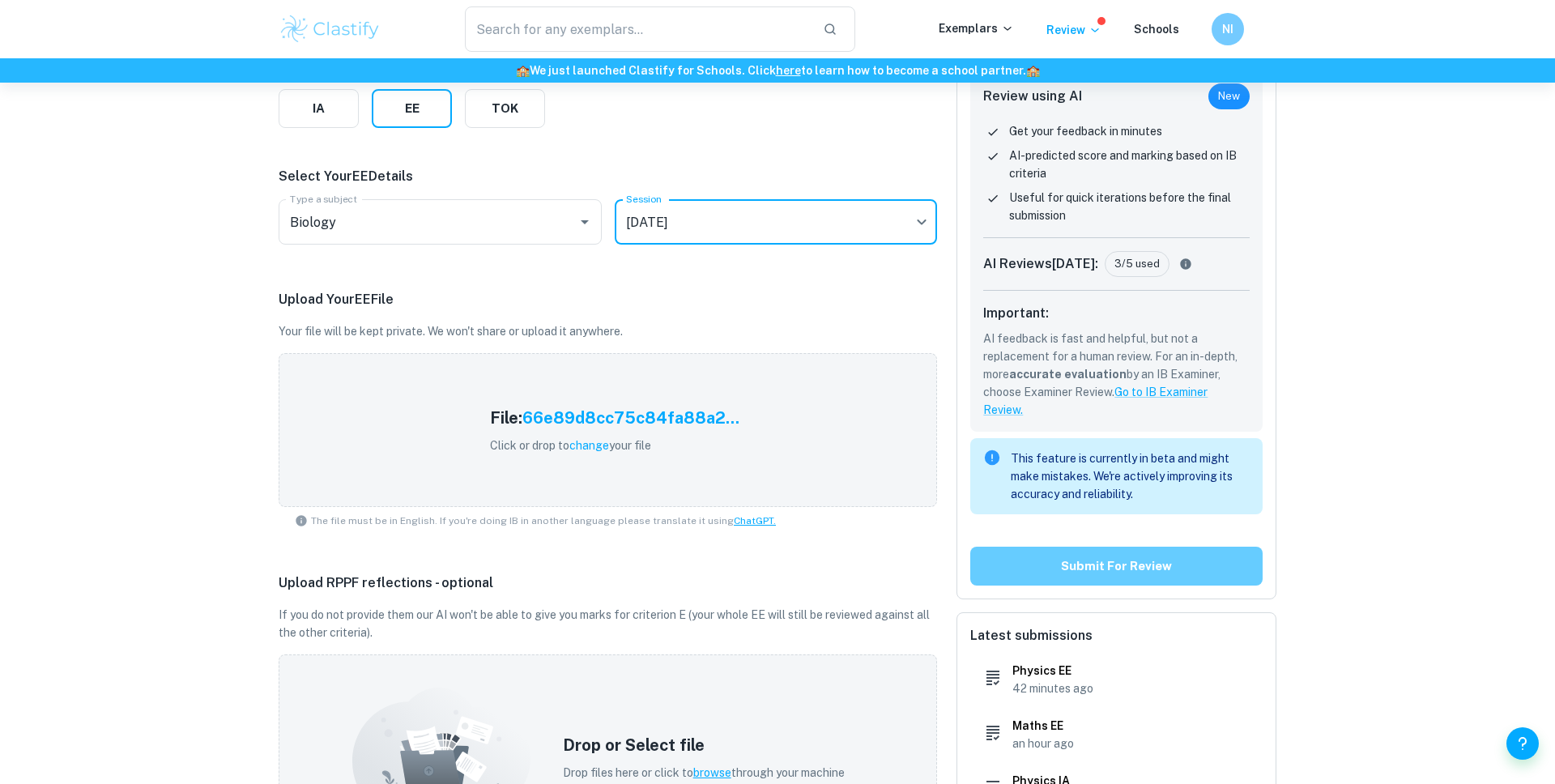
click at [1058, 561] on button "Submit for review" at bounding box center [1116, 565] width 293 height 39
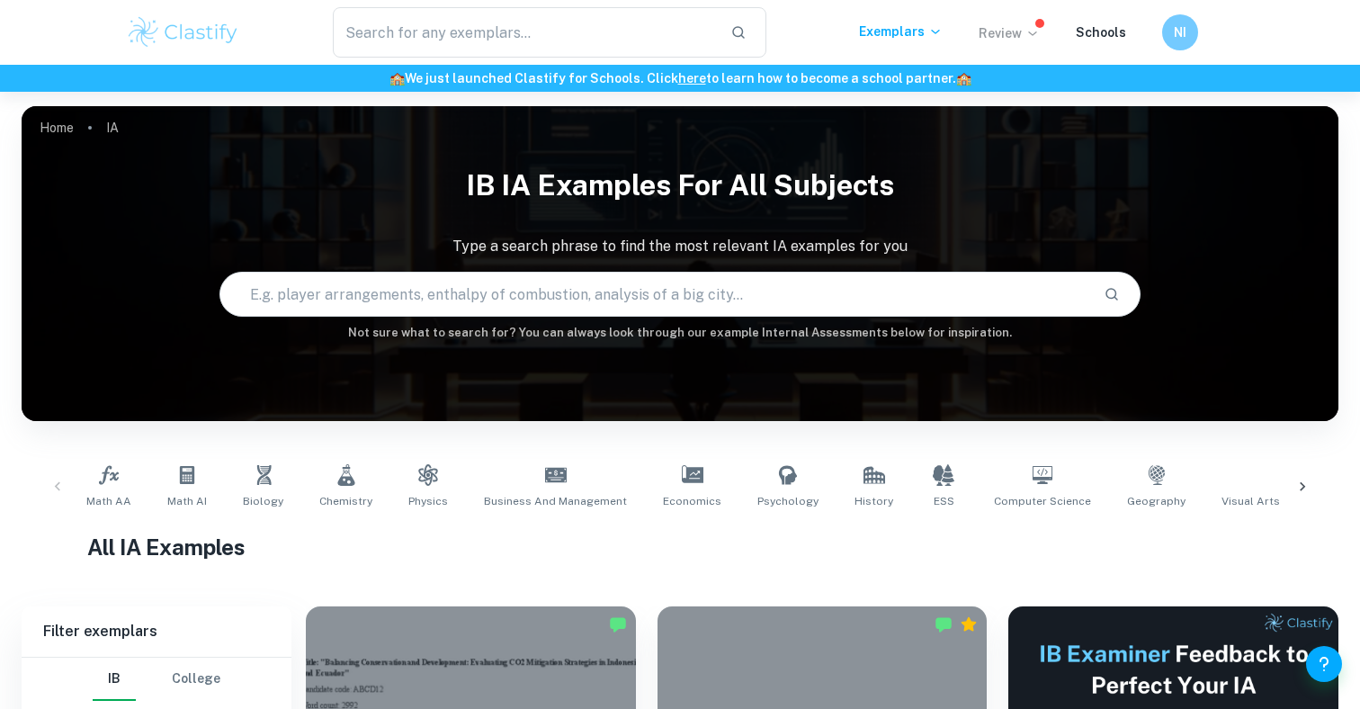
scroll to position [479, 0]
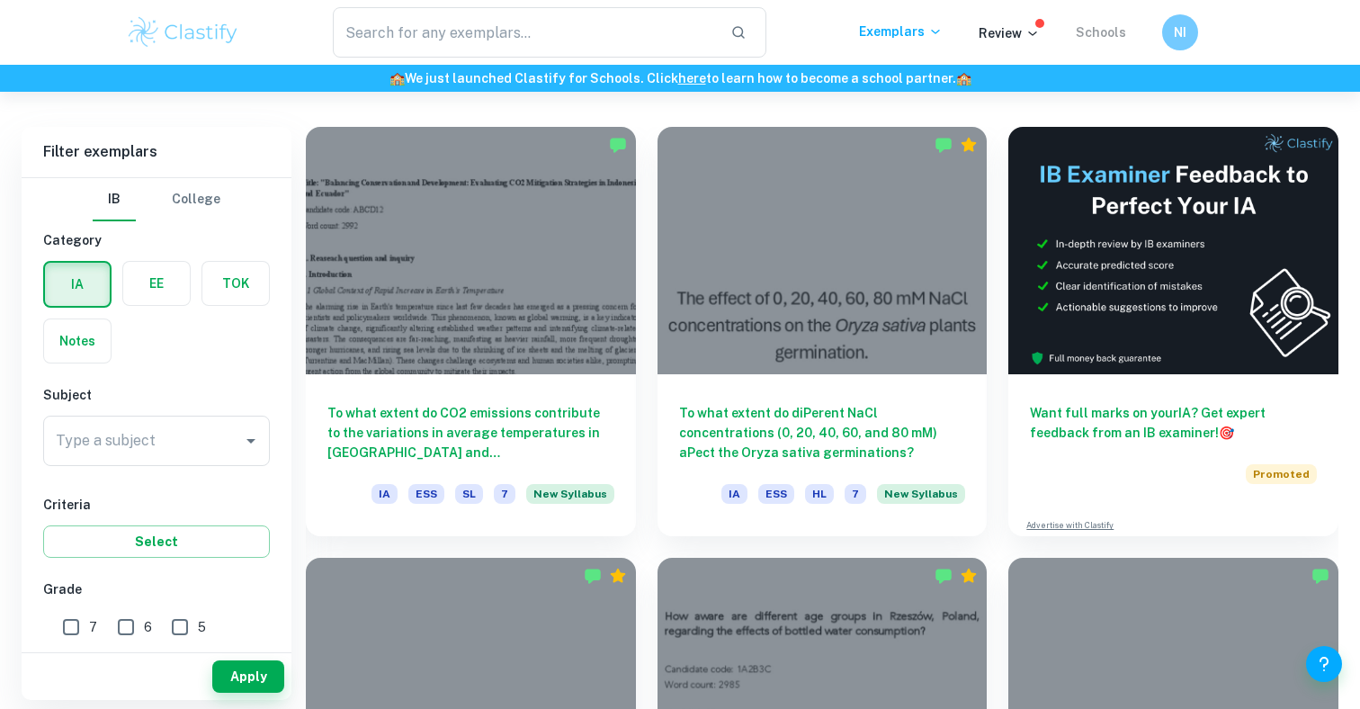
click at [1081, 33] on link "Schools" at bounding box center [1101, 32] width 50 height 14
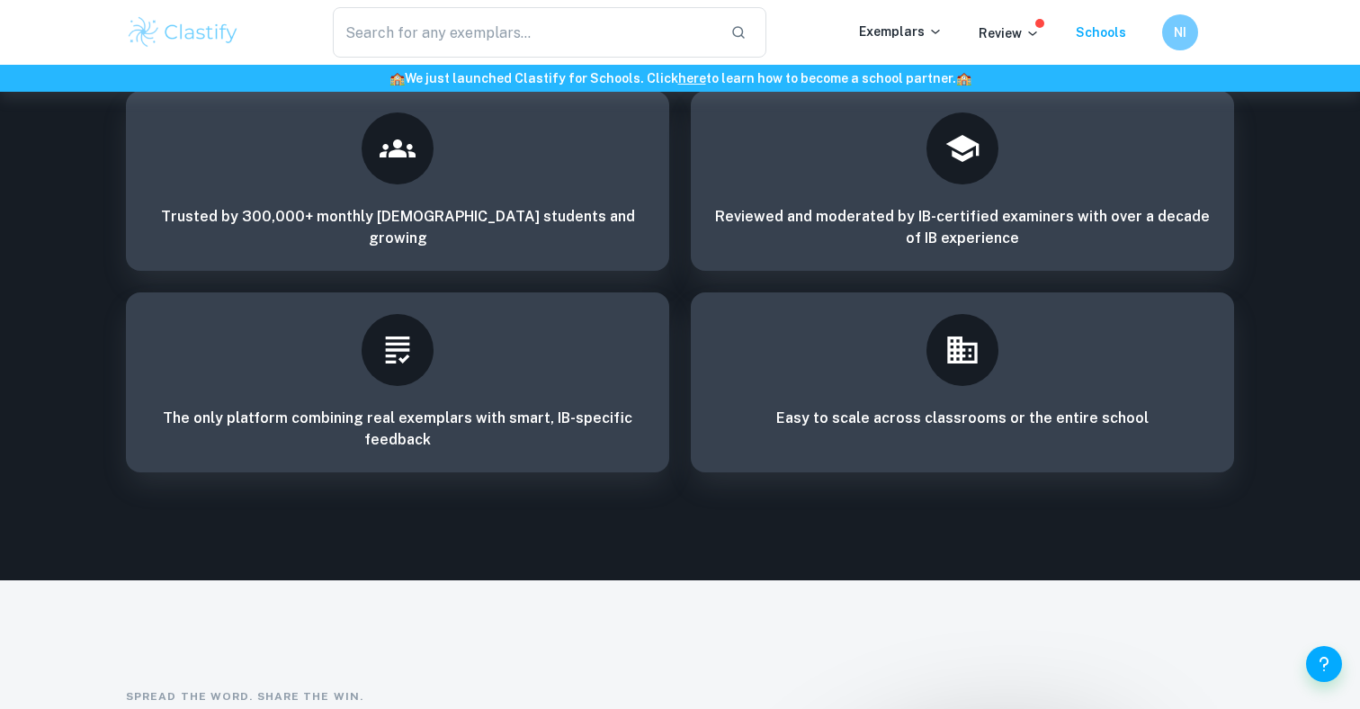
scroll to position [2977, 0]
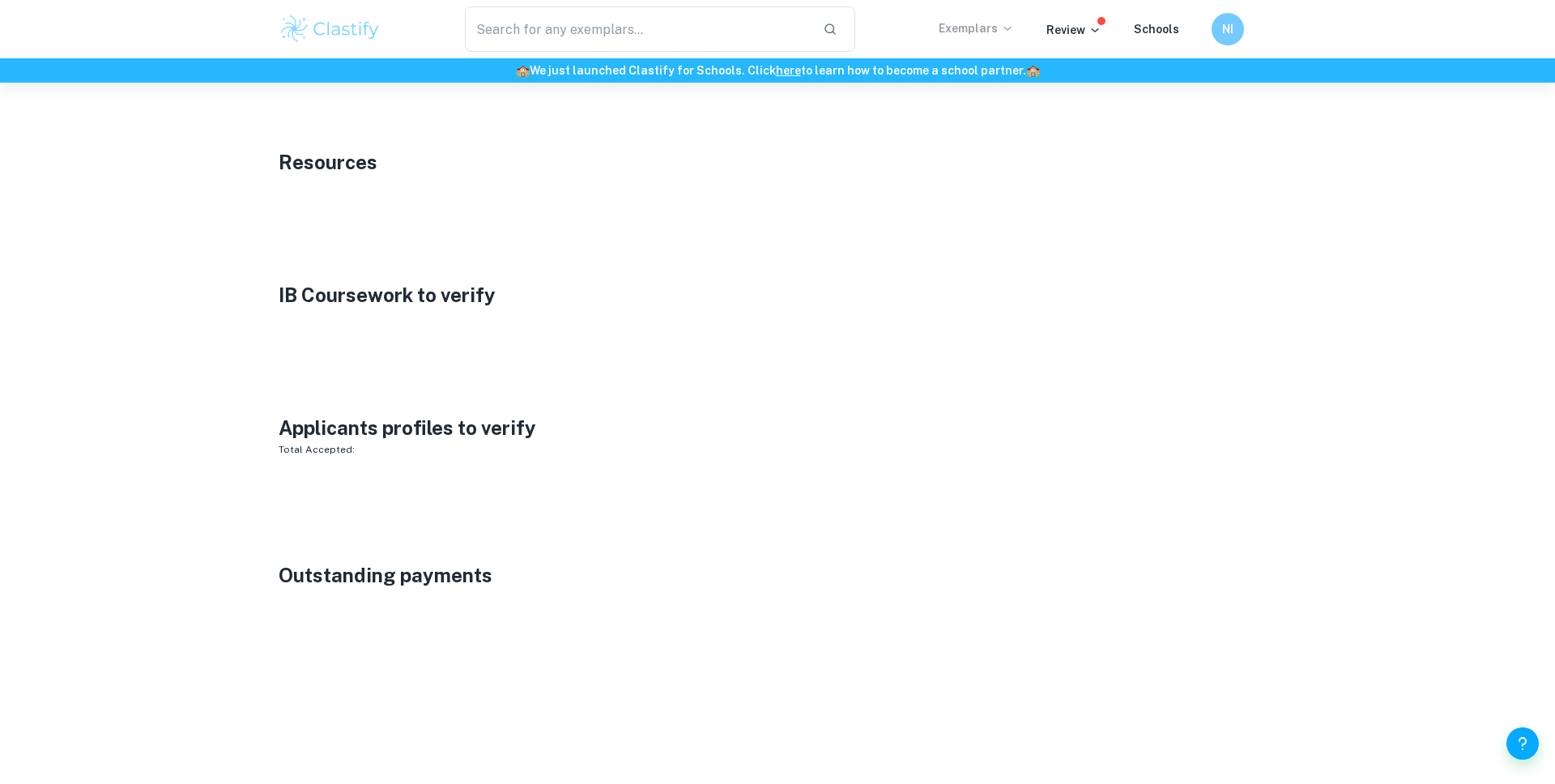
click at [968, 28] on p "Exemplars" at bounding box center [976, 29] width 76 height 18
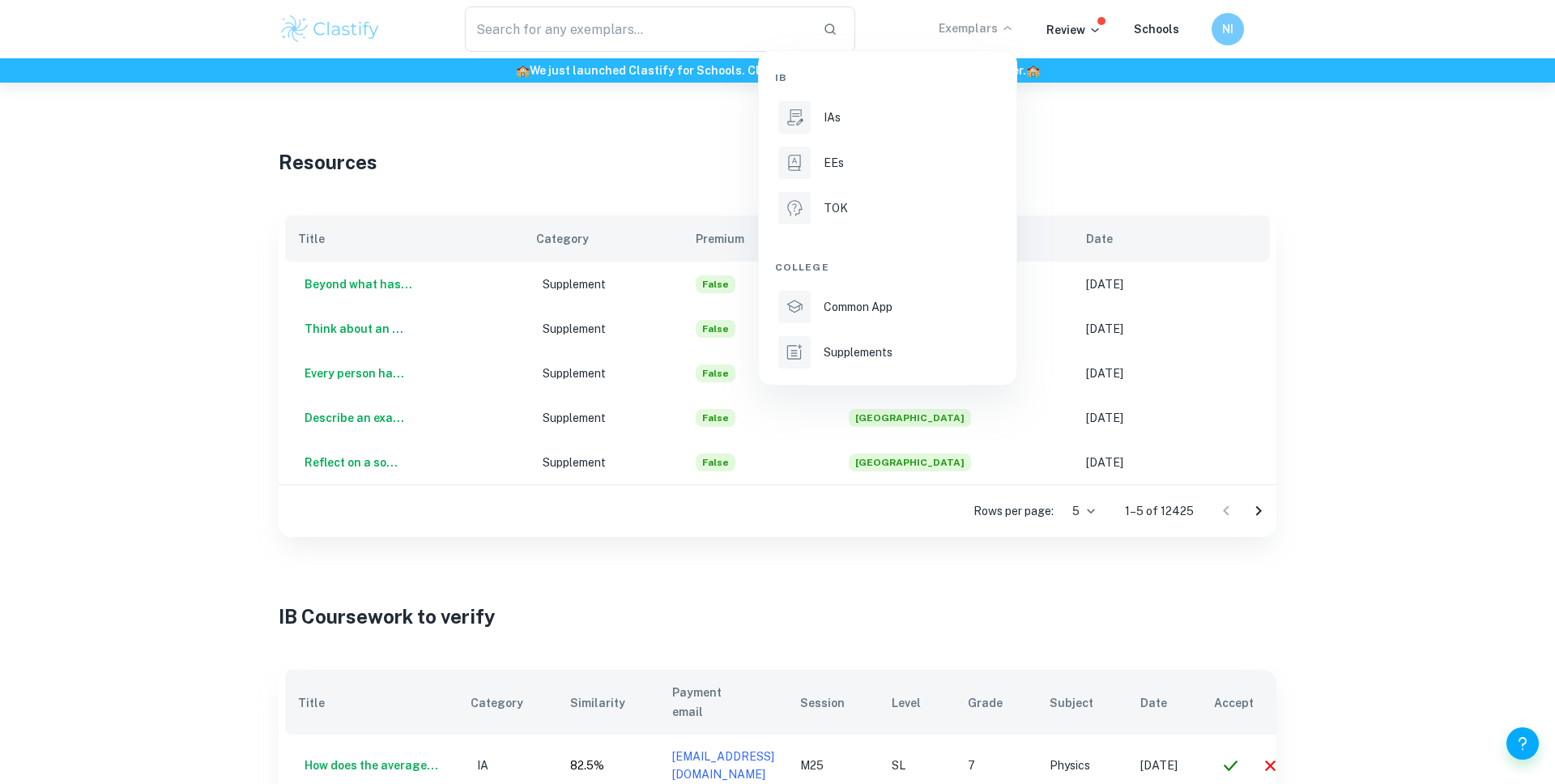
click at [926, 91] on li "IB" at bounding box center [888, 77] width 225 height 28
click at [921, 104] on li "IAs" at bounding box center [888, 117] width 225 height 39
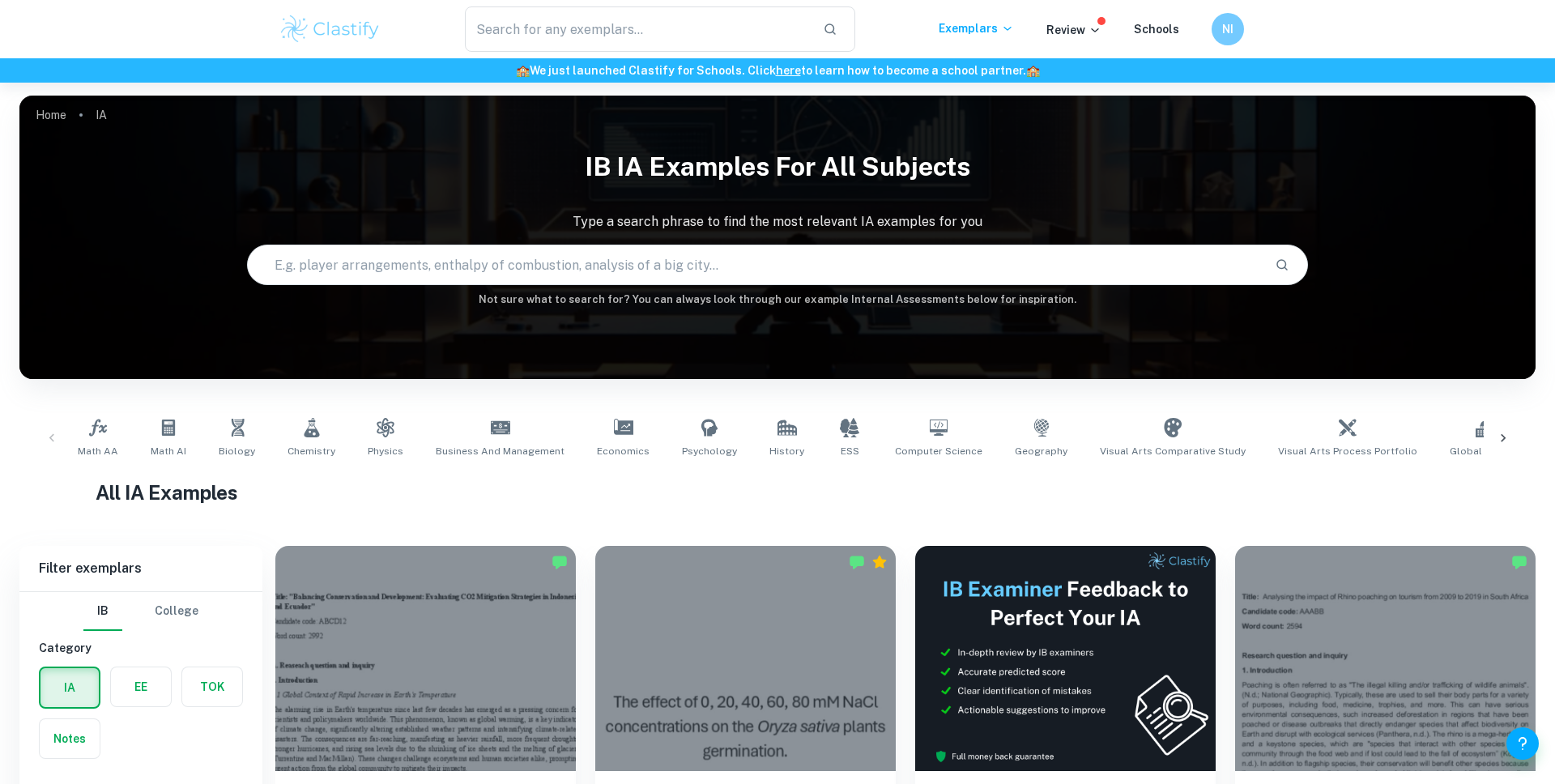
scroll to position [320, 0]
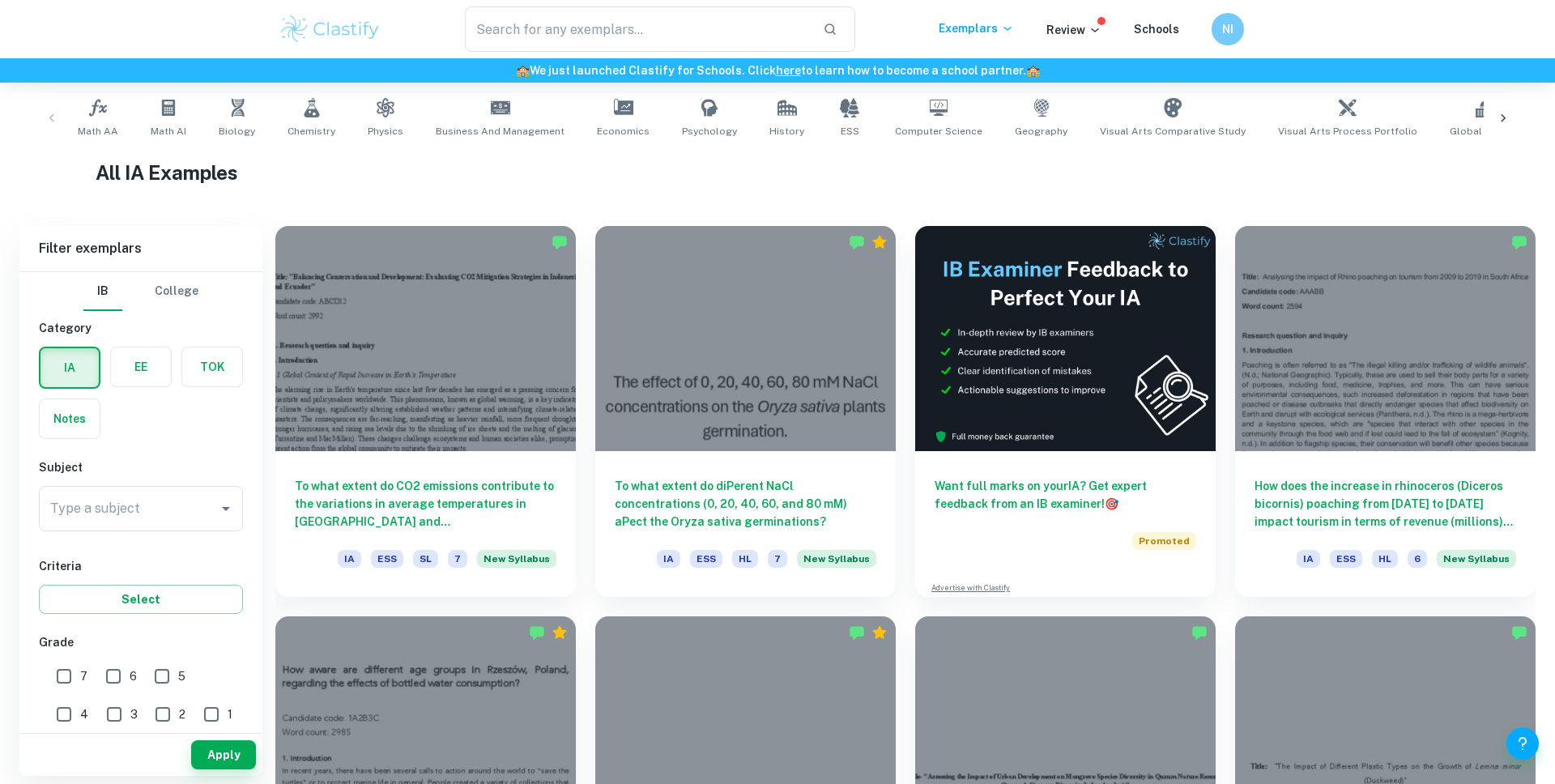
click at [825, 147] on div "Math AA Math AI Biology Chemistry Physics Business and Management Economics Psy…" at bounding box center [778, 118] width 1516 height 79
click at [841, 129] on span "ESS" at bounding box center [850, 131] width 19 height 14
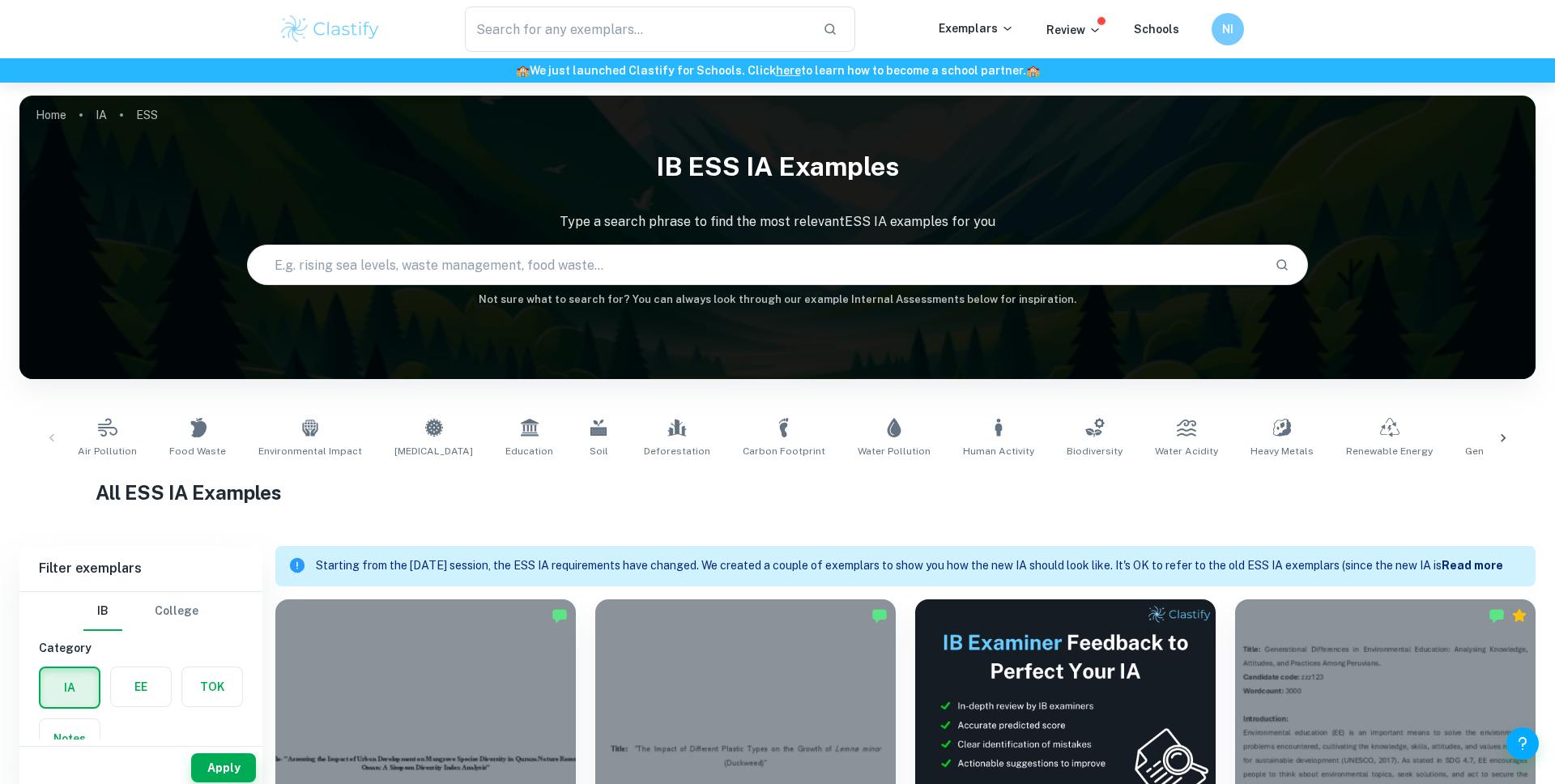
click at [699, 407] on div "Air Pollution Food Waste Environmental Impact [MEDICAL_DATA] Education Soil Def…" at bounding box center [778, 437] width 1516 height 79
click at [719, 410] on div "Air Pollution Food Waste Environmental Impact [MEDICAL_DATA] Education Soil Def…" at bounding box center [778, 437] width 1516 height 79
click at [737, 415] on link "Carbon Footprint" at bounding box center [784, 437] width 95 height 53
type input "Carbon Footprint"
